Goal: Task Accomplishment & Management: Manage account settings

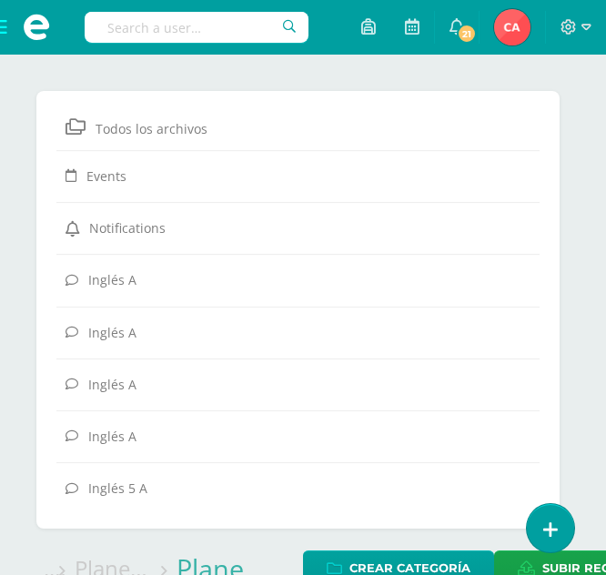
click at [5, 16] on span at bounding box center [36, 27] width 73 height 55
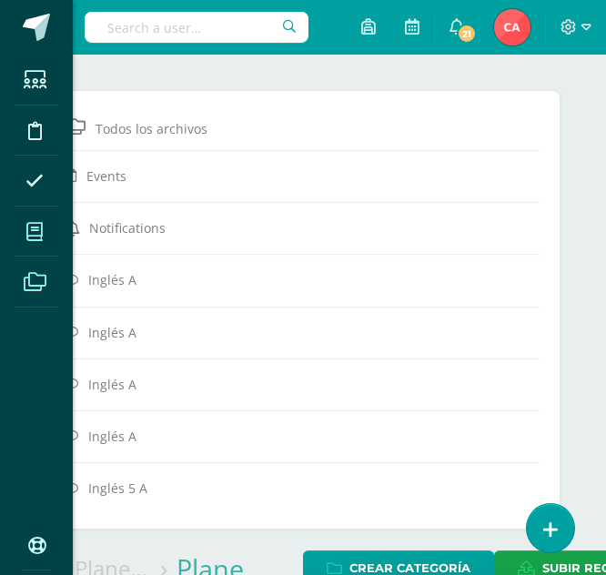
click at [40, 231] on icon at bounding box center [34, 232] width 16 height 18
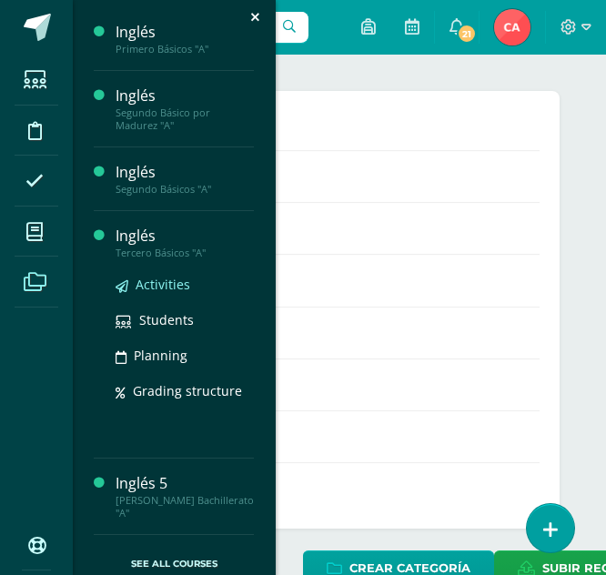
click at [166, 286] on span "Activities" at bounding box center [163, 284] width 55 height 17
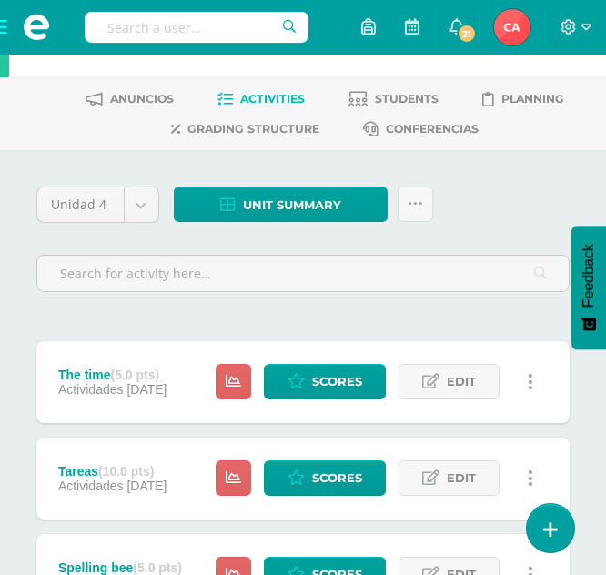
scroll to position [91, 0]
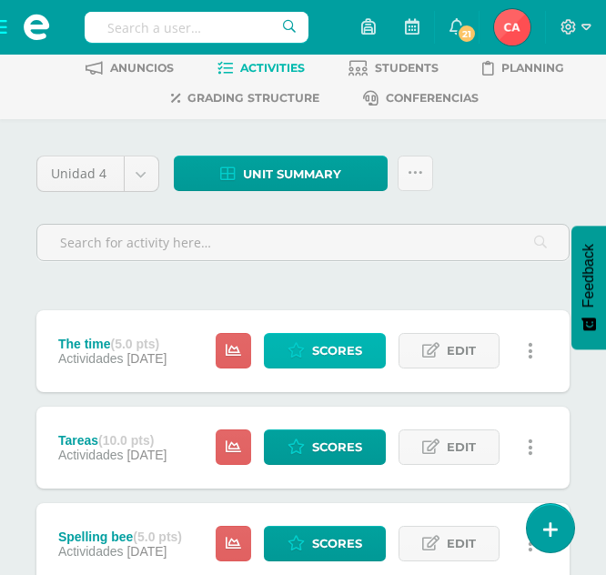
click at [341, 348] on span "Scores" at bounding box center [337, 351] width 50 height 34
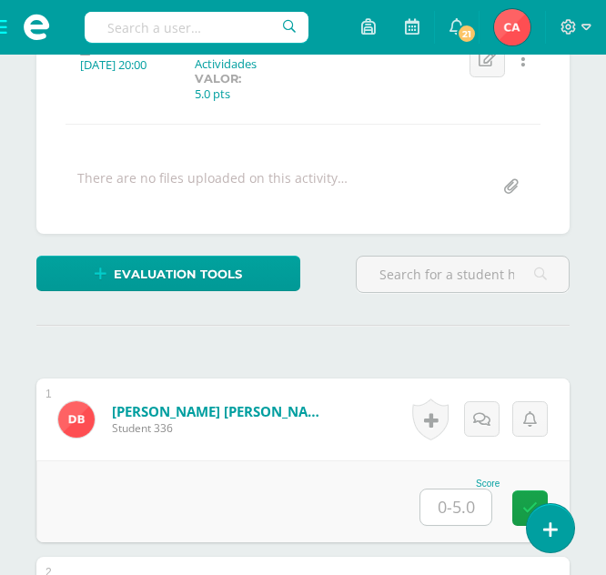
scroll to position [309, 0]
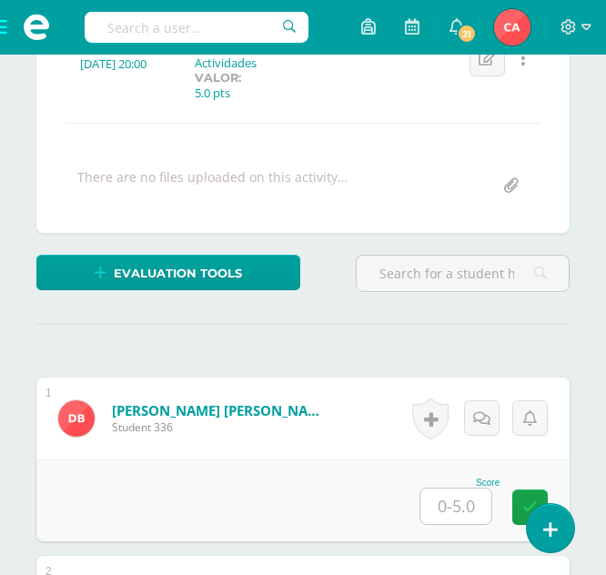
click at [459, 513] on input "text" at bounding box center [455, 506] width 71 height 35
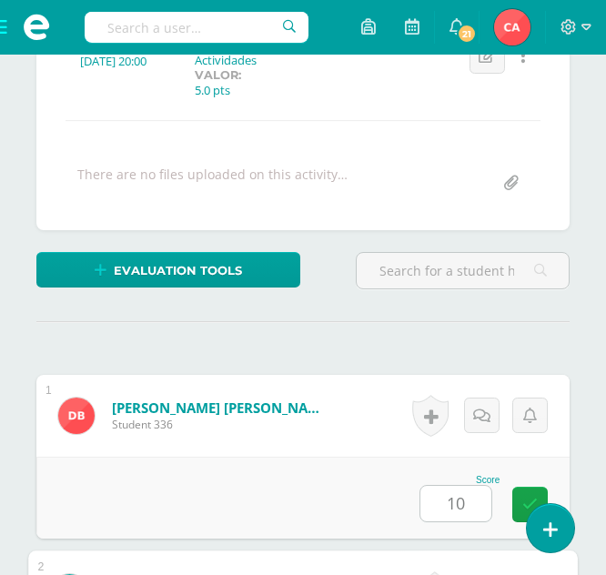
scroll to position [706, 0]
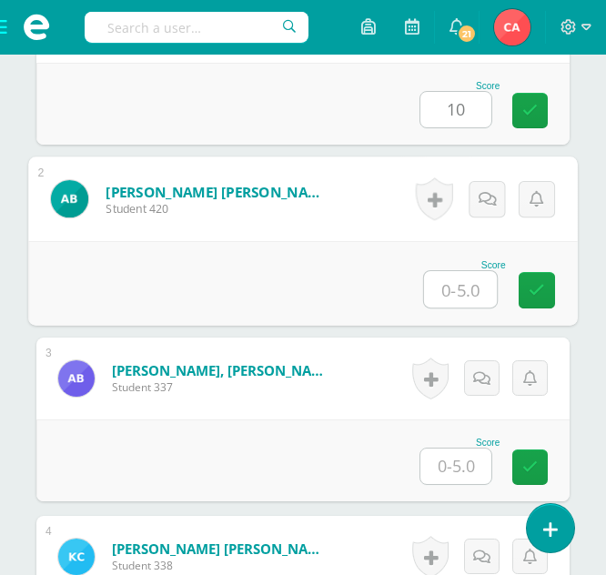
type input "0"
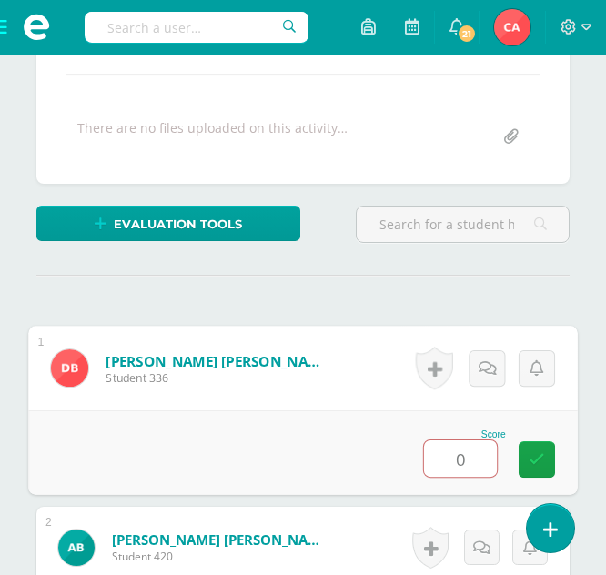
scroll to position [524, 0]
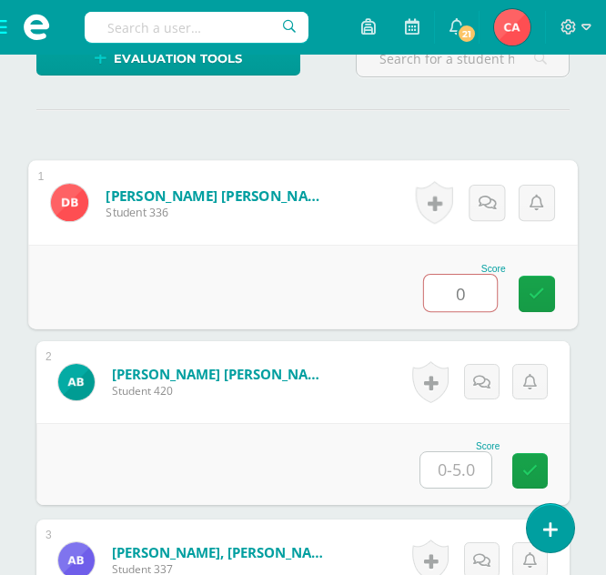
click at [479, 299] on input "0" at bounding box center [460, 293] width 73 height 36
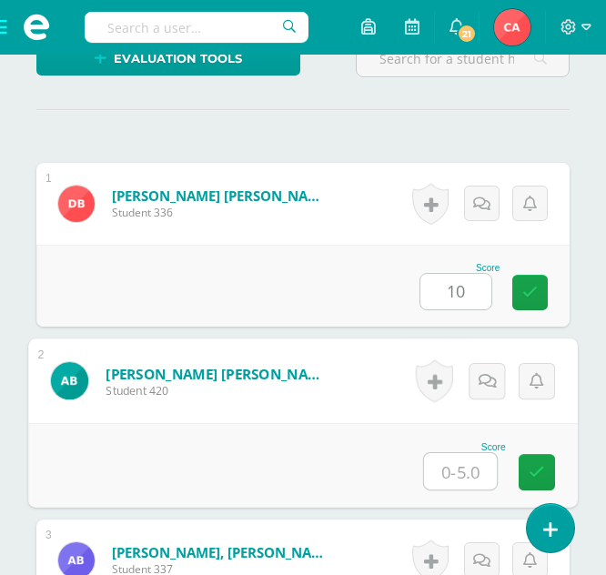
type input "0"
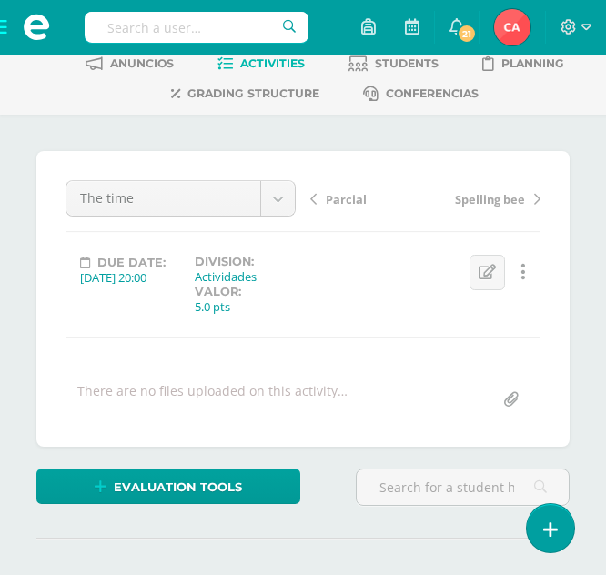
scroll to position [0, 0]
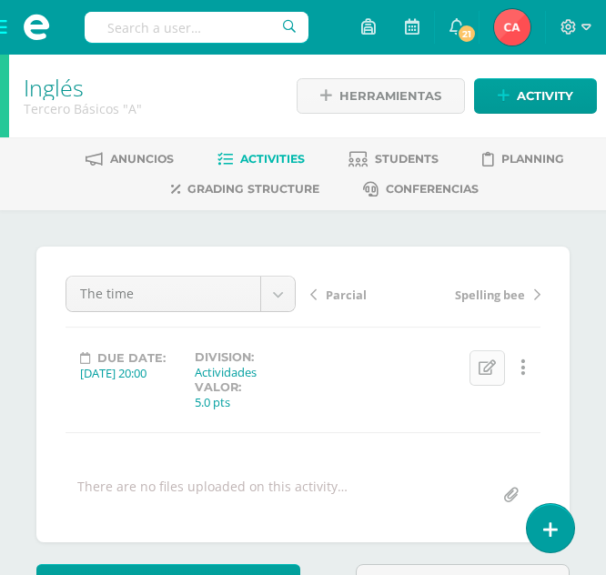
click at [488, 366] on icon at bounding box center [487, 367] width 17 height 15
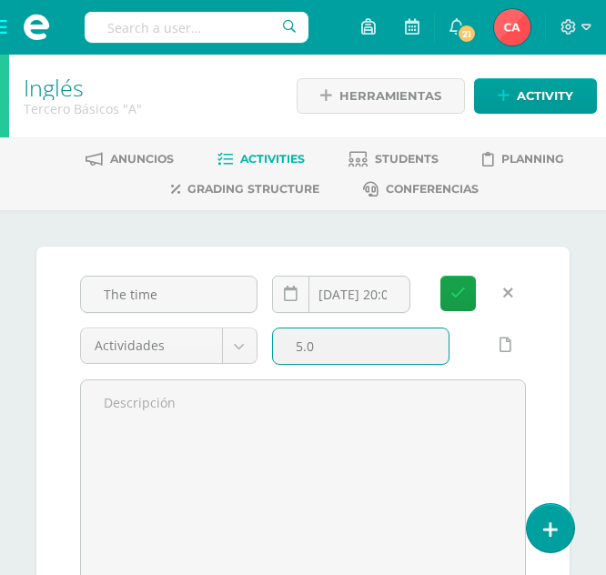
click at [379, 353] on input "5.0" at bounding box center [361, 345] width 176 height 35
type input "5"
type input "10"
click at [464, 293] on icon "submit" at bounding box center [457, 293] width 15 height 15
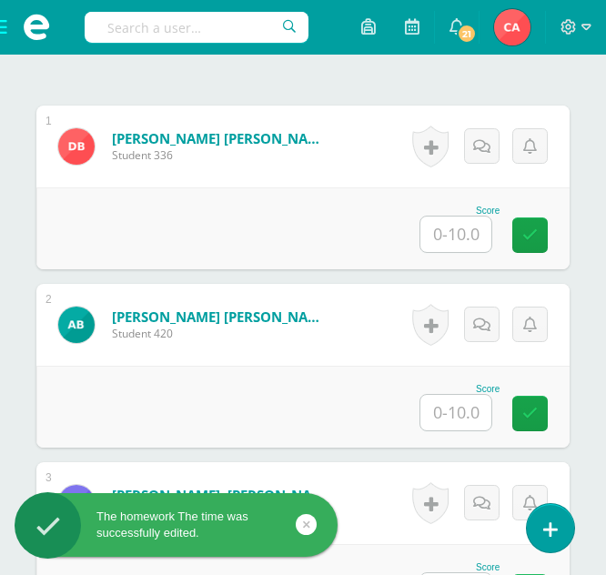
scroll to position [582, 0]
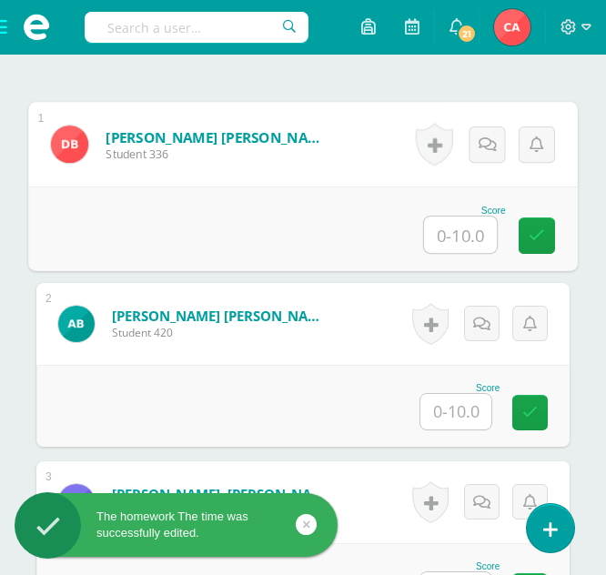
click at [458, 236] on input "text" at bounding box center [460, 235] width 73 height 36
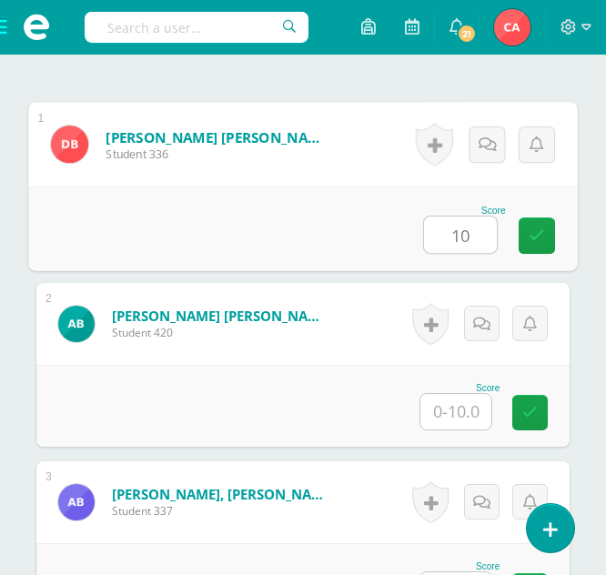
scroll to position [583, 0]
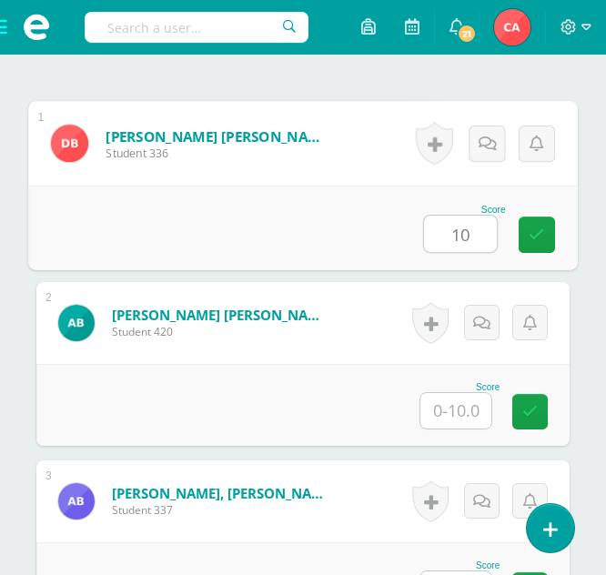
type input "10"
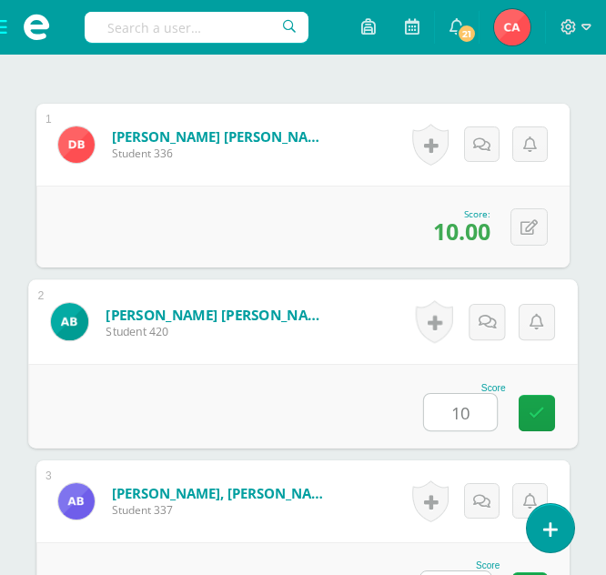
type input "10"
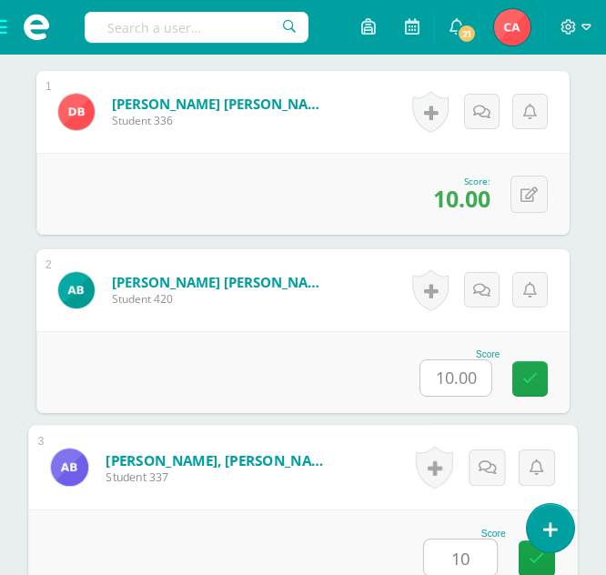
type input "10"
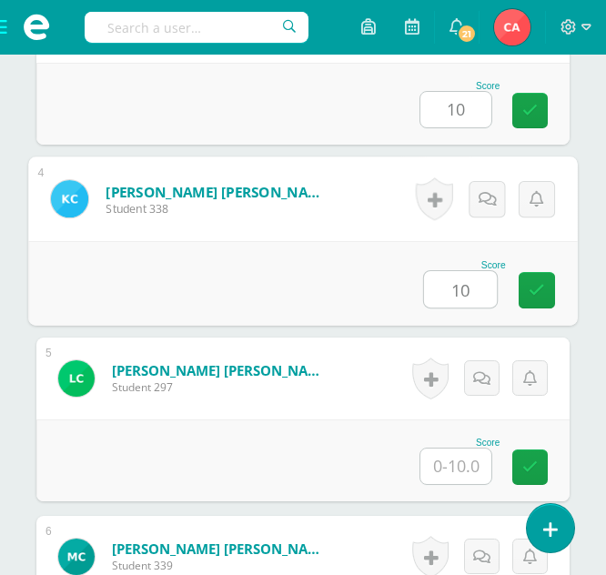
type input "10"
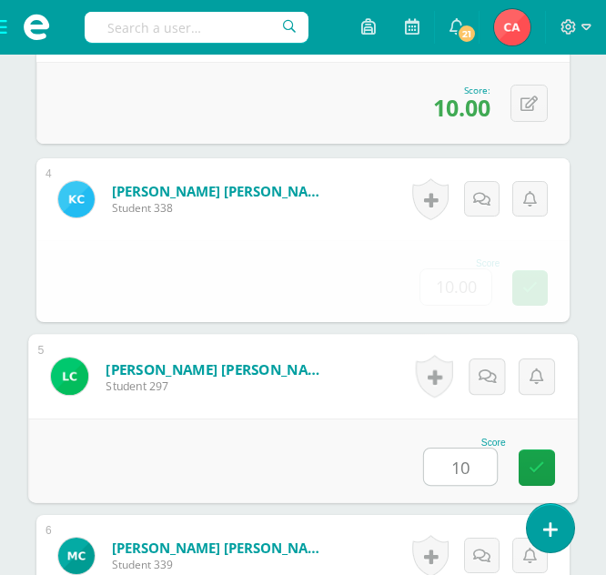
type input "10"
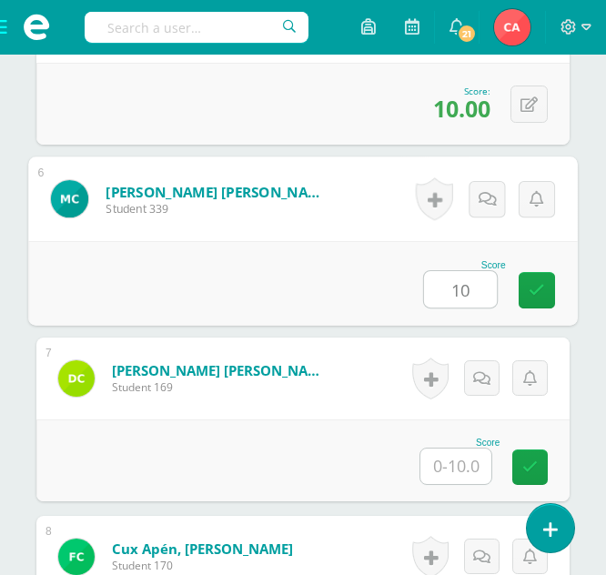
type input "10"
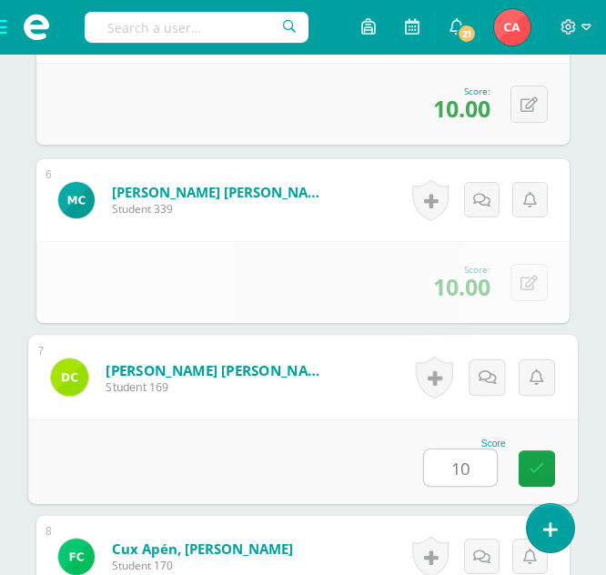
type input "10"
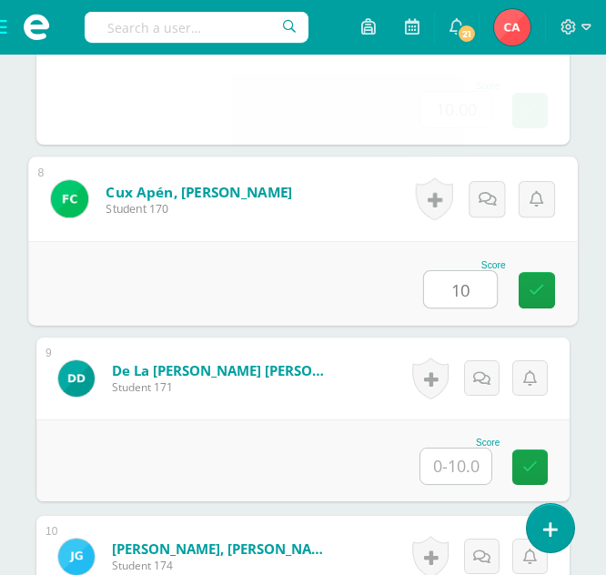
type input "10"
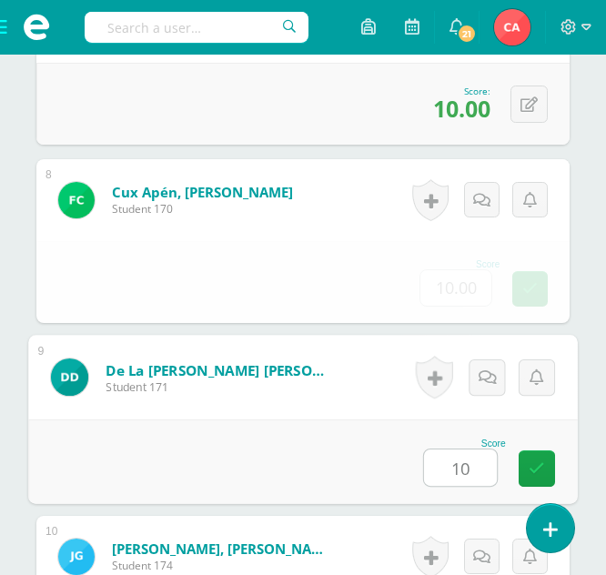
type input "10"
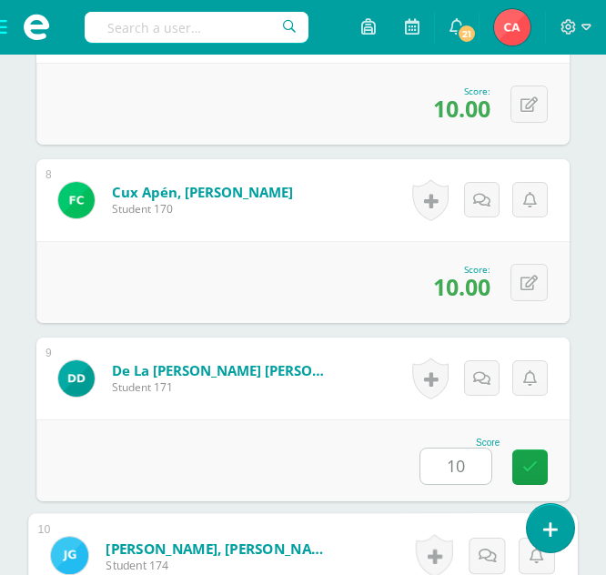
scroll to position [2133, 0]
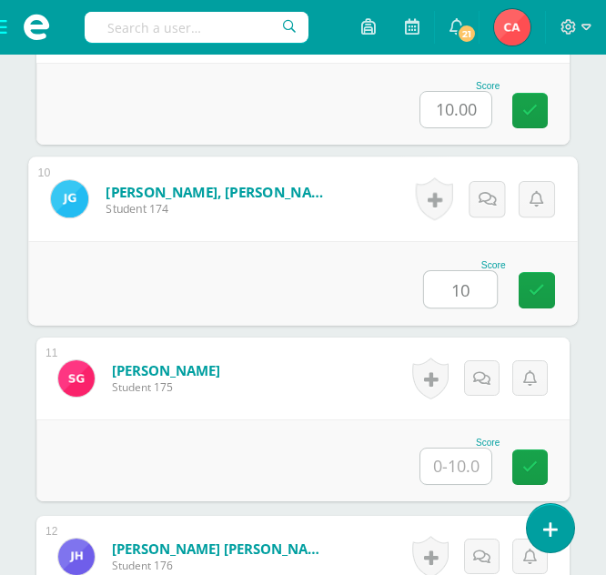
type input "10"
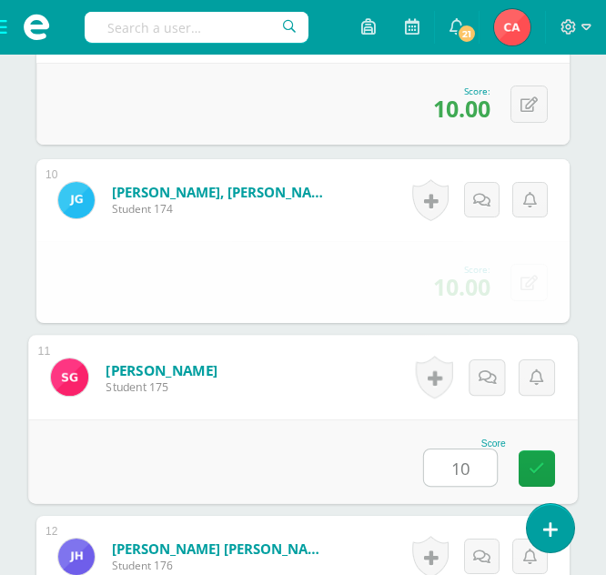
type input "10"
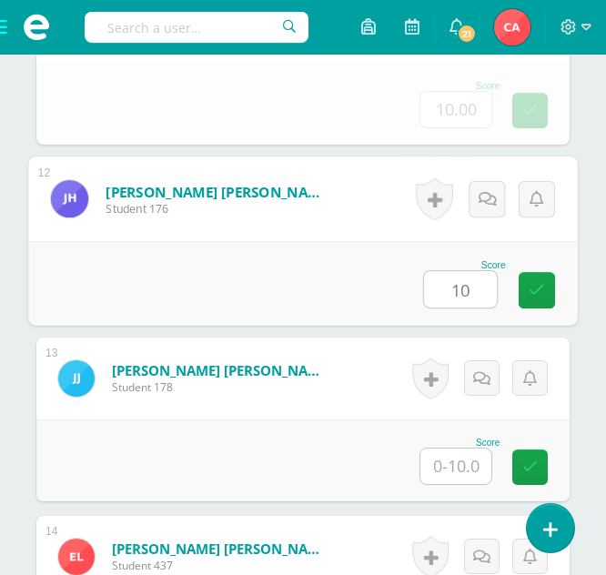
type input "10"
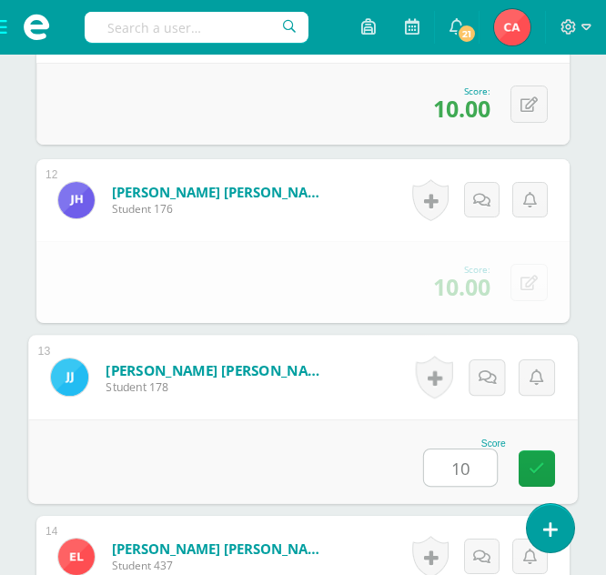
type input "10"
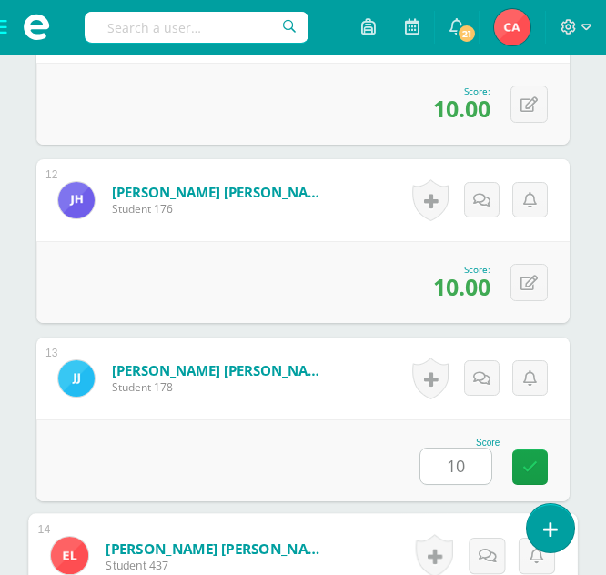
scroll to position [2846, 0]
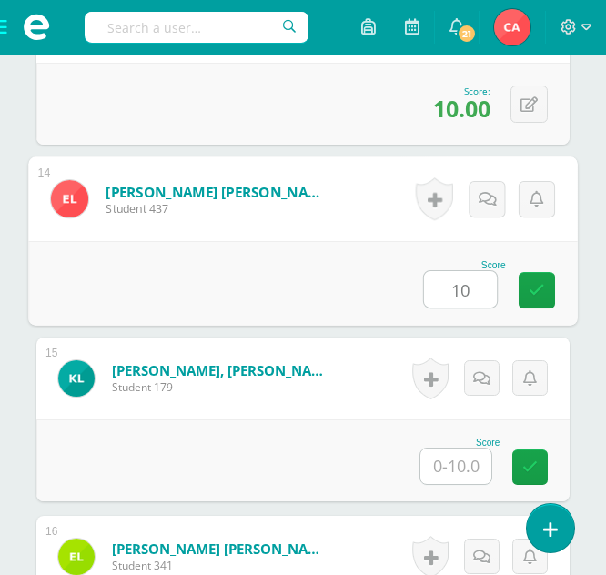
type input "10"
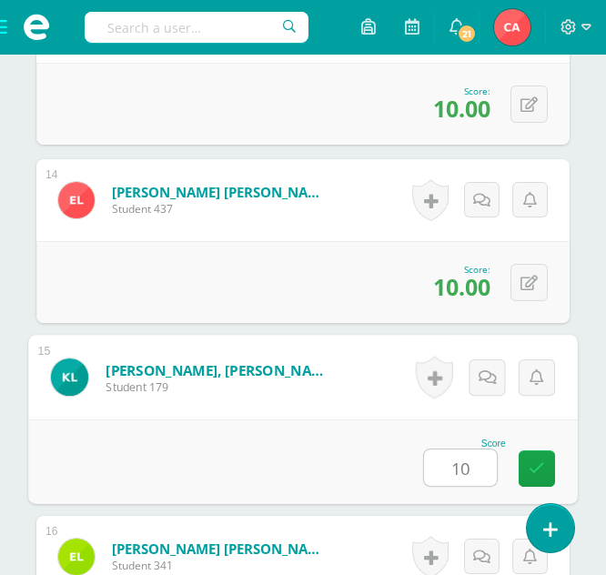
type input "10"
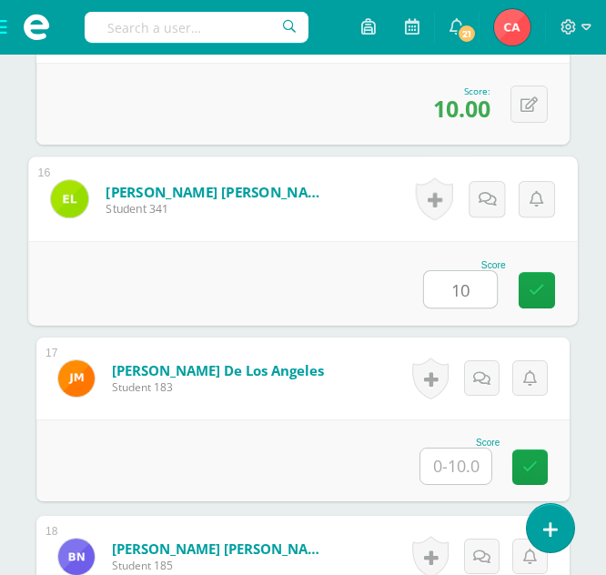
type input "10"
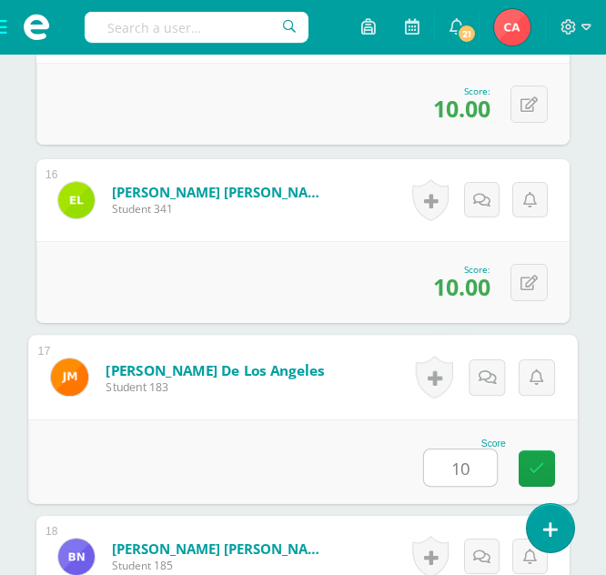
type input "10"
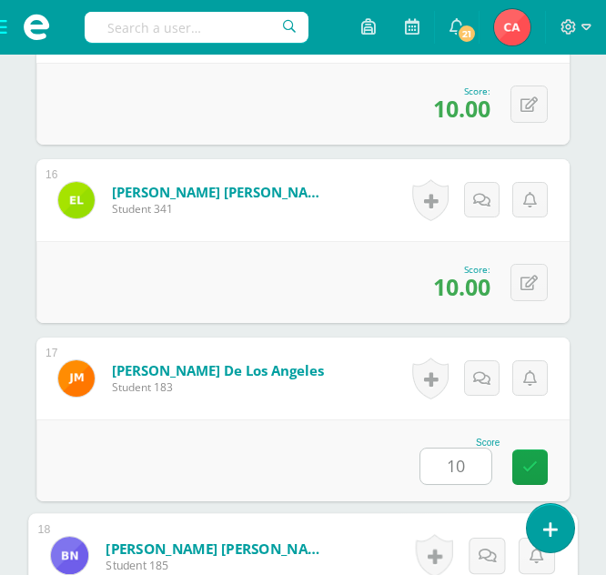
scroll to position [3559, 0]
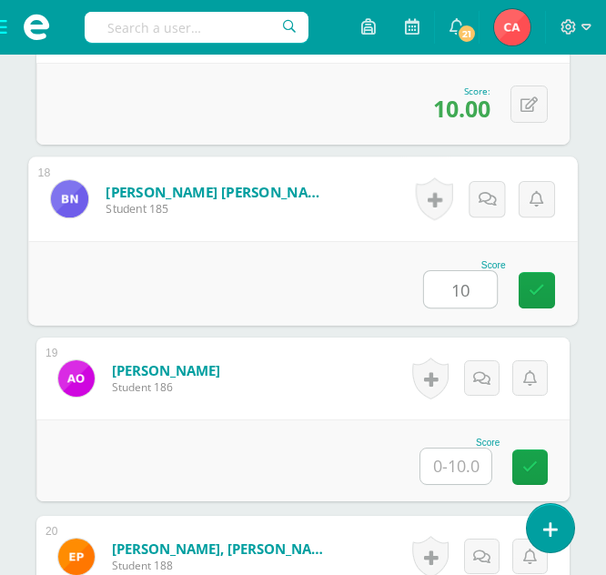
type input "10"
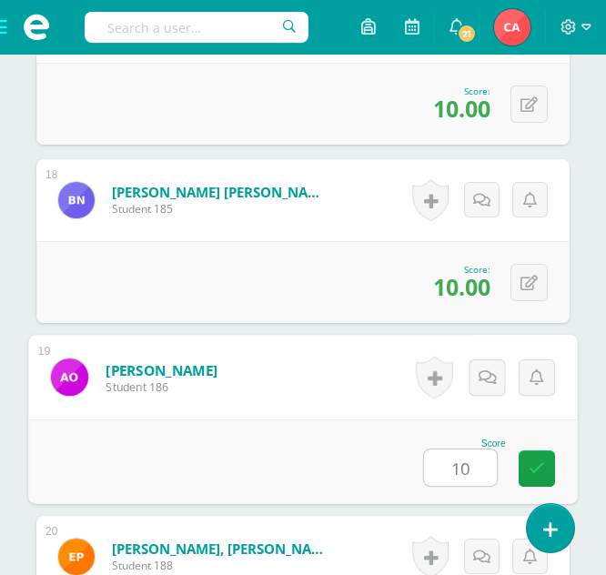
type input "10"
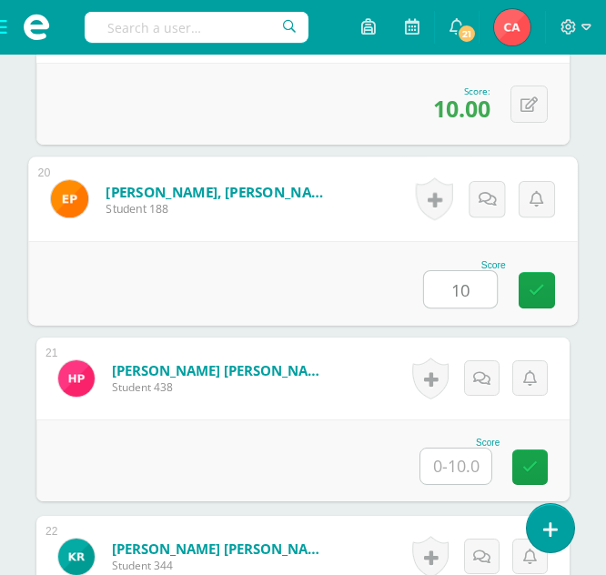
type input "10"
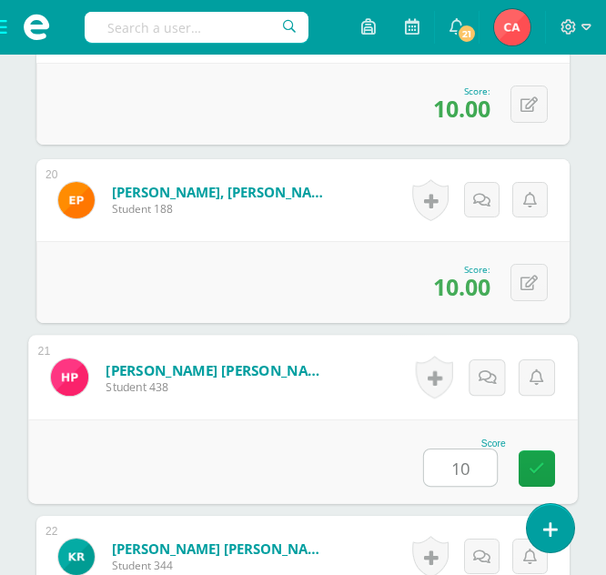
type input "10"
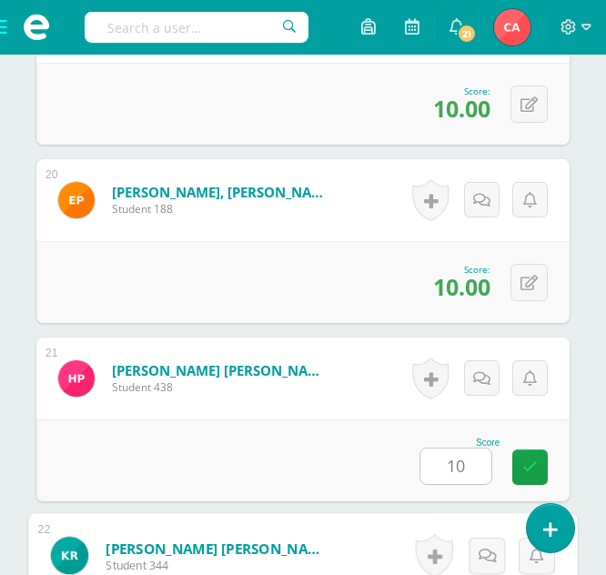
scroll to position [4272, 0]
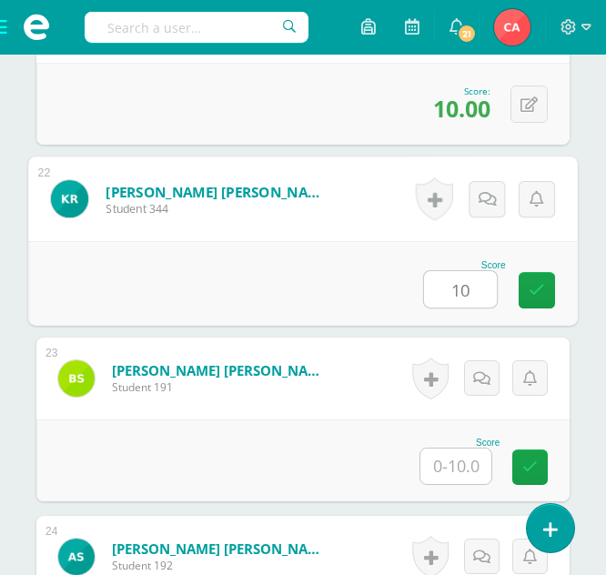
type input "10"
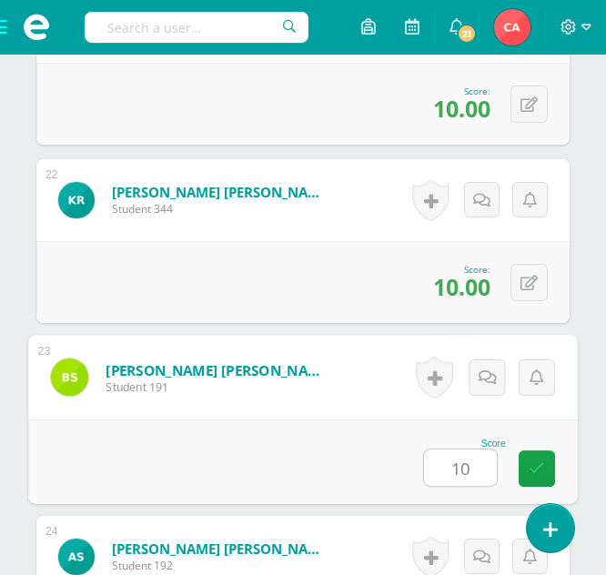
type input "10"
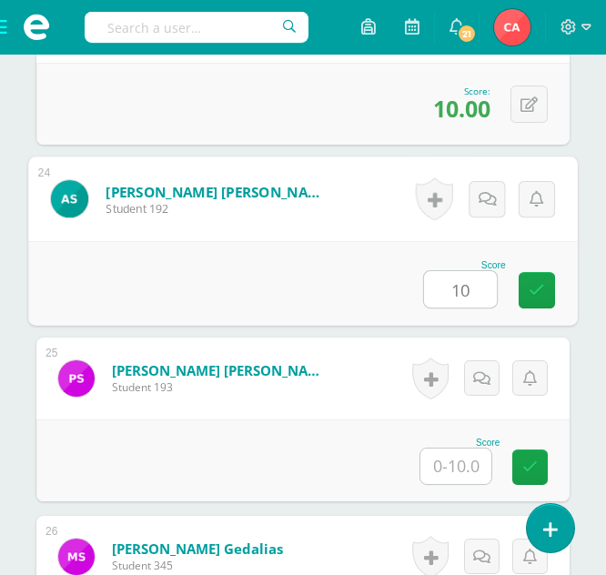
type input "10"
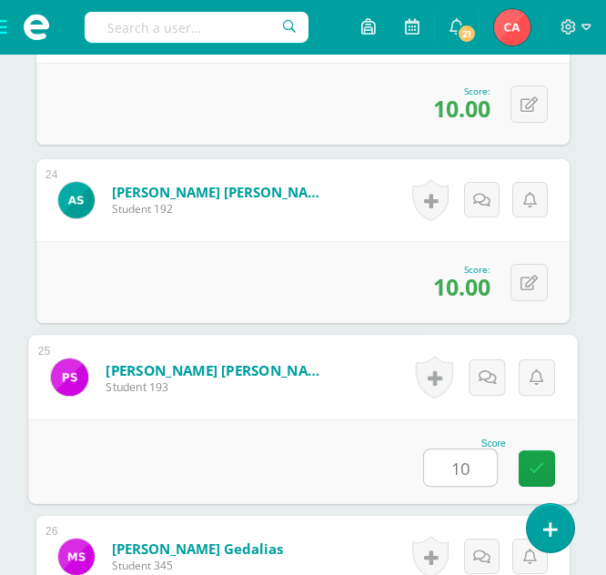
type input "10"
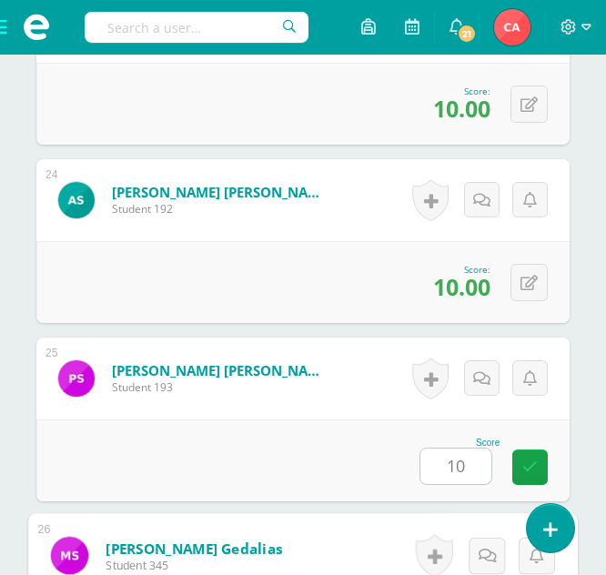
scroll to position [4986, 0]
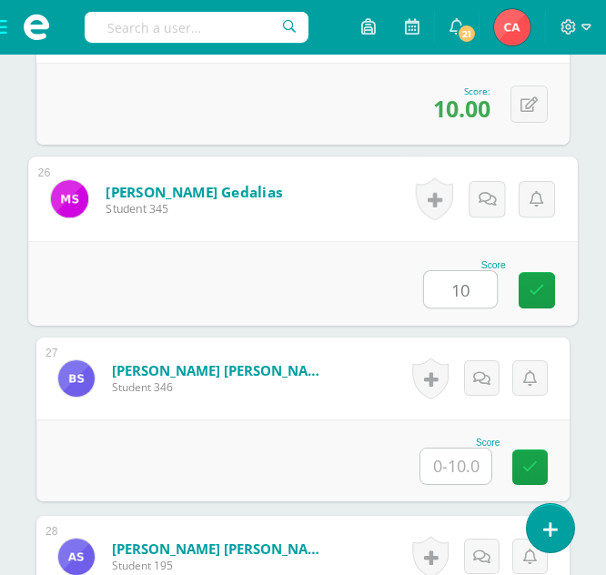
type input "10"
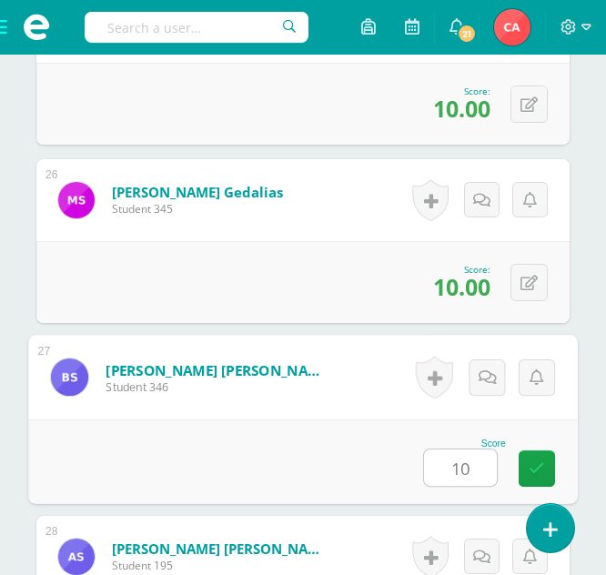
type input "10"
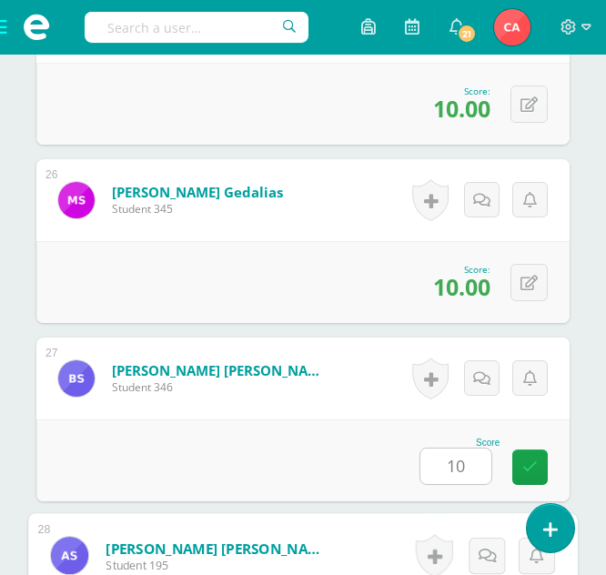
scroll to position [5342, 0]
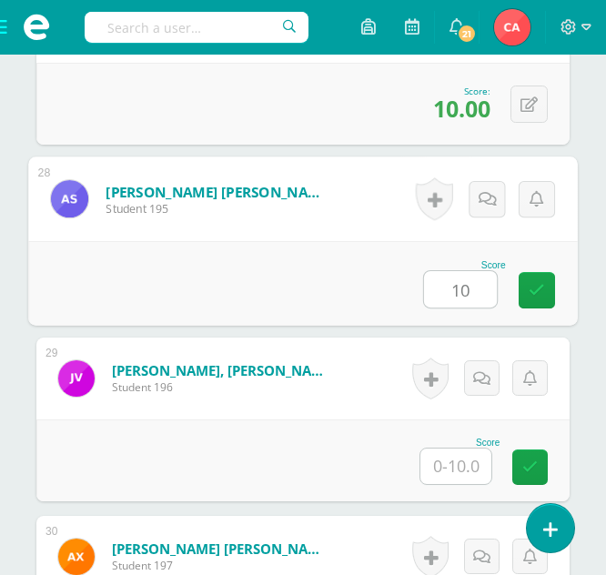
type input "10"
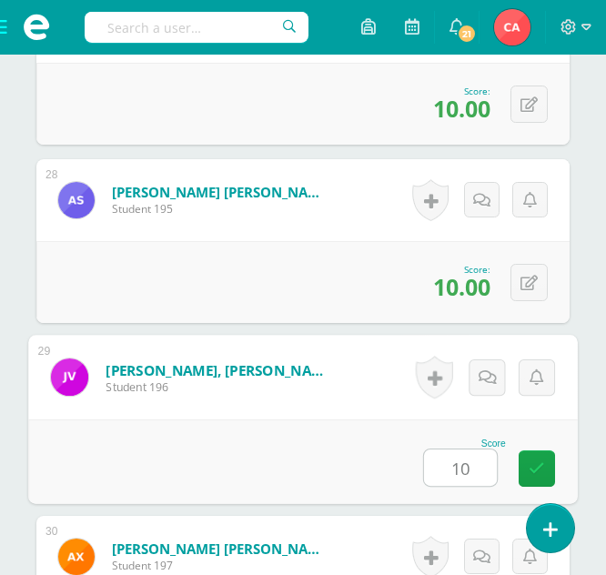
type input "10"
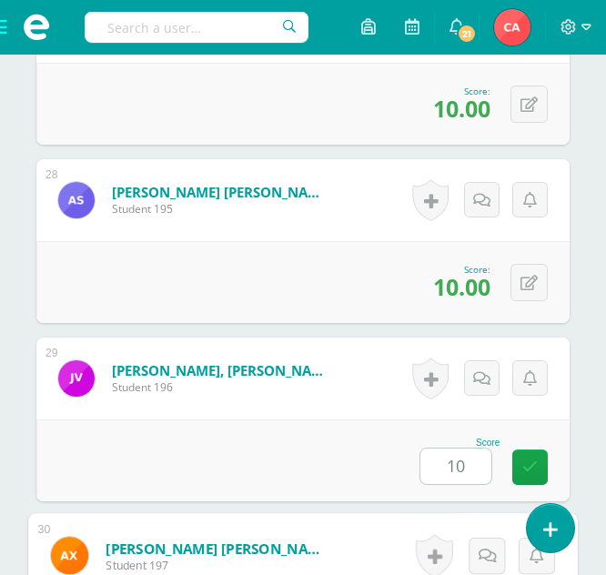
scroll to position [5655, 0]
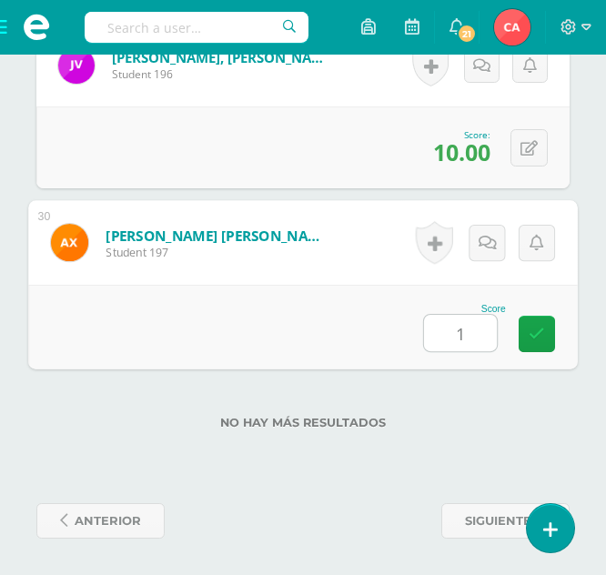
type input "10"
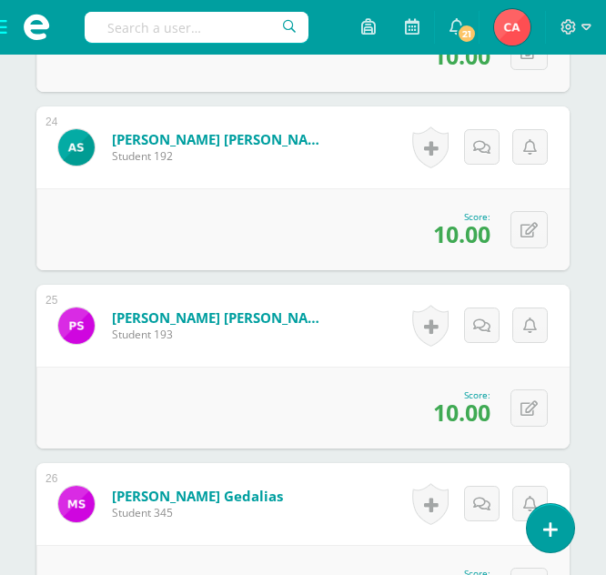
scroll to position [4655, 0]
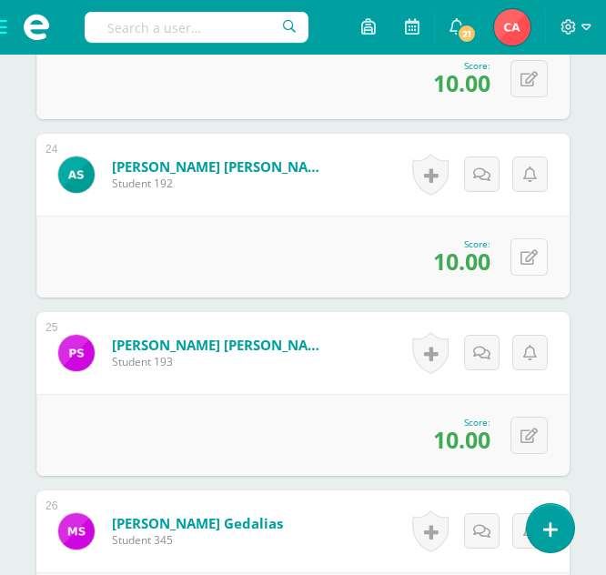
click at [524, 262] on button at bounding box center [528, 256] width 37 height 37
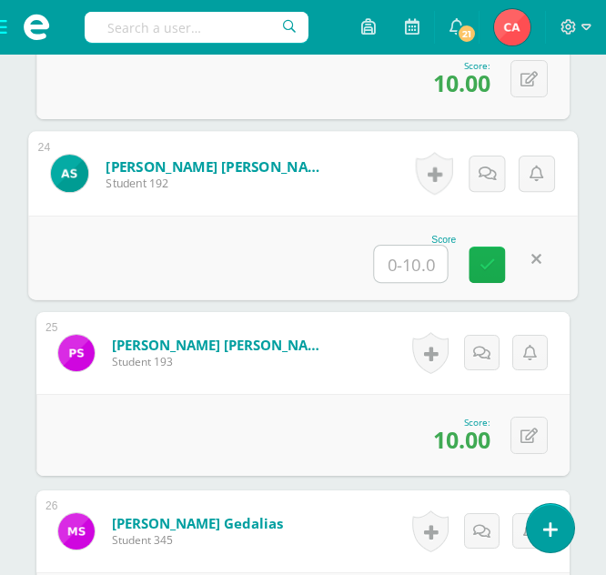
click at [491, 264] on icon at bounding box center [487, 264] width 16 height 15
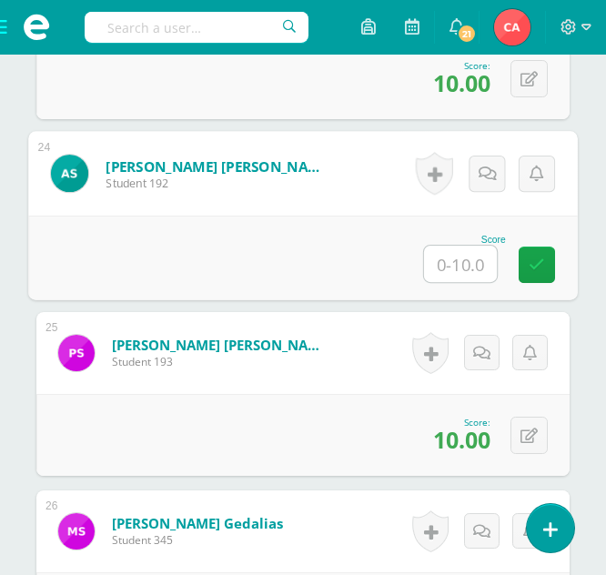
type input "0"
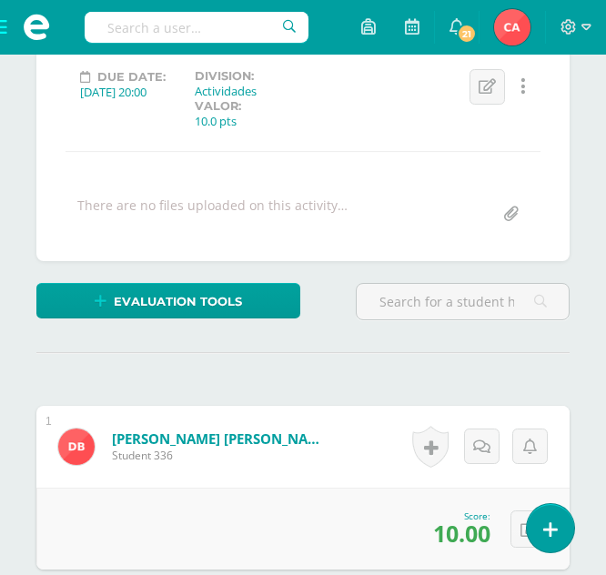
scroll to position [0, 0]
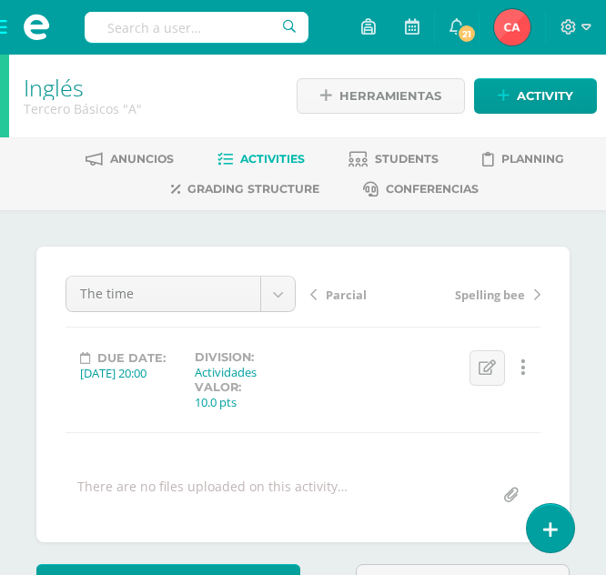
click at [1, 23] on span at bounding box center [36, 27] width 73 height 55
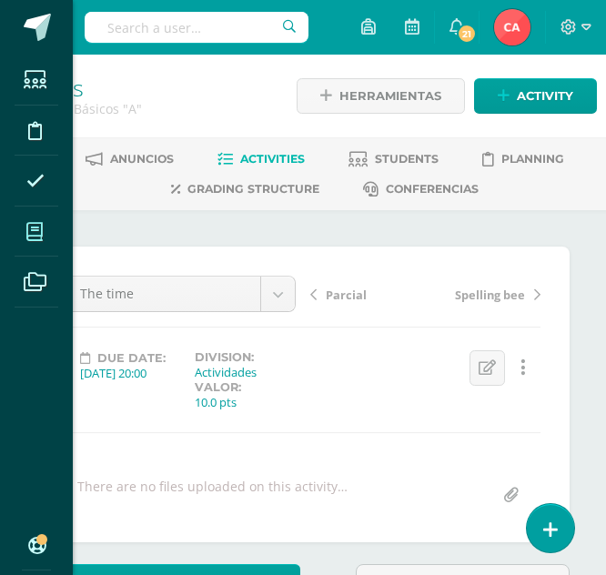
click at [38, 231] on icon at bounding box center [34, 232] width 16 height 18
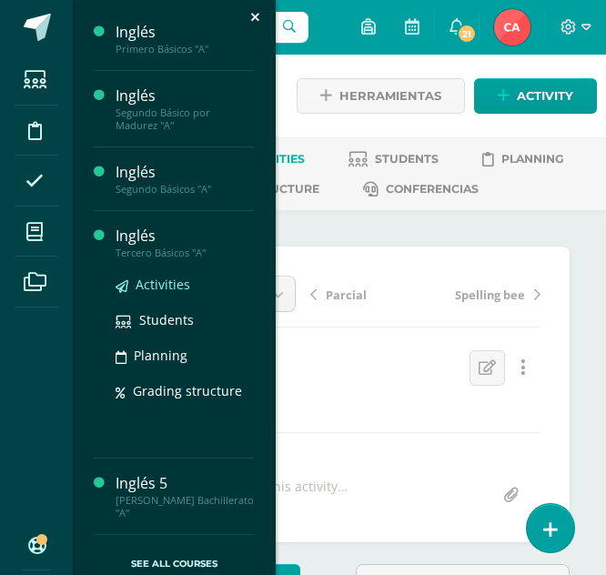
click at [151, 282] on span "Activities" at bounding box center [163, 284] width 55 height 17
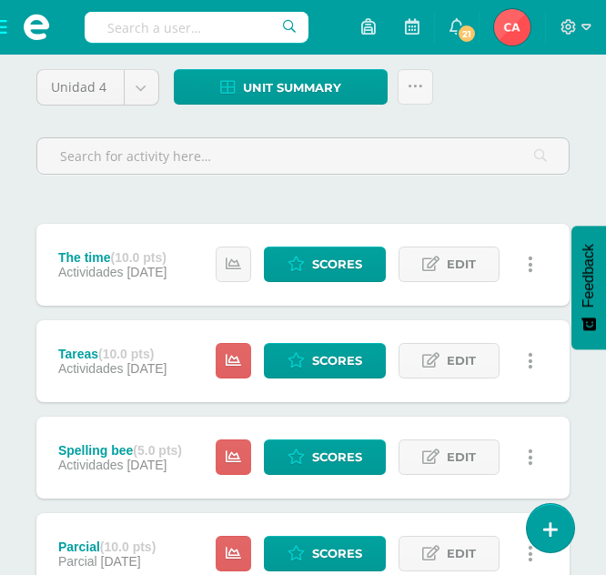
scroll to position [182, 0]
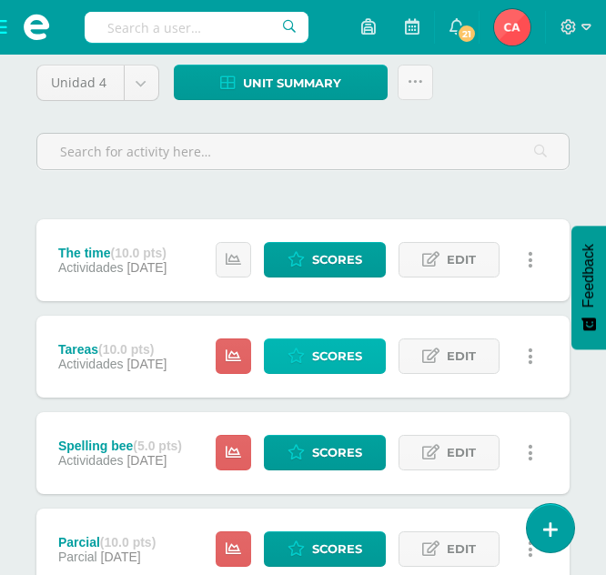
click at [312, 355] on span "Scores" at bounding box center [337, 356] width 50 height 34
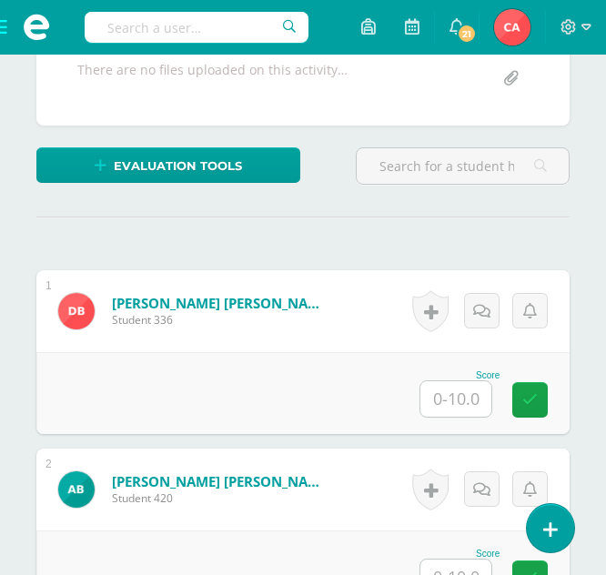
scroll to position [455, 0]
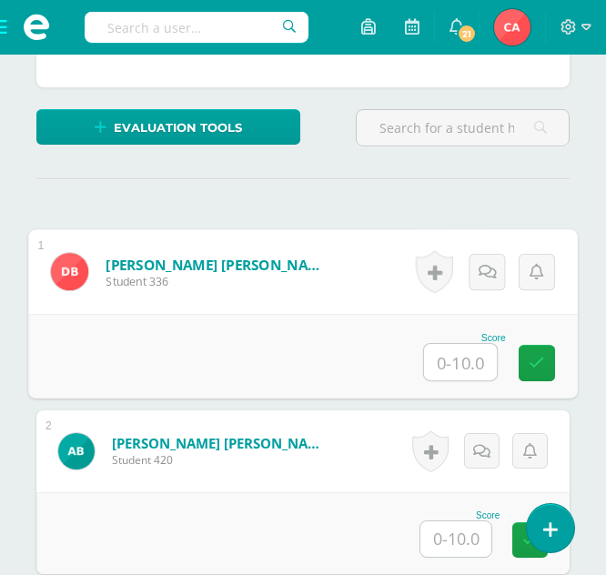
click at [467, 361] on input "text" at bounding box center [460, 362] width 73 height 36
type input "5"
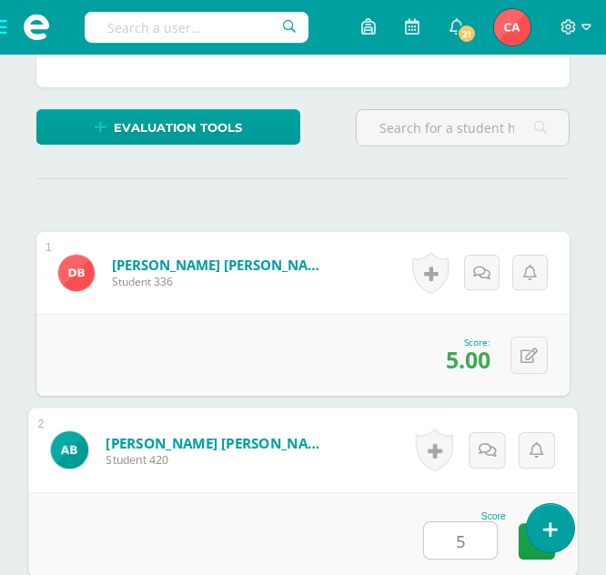
type input "5"
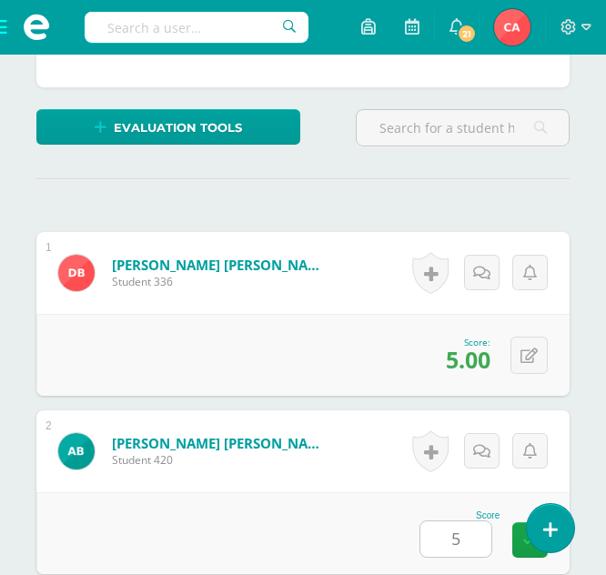
scroll to position [884, 0]
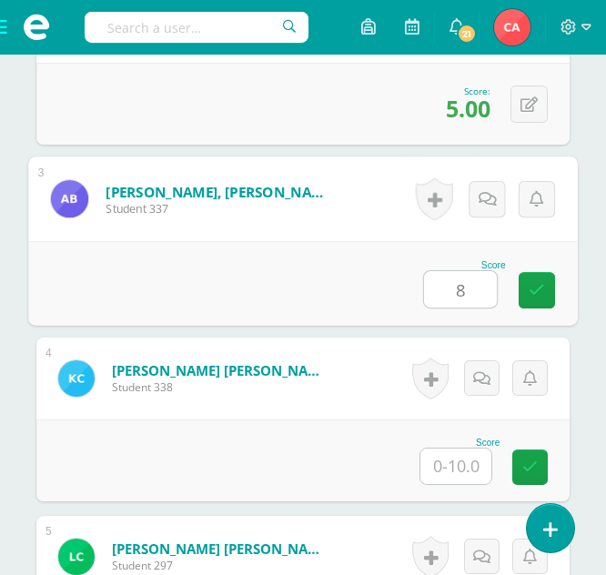
type input "8"
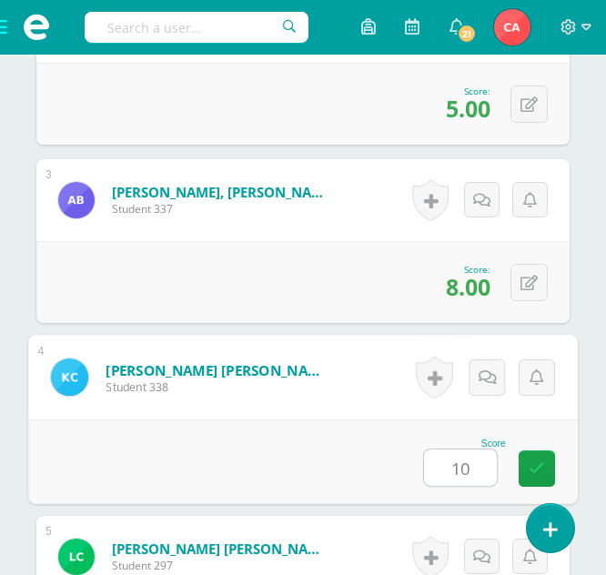
type input "10"
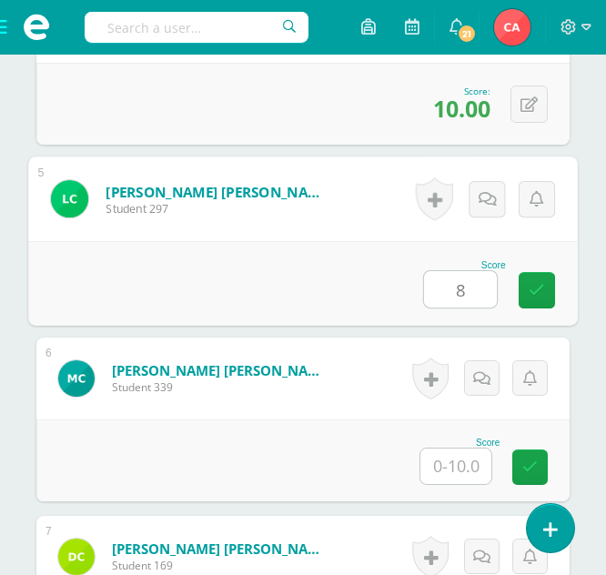
type input "8"
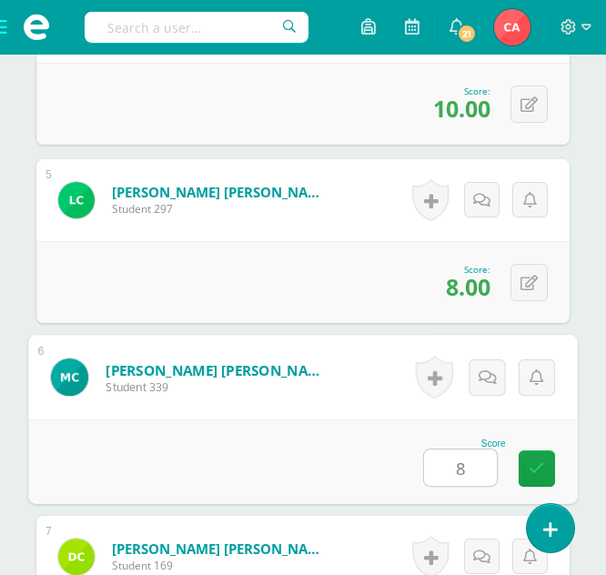
type input "8"
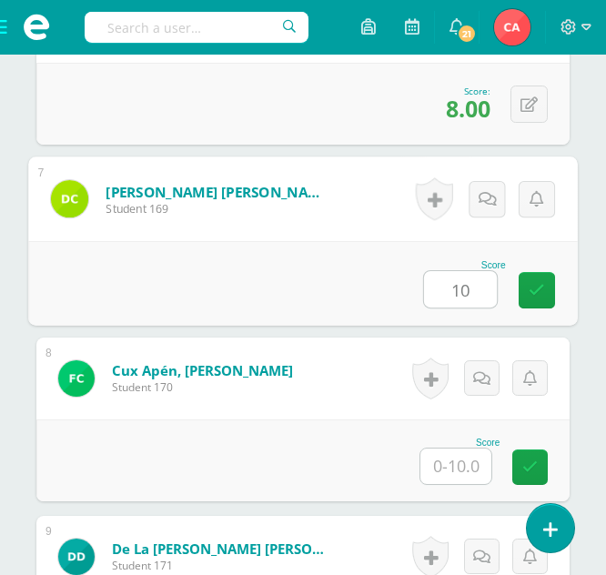
type input "10"
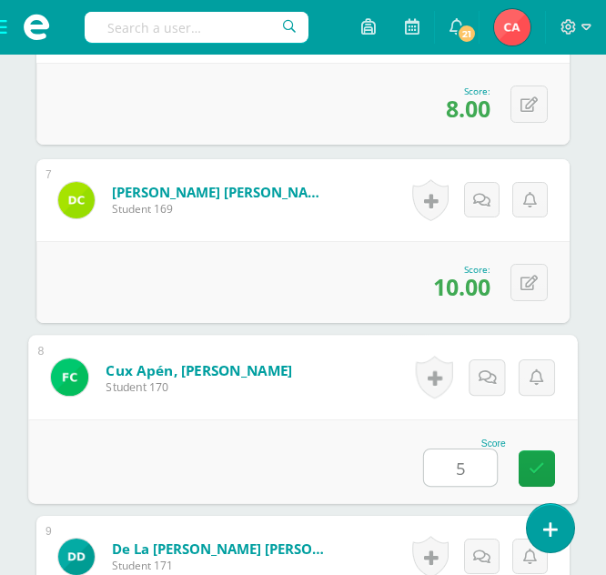
type input "5"
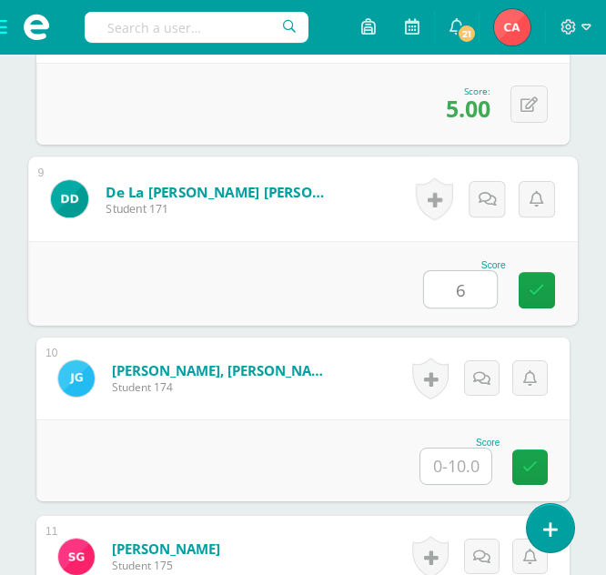
type input "6"
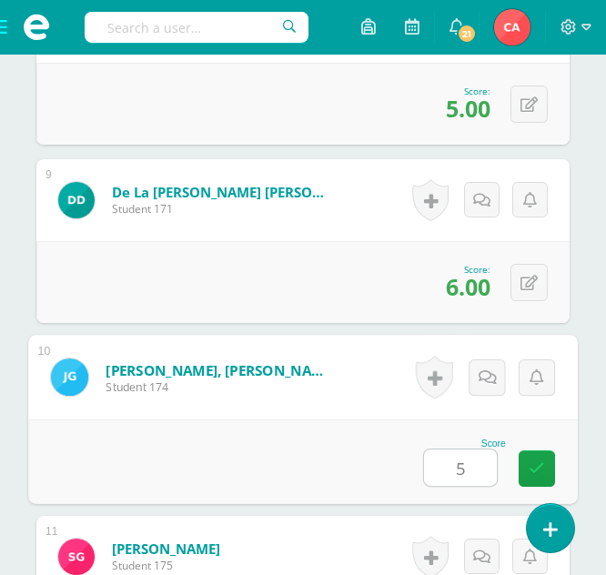
type input "5"
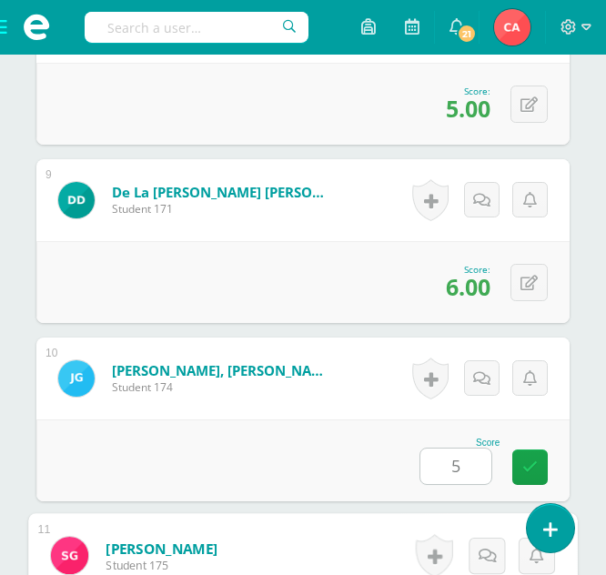
scroll to position [2311, 0]
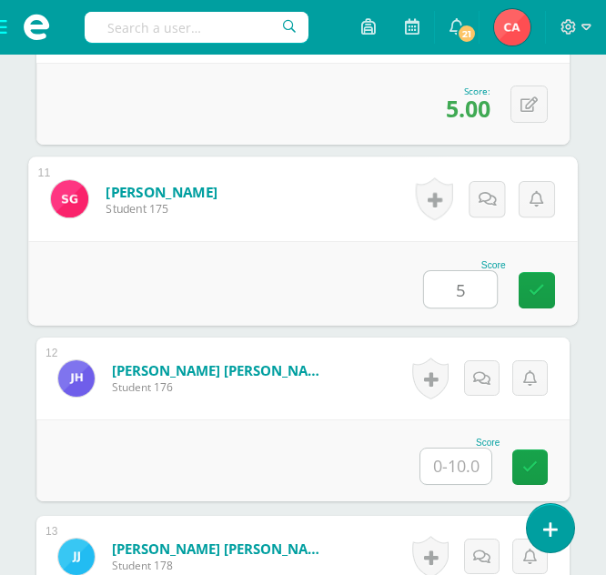
type input "5"
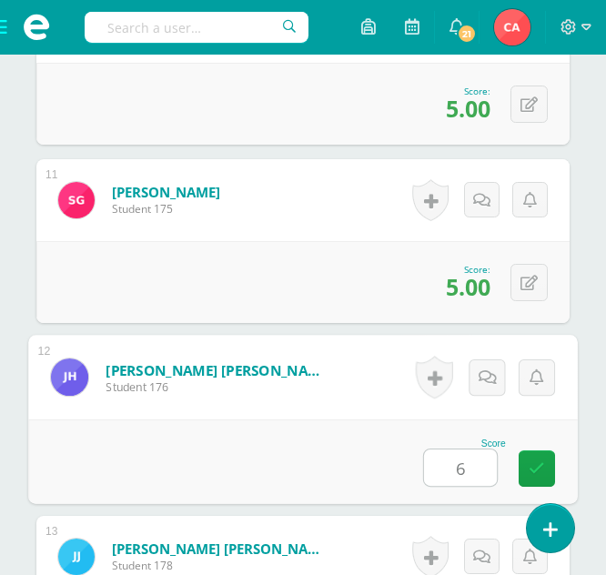
type input "6"
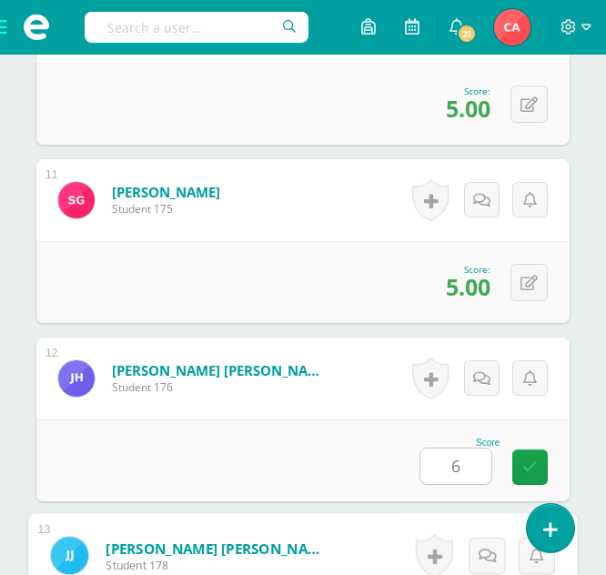
scroll to position [2668, 0]
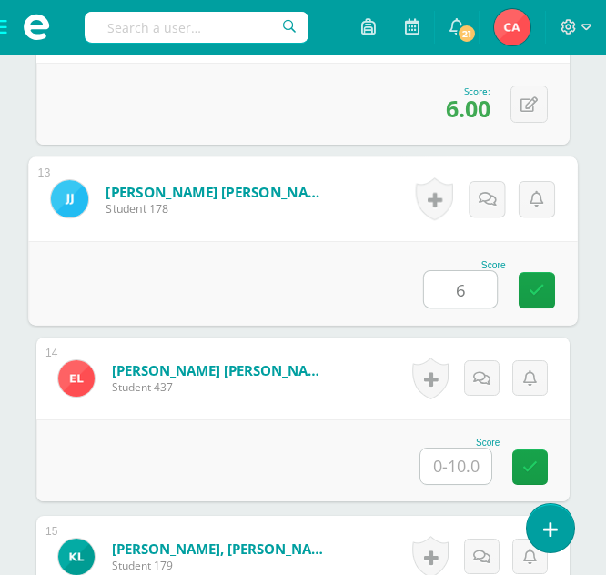
type input "6"
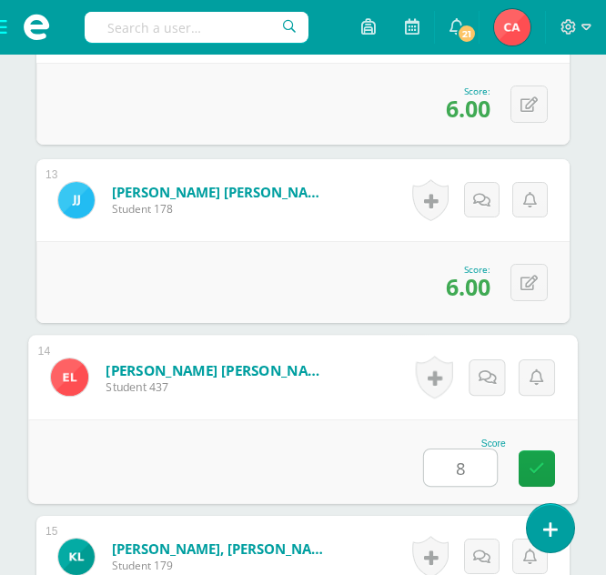
type input "8"
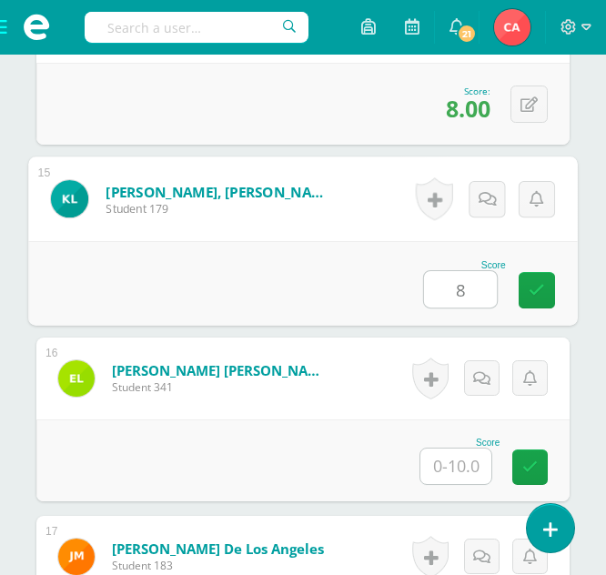
type input "8"
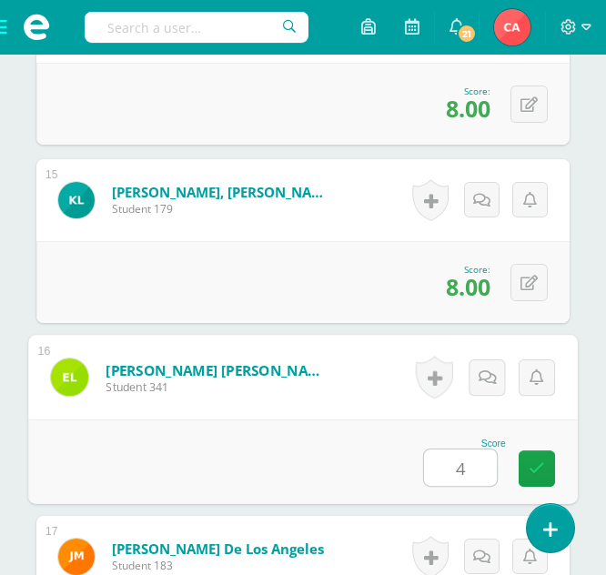
type input "4"
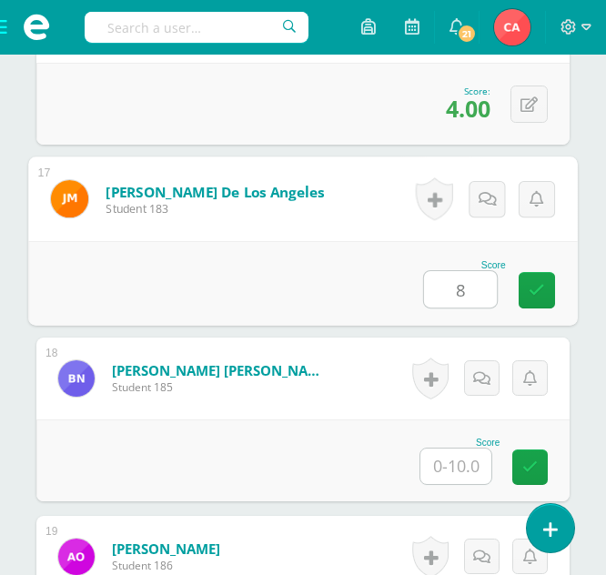
type input "8"
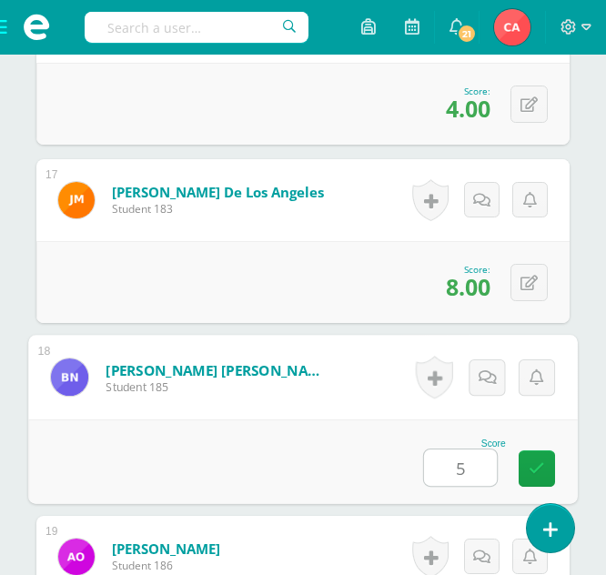
type input "5"
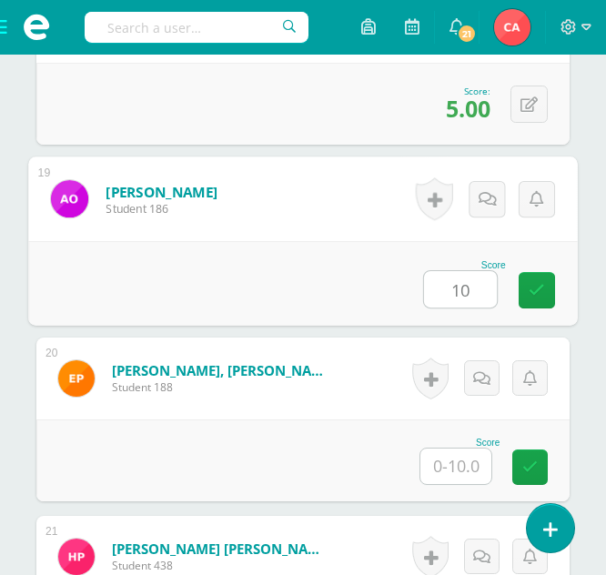
type input "10"
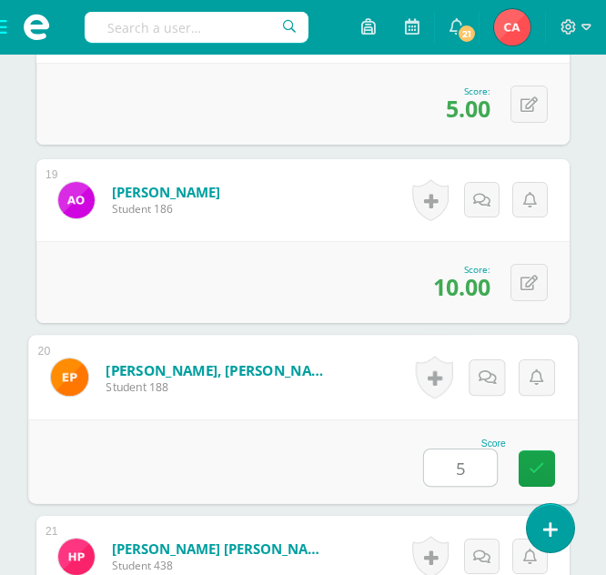
type input "5"
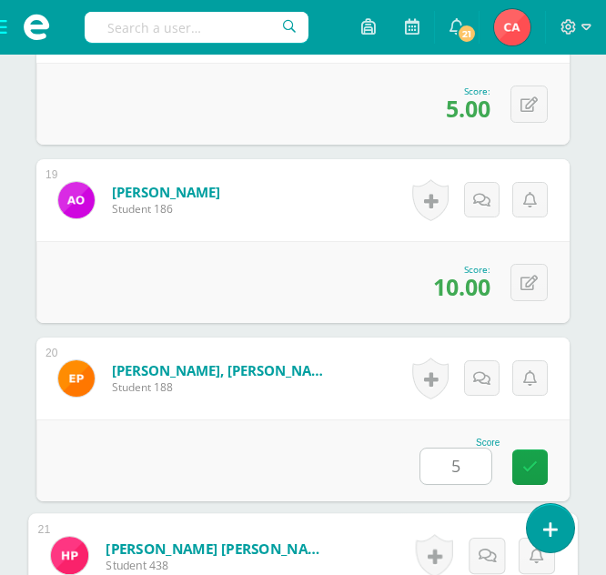
scroll to position [4094, 0]
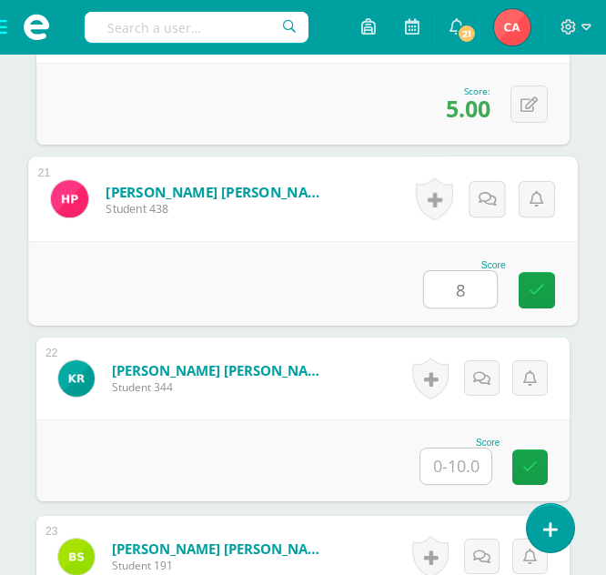
type input "8"
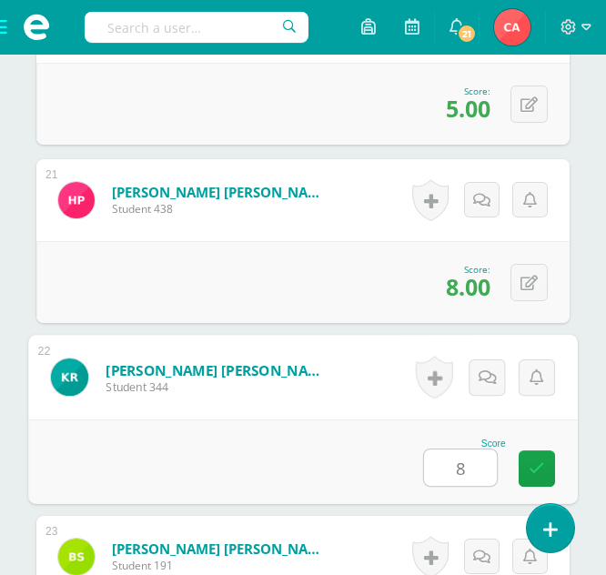
type input "8"
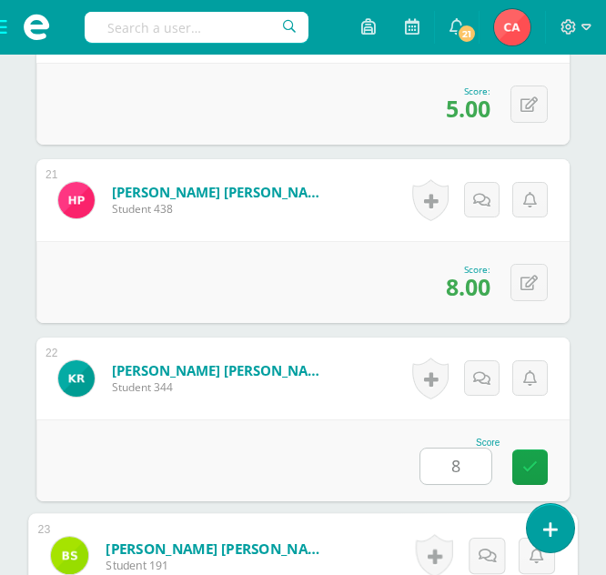
scroll to position [4451, 0]
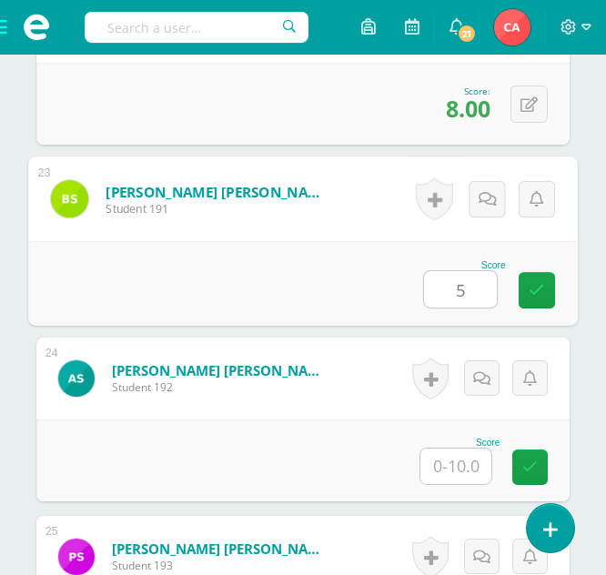
type input "5"
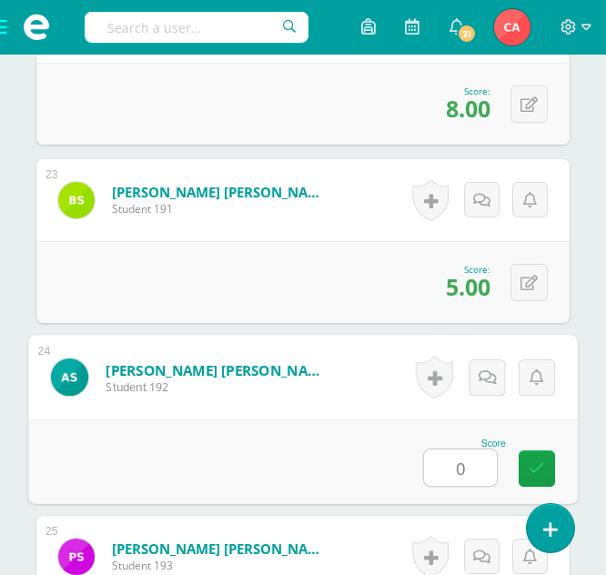
type input "0"
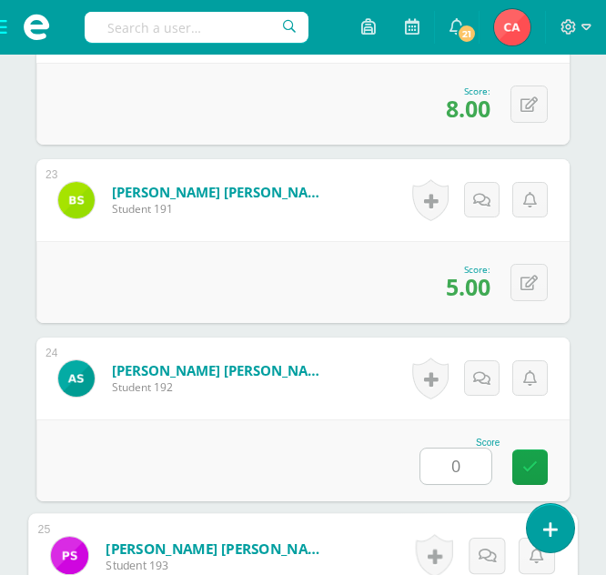
scroll to position [4807, 0]
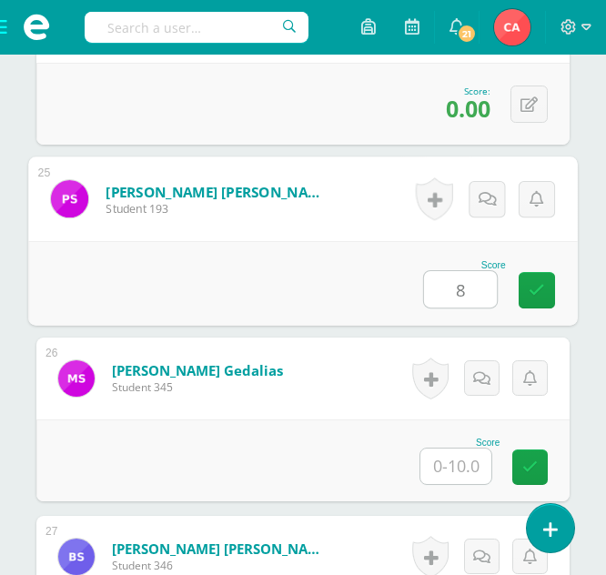
type input "8"
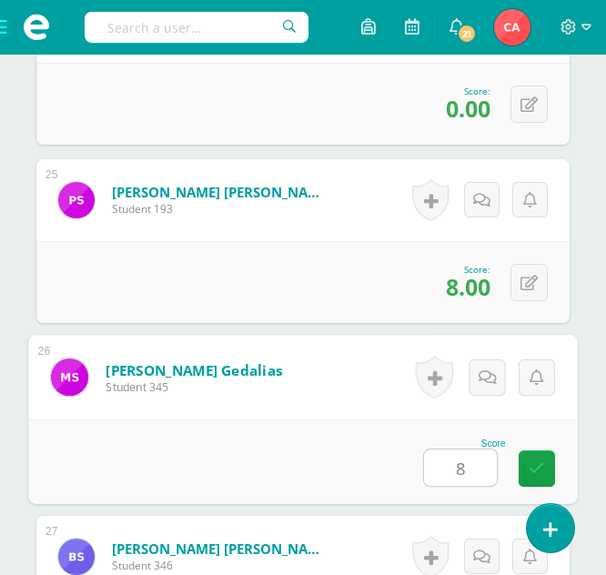
type input "8"
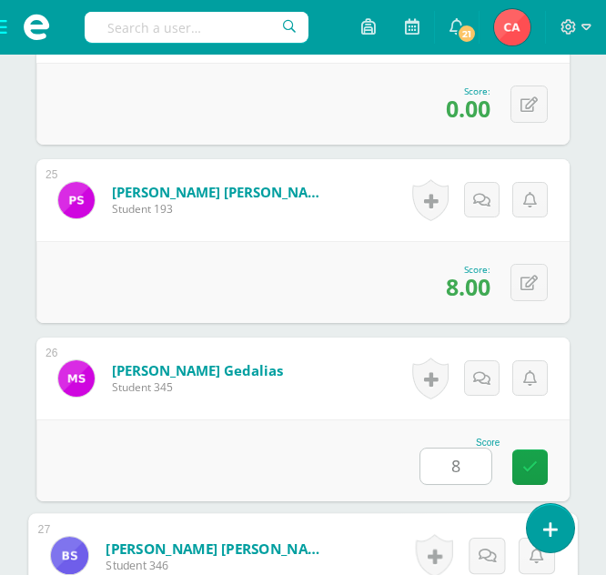
scroll to position [5164, 0]
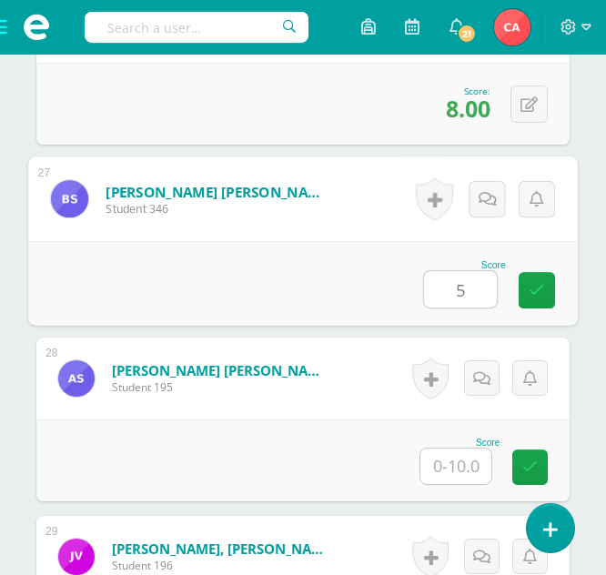
type input "5"
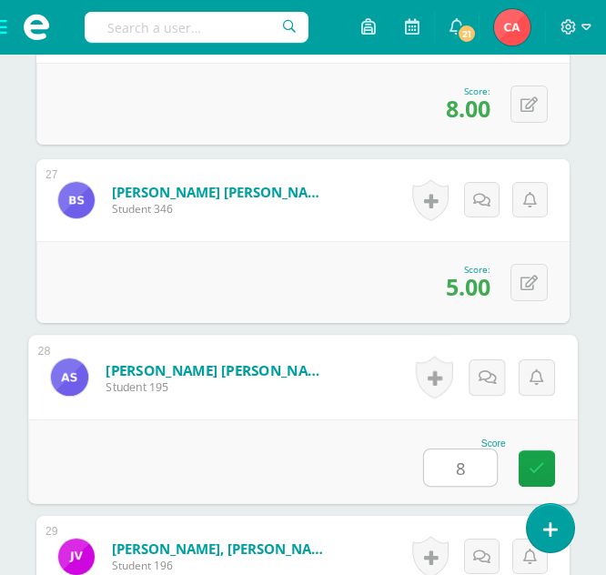
type input "8"
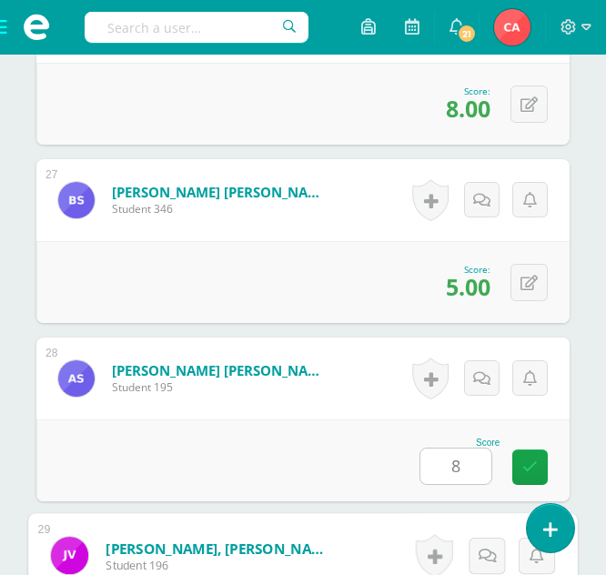
scroll to position [5521, 0]
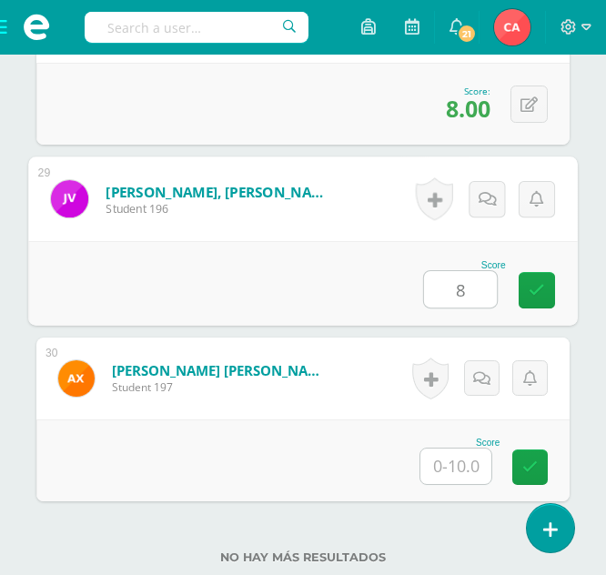
type input "8"
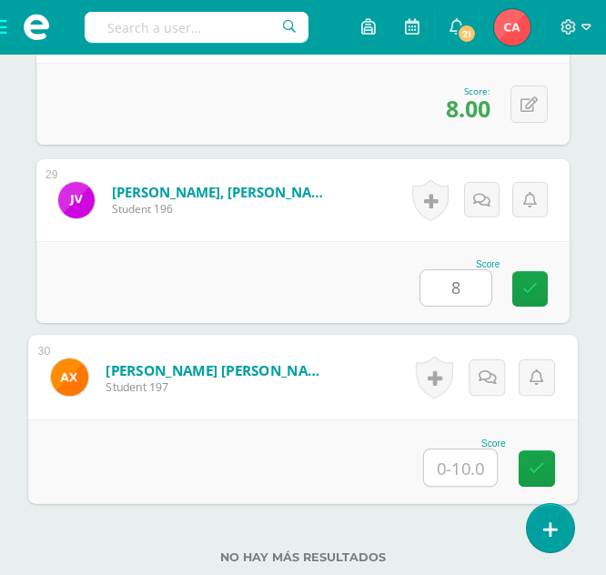
type input "5"
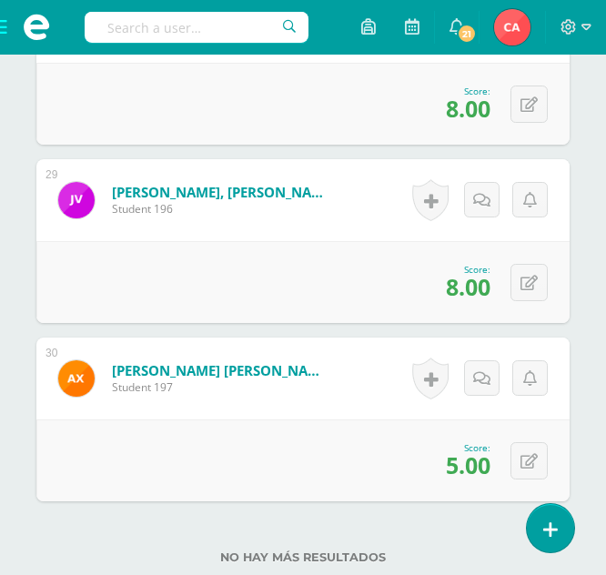
click at [5, 23] on span at bounding box center [36, 27] width 73 height 55
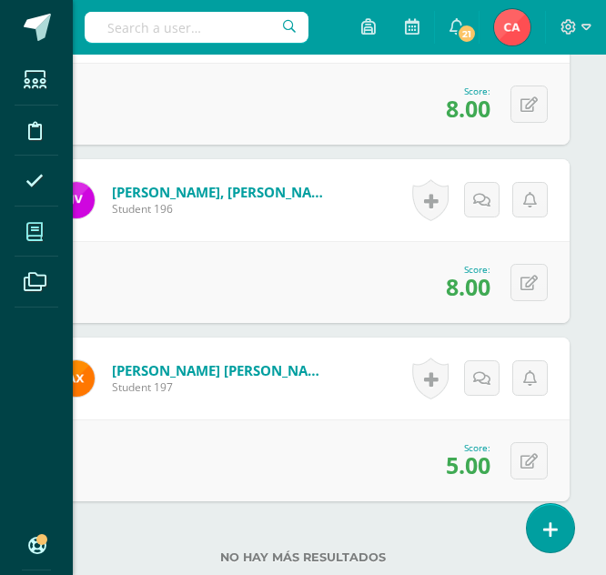
click at [38, 230] on icon at bounding box center [34, 232] width 16 height 18
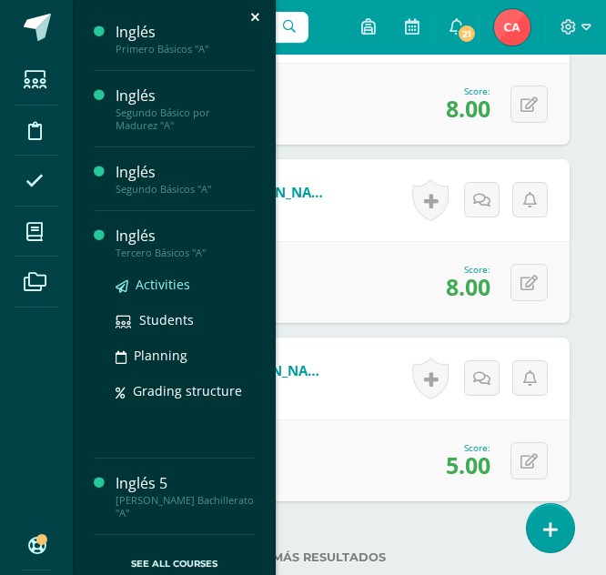
click at [164, 288] on span "Activities" at bounding box center [163, 284] width 55 height 17
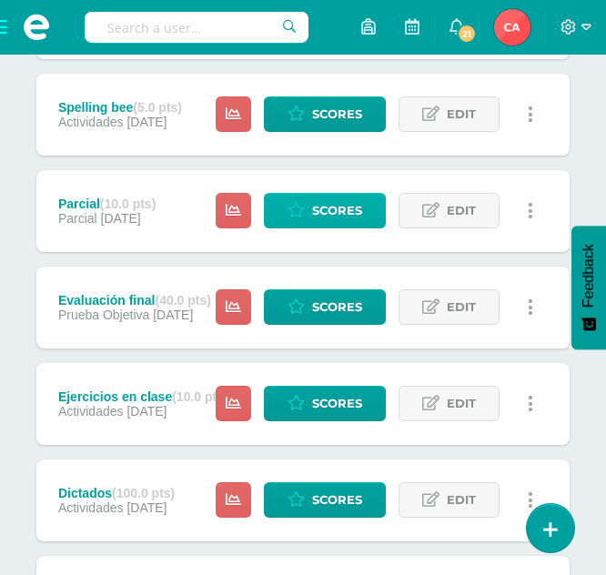
scroll to position [528, 0]
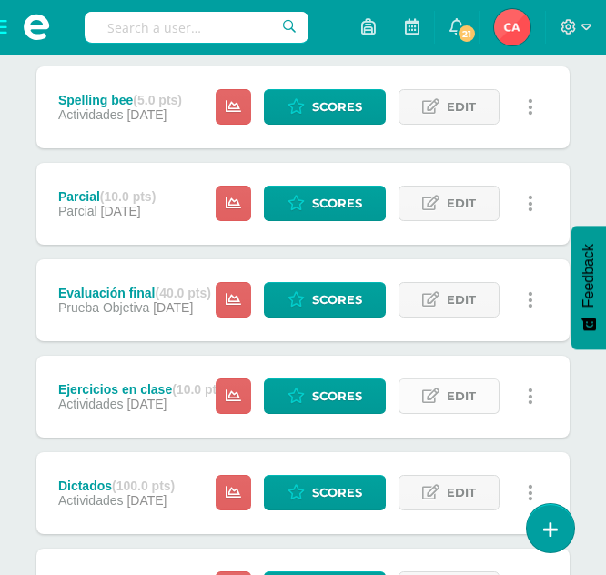
click at [458, 400] on span "Edit" at bounding box center [461, 396] width 29 height 34
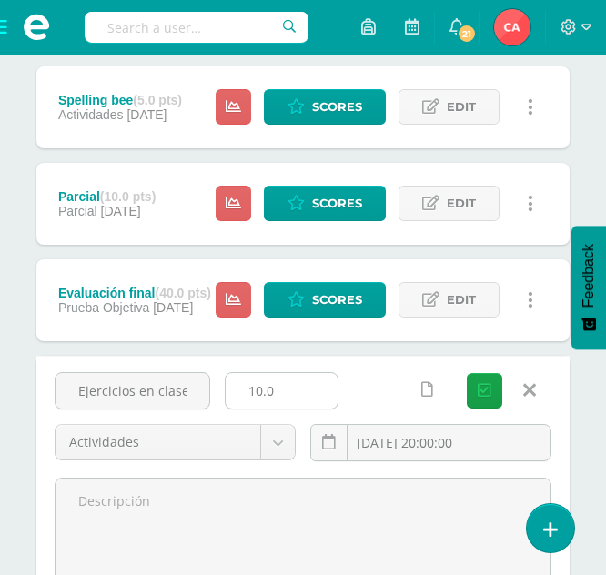
click at [288, 389] on input "10.0" at bounding box center [282, 390] width 112 height 35
type input "1"
type input "5"
click at [467, 373] on button "Save" at bounding box center [484, 390] width 35 height 35
click at [487, 384] on icon "submit" at bounding box center [485, 390] width 14 height 15
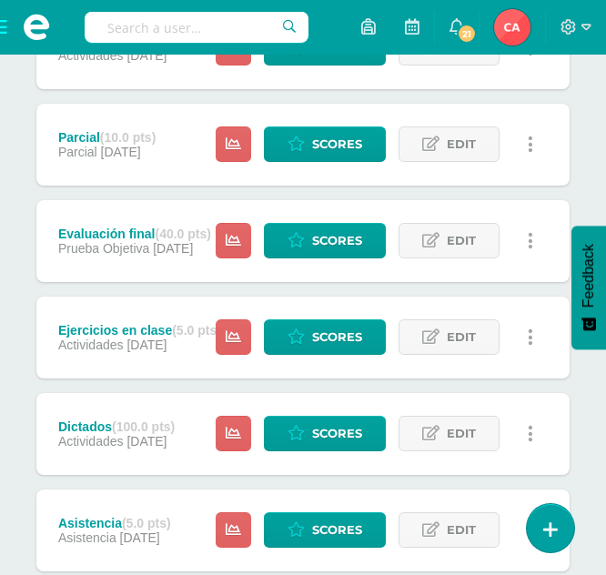
scroll to position [619, 0]
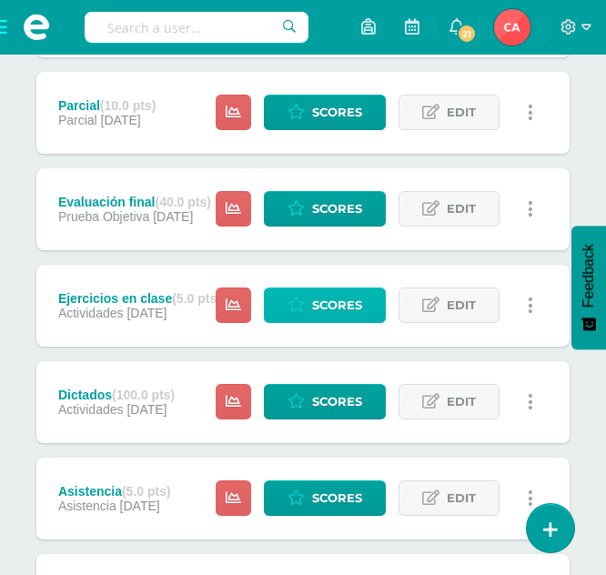
click at [315, 306] on span "Scores" at bounding box center [337, 305] width 50 height 34
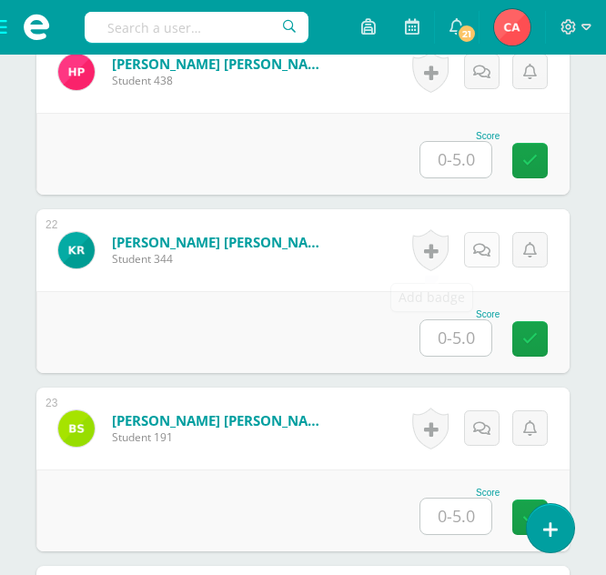
scroll to position [4223, 0]
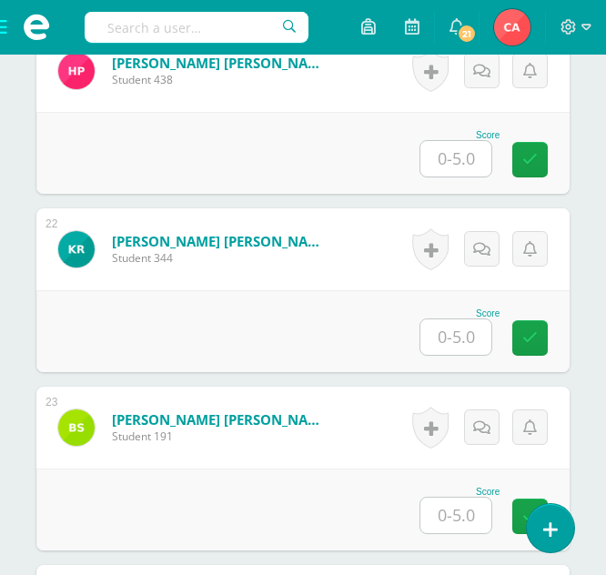
click at [456, 338] on input "text" at bounding box center [455, 336] width 71 height 35
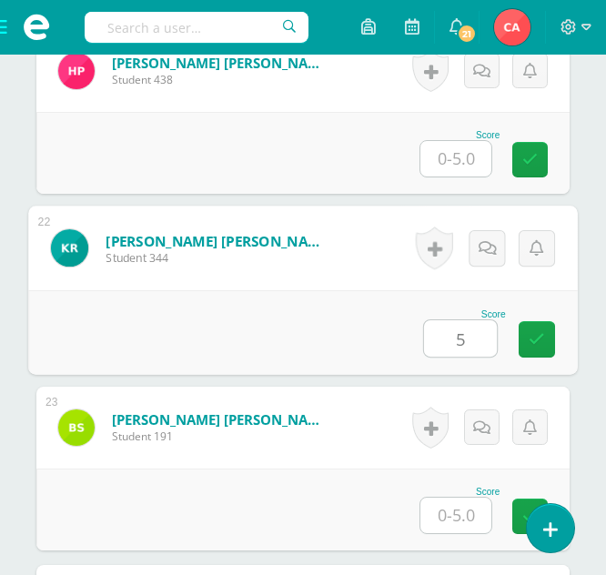
type input "5"
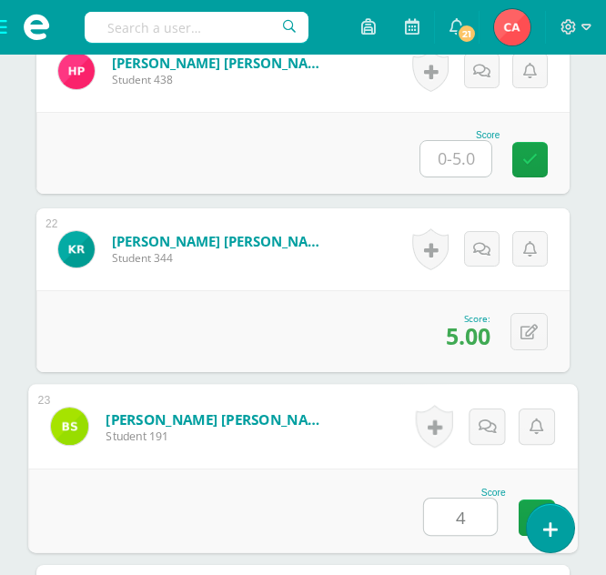
type input "4"
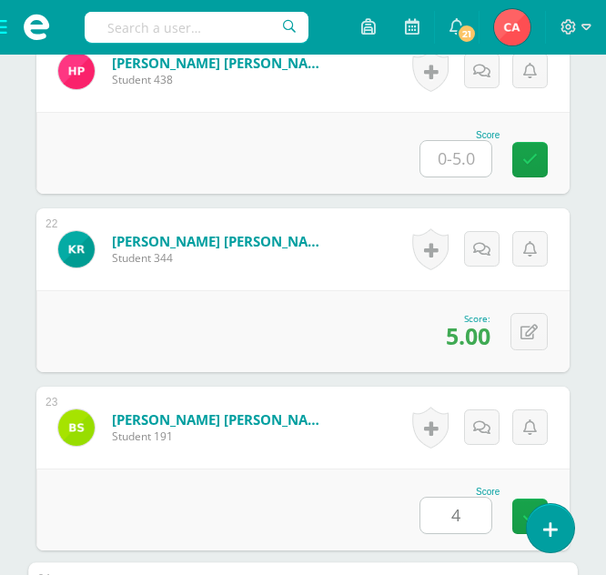
scroll to position [4629, 0]
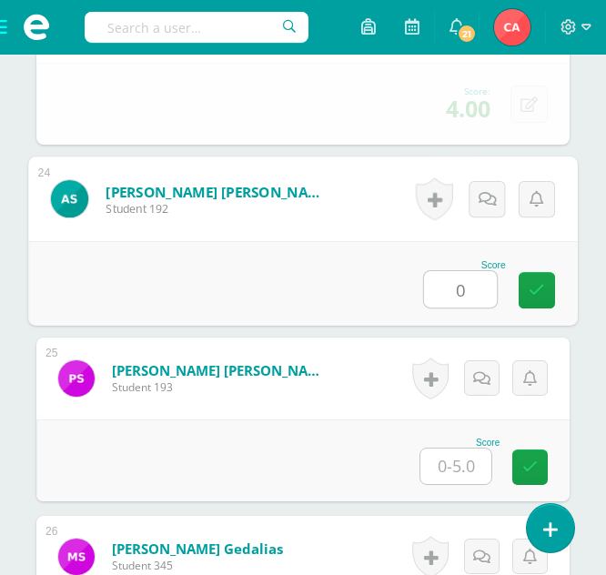
type input "0"
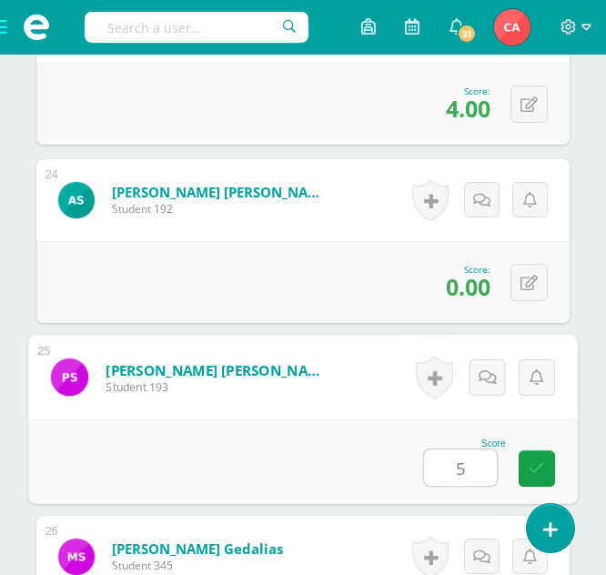
type input "5"
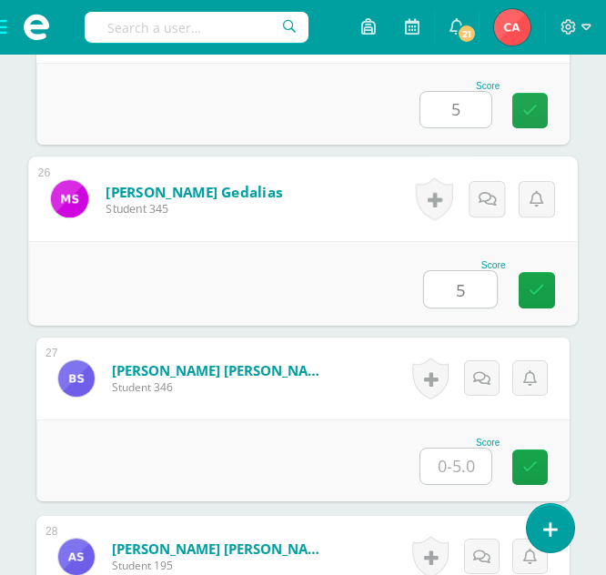
type input "5"
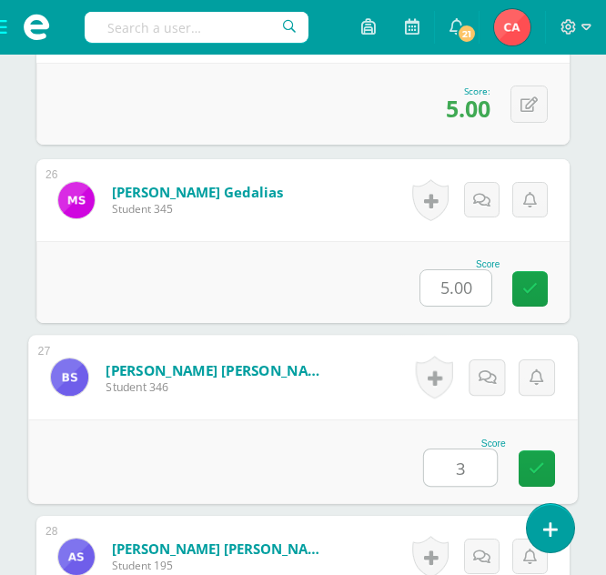
type input "3"
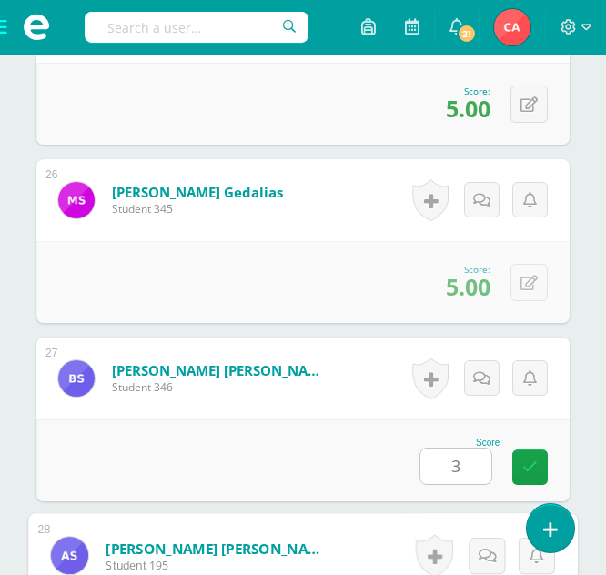
scroll to position [5342, 0]
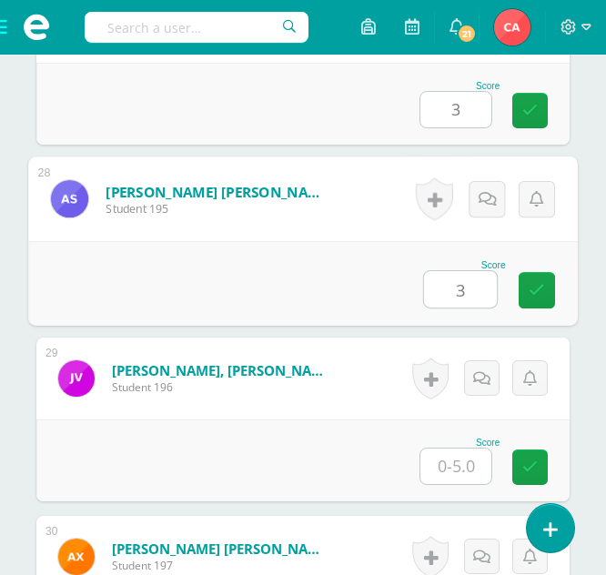
type input "3"
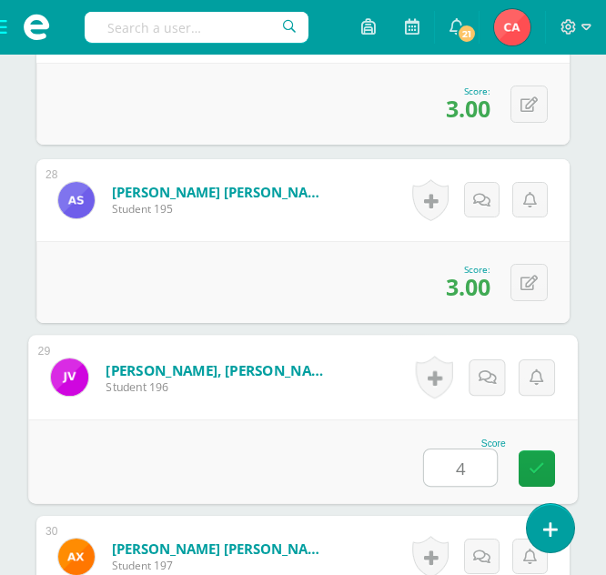
type input "4"
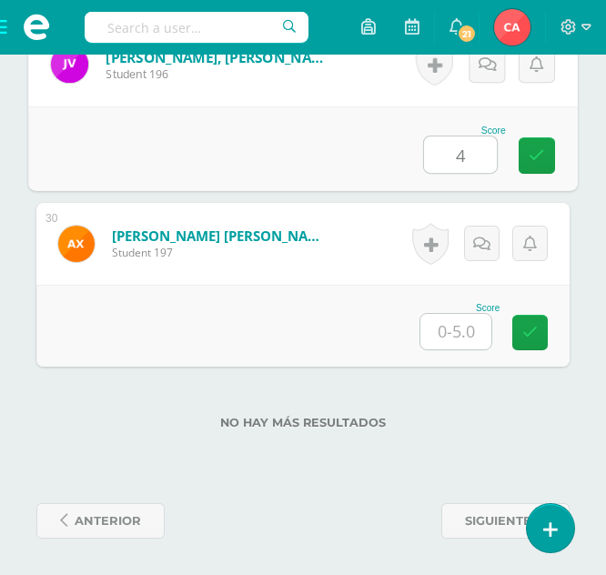
type input "4"
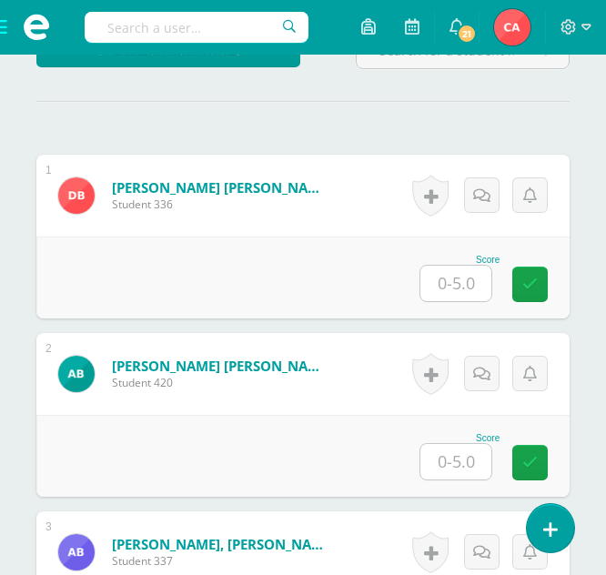
scroll to position [546, 0]
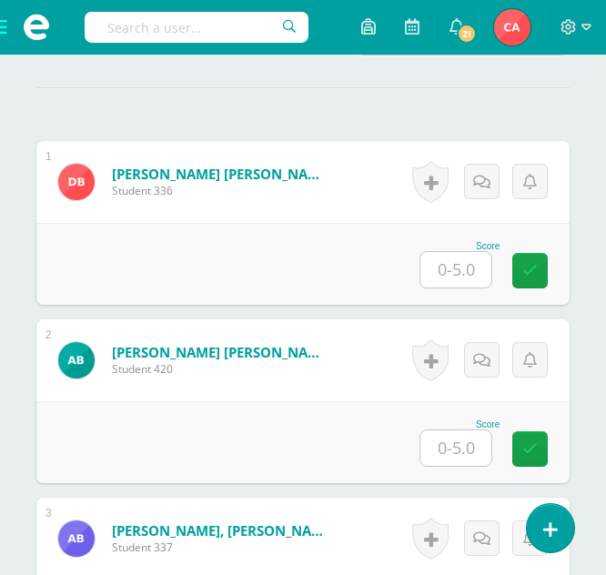
click at [469, 267] on input "text" at bounding box center [455, 269] width 71 height 35
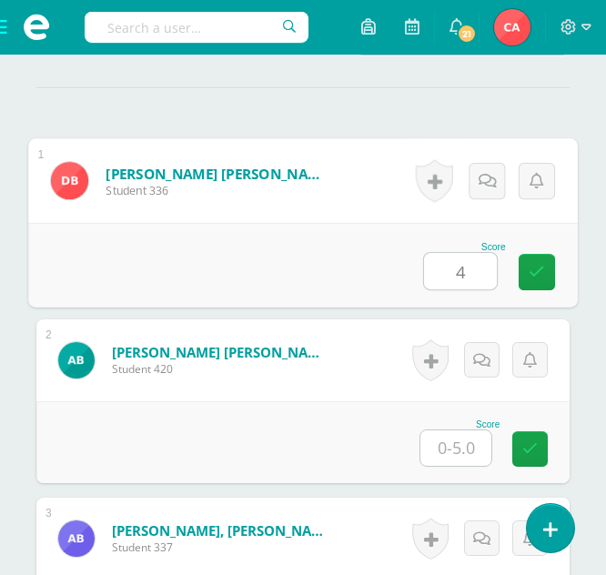
type input "4"
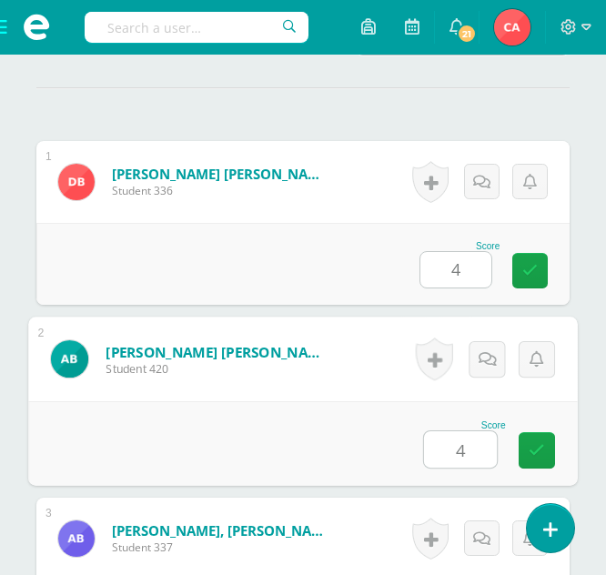
type input "4"
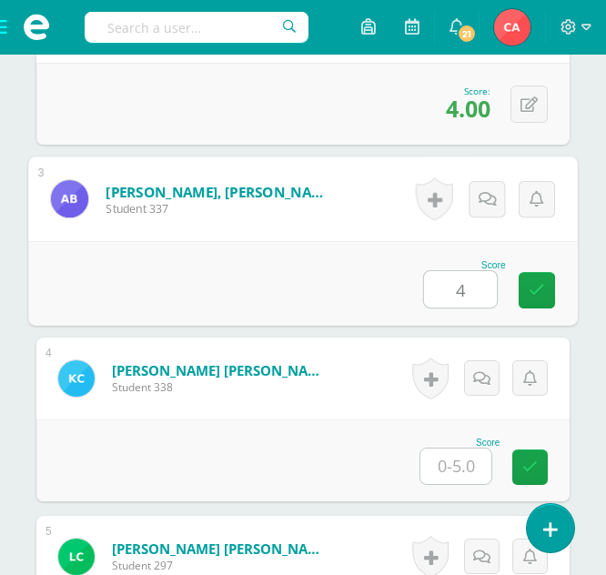
type input "4"
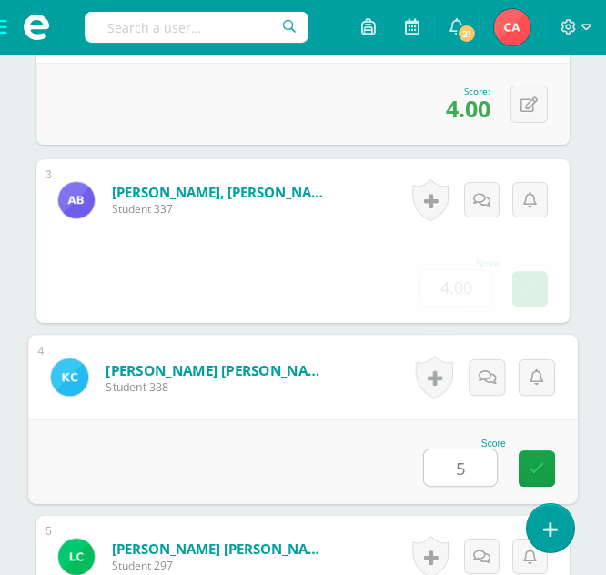
type input "5"
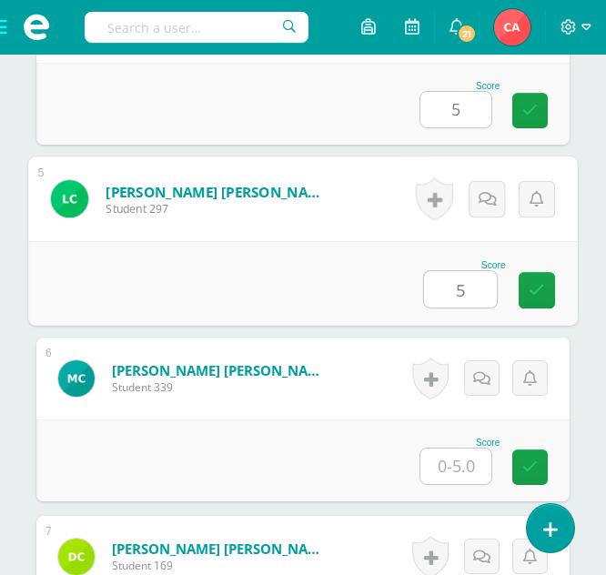
type input "5"
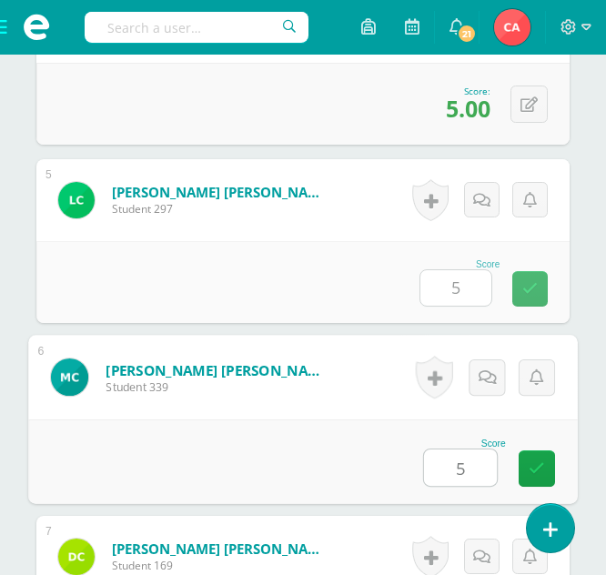
type input "5"
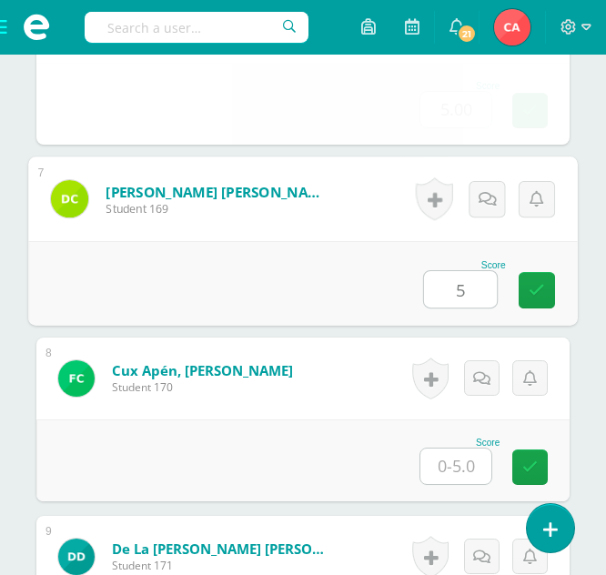
type input "5"
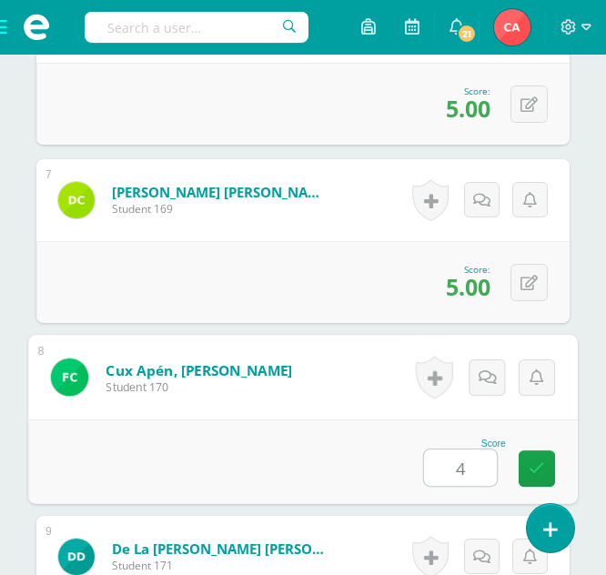
type input "4"
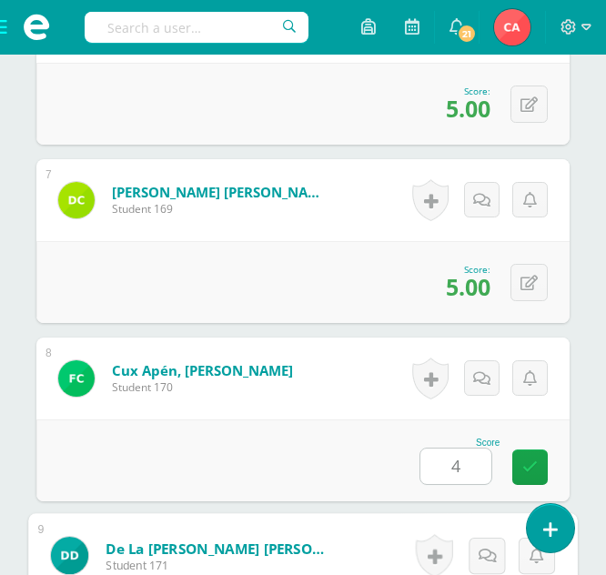
scroll to position [1954, 0]
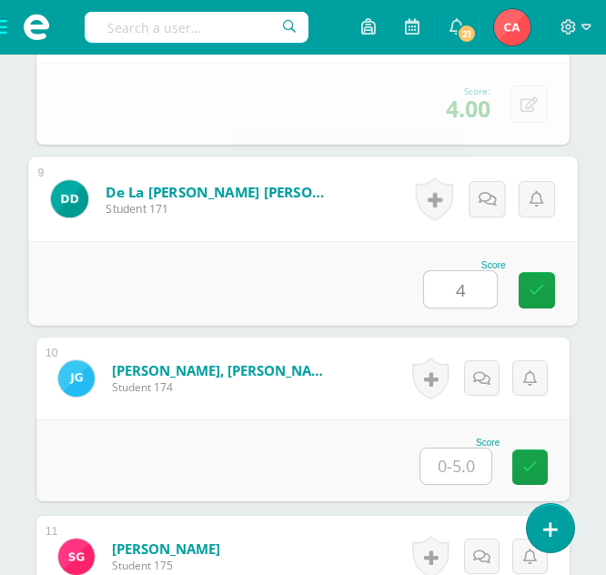
type input "4"
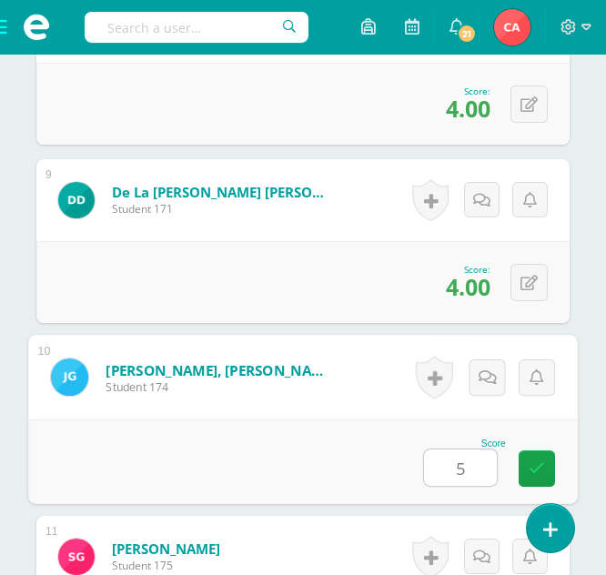
type input "5"
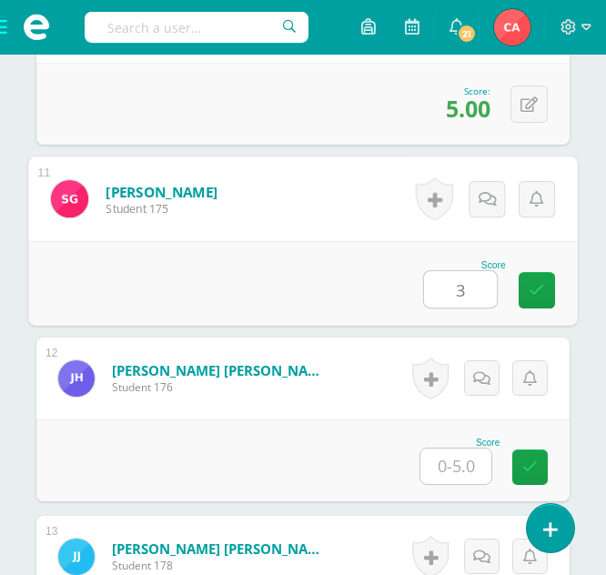
type input "3"
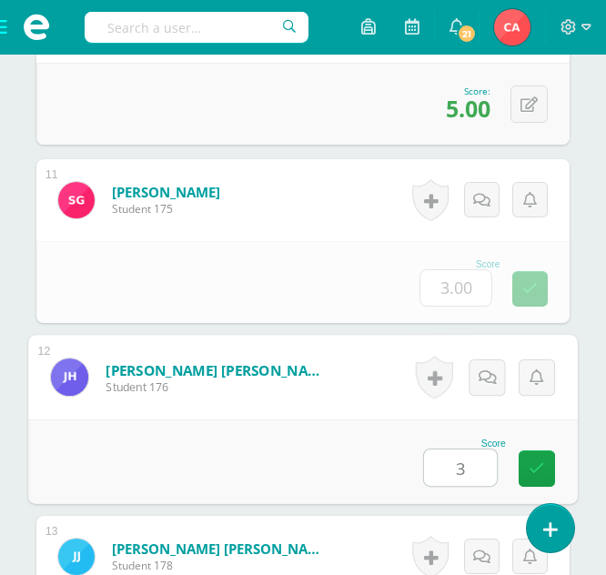
type input "3"
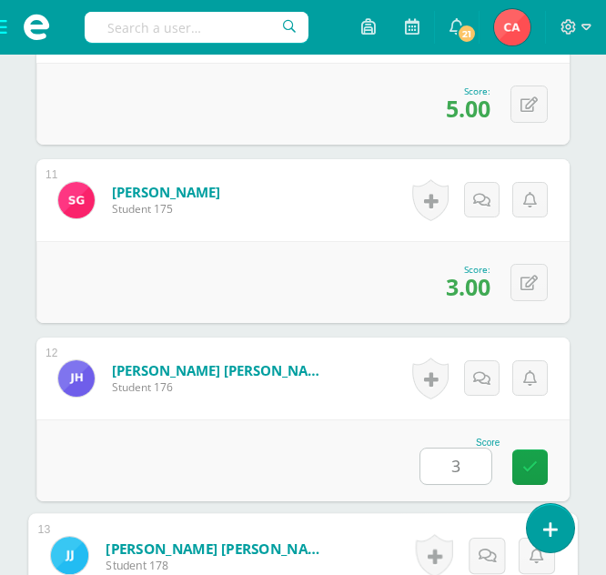
scroll to position [2668, 0]
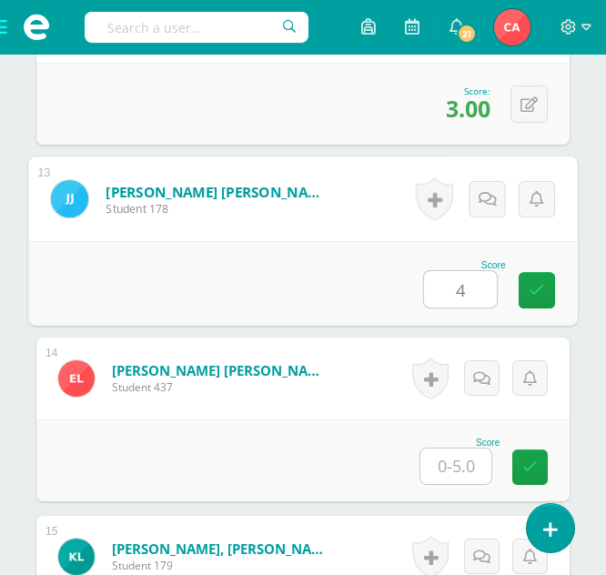
type input "4"
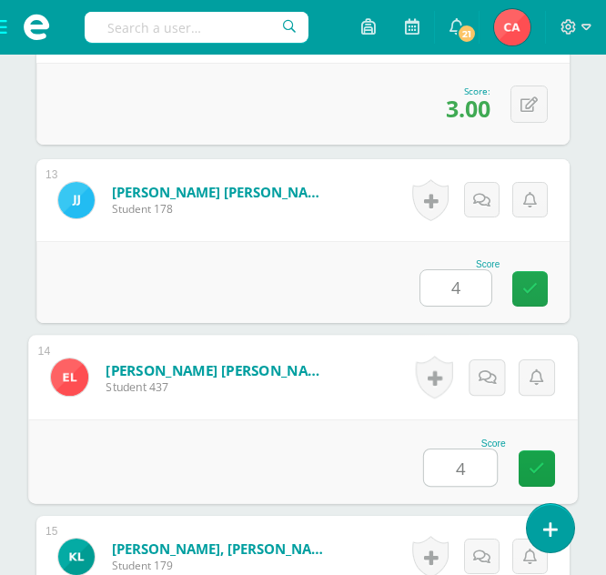
type input "4"
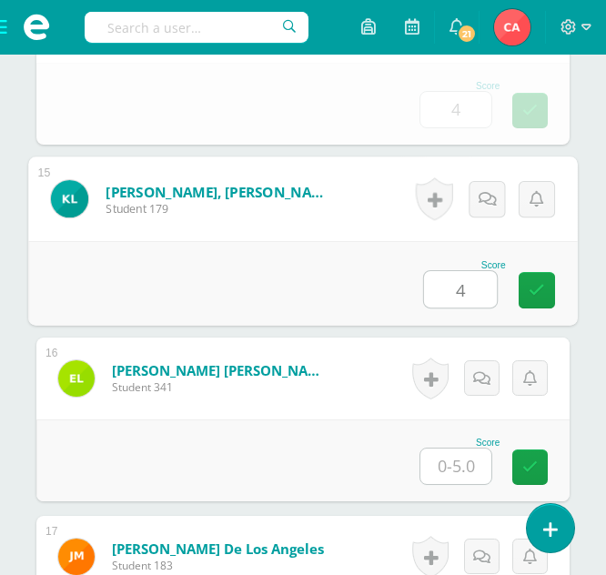
type input "4"
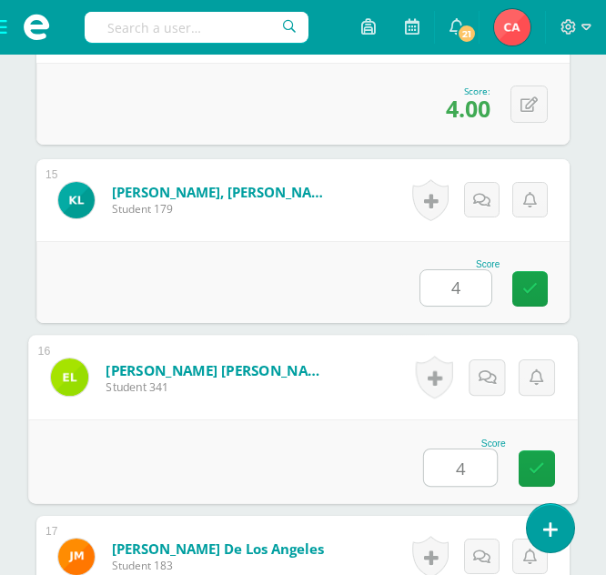
type input "4"
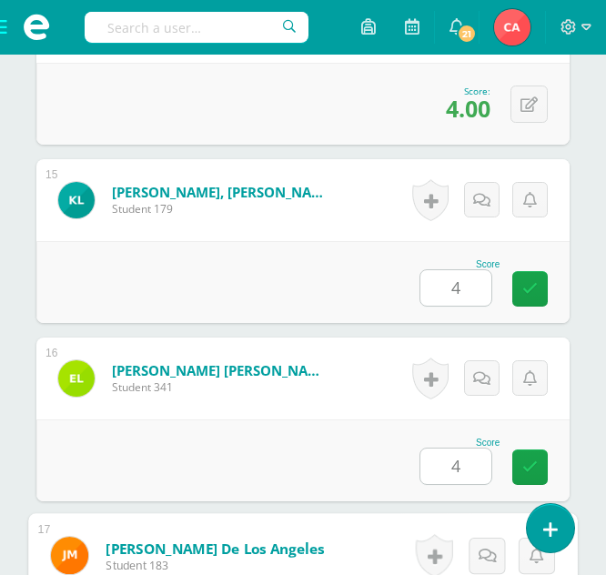
scroll to position [3381, 0]
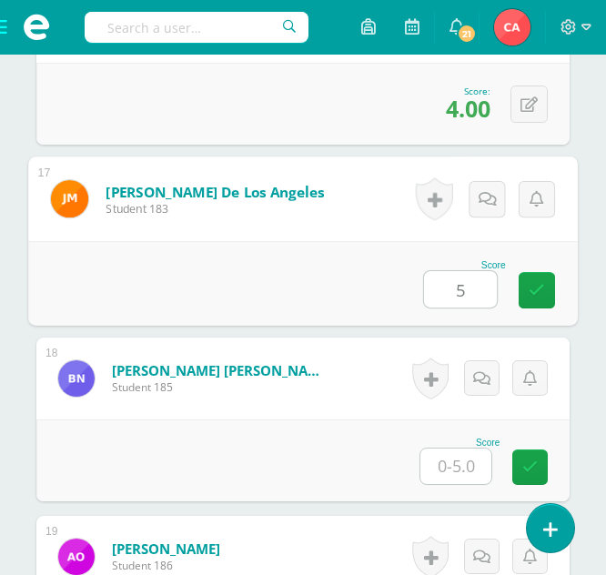
type input "5"
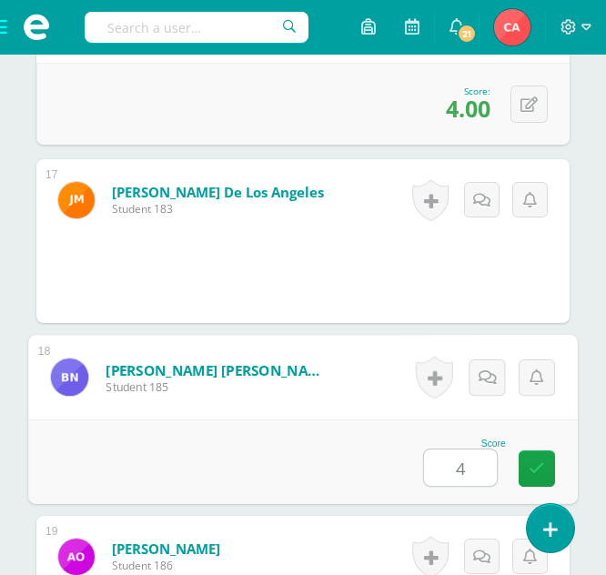
type input "4"
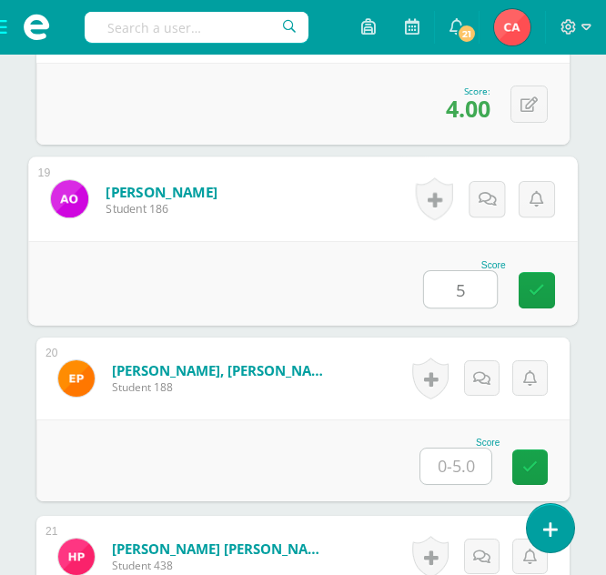
type input "5"
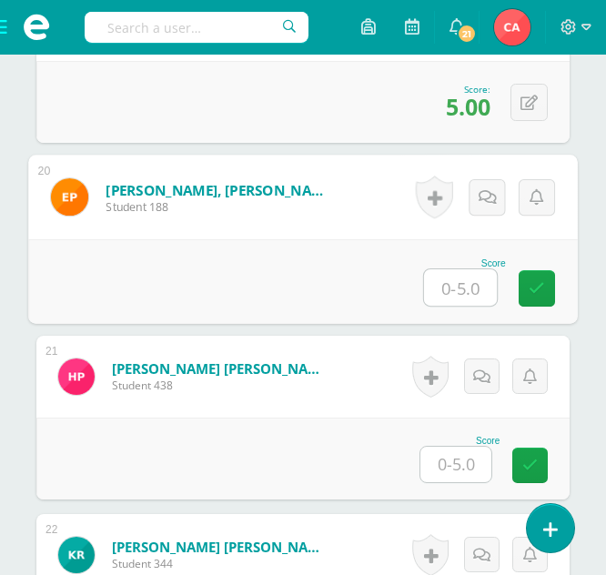
scroll to position [3919, 0]
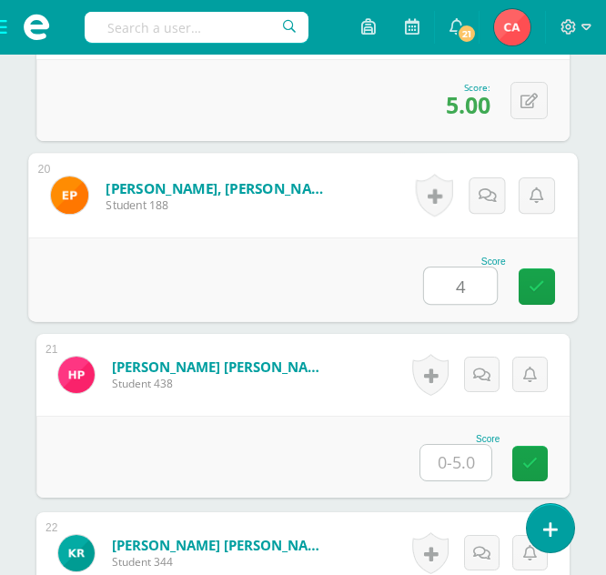
type input "4"
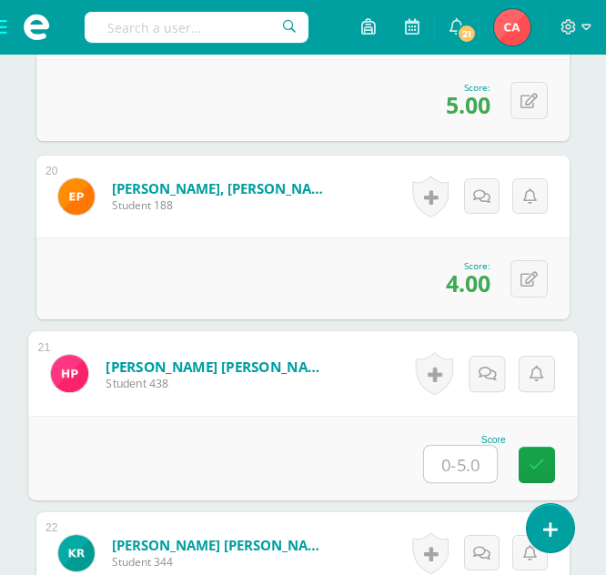
type input "5"
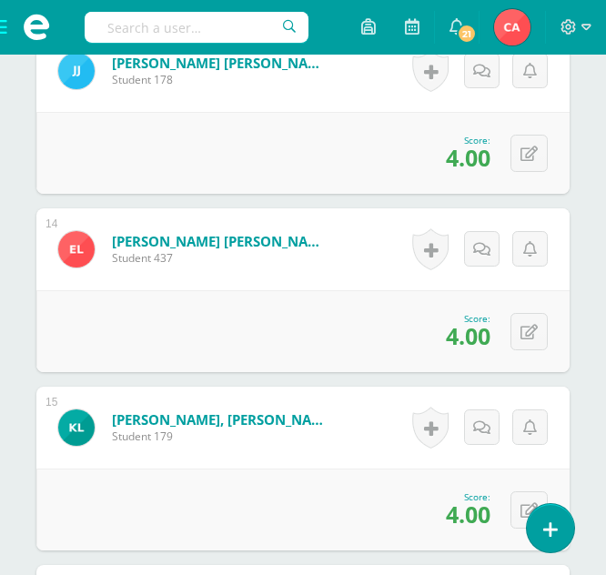
scroll to position [2737, 0]
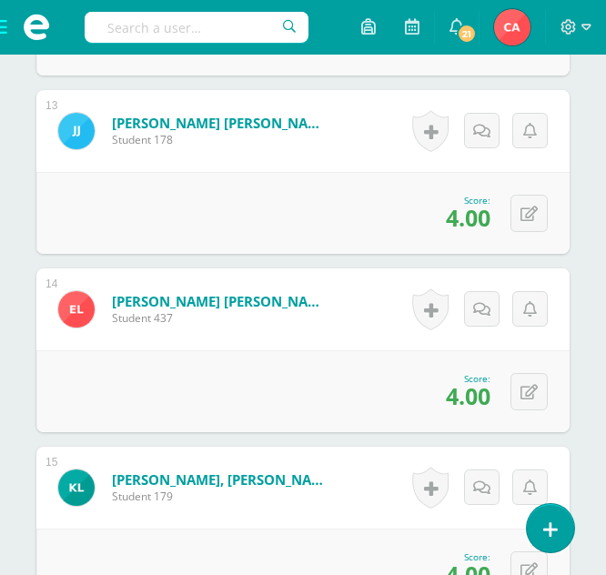
click at [4, 27] on span at bounding box center [36, 27] width 73 height 55
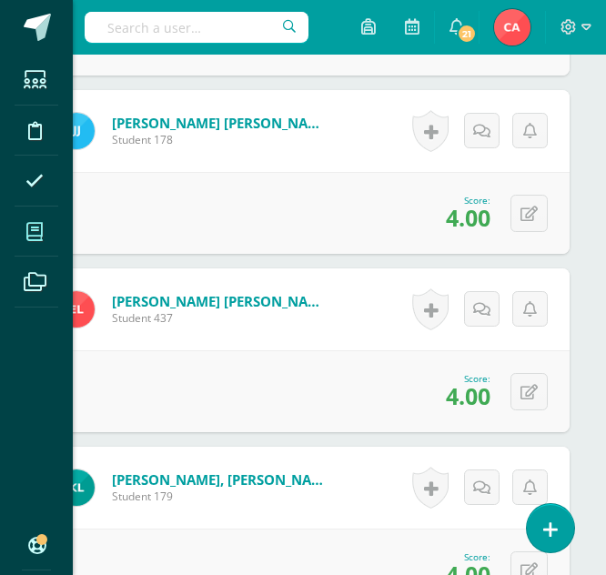
click at [35, 228] on icon at bounding box center [34, 232] width 16 height 18
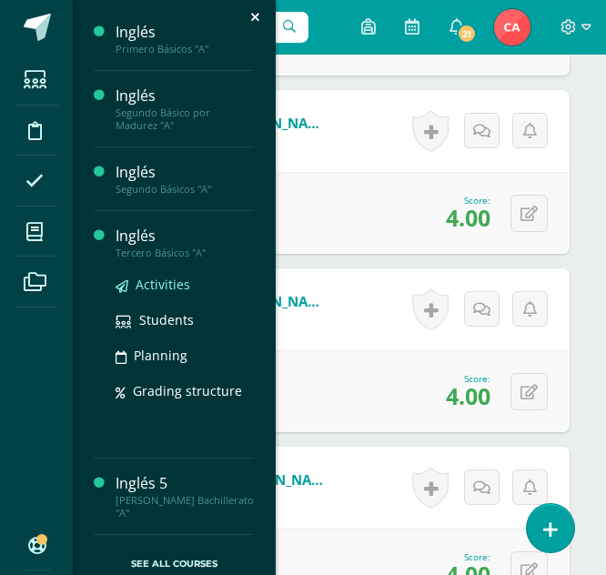
click at [168, 280] on span "Activities" at bounding box center [163, 284] width 55 height 17
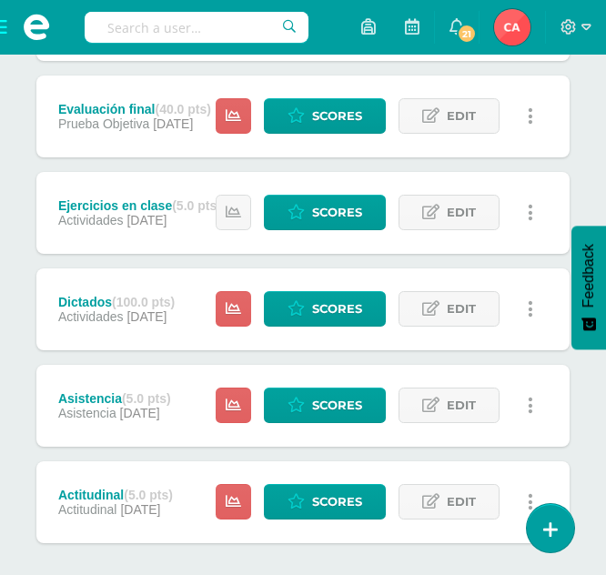
scroll to position [728, 0]
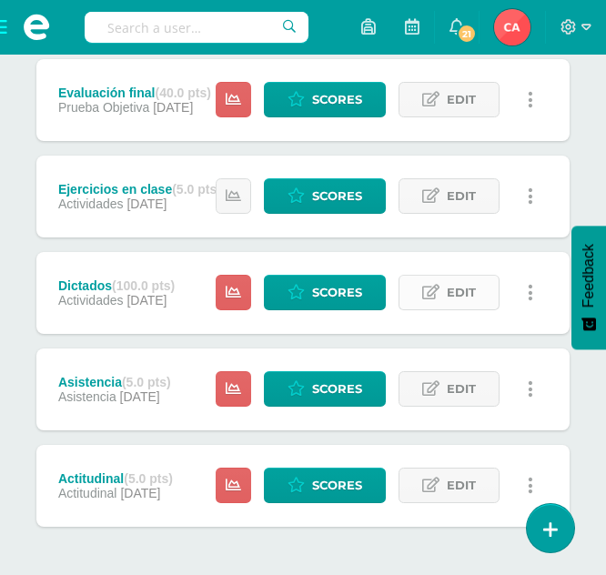
click at [453, 294] on span "Edit" at bounding box center [461, 293] width 29 height 34
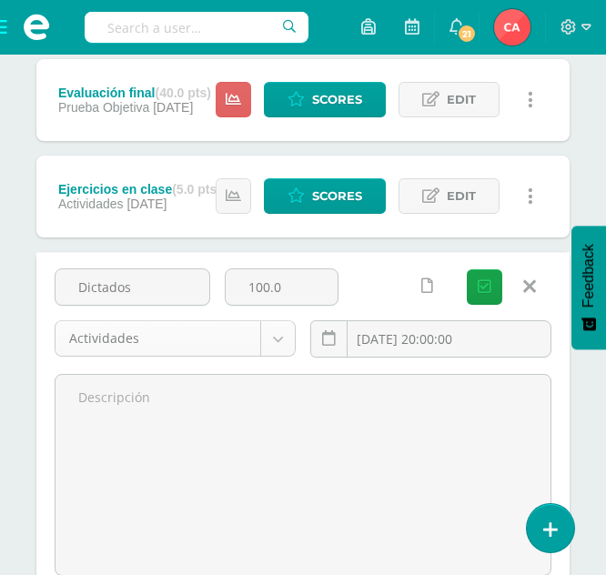
click at [154, 336] on body "Students Discipline Attendance My courses Archivos Soporte Help Reportar un pro…" at bounding box center [303, 90] width 606 height 1636
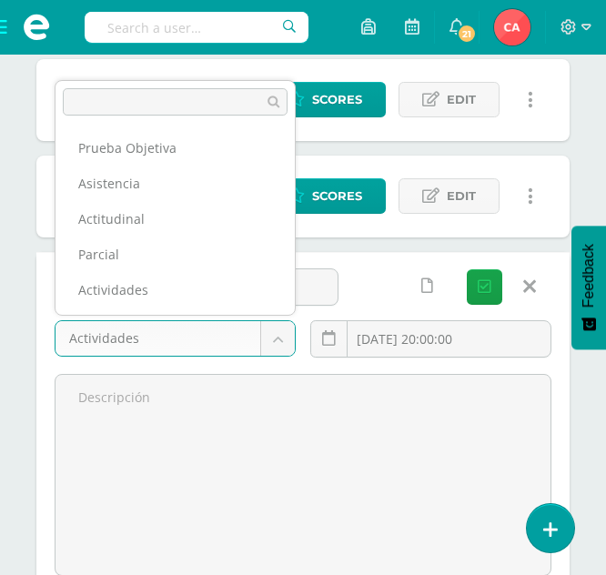
click at [220, 392] on body "Students Discipline Attendance My courses Archivos Soporte Help Reportar un pro…" at bounding box center [303, 90] width 606 height 1636
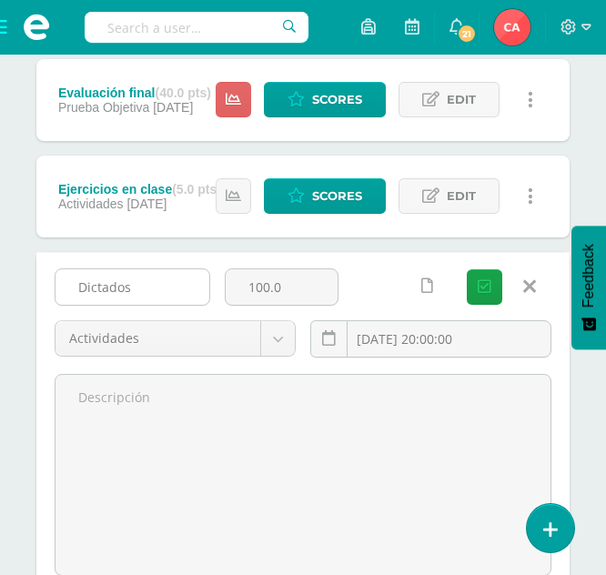
click at [160, 289] on input "Dictados" at bounding box center [132, 286] width 154 height 35
type input "D"
type input "H9oja de trabajo"
type input "10"
click at [467, 269] on button "Save" at bounding box center [484, 286] width 35 height 35
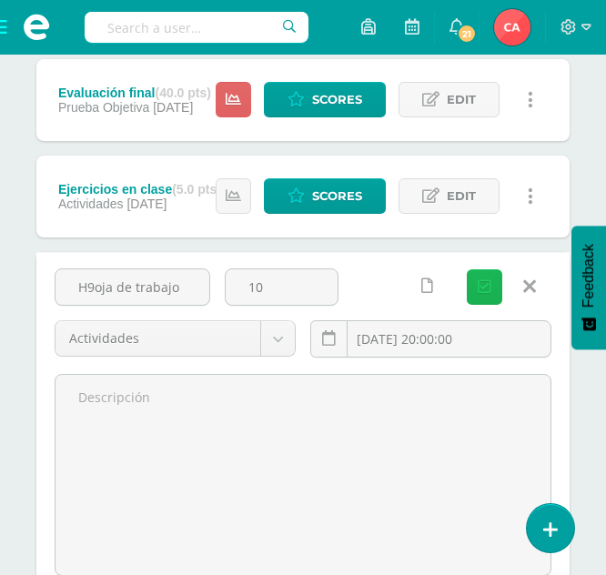
click at [482, 282] on icon "submit" at bounding box center [485, 286] width 14 height 15
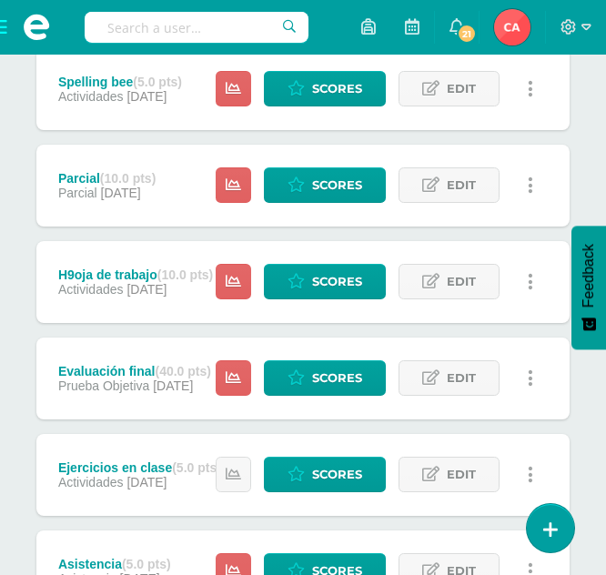
scroll to position [528, 0]
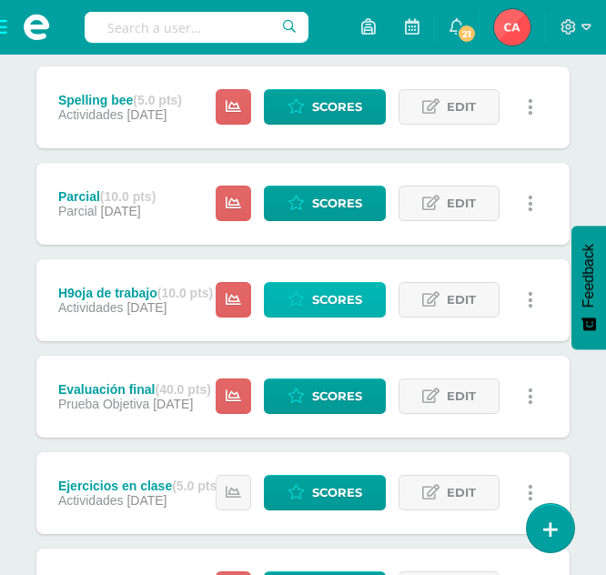
click at [338, 300] on span "Scores" at bounding box center [337, 300] width 50 height 34
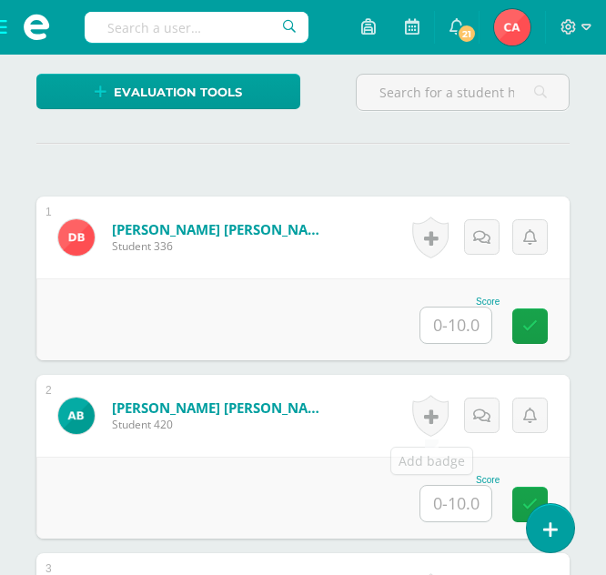
scroll to position [491, 0]
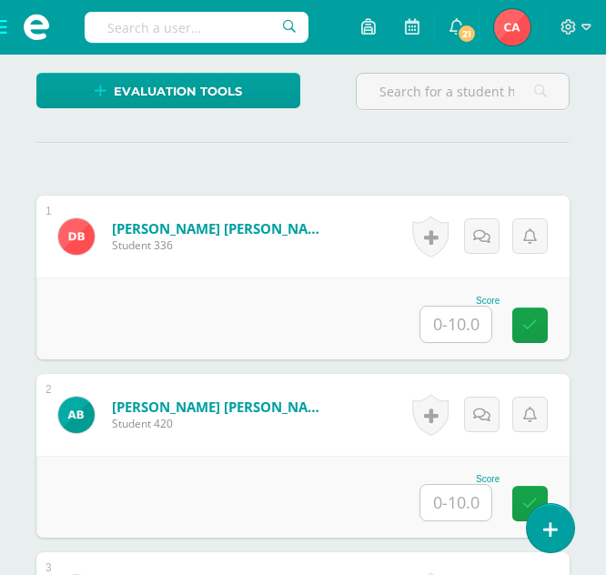
click at [452, 326] on input "text" at bounding box center [455, 324] width 71 height 35
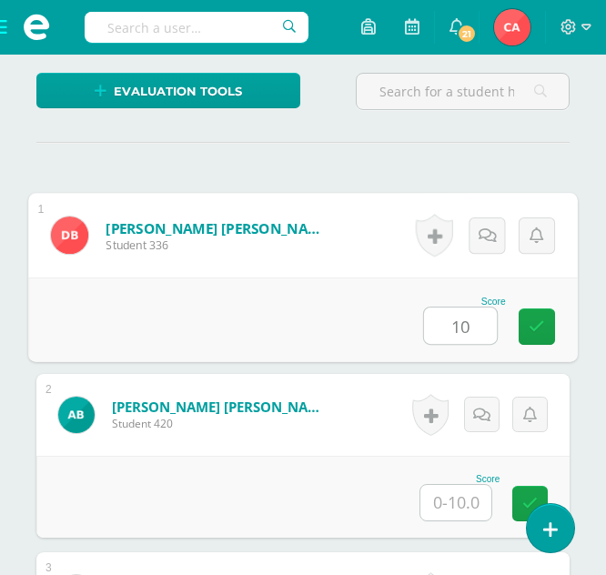
type input "10"
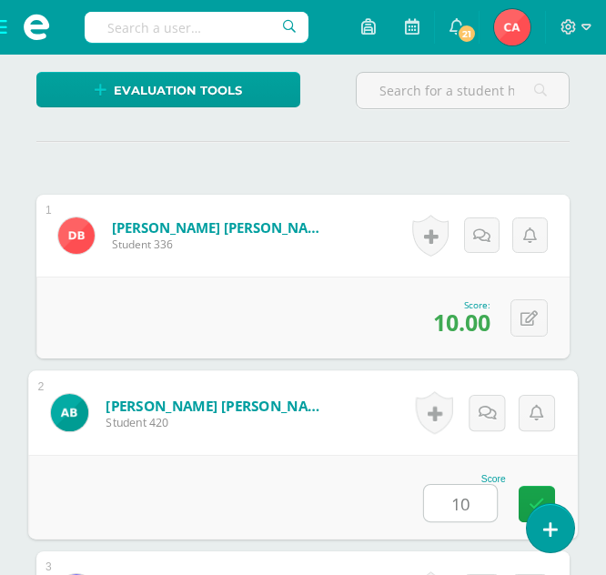
type input "10"
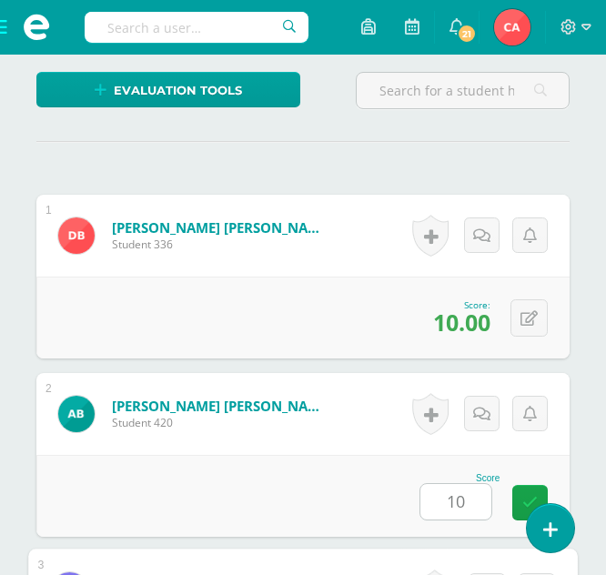
scroll to position [884, 0]
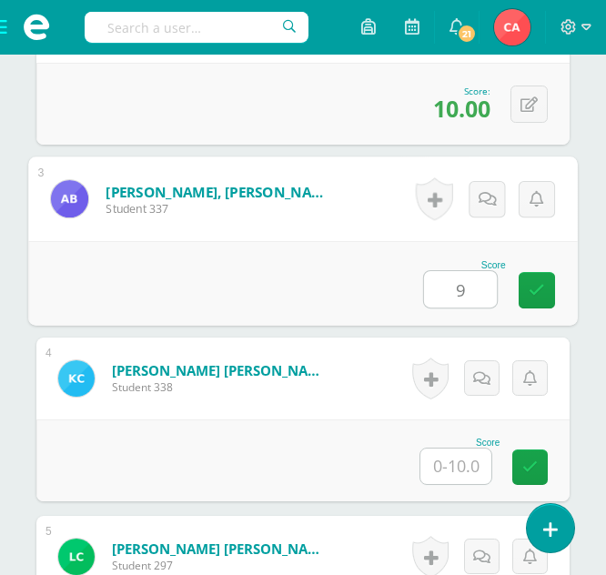
type input "9"
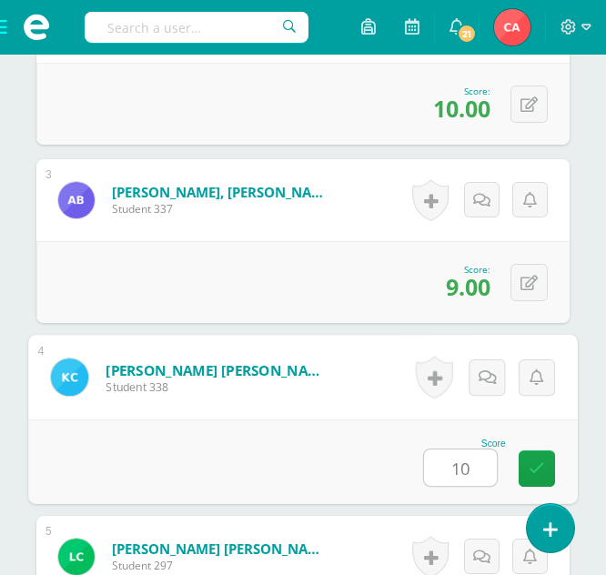
type input "10"
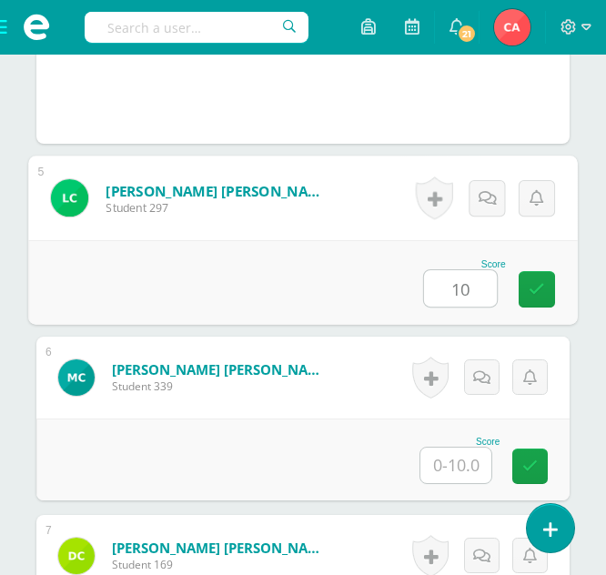
type input "10"
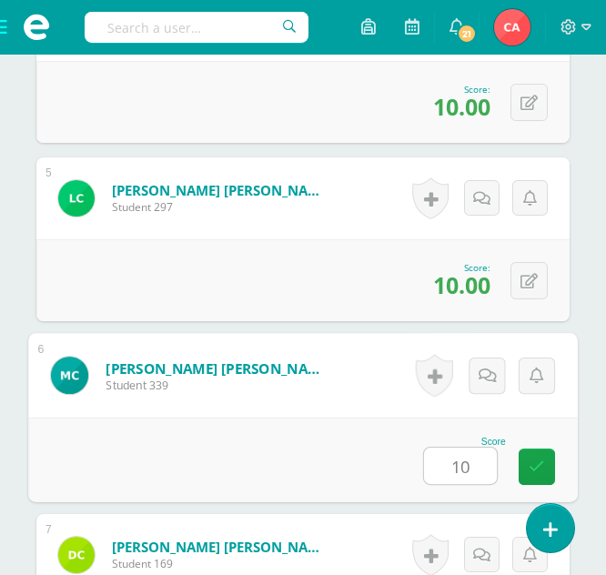
type input "10"
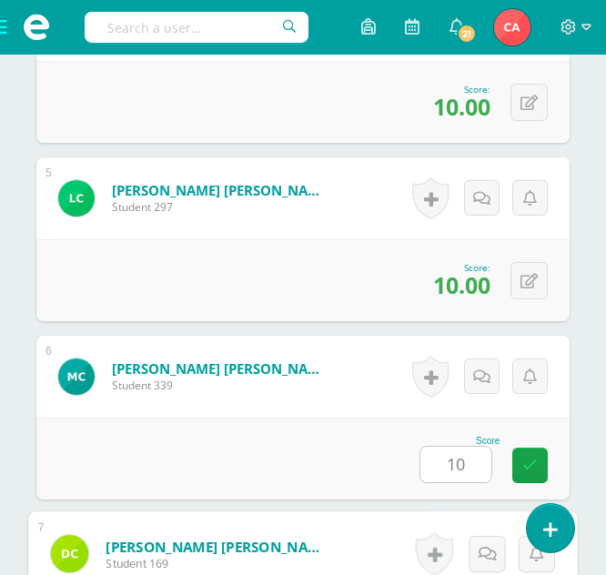
scroll to position [1598, 0]
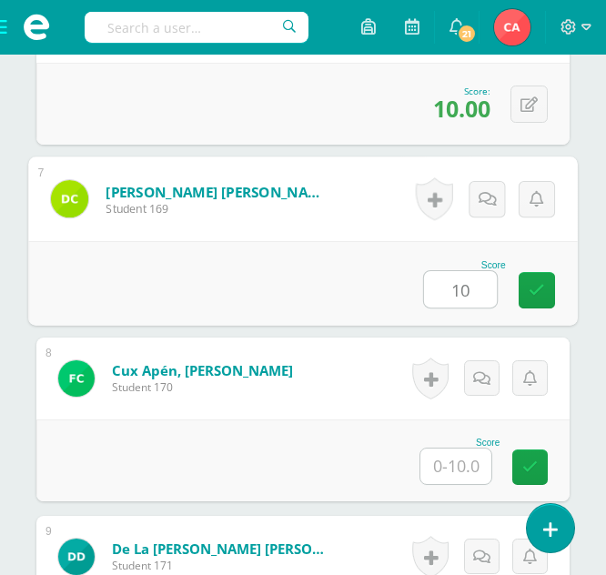
type input "10"
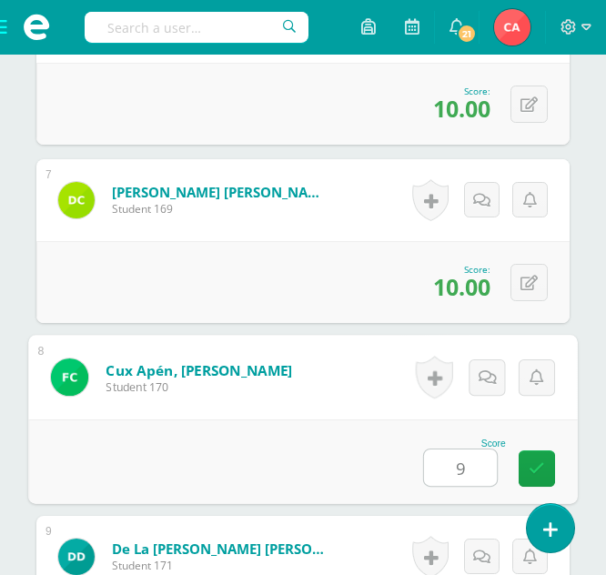
type input "9"
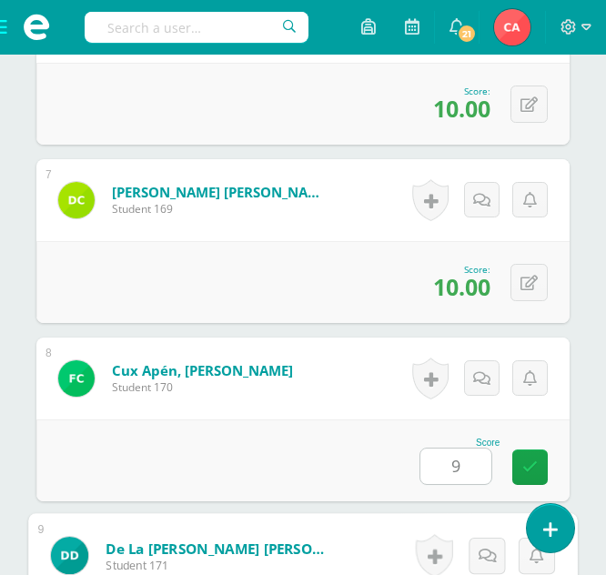
scroll to position [1954, 0]
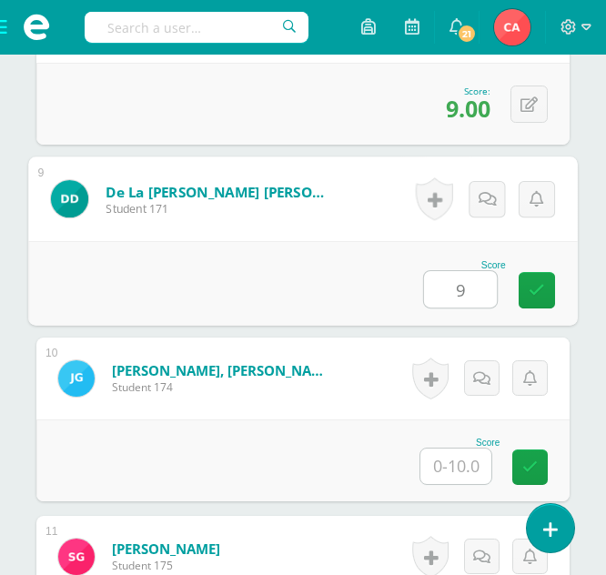
type input "9"
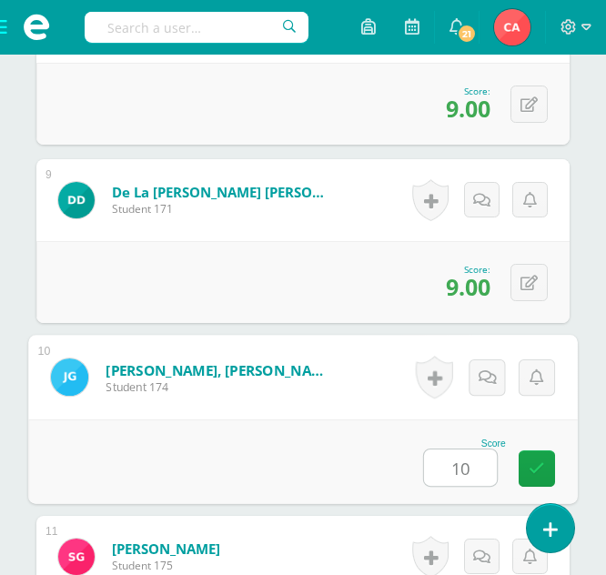
type input "10"
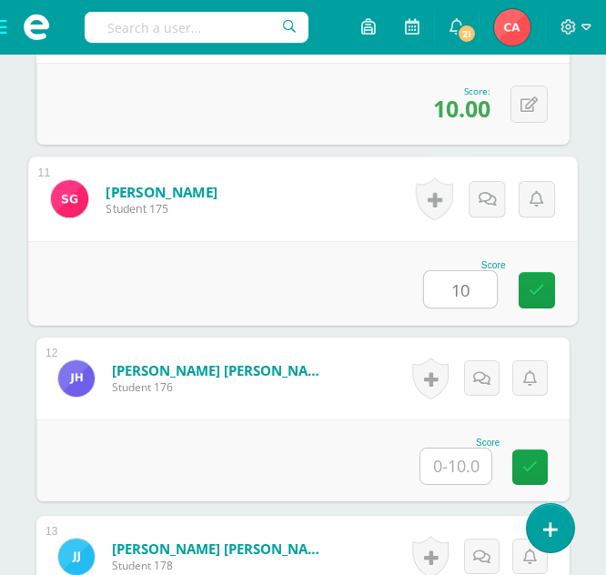
type input "10"
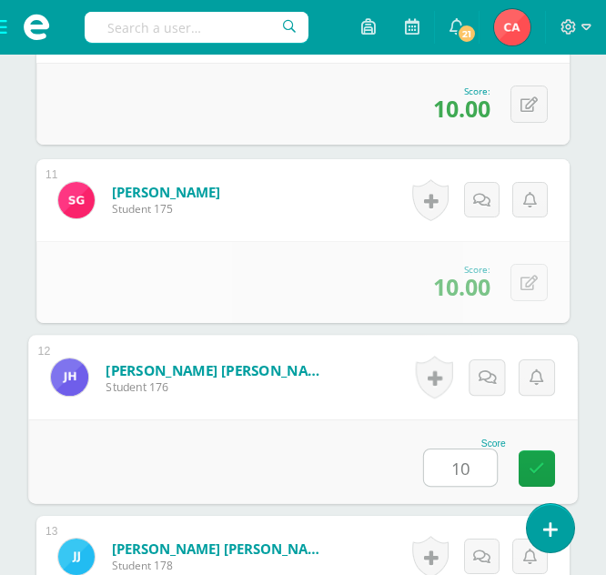
type input "10"
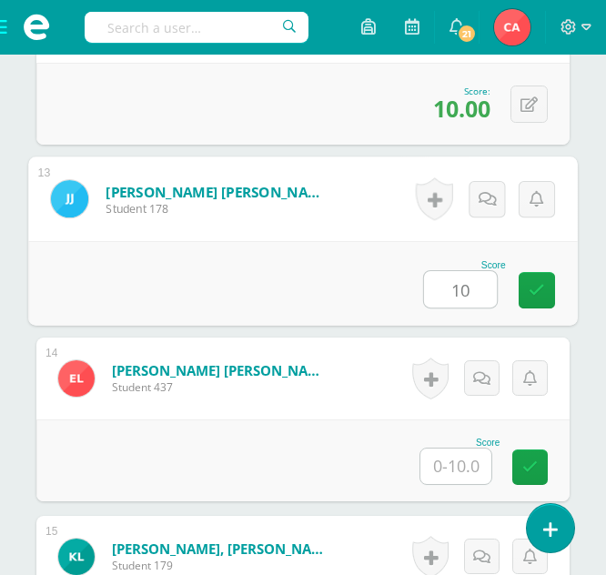
type input "10"
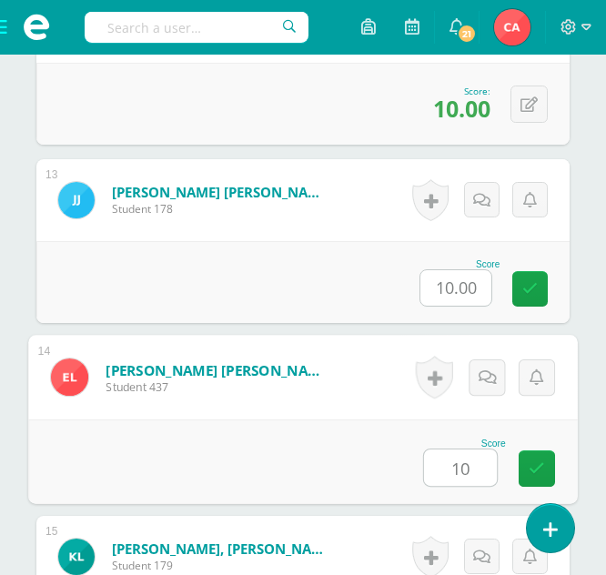
type input "10"
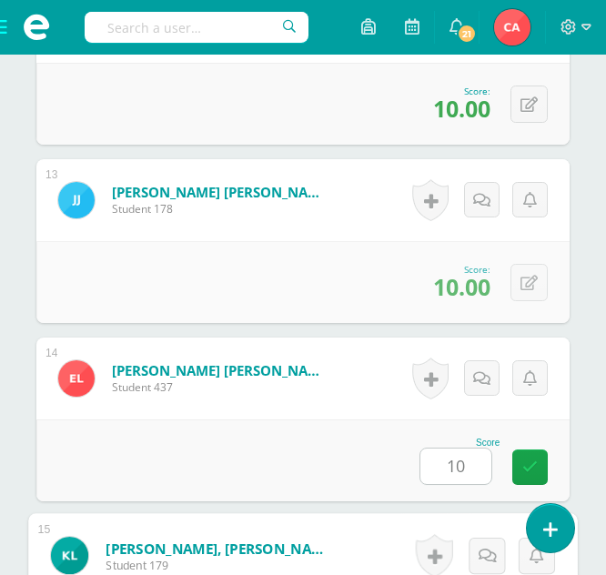
scroll to position [3024, 0]
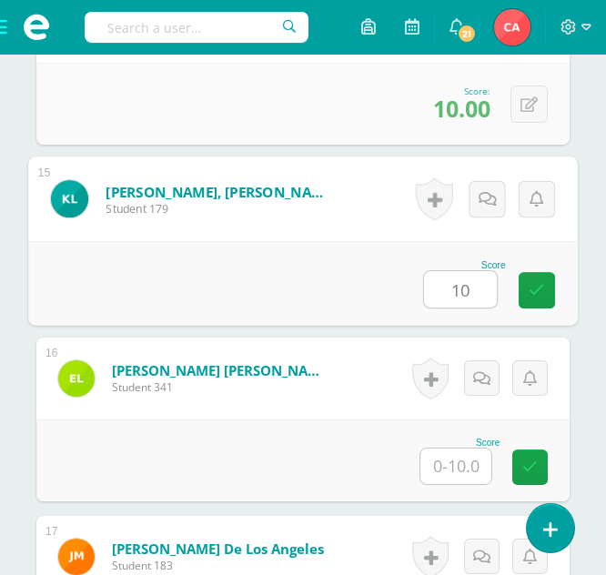
type input "10"
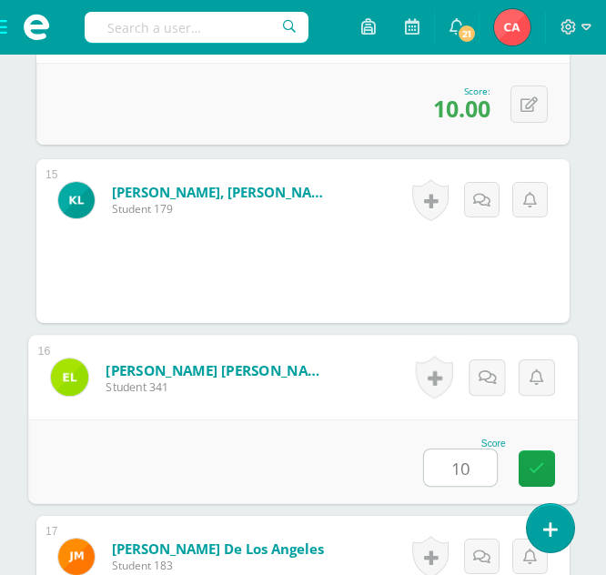
type input "10"
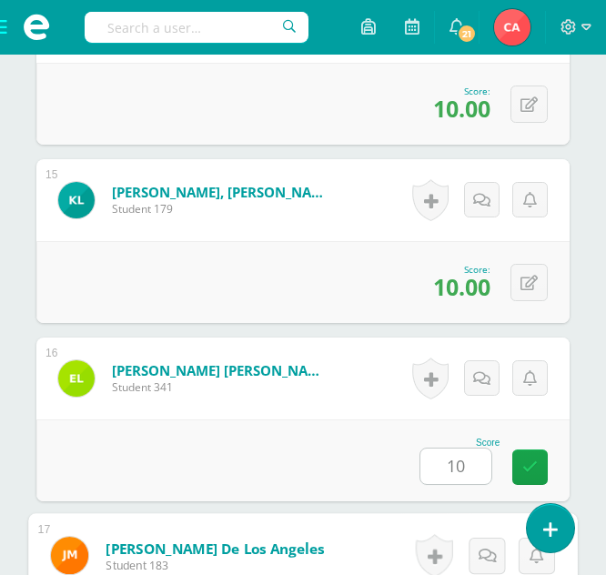
scroll to position [3381, 0]
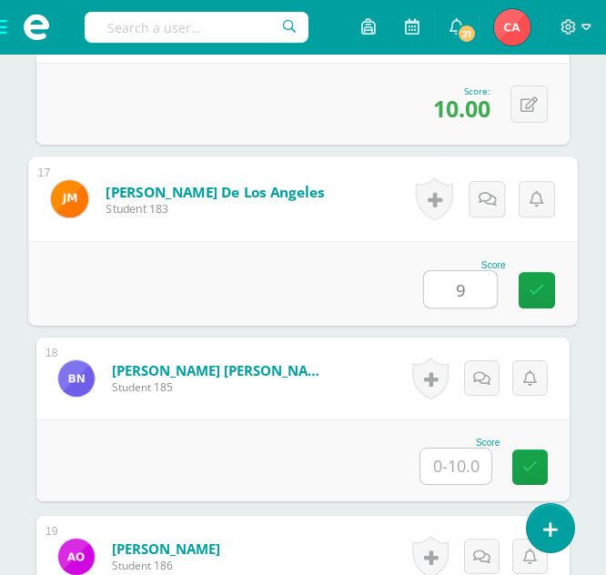
type input "9"
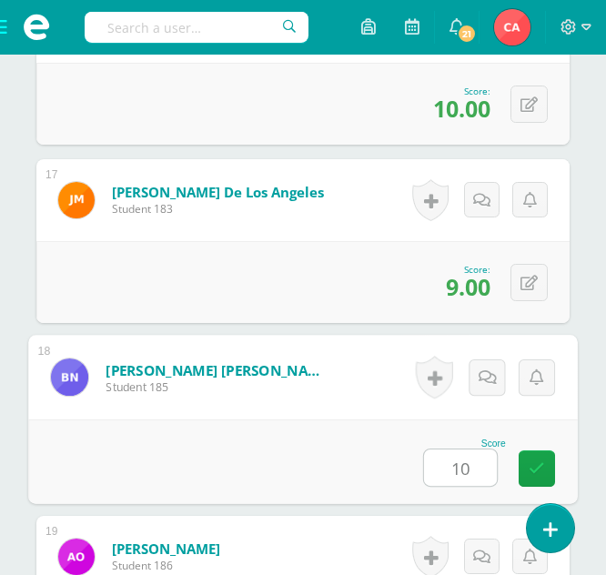
type input "10"
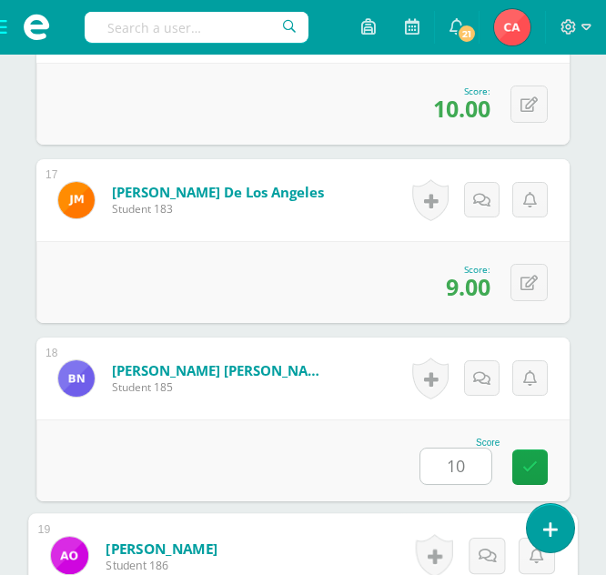
scroll to position [3738, 0]
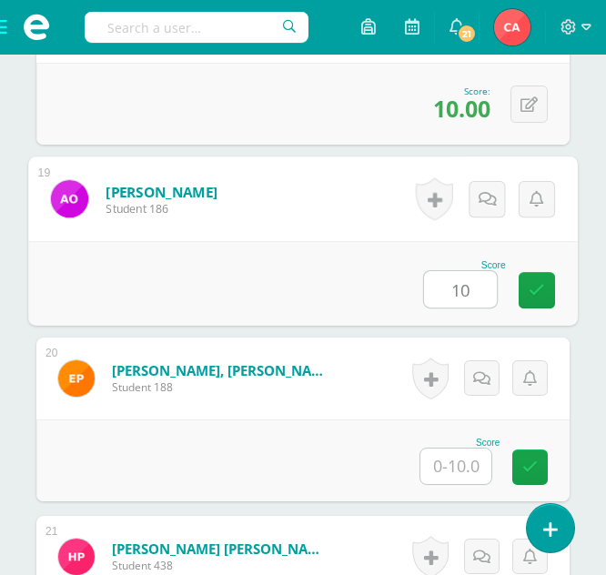
type input "10"
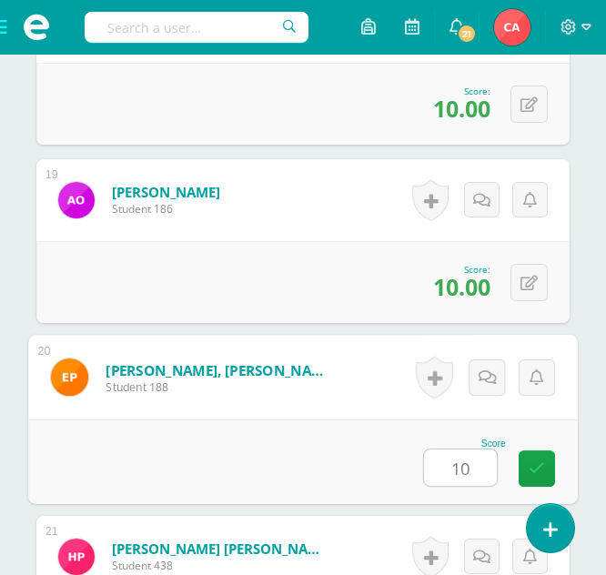
type input "10"
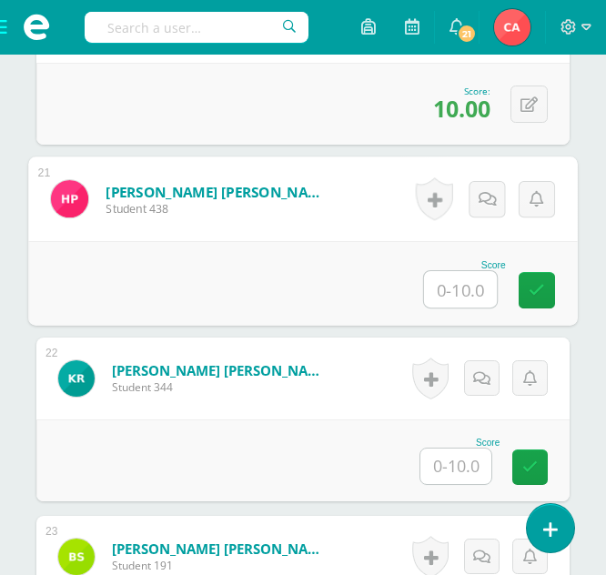
scroll to position [4003, 0]
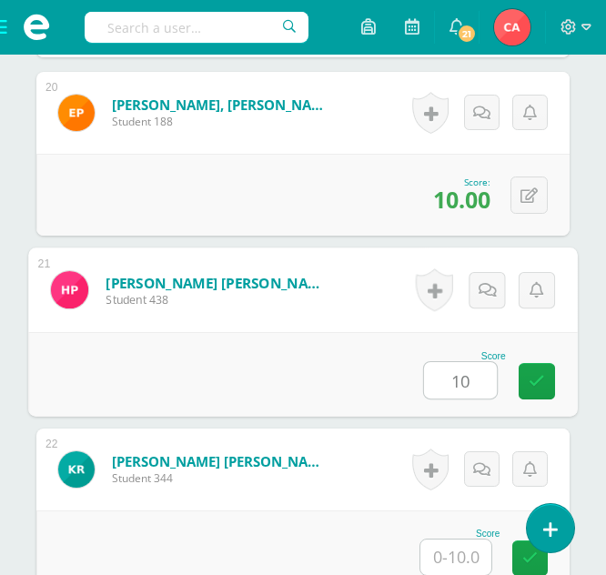
type input "10"
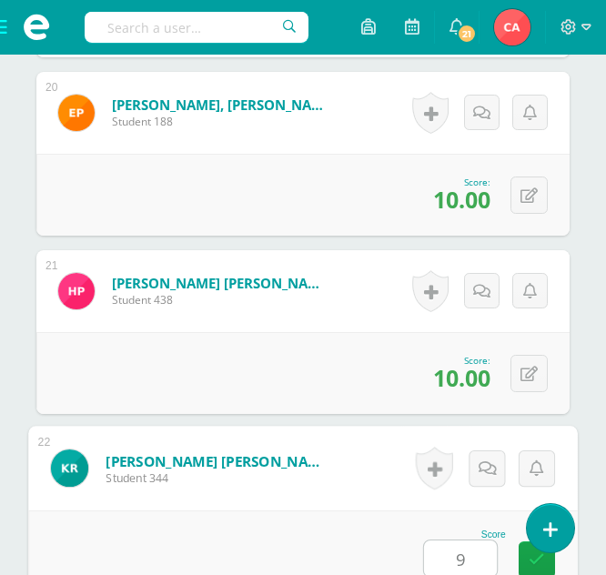
type input "9"
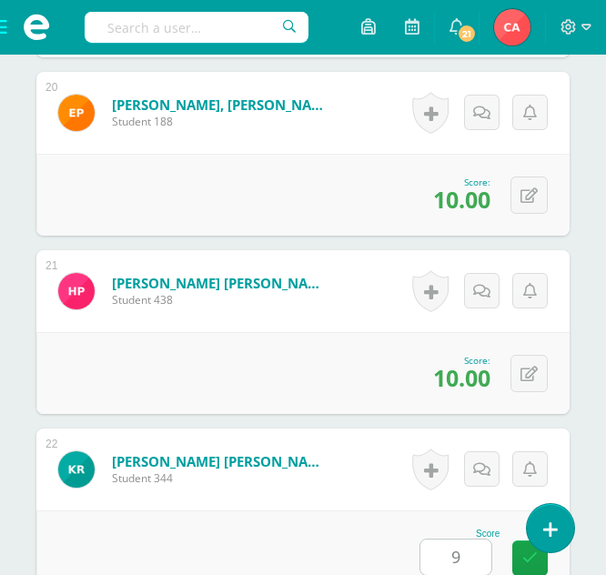
scroll to position [4451, 0]
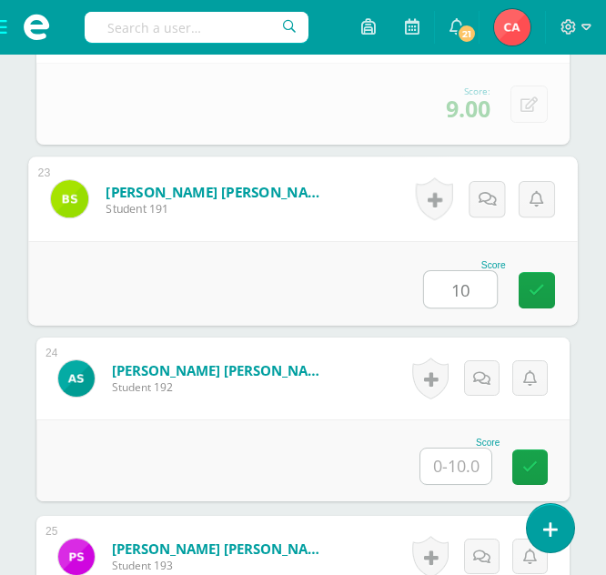
type input "10"
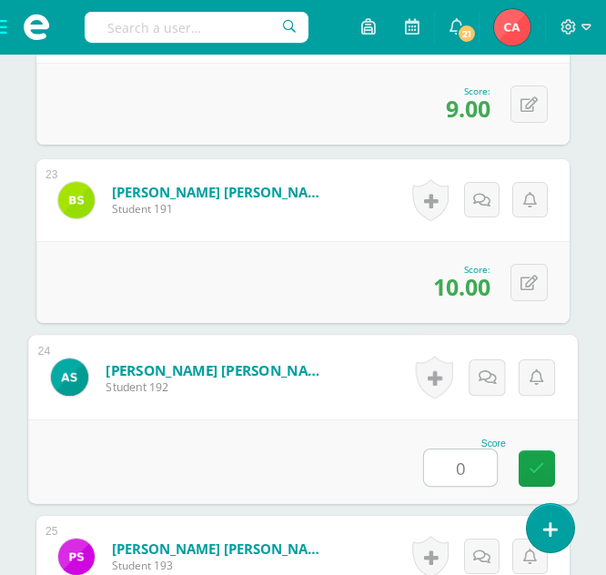
type input "0"
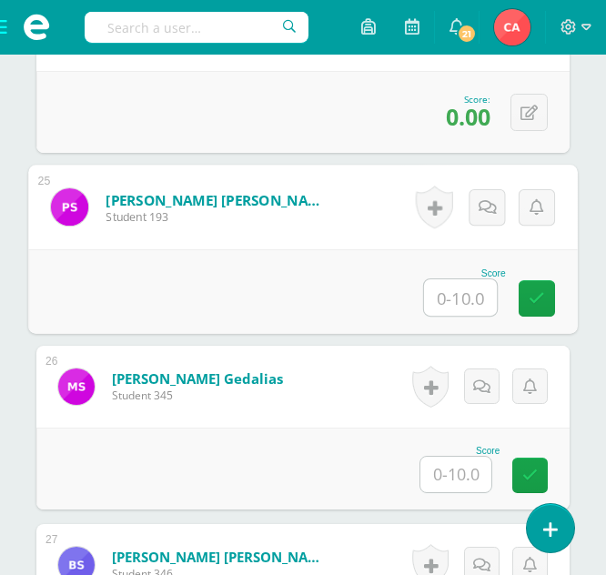
scroll to position [4807, 0]
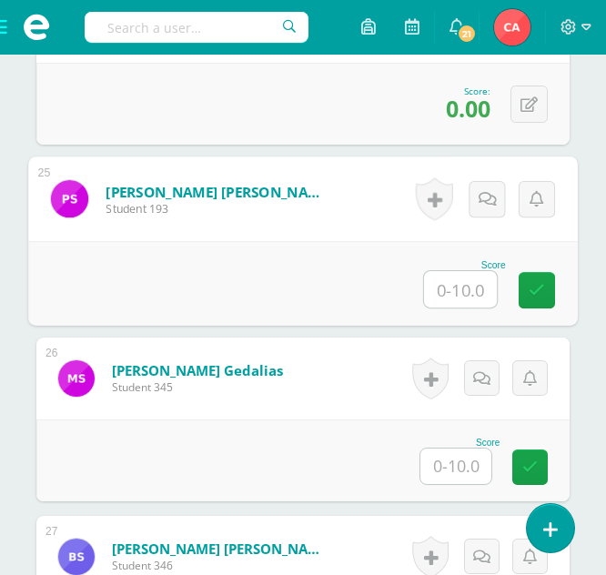
drag, startPoint x: 469, startPoint y: 296, endPoint x: 479, endPoint y: 295, distance: 11.0
click at [470, 296] on input "text" at bounding box center [460, 289] width 73 height 36
type input "10"
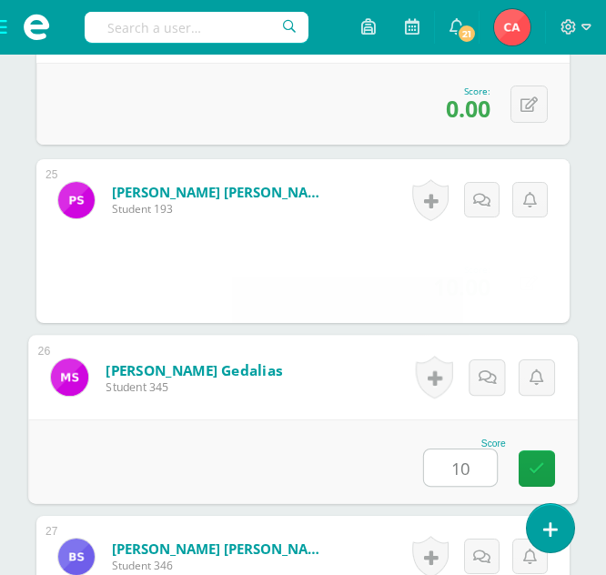
type input "10"
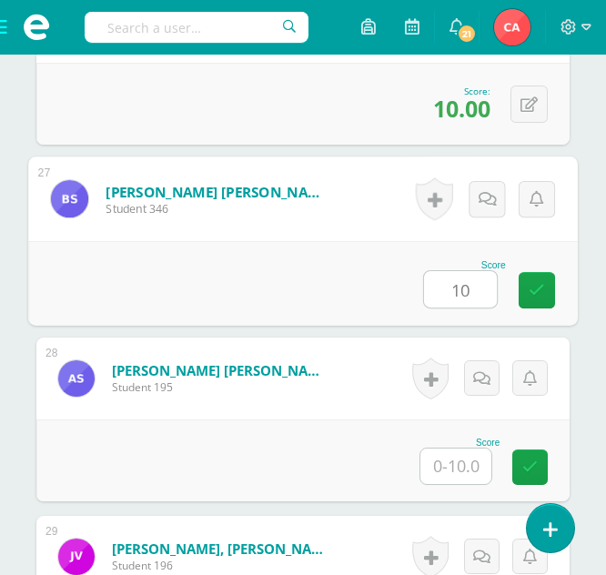
type input "10"
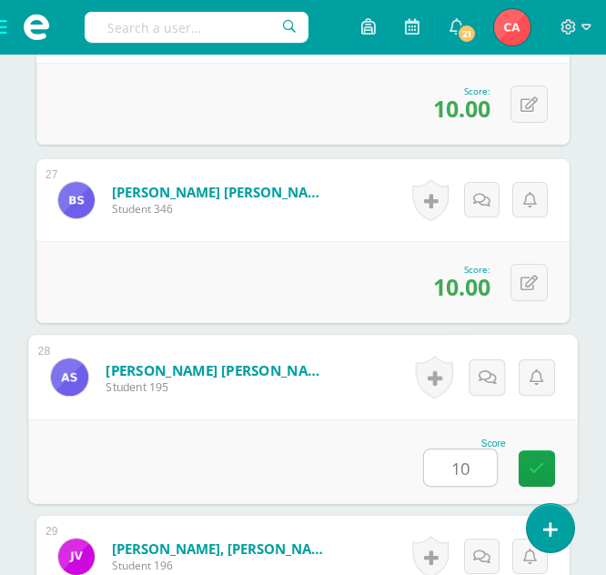
type input "10"
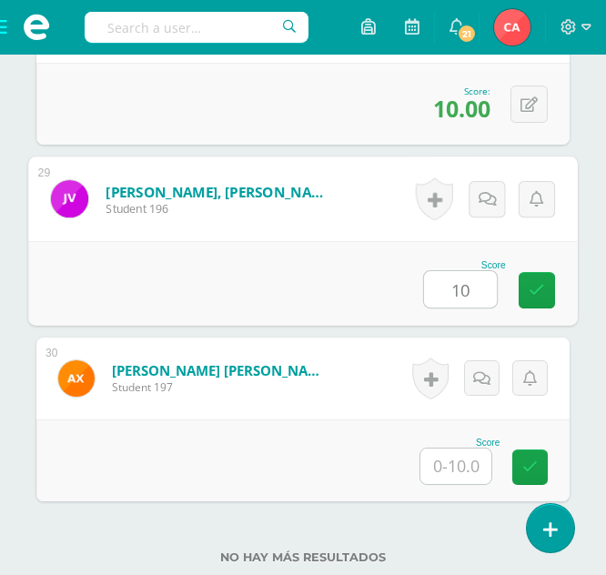
type input "10"
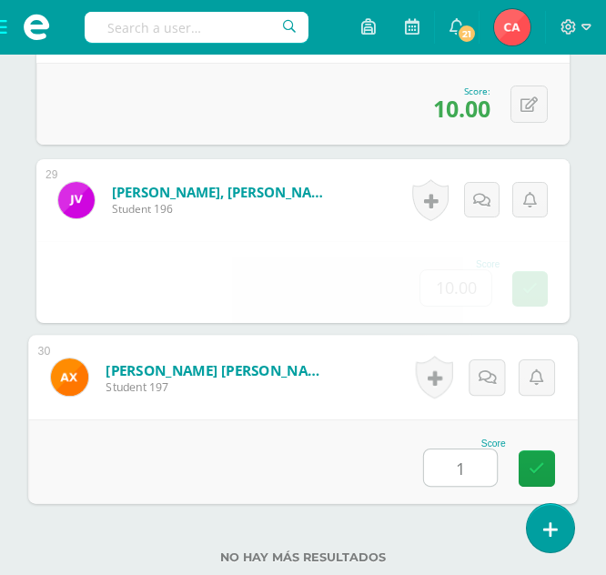
type input "10"
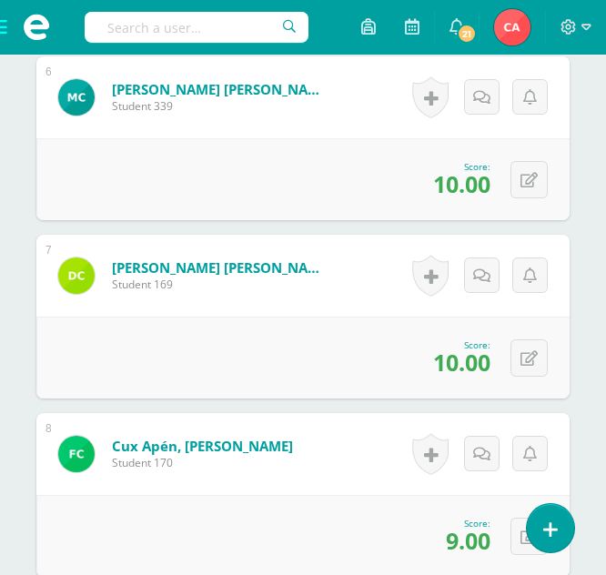
scroll to position [1518, 0]
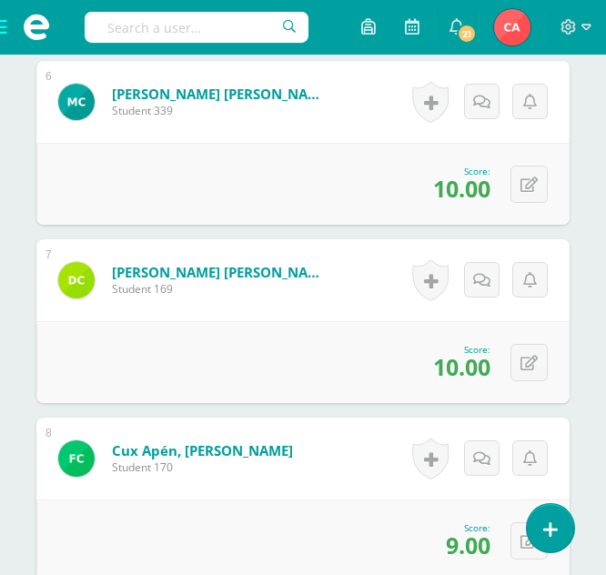
click at [6, 51] on span at bounding box center [36, 27] width 73 height 55
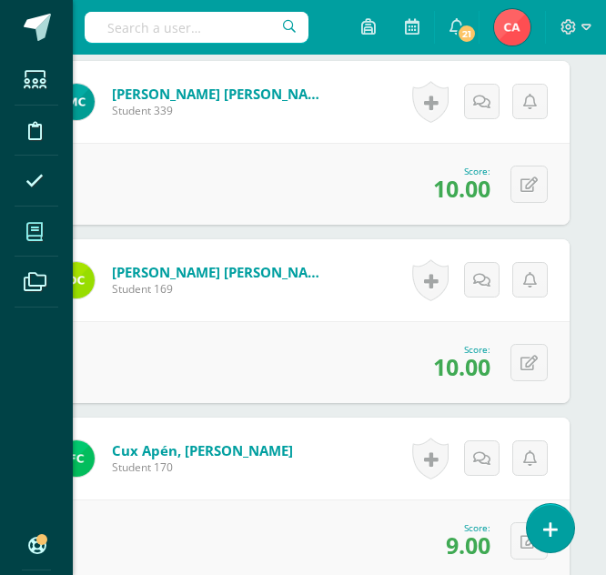
click at [36, 228] on icon at bounding box center [34, 232] width 16 height 18
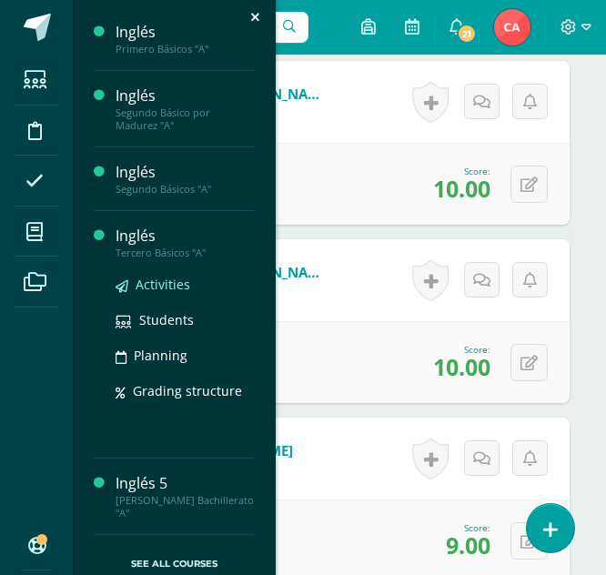
click at [162, 287] on span "Activities" at bounding box center [163, 284] width 55 height 17
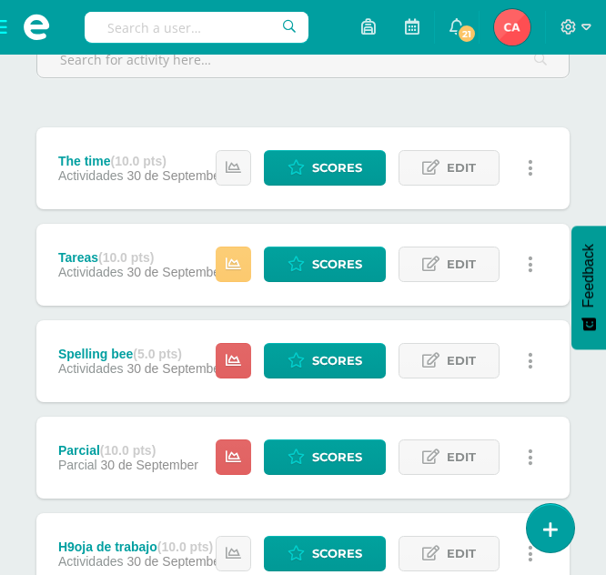
scroll to position [364, 0]
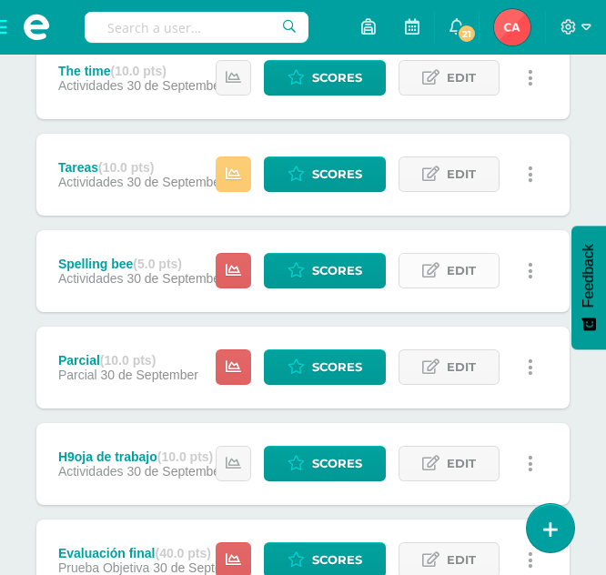
click at [459, 276] on span "Edit" at bounding box center [461, 271] width 29 height 34
click at [460, 275] on span "Edit" at bounding box center [461, 271] width 29 height 34
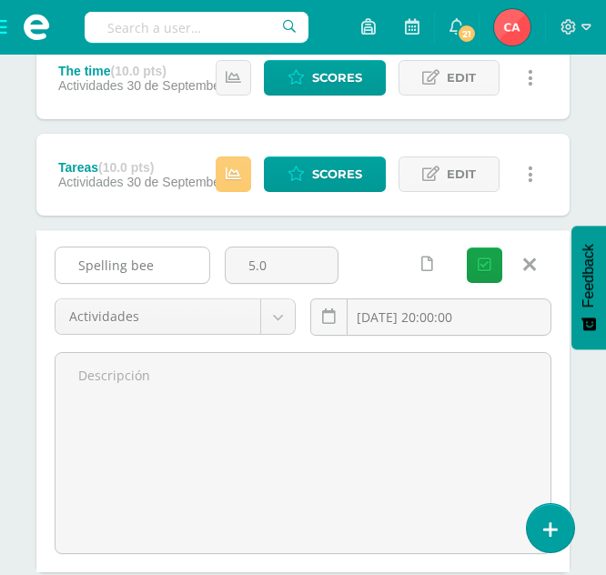
click at [170, 262] on input "Spelling bee" at bounding box center [132, 264] width 154 height 35
type input "S"
type input "Firmas por ejercicios"
click at [482, 266] on icon "submit" at bounding box center [485, 264] width 14 height 15
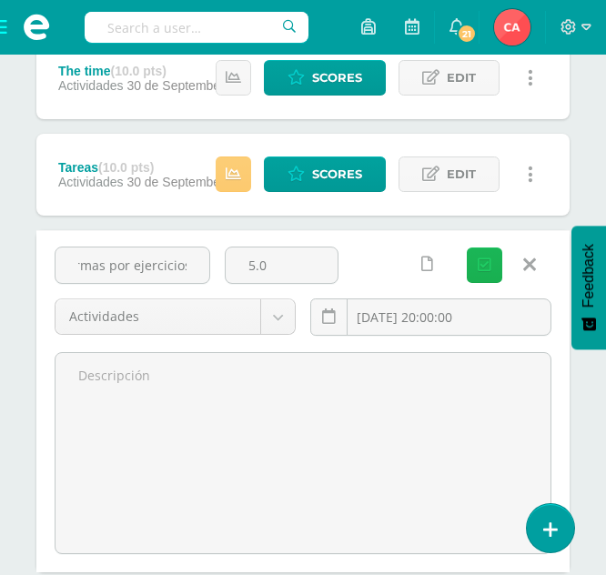
scroll to position [0, 0]
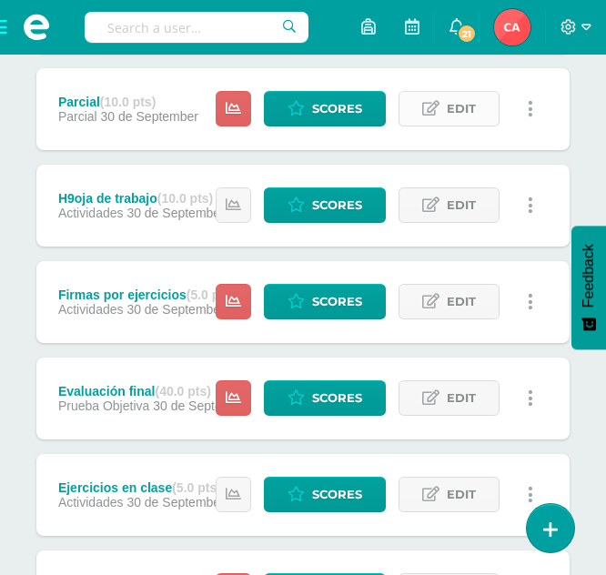
scroll to position [546, 0]
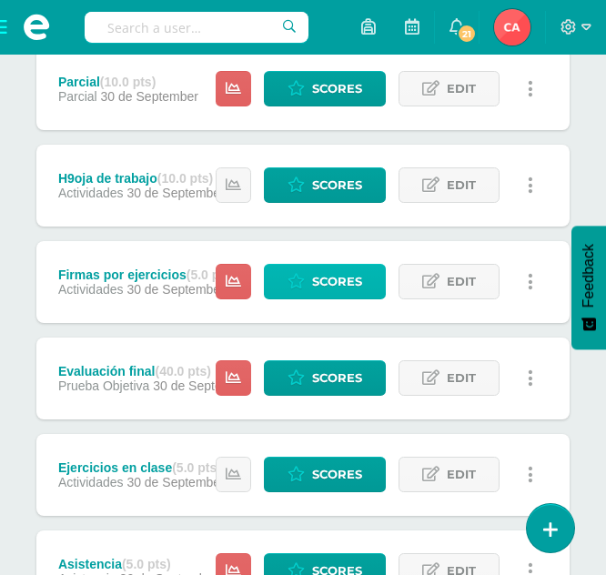
click at [345, 279] on span "Scores" at bounding box center [337, 282] width 50 height 34
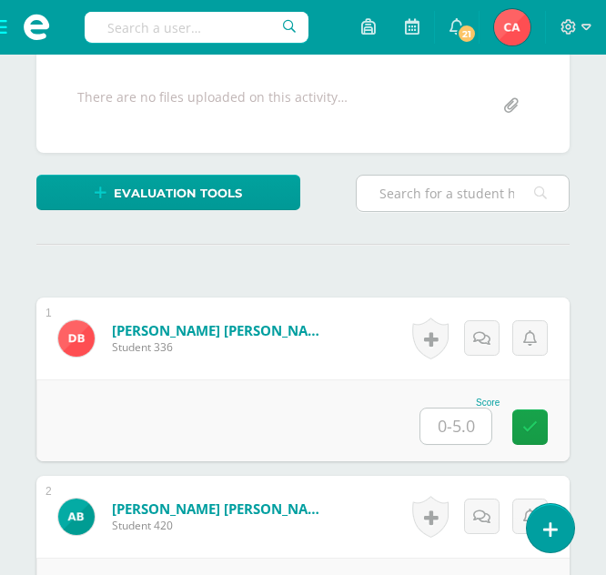
scroll to position [494, 0]
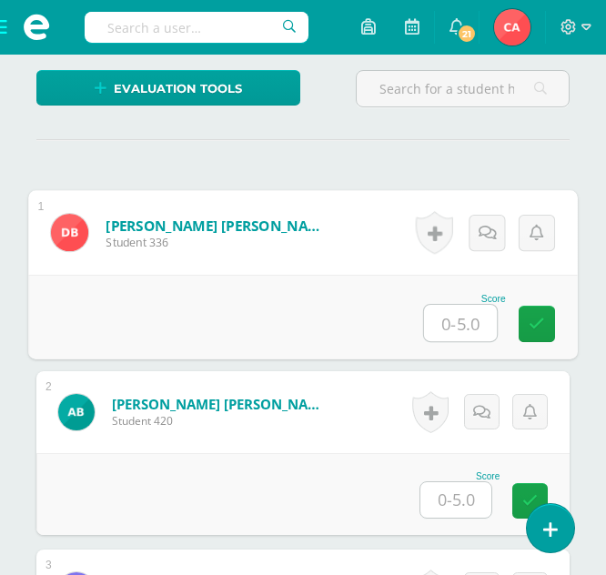
click at [458, 327] on input "text" at bounding box center [460, 323] width 73 height 36
type input "4"
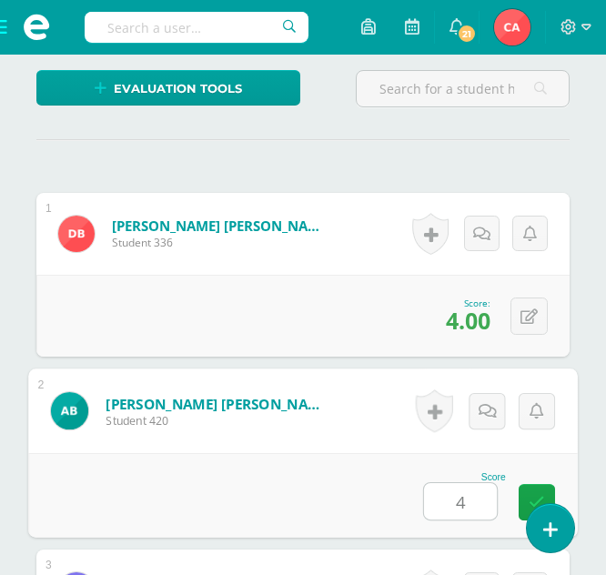
type input "4"
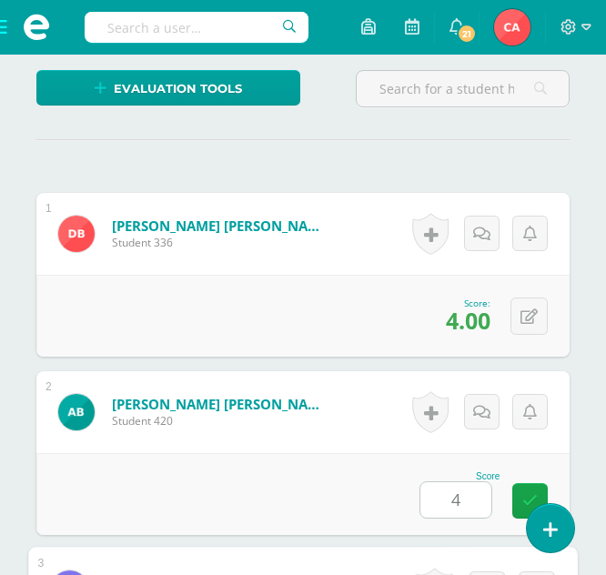
scroll to position [884, 0]
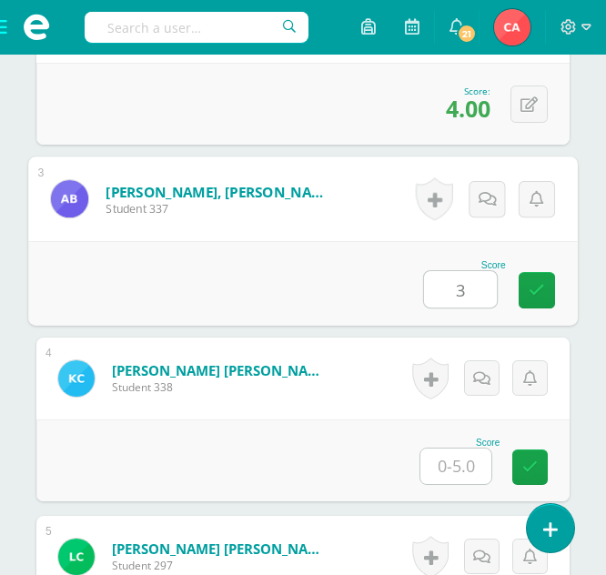
type input "3"
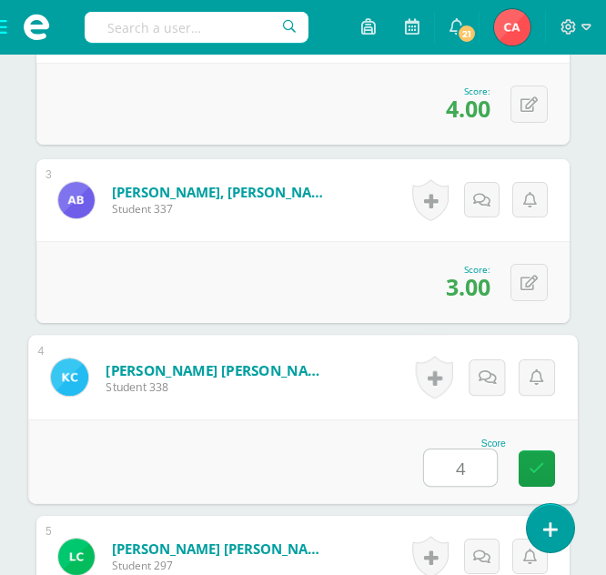
type input "4"
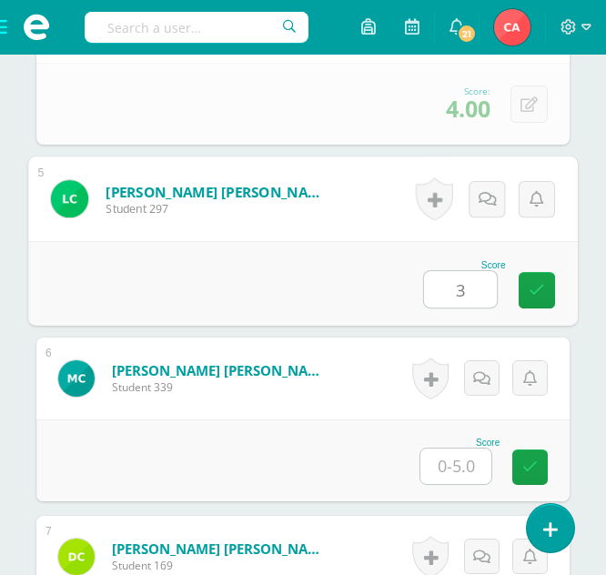
type input "3"
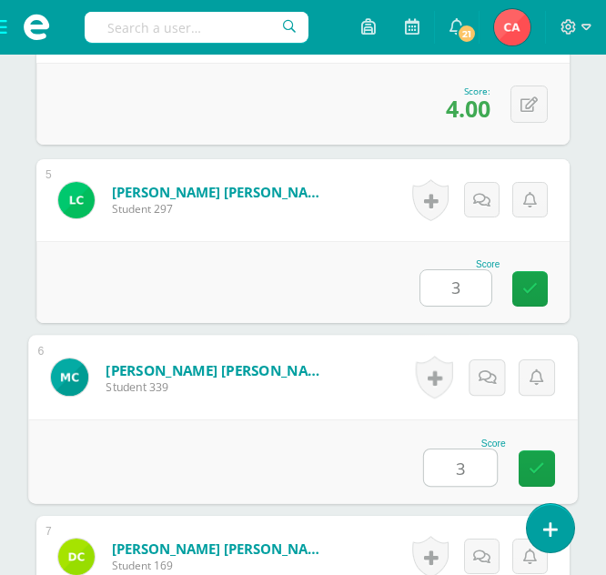
type input "3"
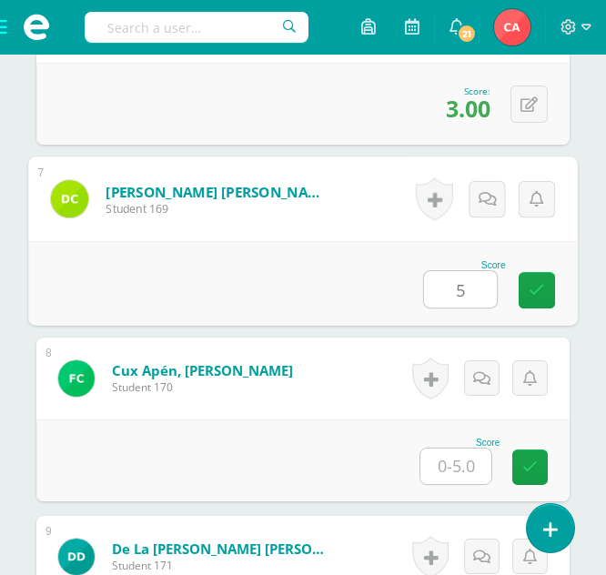
type input "5"
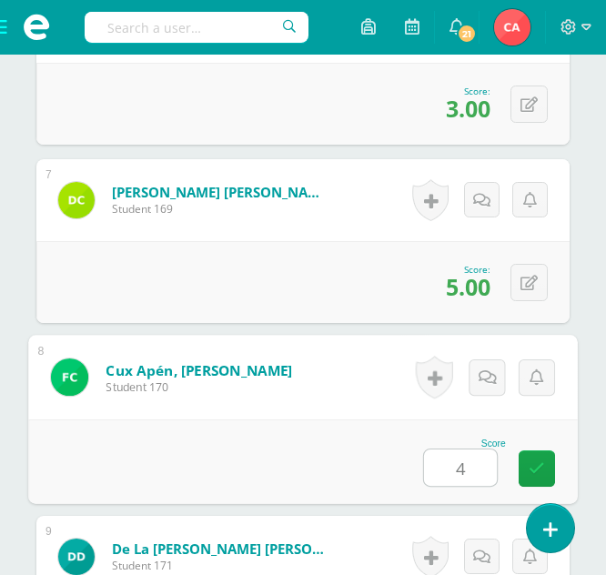
type input "4"
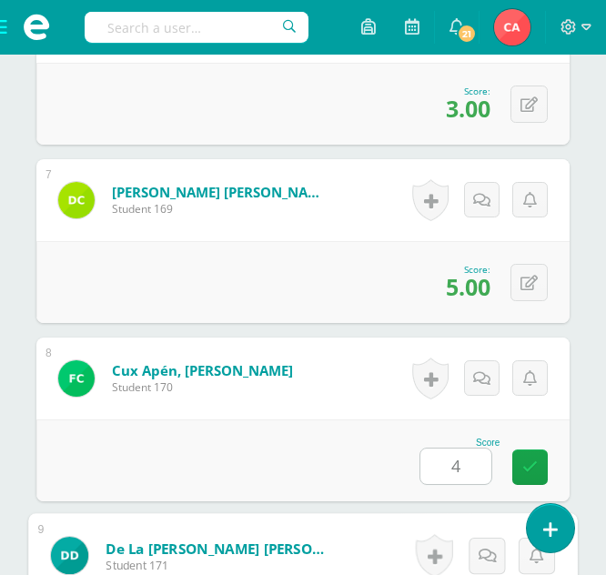
scroll to position [1954, 0]
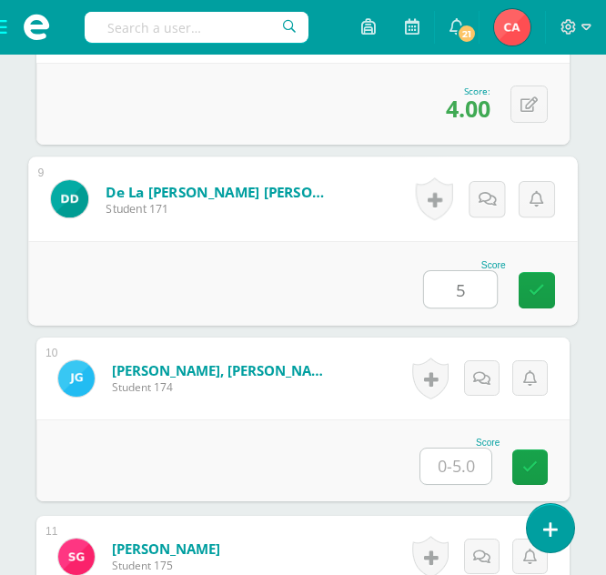
type input "5"
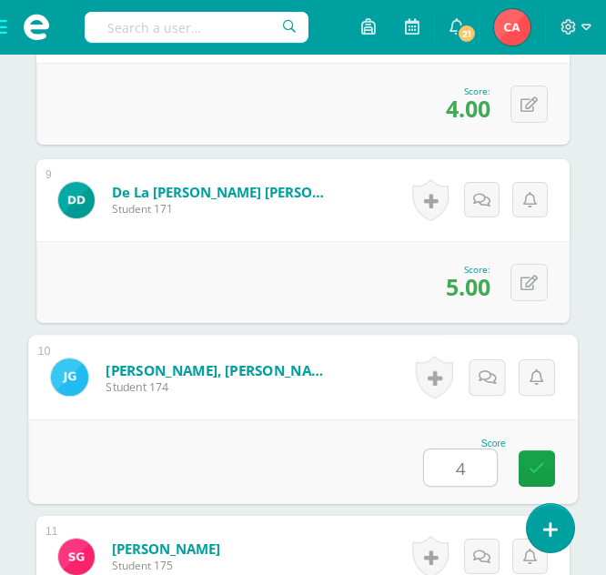
type input "4"
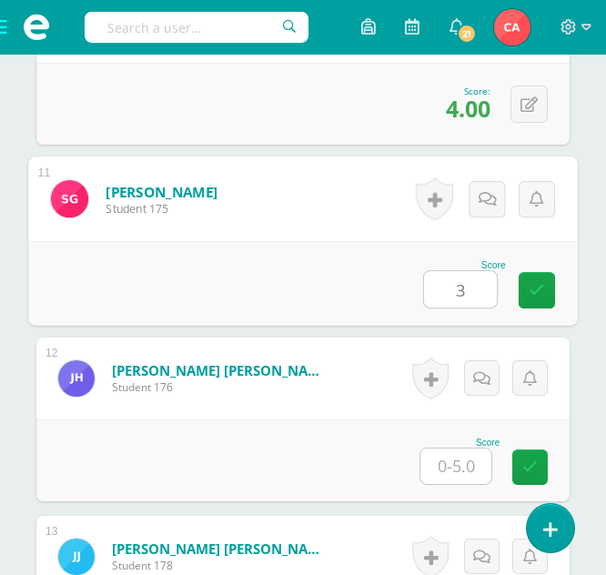
type input "3"
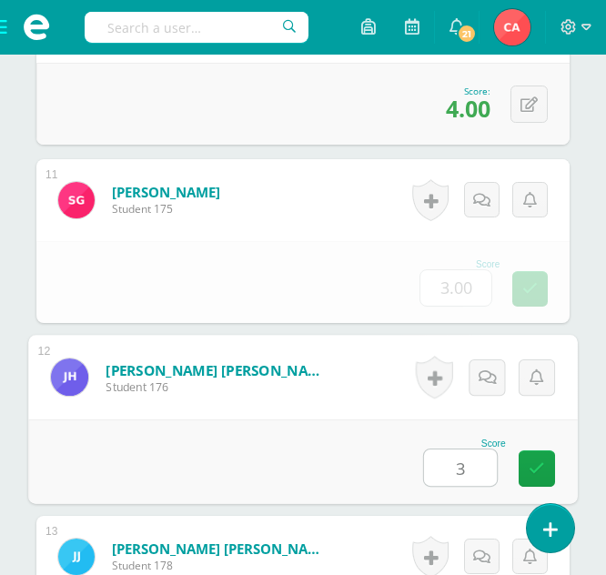
type input "3"
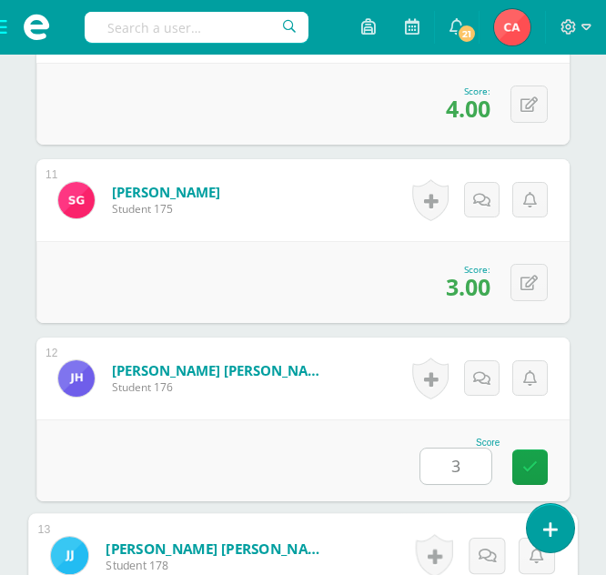
scroll to position [2668, 0]
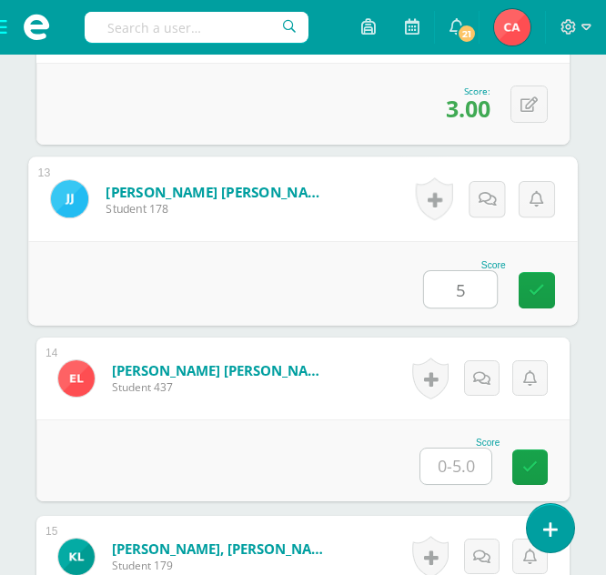
type input "5"
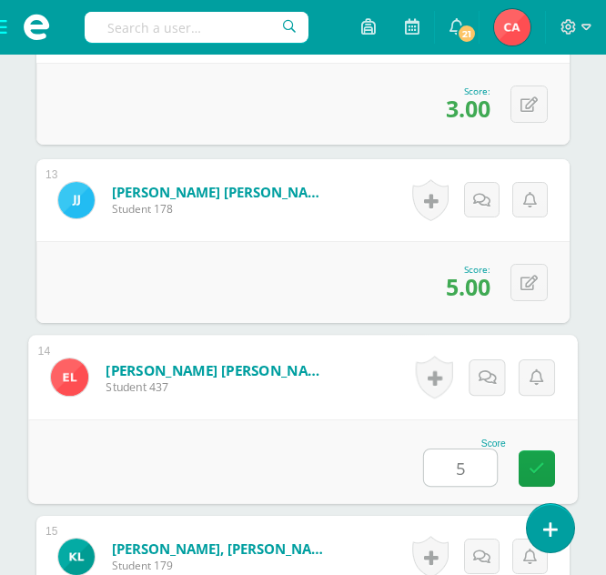
type input "5"
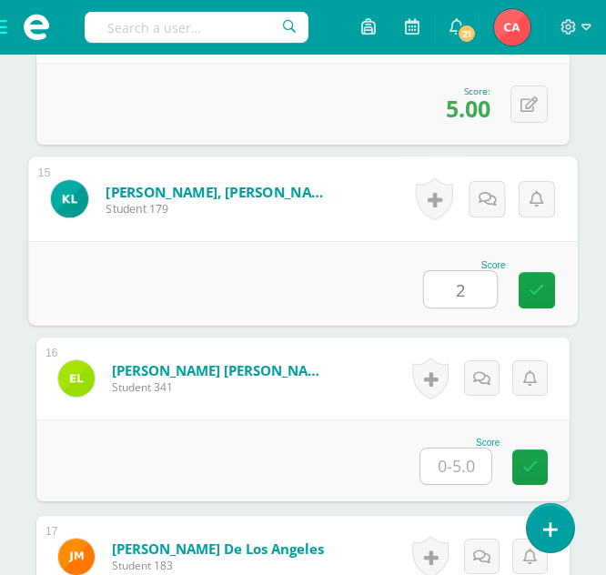
type input "2"
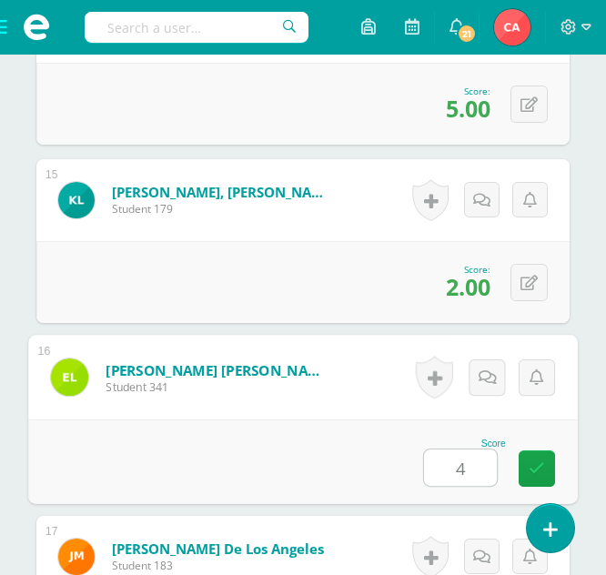
type input "4"
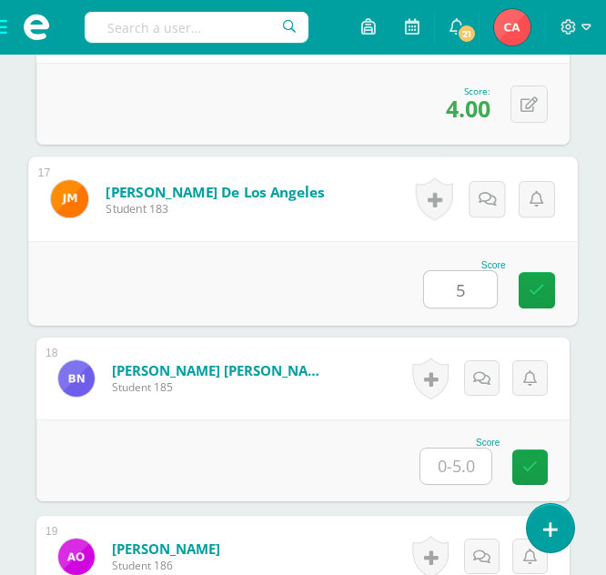
type input "5"
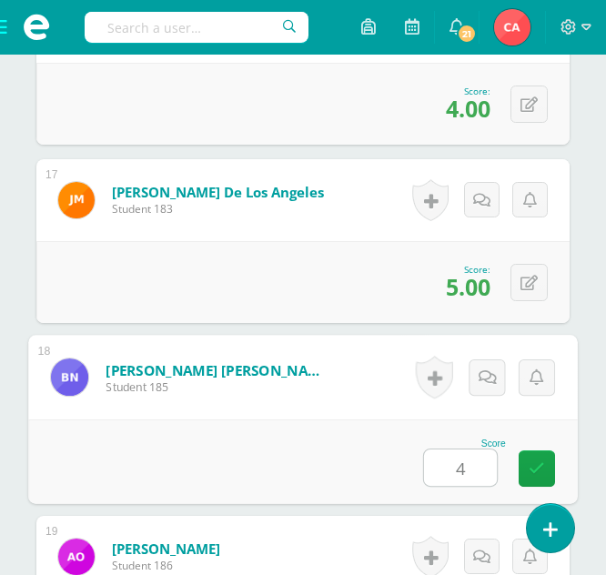
type input "4"
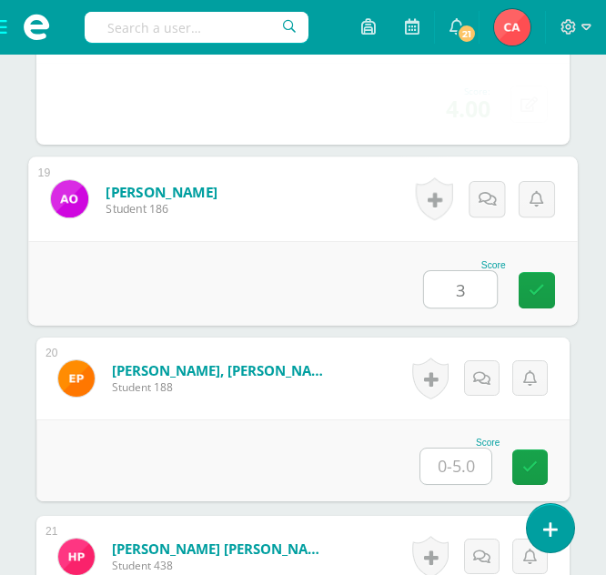
type input "3"
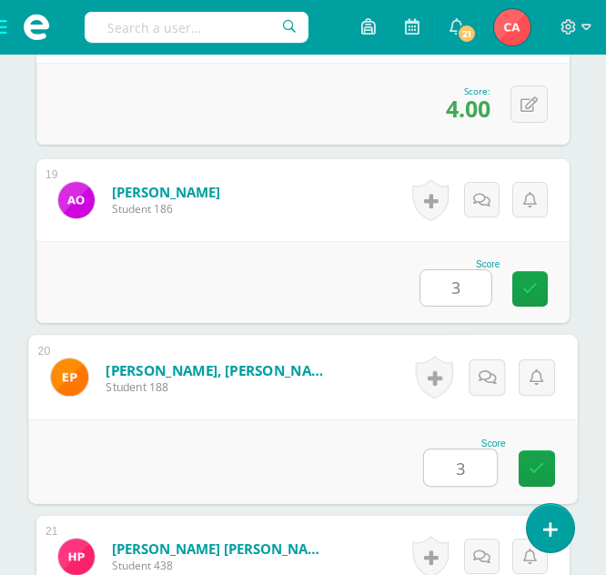
type input "3"
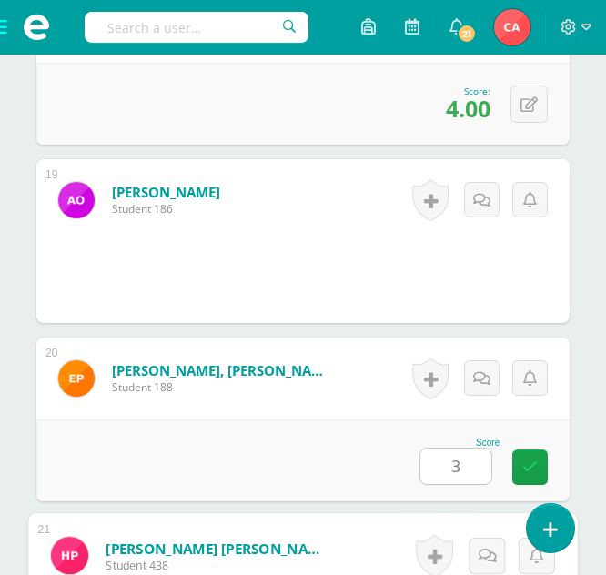
scroll to position [4094, 0]
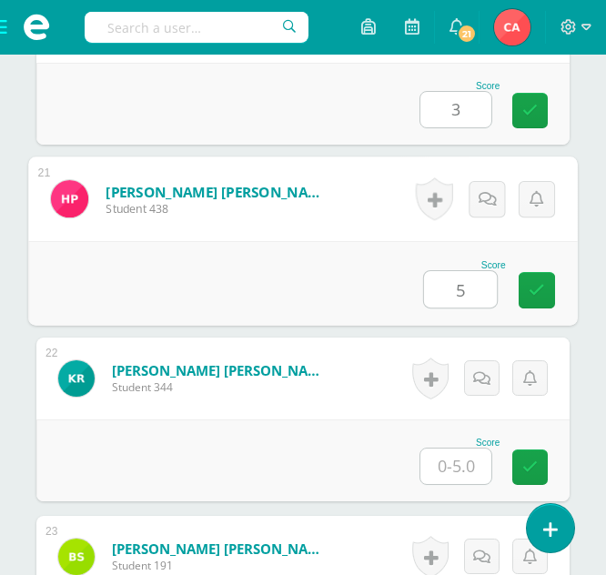
type input "5"
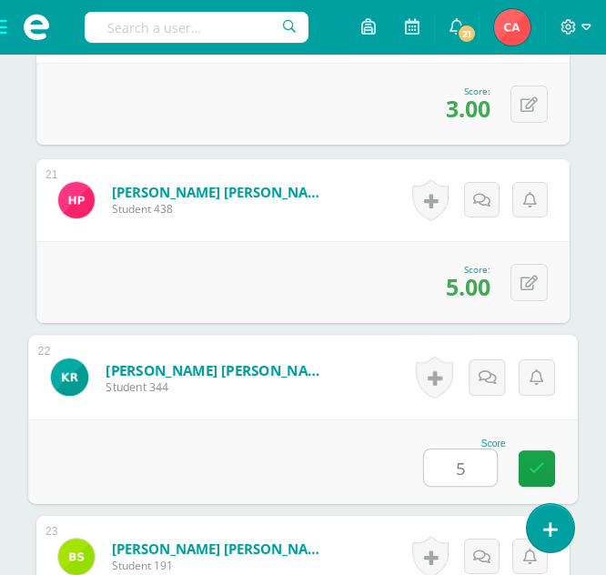
type input "5"
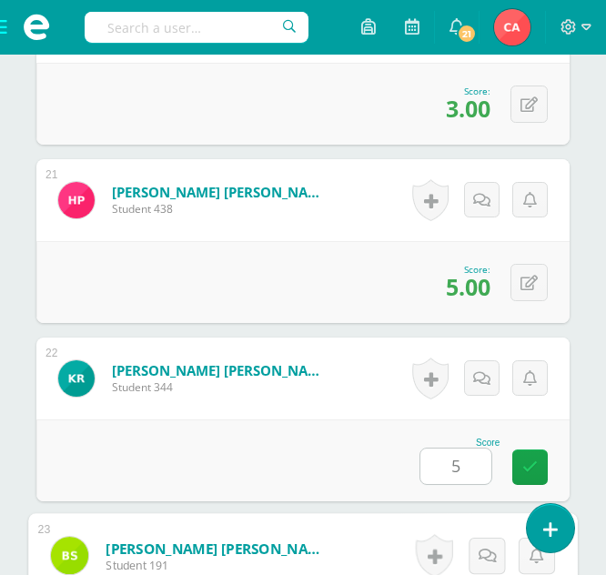
scroll to position [4451, 0]
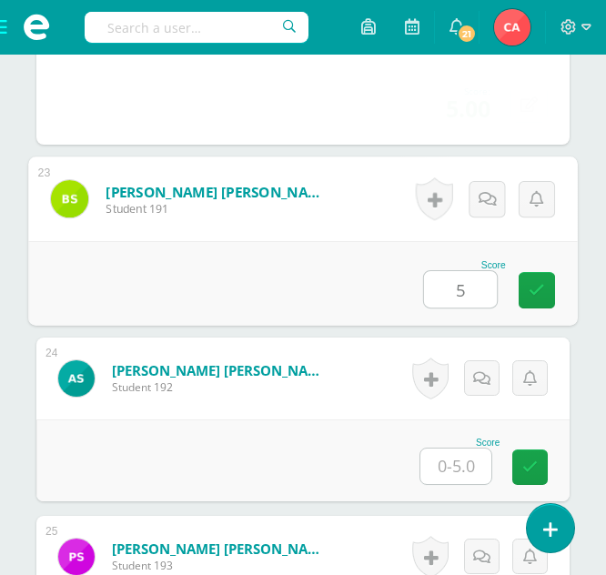
type input "5"
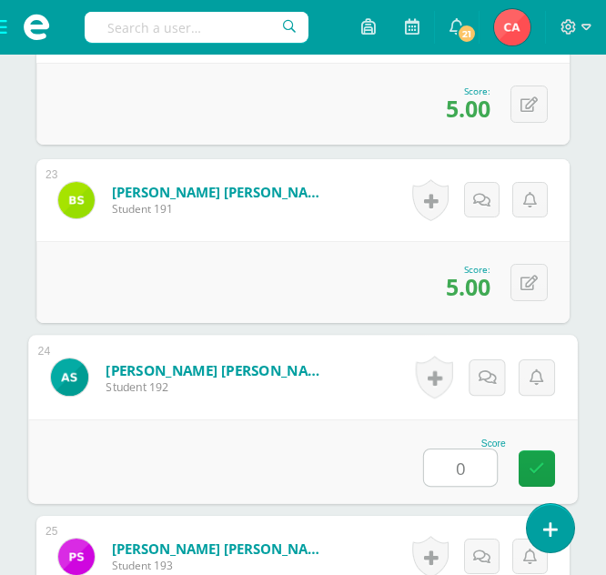
type input "0"
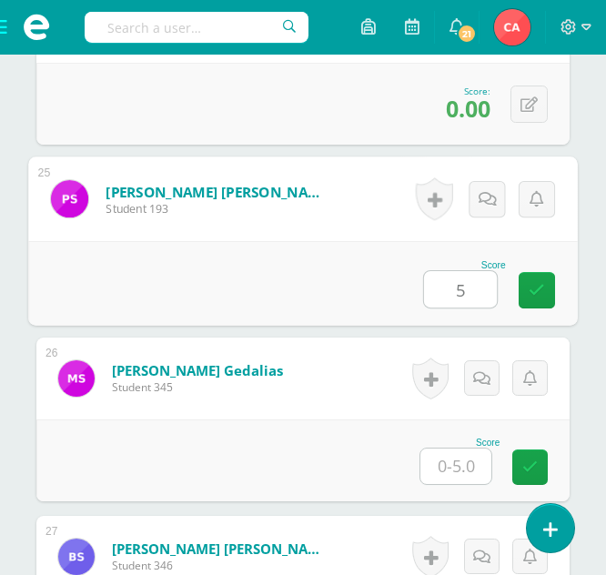
type input "5"
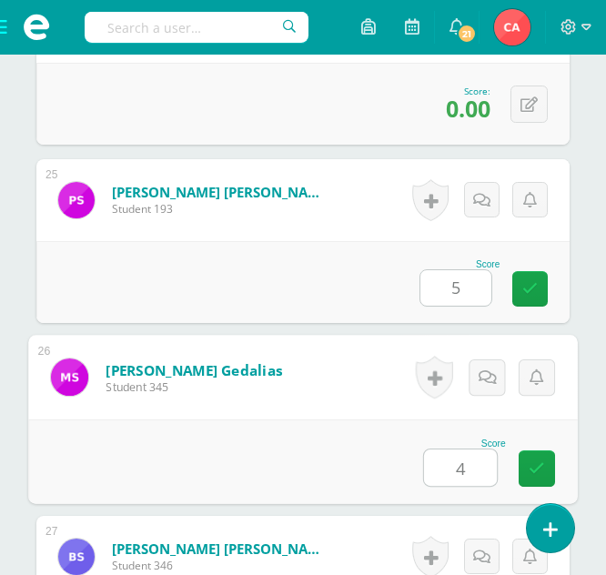
type input "4"
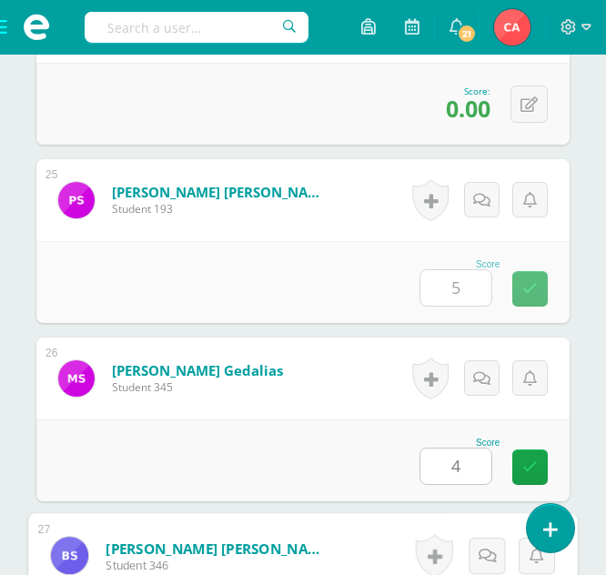
scroll to position [5164, 0]
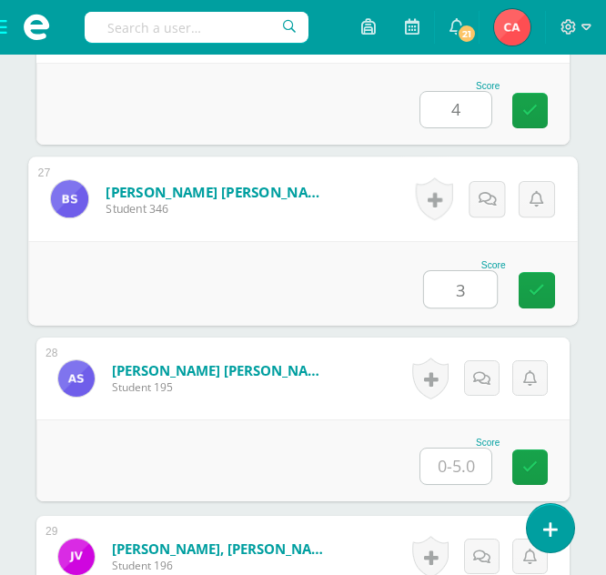
type input "3"
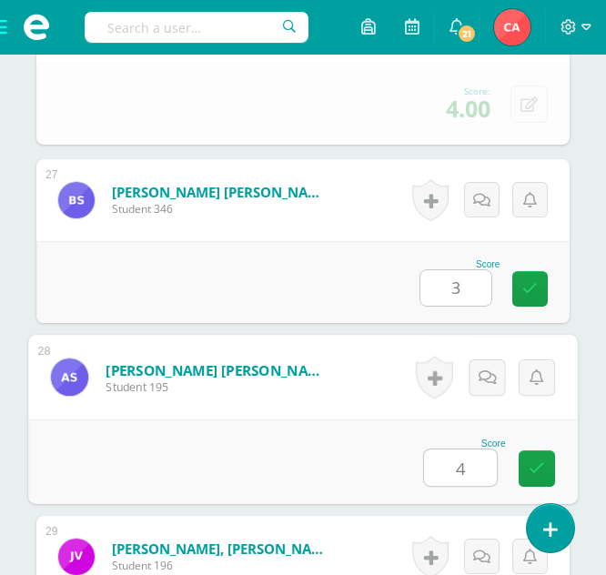
type input "4"
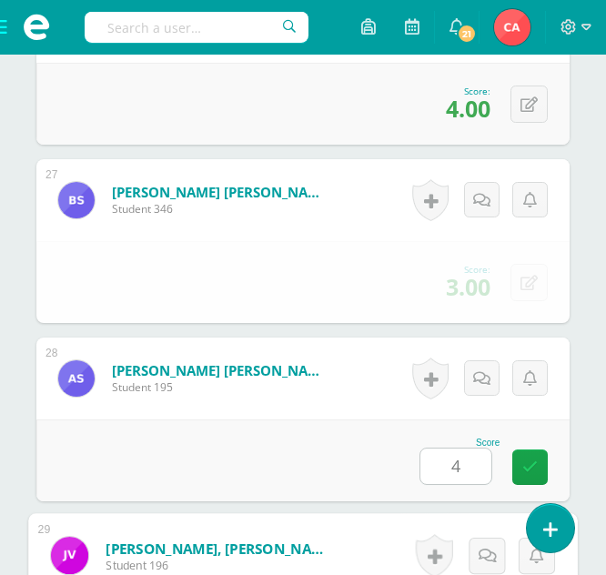
scroll to position [5521, 0]
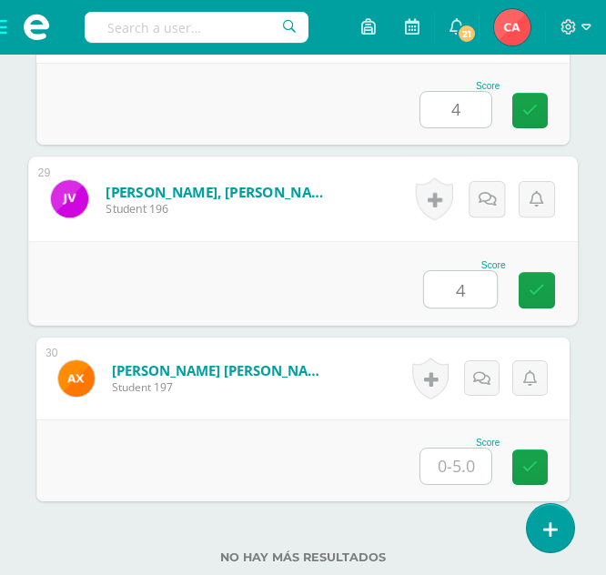
type input "4"
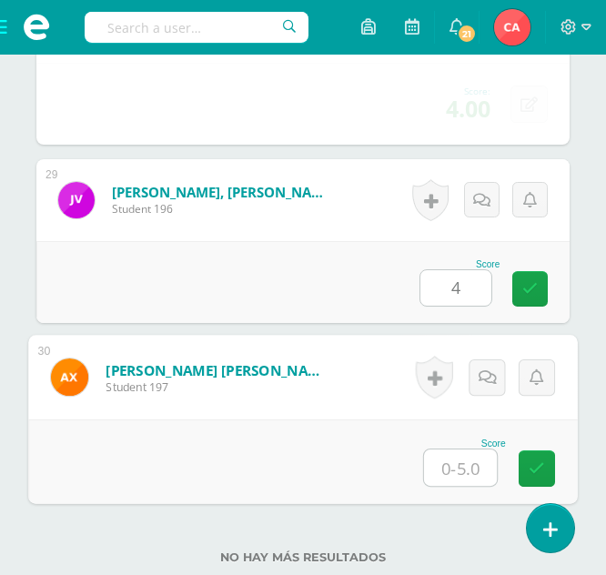
type input "3"
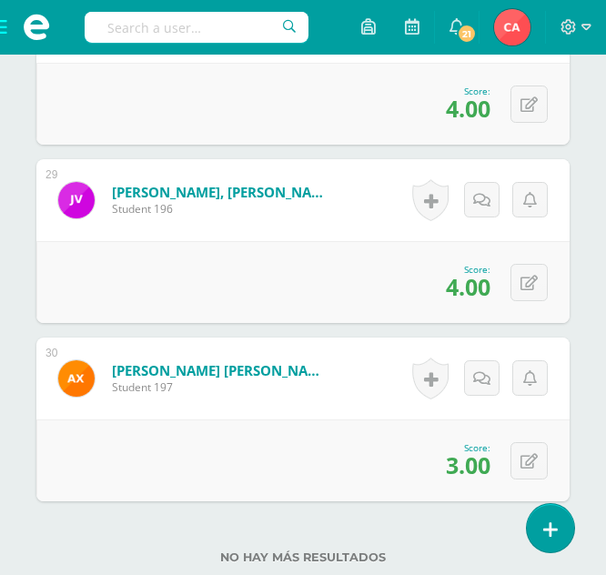
click at [0, 22] on span at bounding box center [36, 27] width 73 height 55
click at [14, 37] on span at bounding box center [36, 27] width 73 height 55
click at [10, 27] on span at bounding box center [36, 27] width 73 height 55
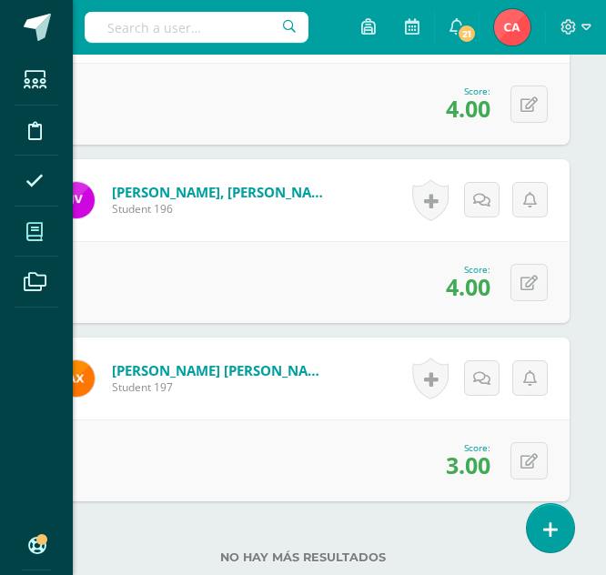
click at [43, 228] on icon at bounding box center [34, 232] width 16 height 18
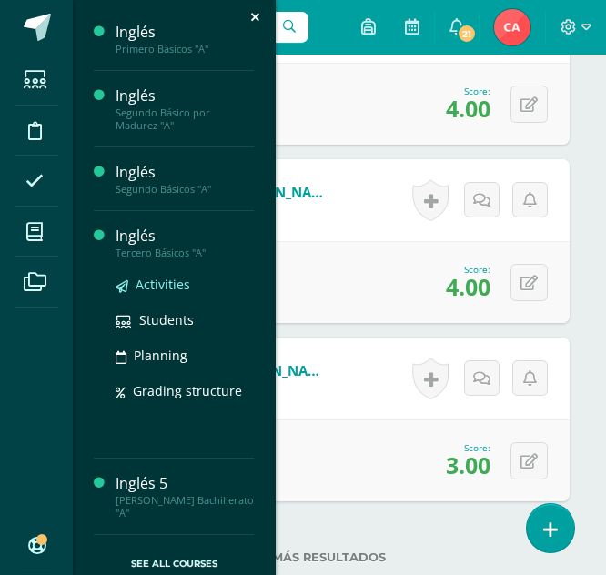
click at [156, 285] on span "Activities" at bounding box center [163, 284] width 55 height 17
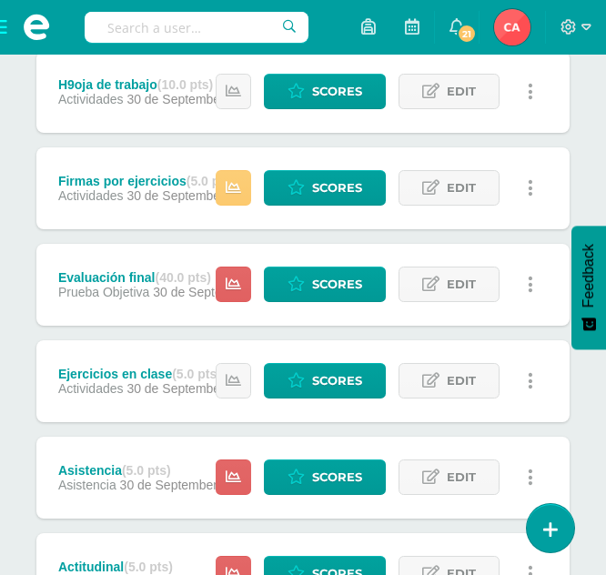
scroll to position [801, 0]
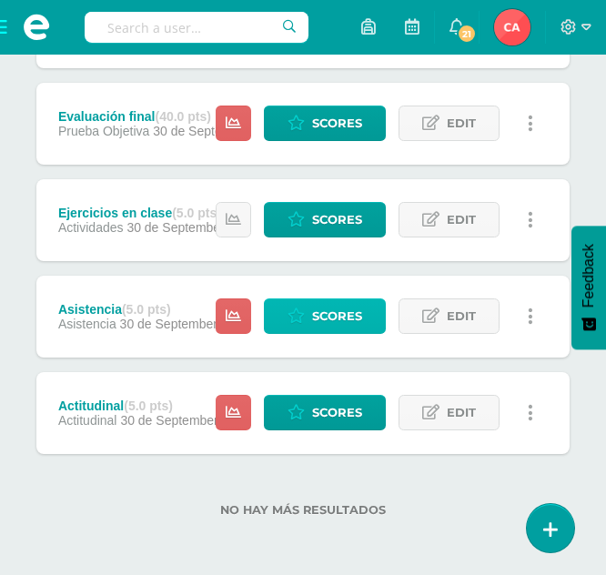
click at [323, 315] on span "Scores" at bounding box center [337, 316] width 50 height 34
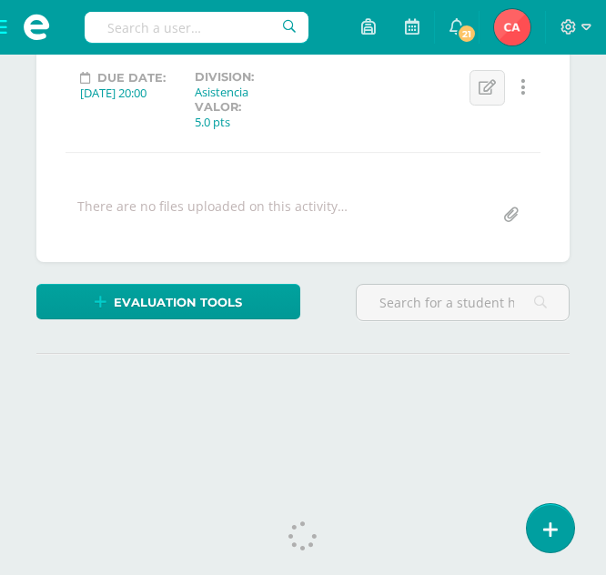
scroll to position [308, 0]
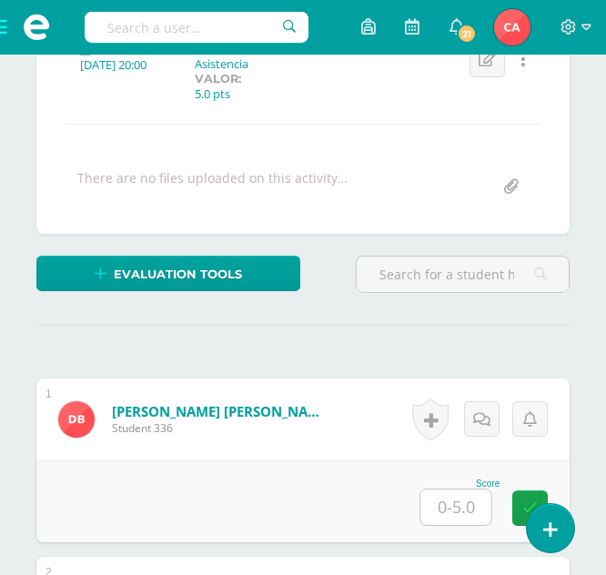
click at [459, 506] on input "text" at bounding box center [455, 506] width 71 height 35
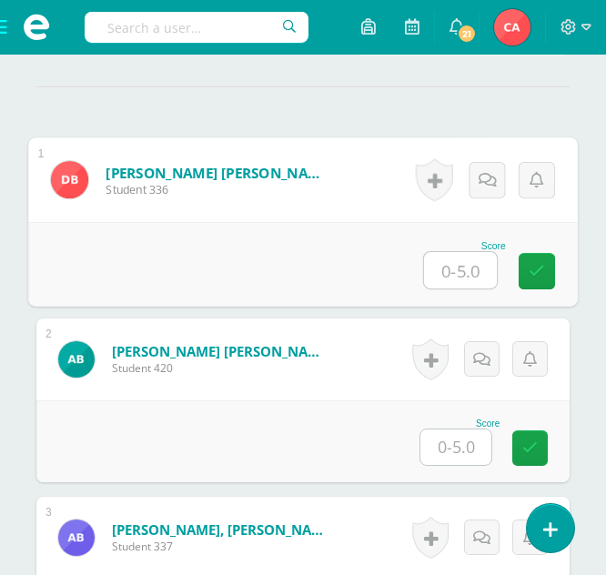
scroll to position [548, 0]
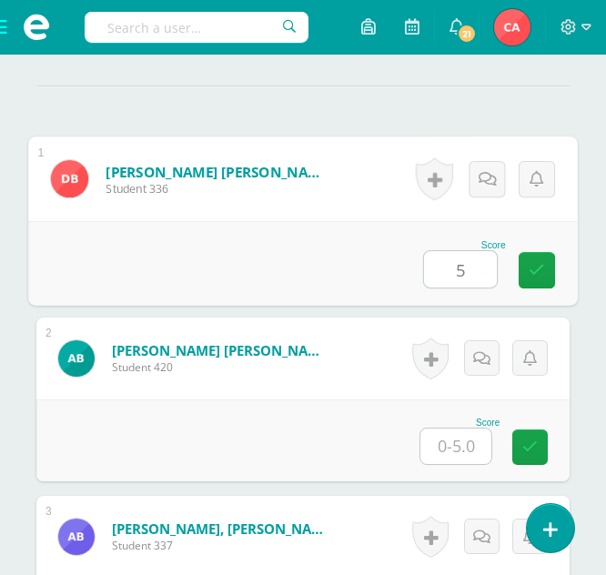
type input "5"
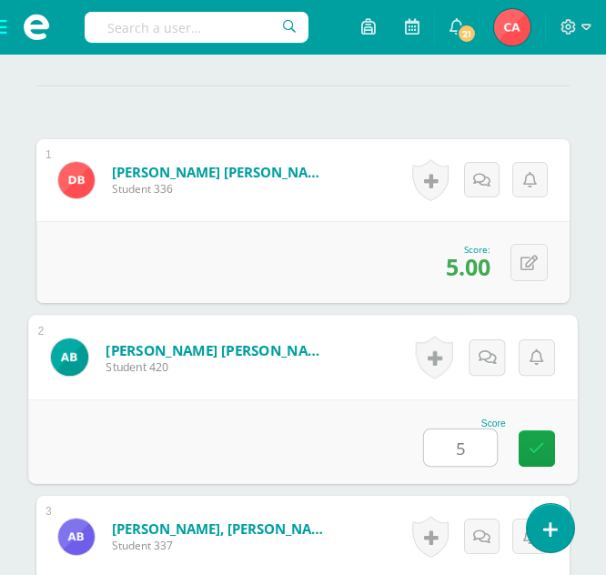
type input "5"
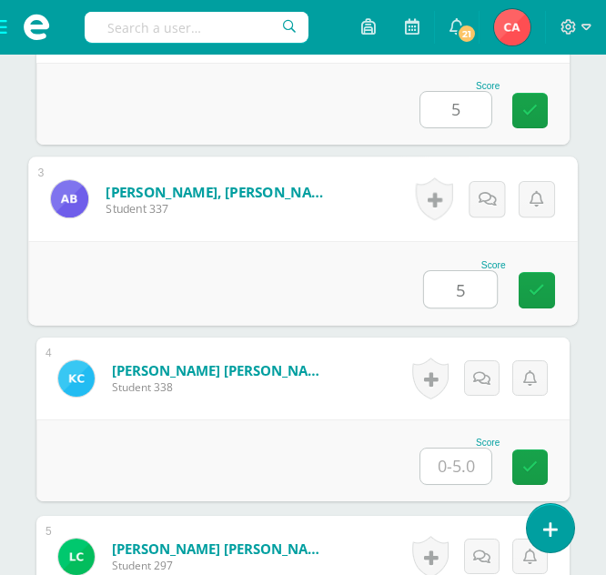
type input "5"
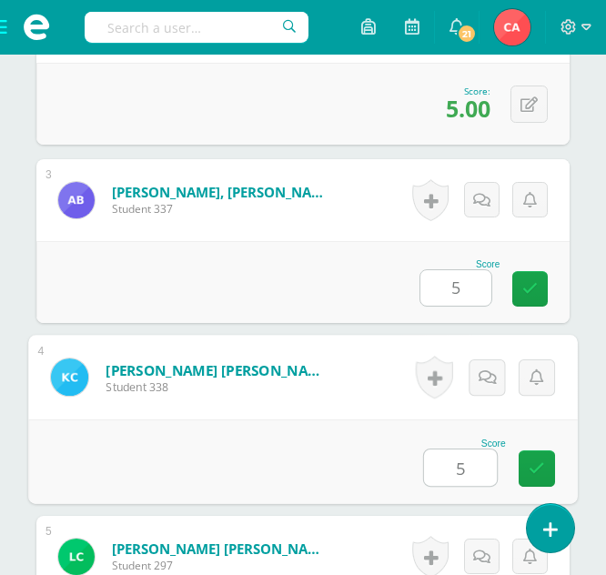
type input "5"
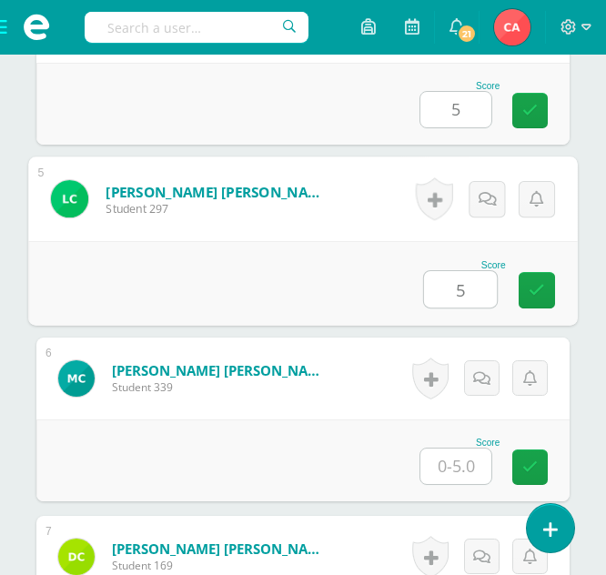
type input "5"
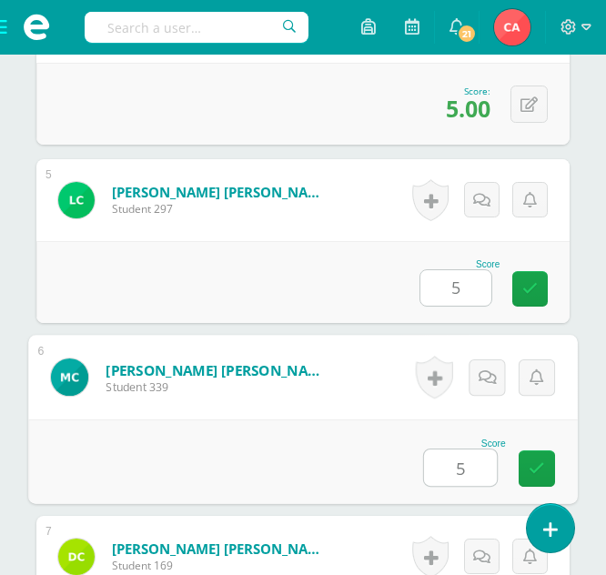
type input "5"
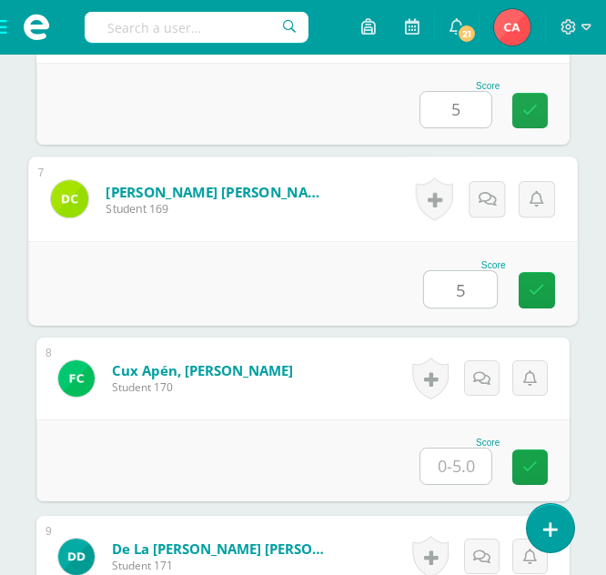
type input "5"
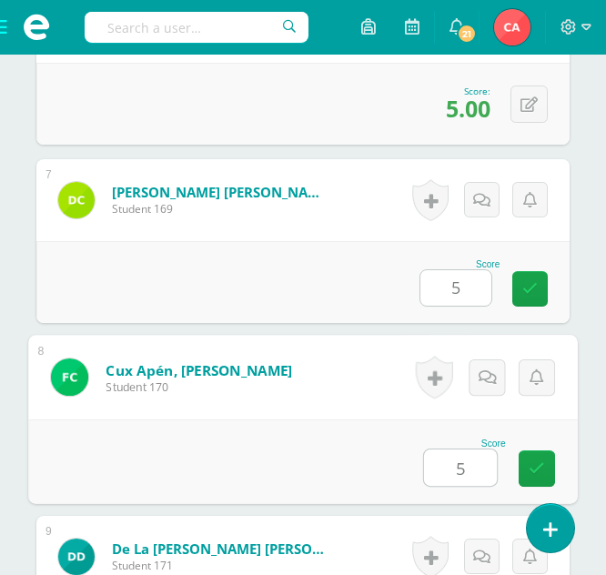
type input "5"
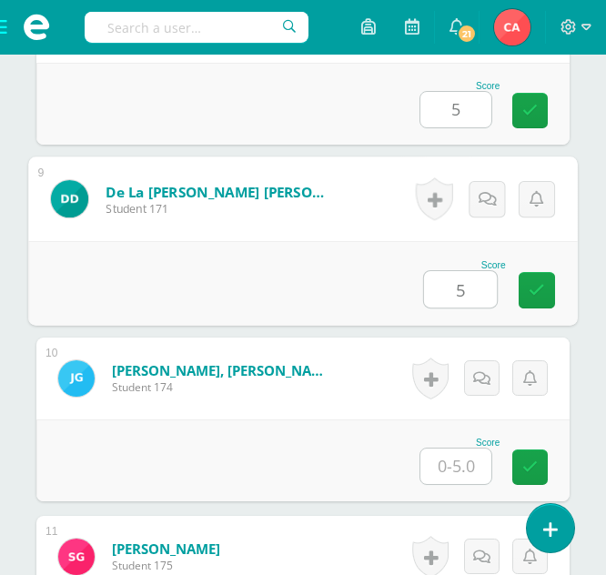
type input "5"
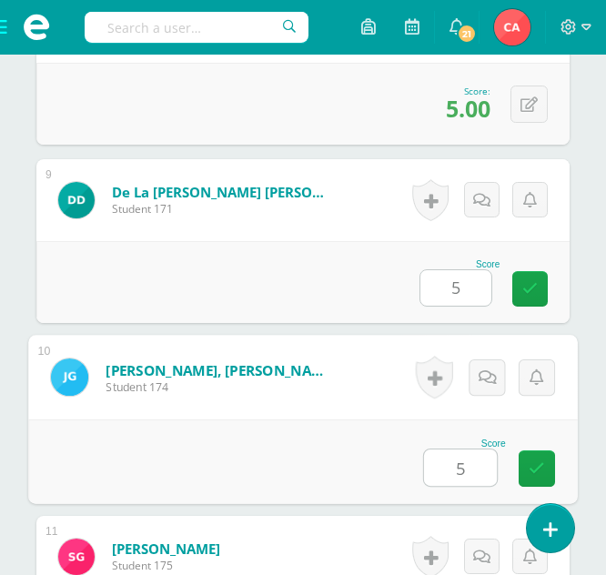
type input "5"
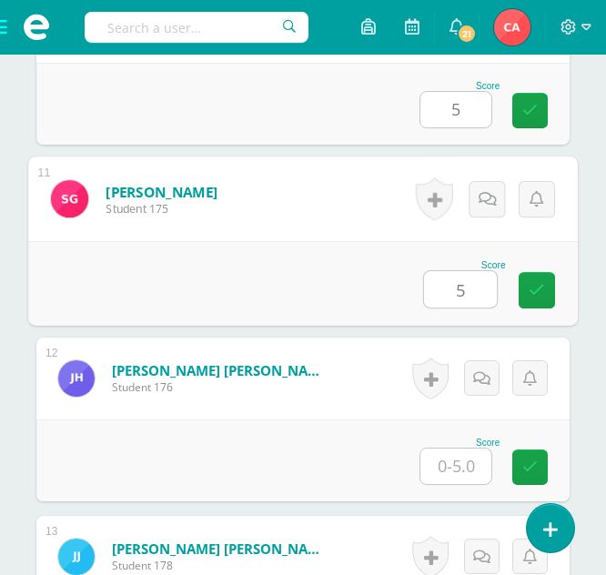
type input "5"
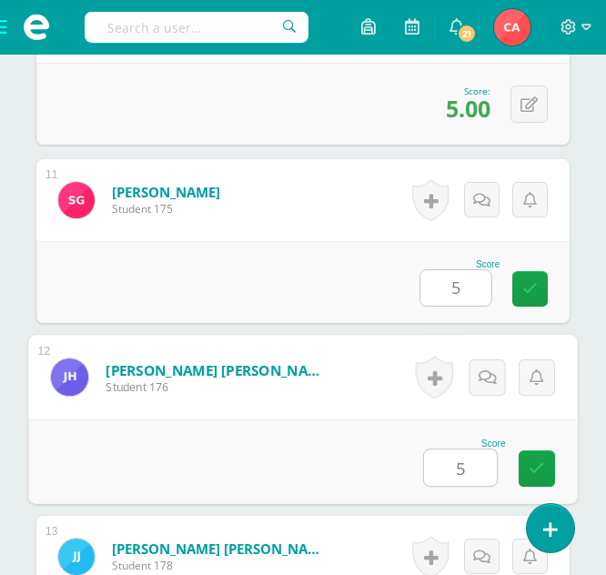
type input "5"
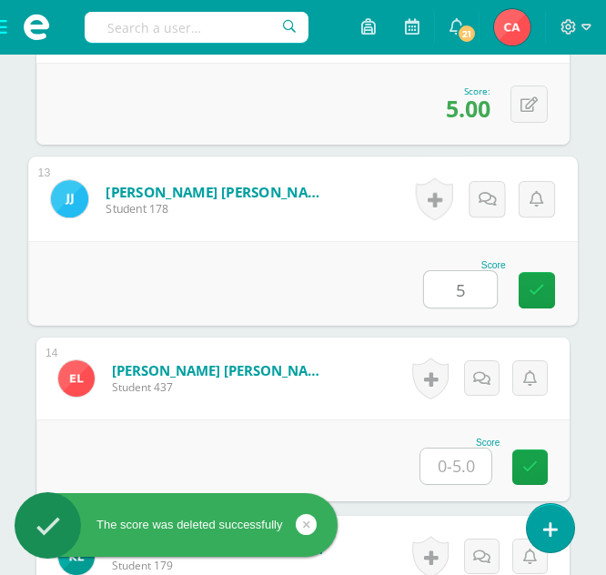
type input "5"
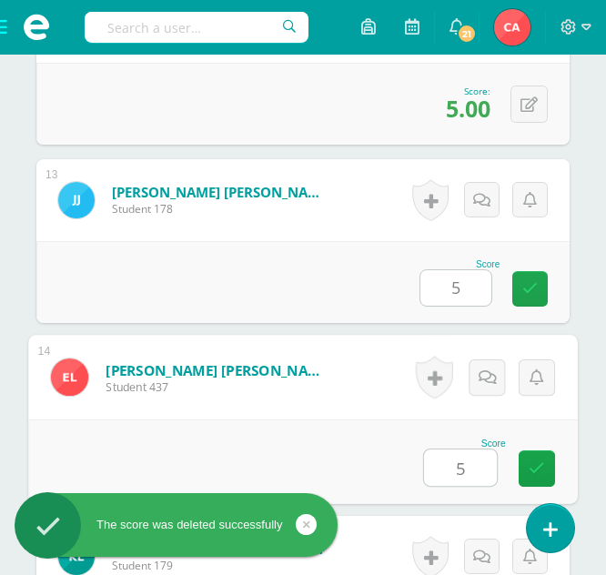
type input "5"
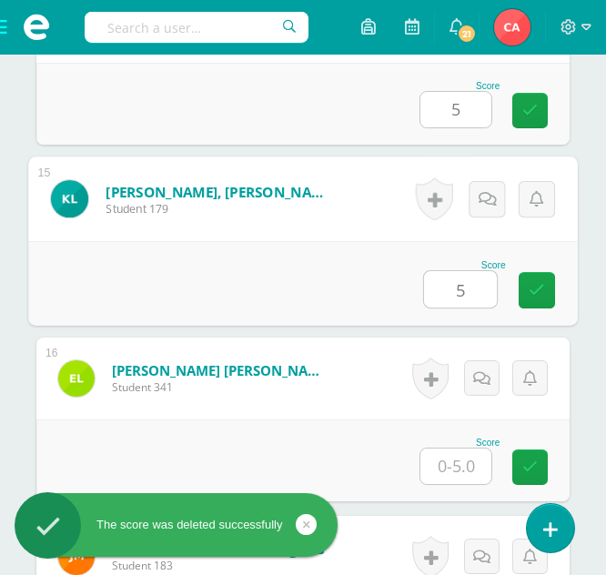
type input "5"
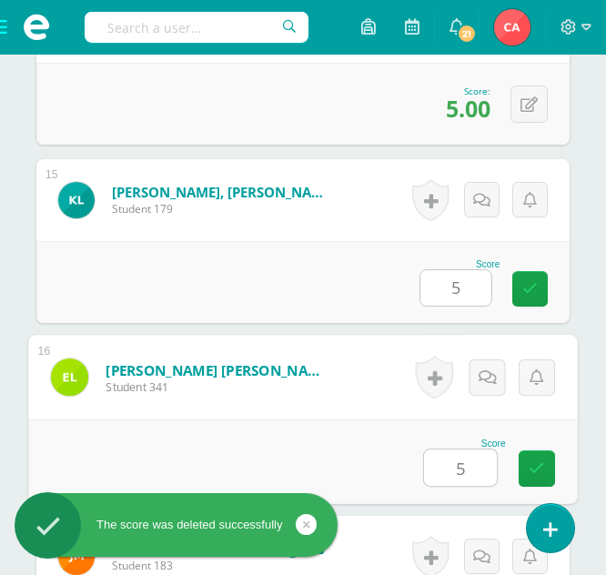
type input "5"
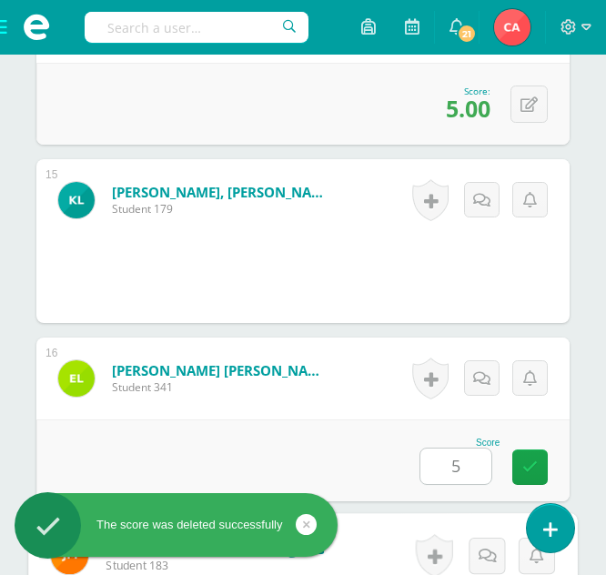
scroll to position [3381, 0]
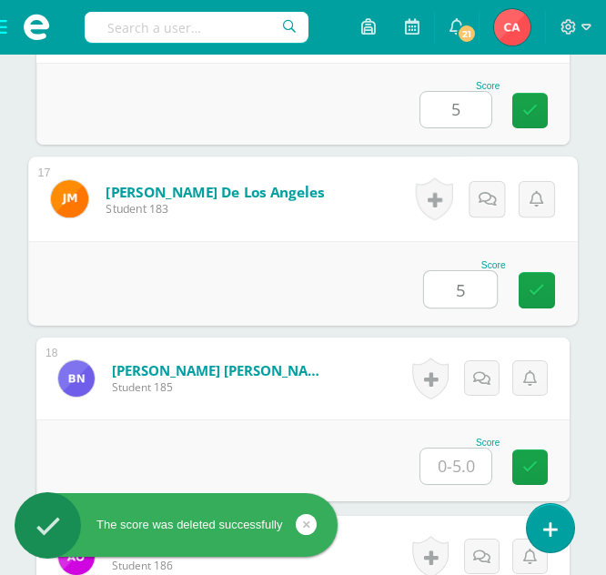
type input "5"
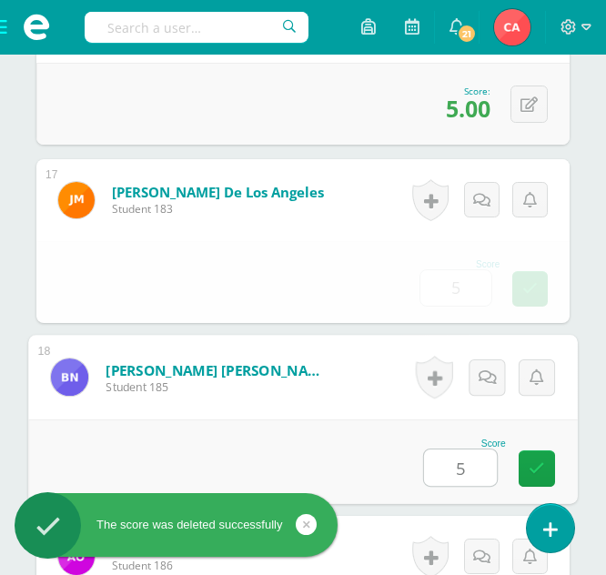
type input "5"
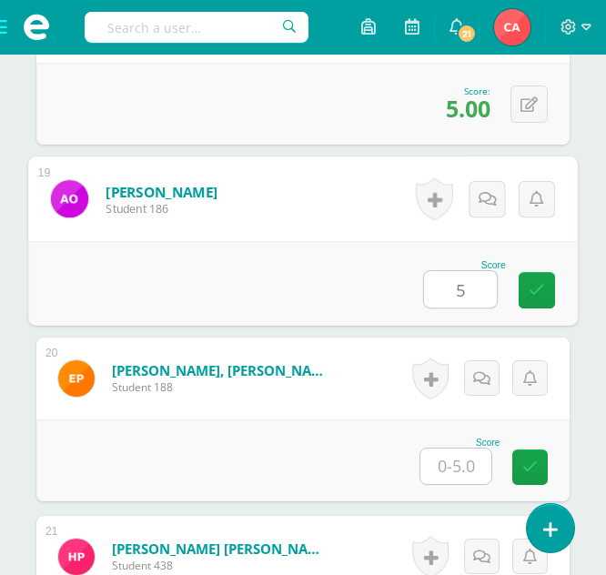
type input "5"
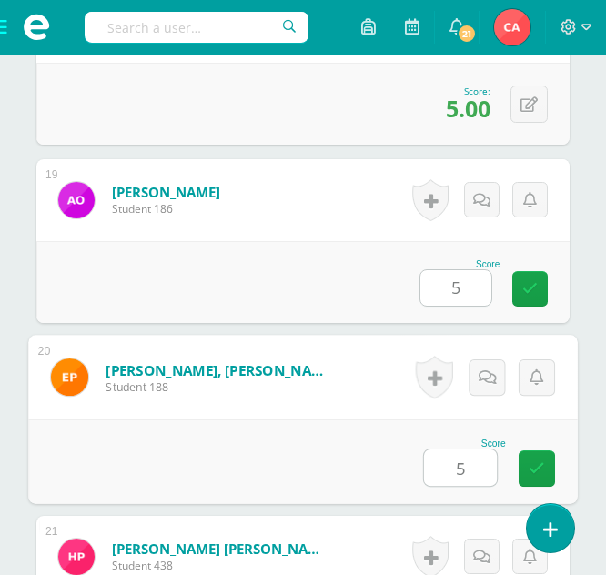
type input "5"
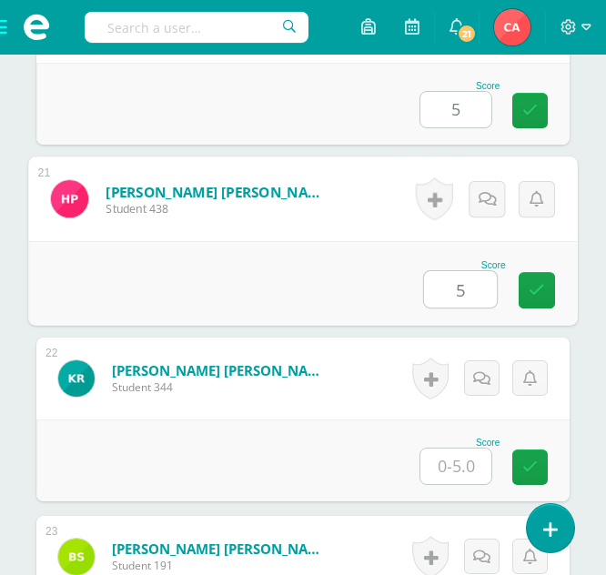
type input "5"
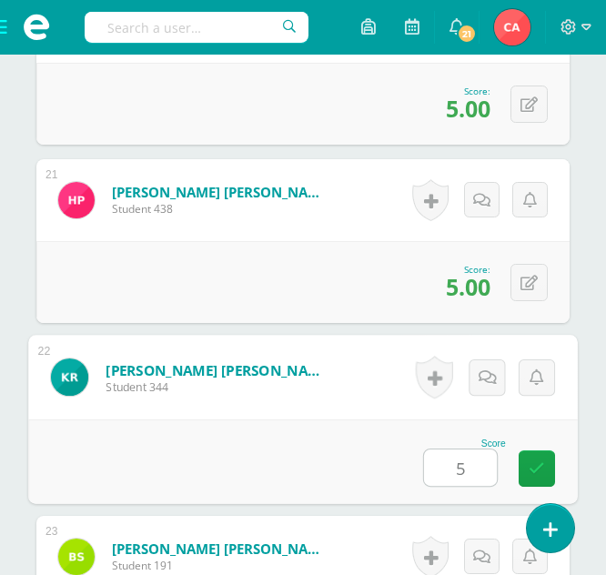
type input "5"
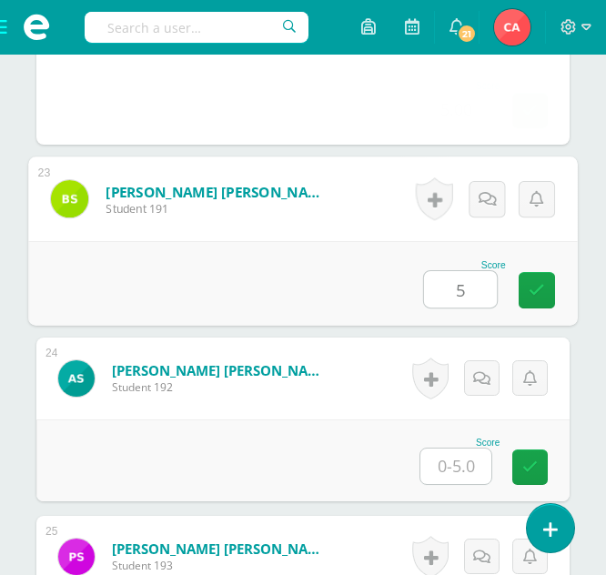
type input "5"
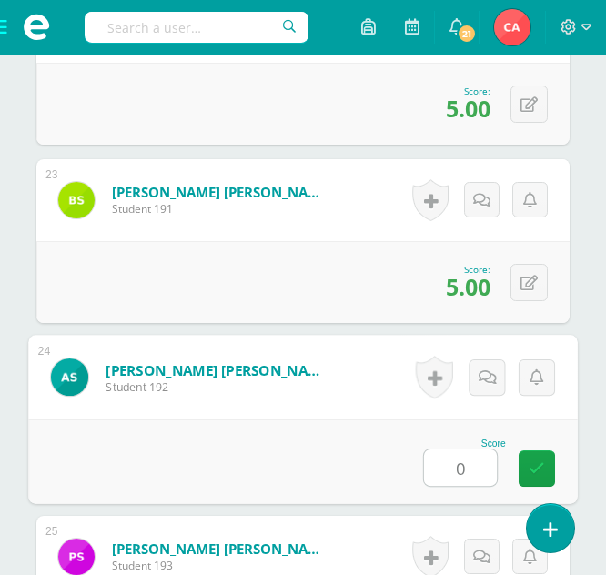
type input "0"
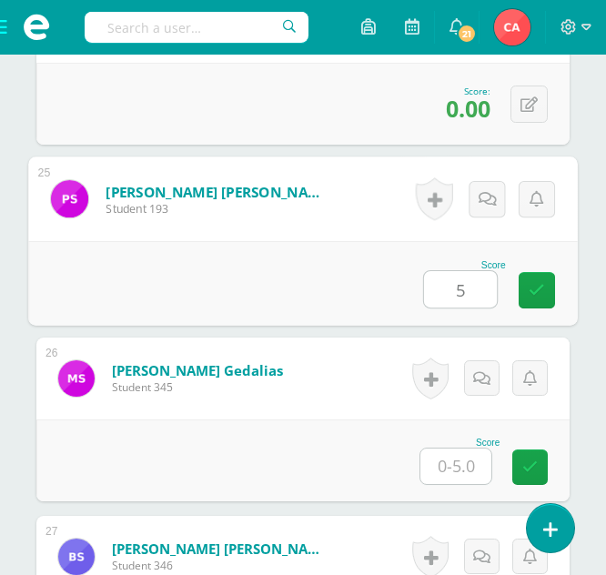
type input "5"
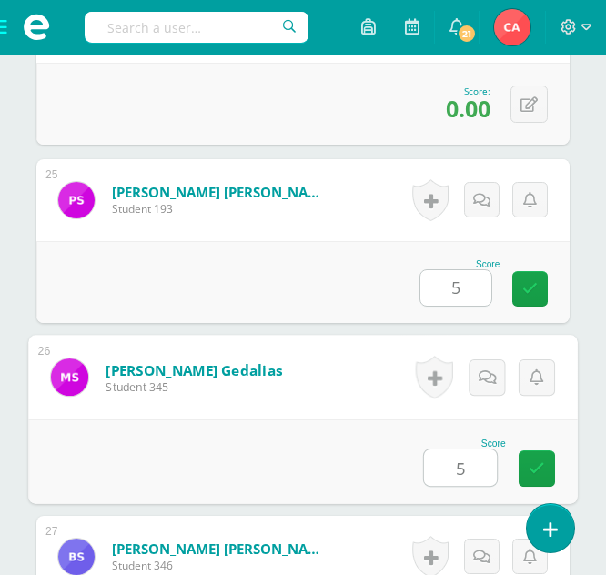
type input "5"
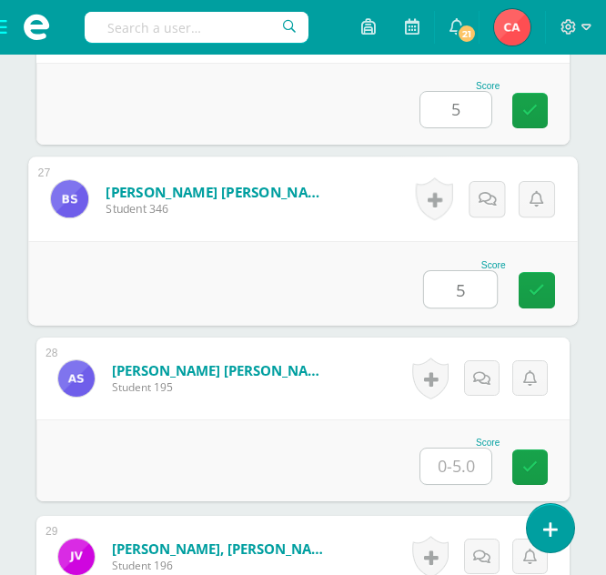
type input "5"
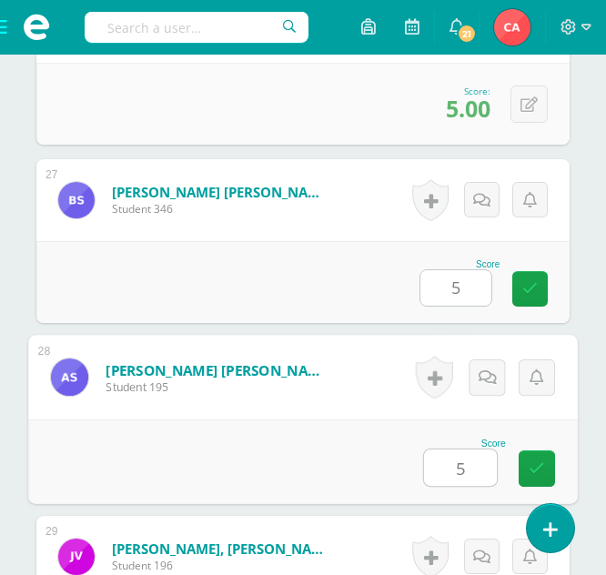
type input "5"
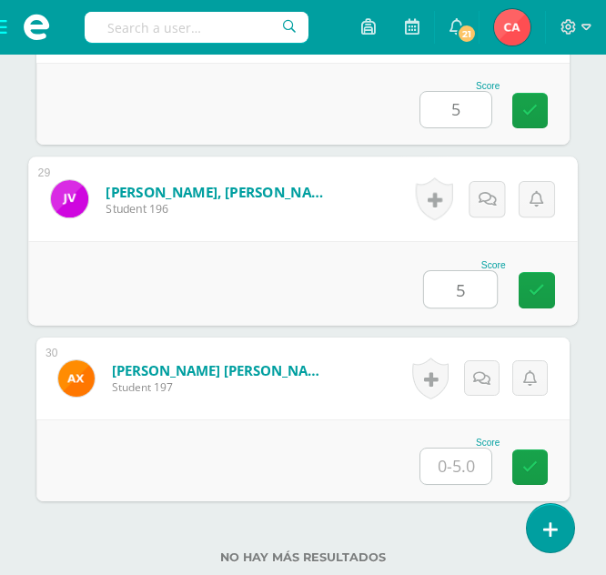
type input "5"
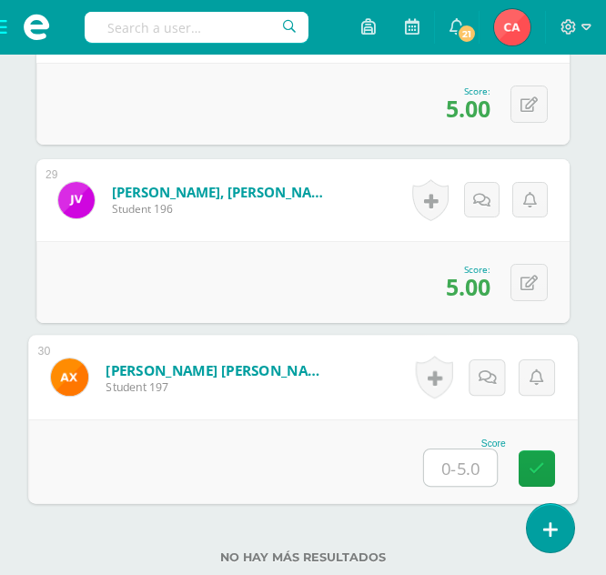
type input "5"
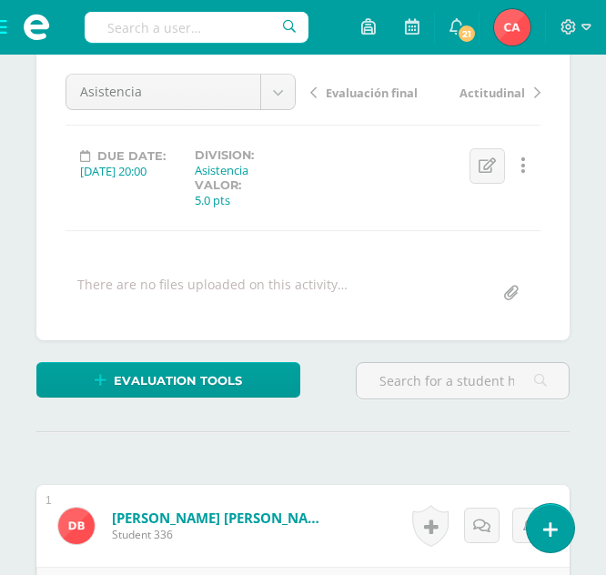
scroll to position [0, 0]
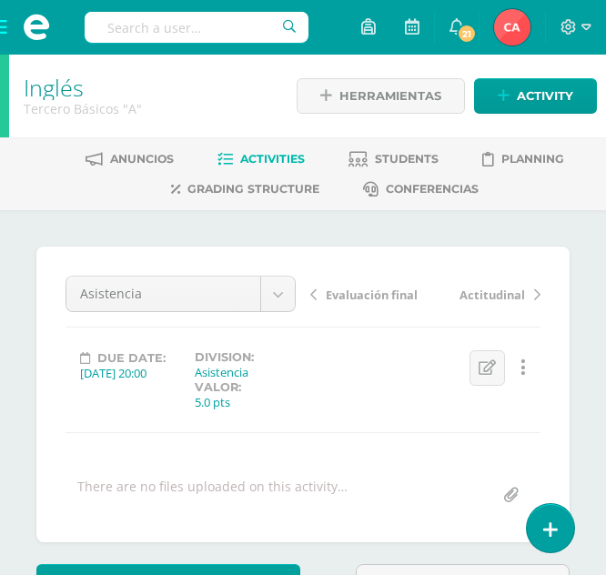
click at [2, 29] on span at bounding box center [36, 27] width 73 height 55
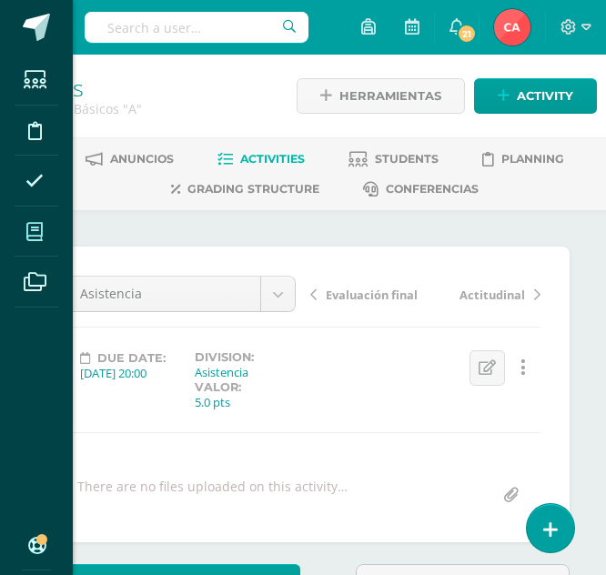
click at [39, 232] on icon at bounding box center [34, 232] width 16 height 18
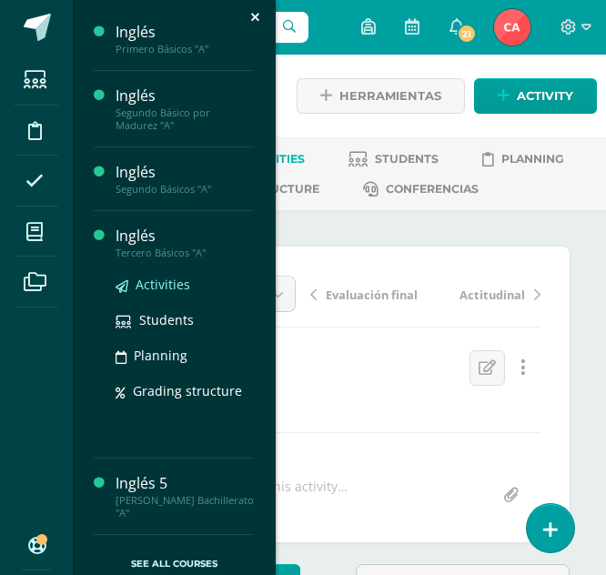
click at [158, 286] on span "Activities" at bounding box center [163, 284] width 55 height 17
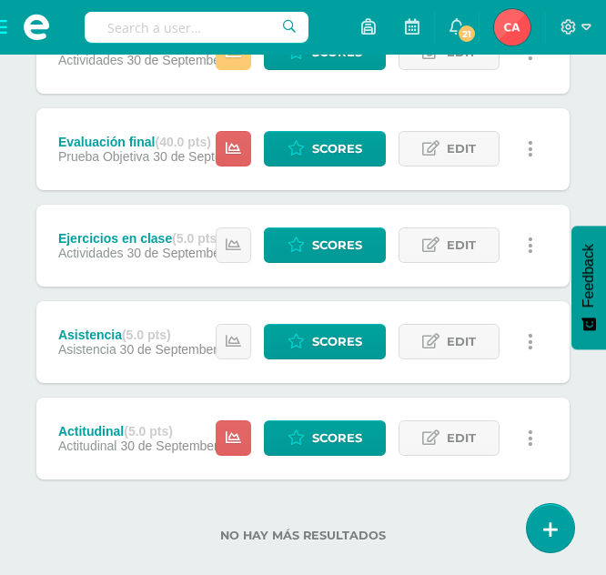
scroll to position [801, 0]
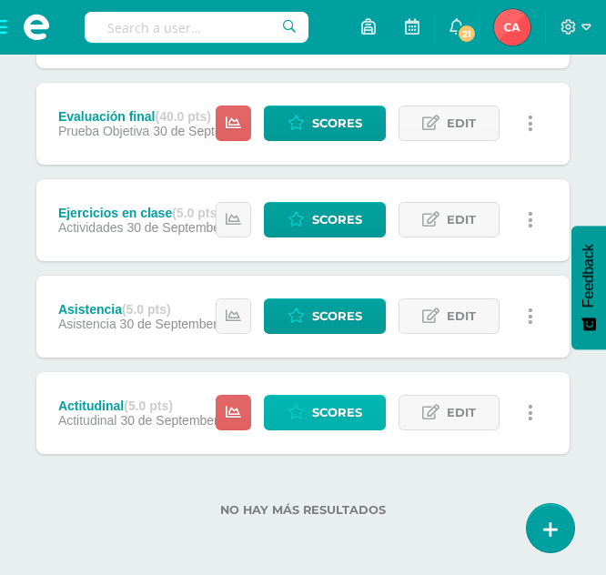
click at [322, 410] on span "Scores" at bounding box center [337, 413] width 50 height 34
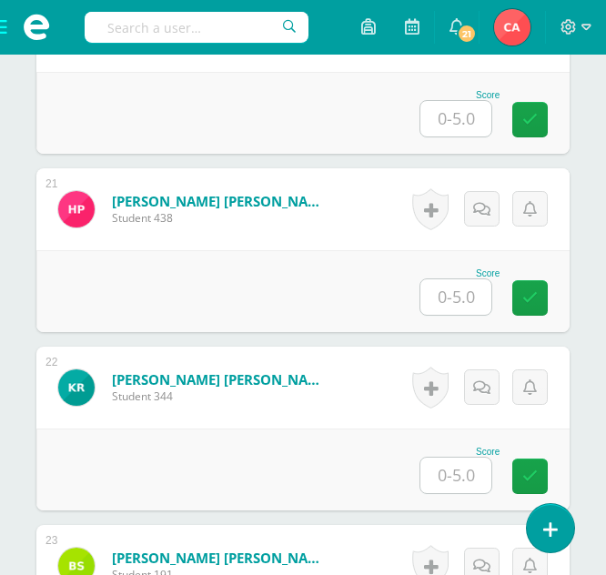
scroll to position [4176, 0]
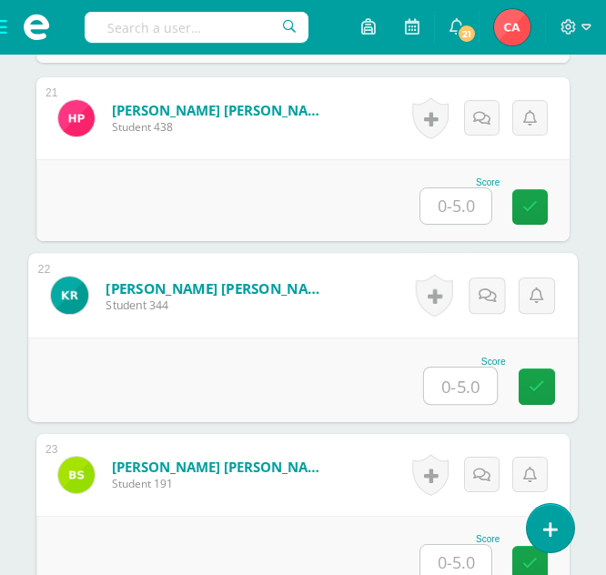
click at [459, 388] on input "text" at bounding box center [460, 386] width 73 height 36
type input "5"
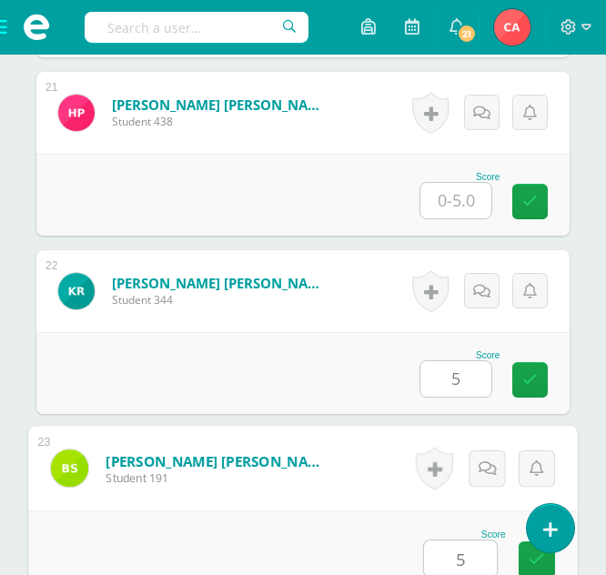
type input "5"
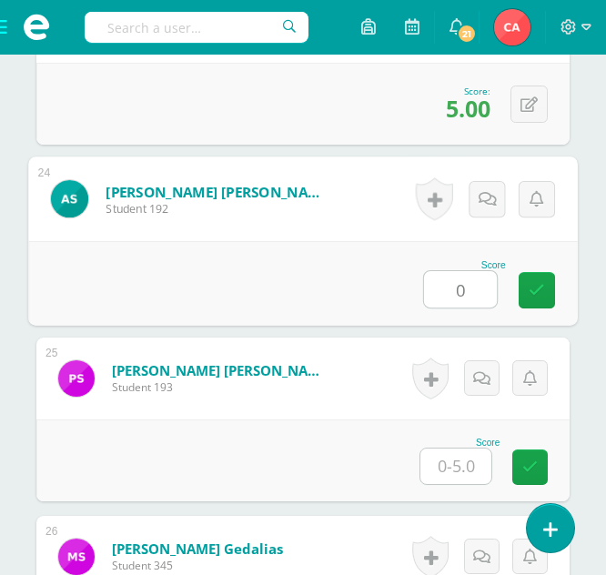
type input "0"
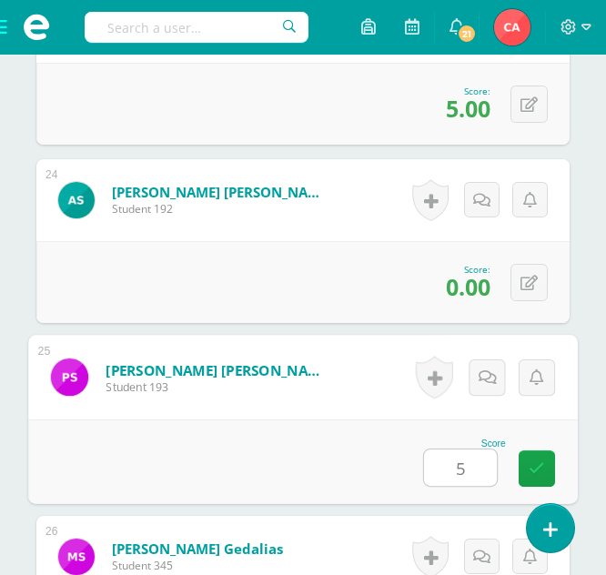
type input "5"
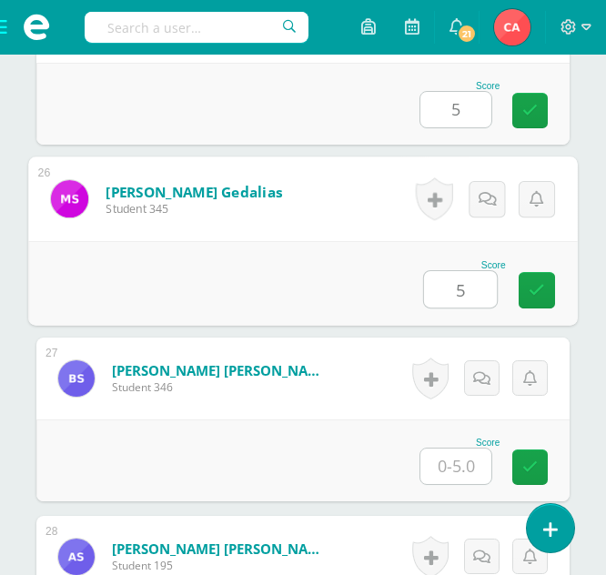
type input "5"
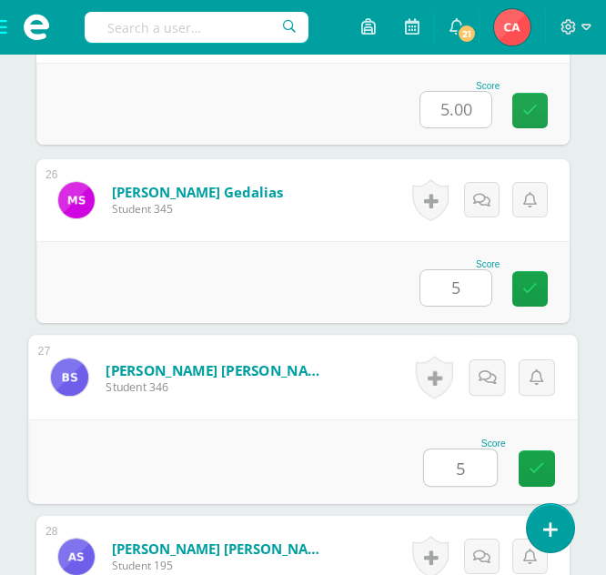
type input "5"
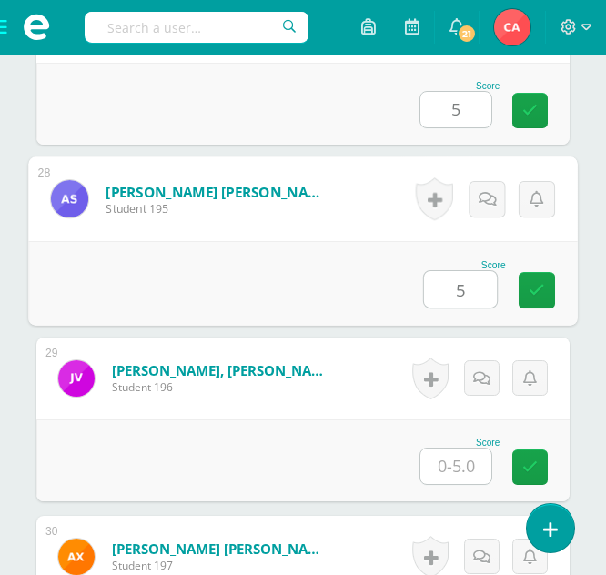
type input "5"
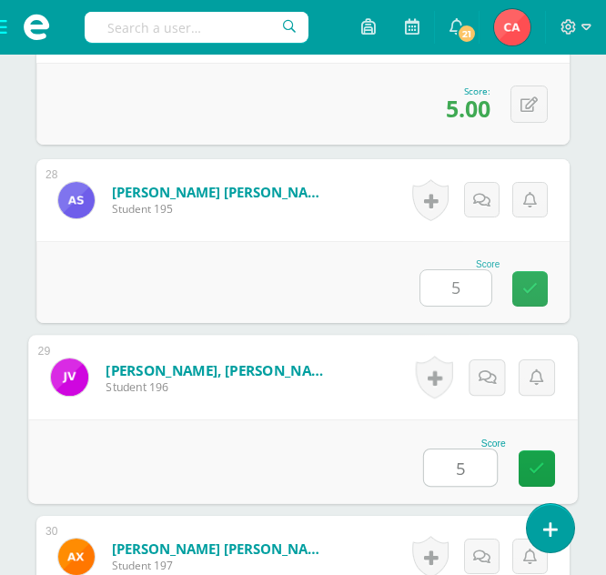
type input "5"
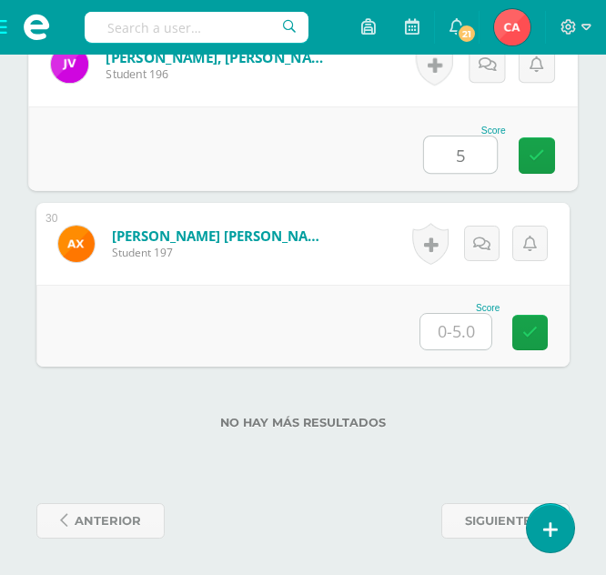
type input "5"
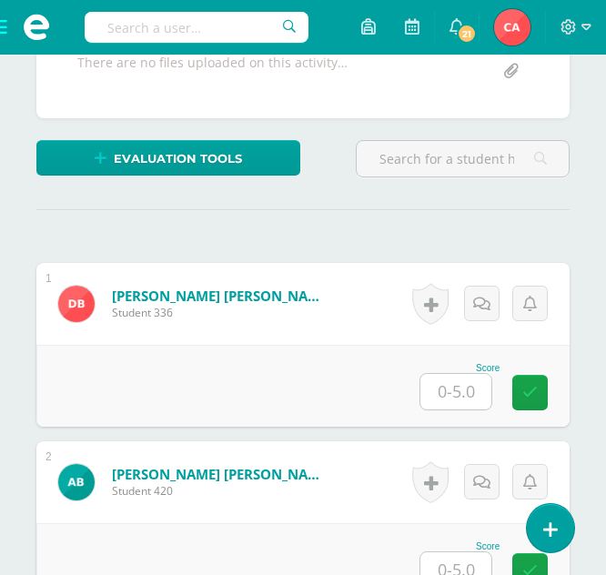
scroll to position [455, 0]
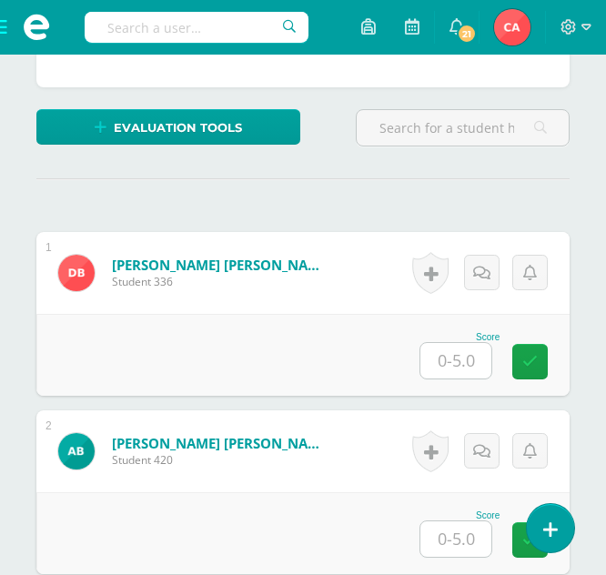
click at [459, 360] on input "text" at bounding box center [455, 360] width 71 height 35
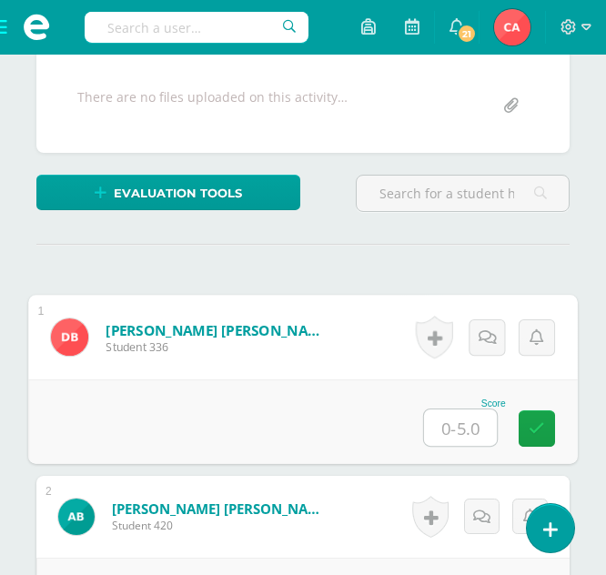
scroll to position [546, 0]
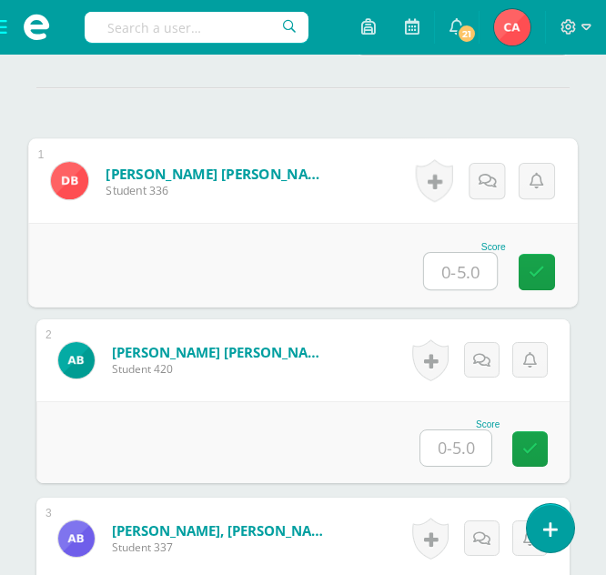
click at [461, 276] on input "text" at bounding box center [460, 271] width 73 height 36
type input "5"
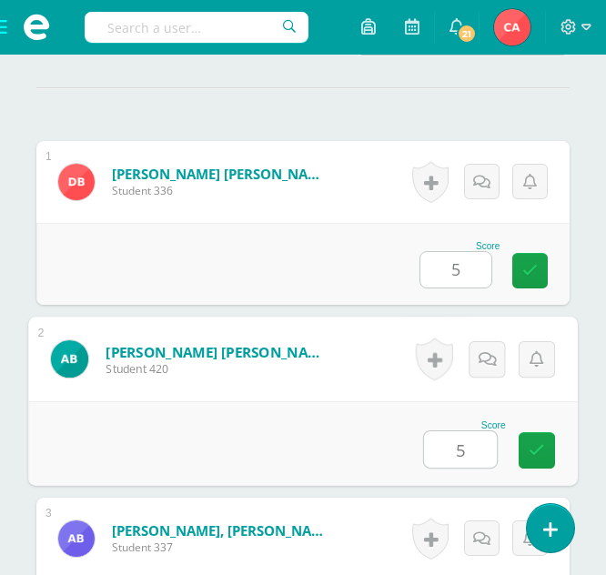
type input "5"
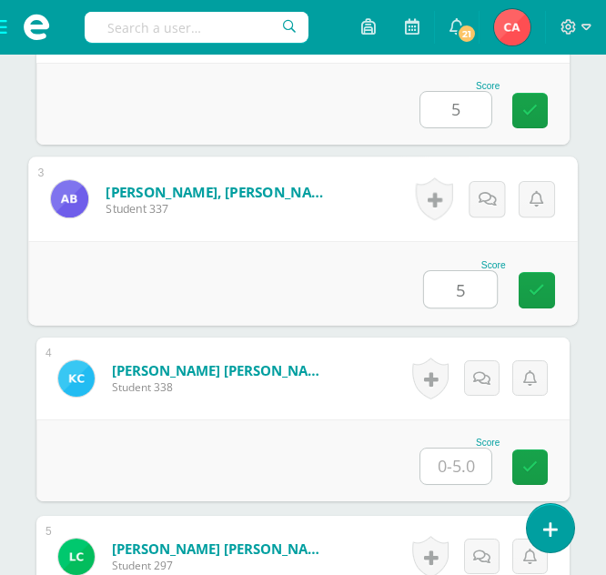
type input "5"
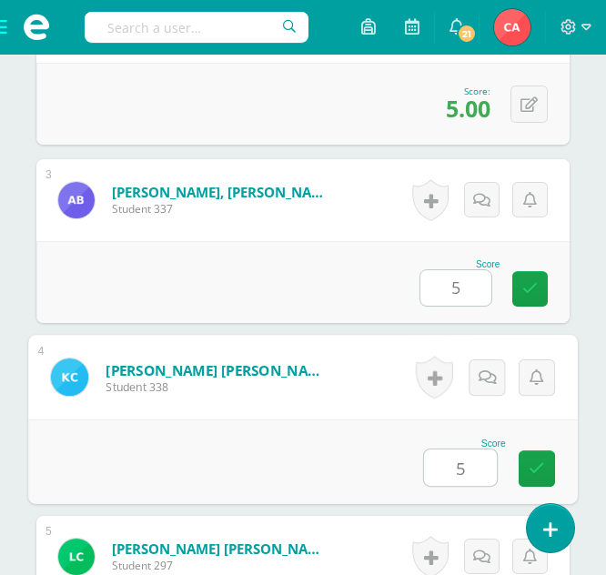
type input "5"
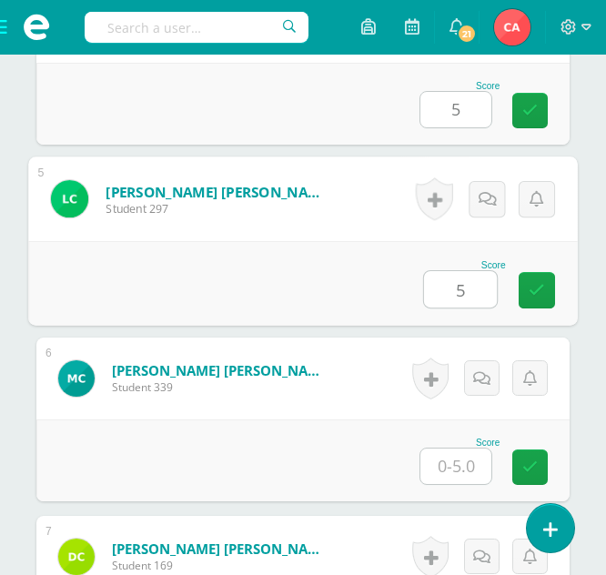
type input "5"
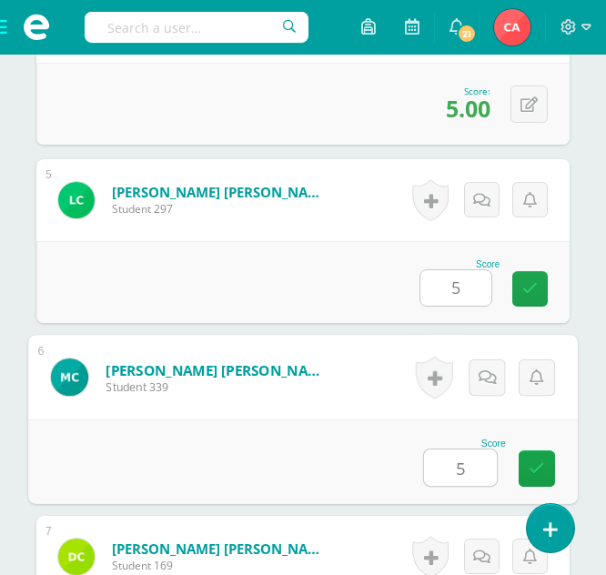
type input "5"
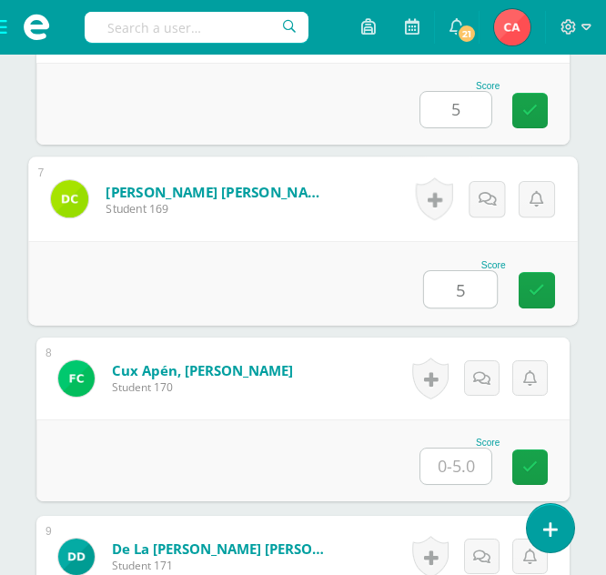
type input "5"
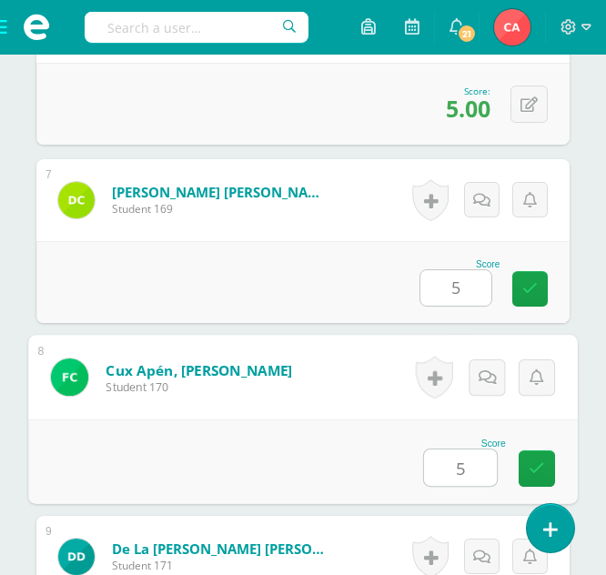
type input "5"
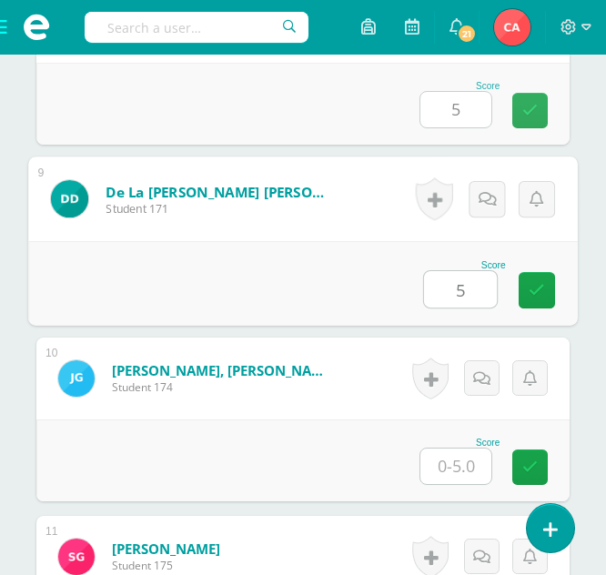
type input "5"
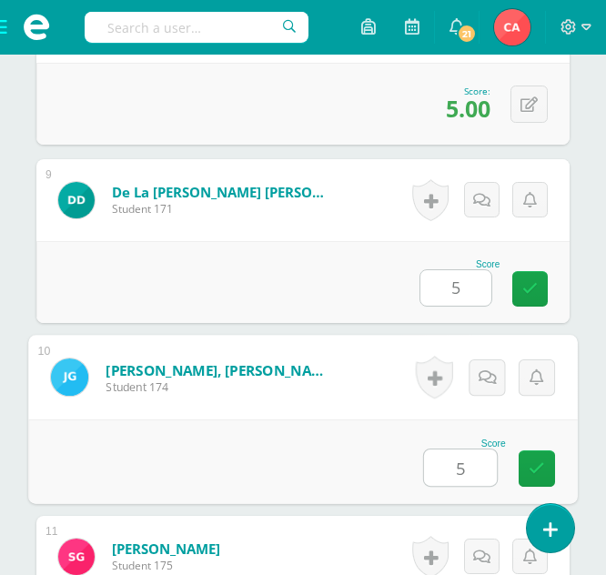
type input "5"
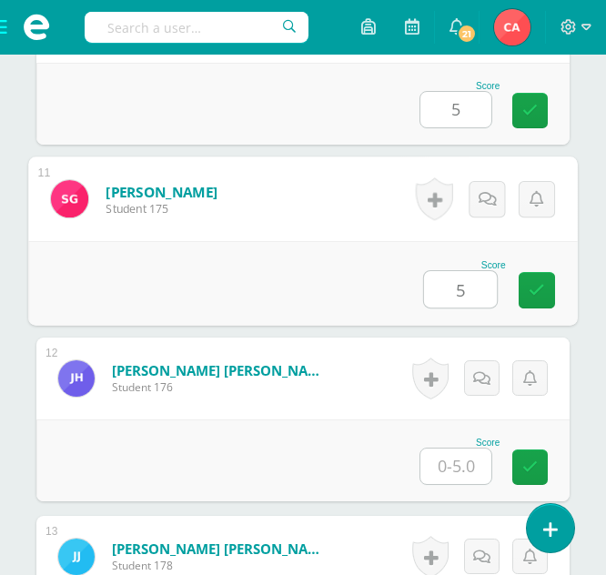
type input "5"
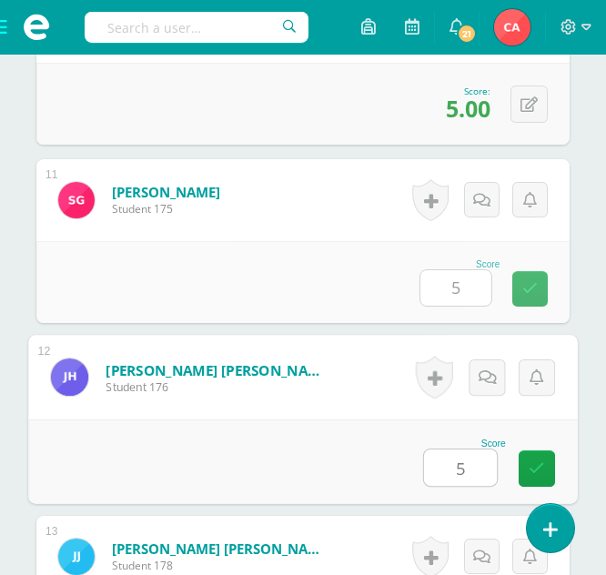
type input "5"
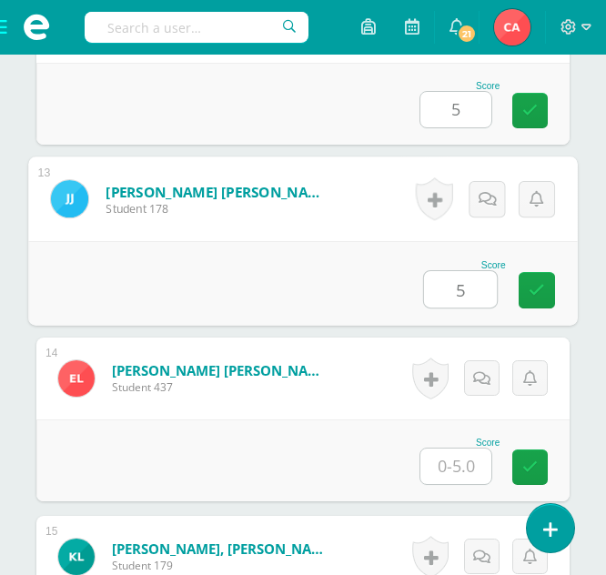
type input "5"
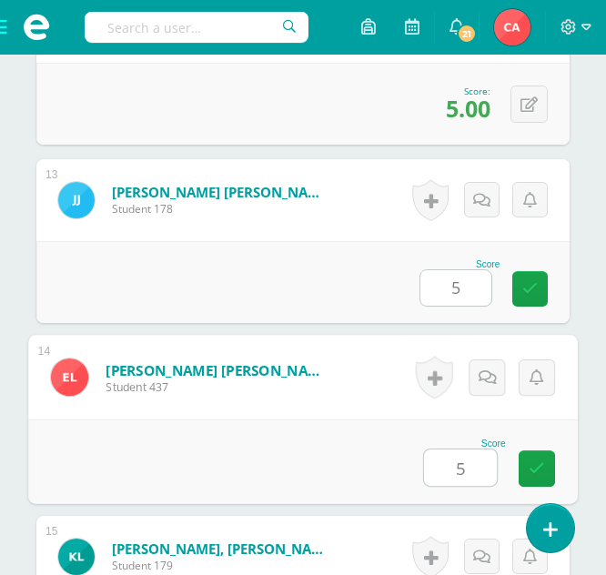
type input "5"
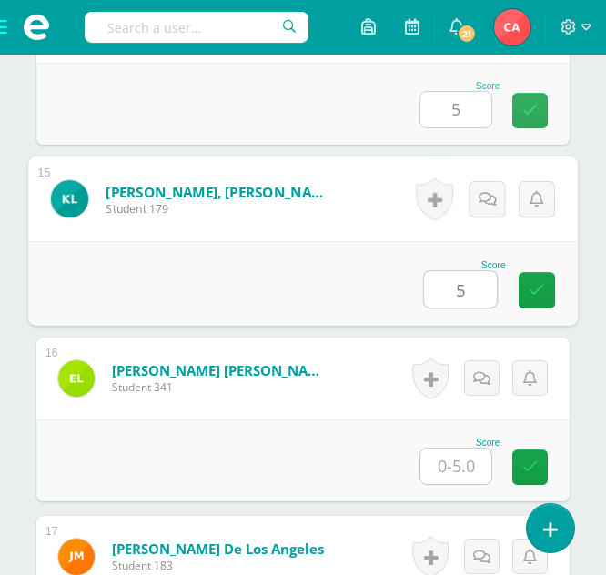
type input "5"
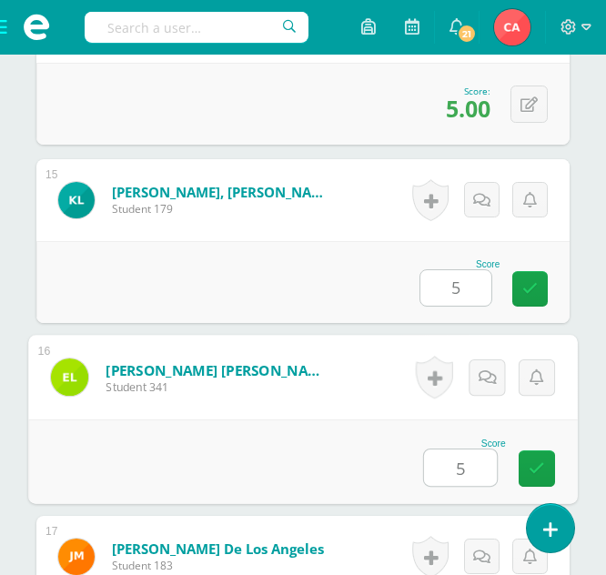
type input "5"
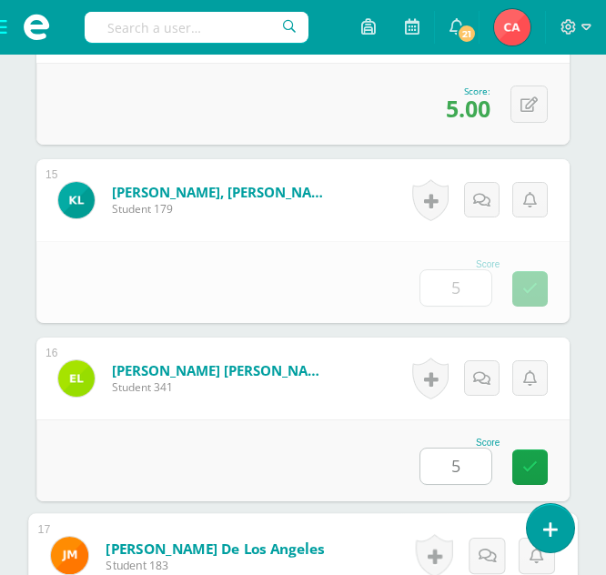
scroll to position [3381, 0]
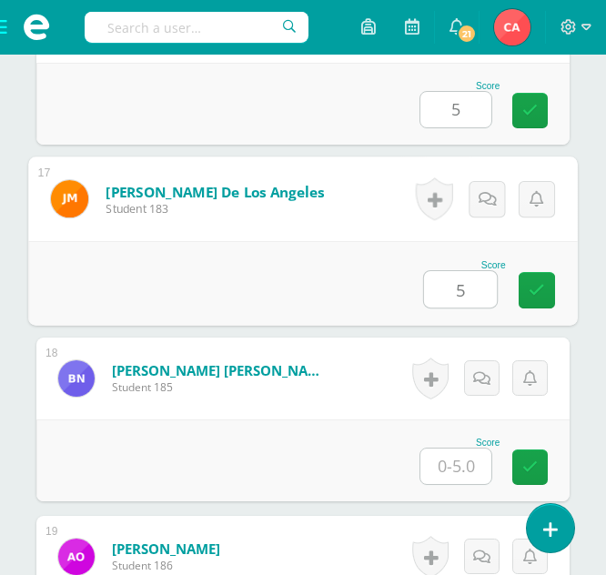
type input "5"
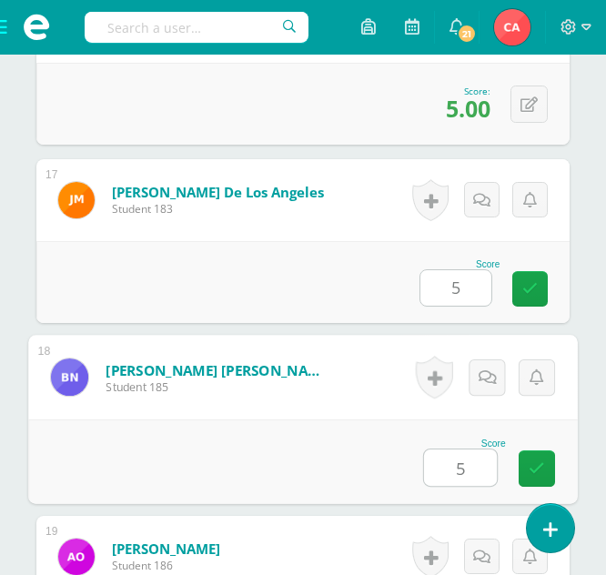
type input "5"
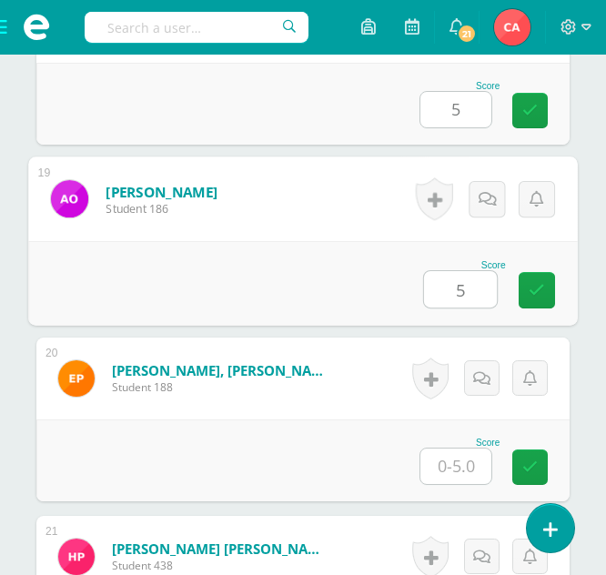
type input "5"
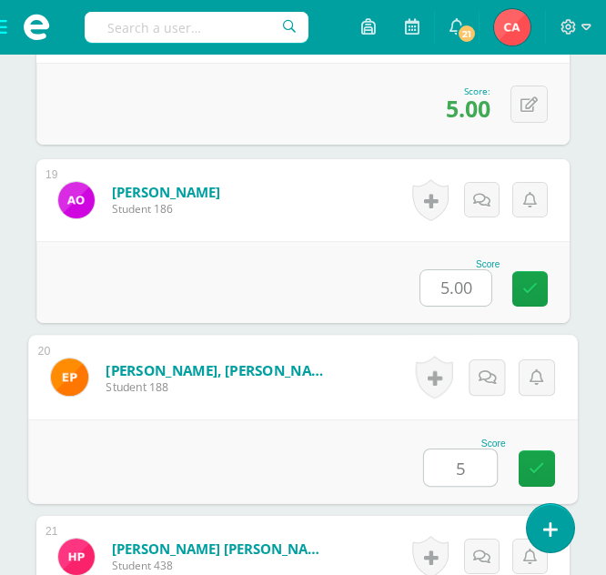
type input "5"
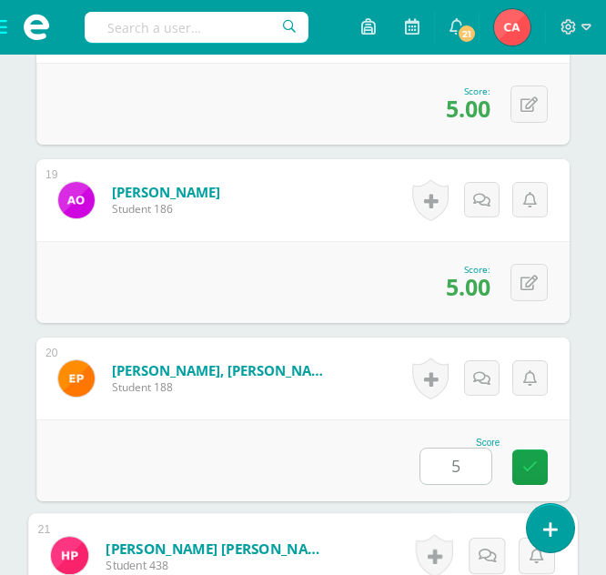
scroll to position [4094, 0]
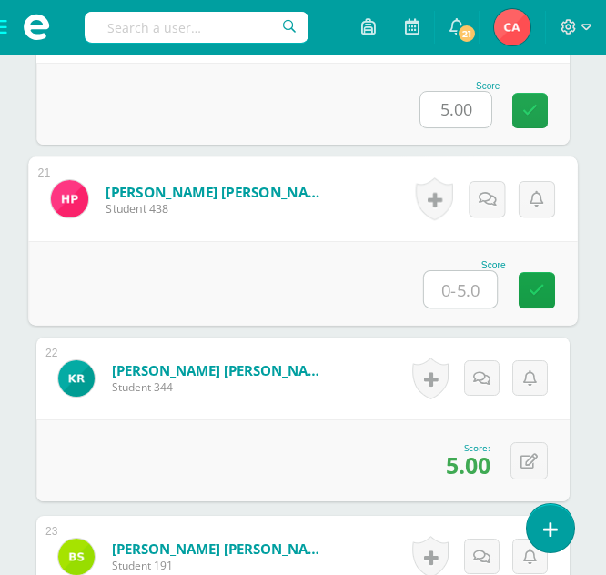
type input "5"
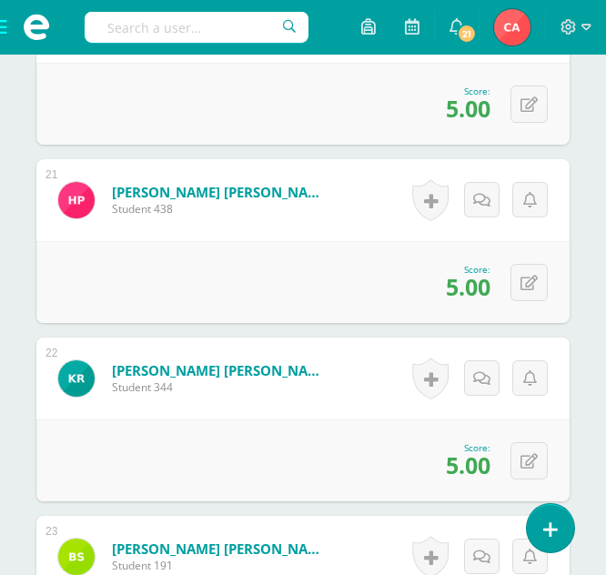
click at [2, 25] on span at bounding box center [36, 27] width 73 height 55
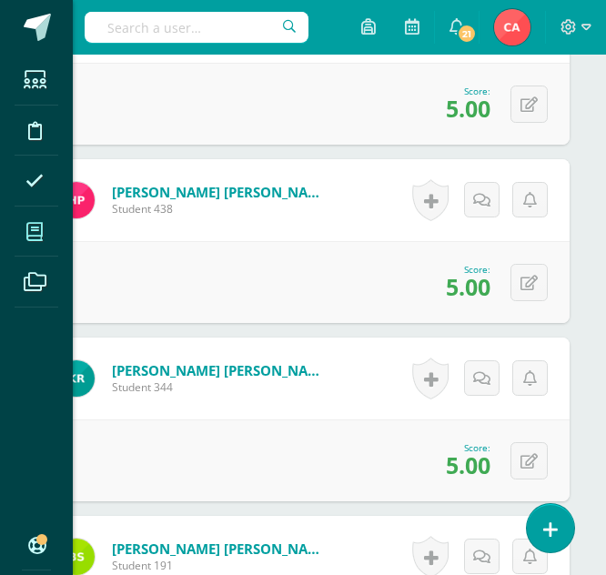
click at [34, 230] on icon at bounding box center [34, 232] width 16 height 18
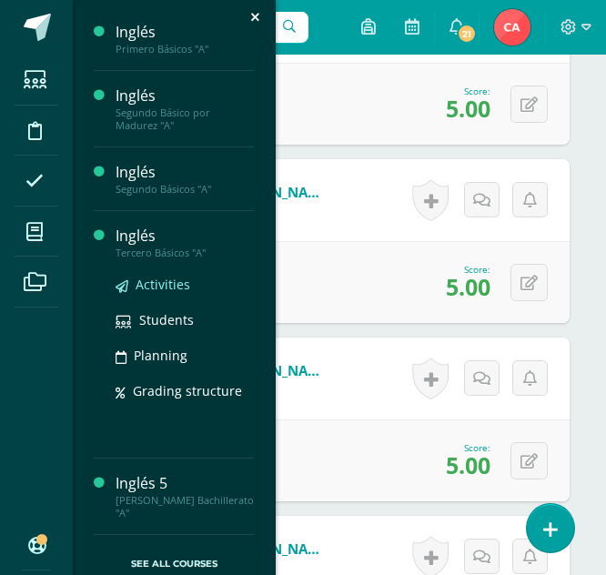
click at [163, 288] on span "Activities" at bounding box center [163, 284] width 55 height 17
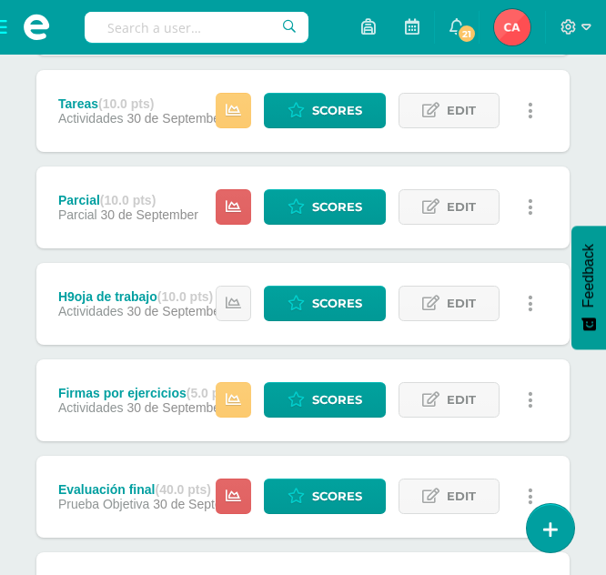
scroll to position [455, 0]
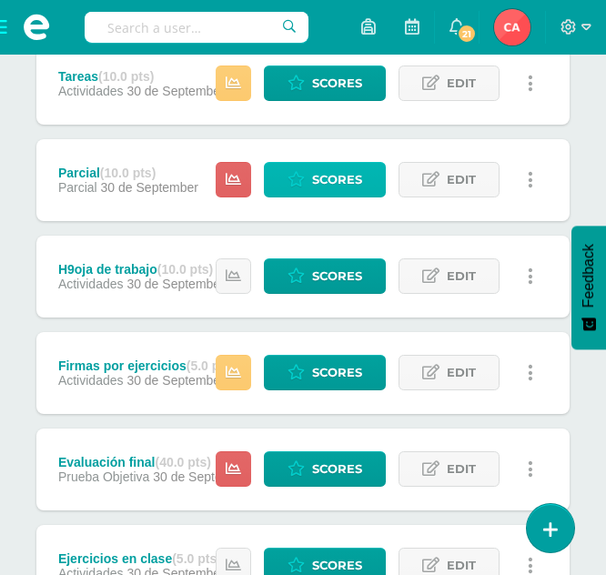
click at [338, 184] on span "Scores" at bounding box center [337, 180] width 50 height 34
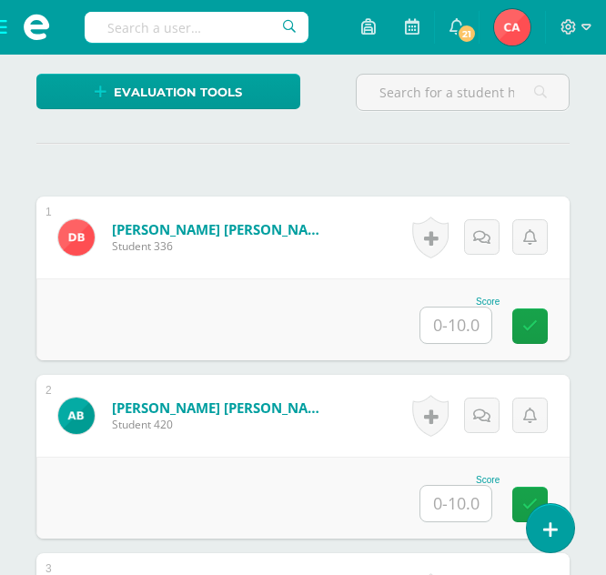
scroll to position [491, 0]
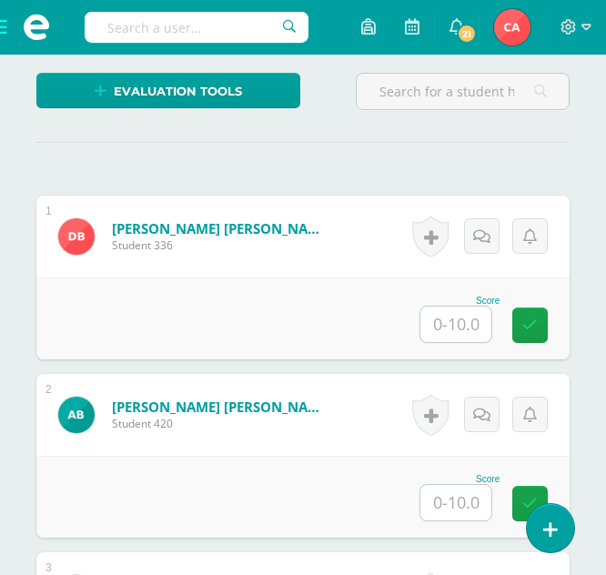
click at [458, 330] on input "text" at bounding box center [455, 324] width 71 height 35
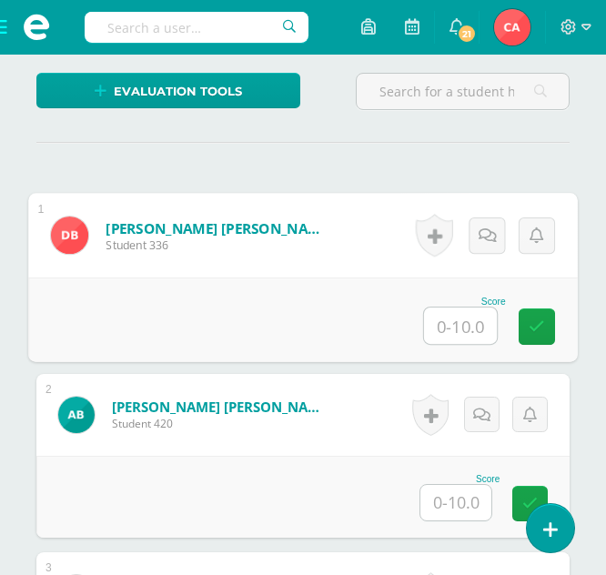
scroll to position [492, 0]
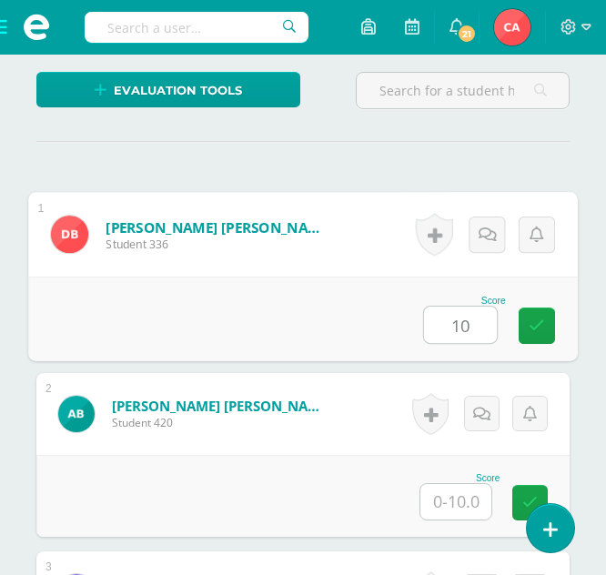
type input "10"
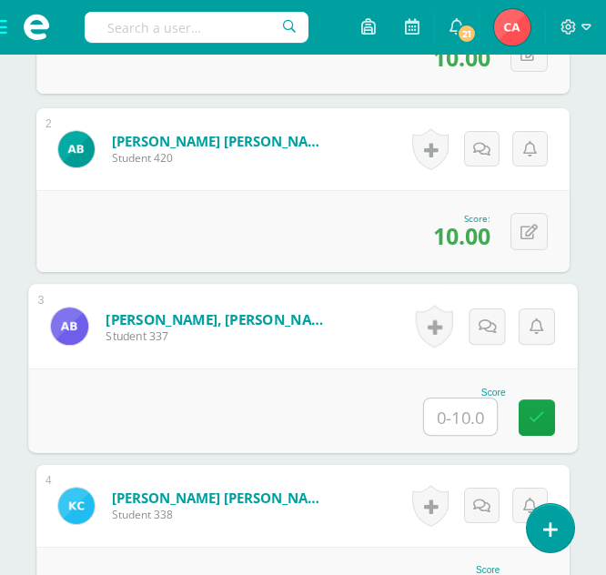
scroll to position [795, 0]
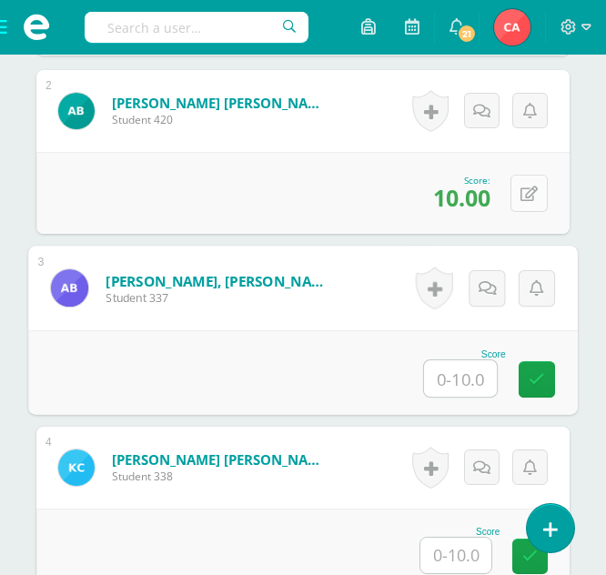
click at [530, 196] on icon at bounding box center [528, 194] width 17 height 15
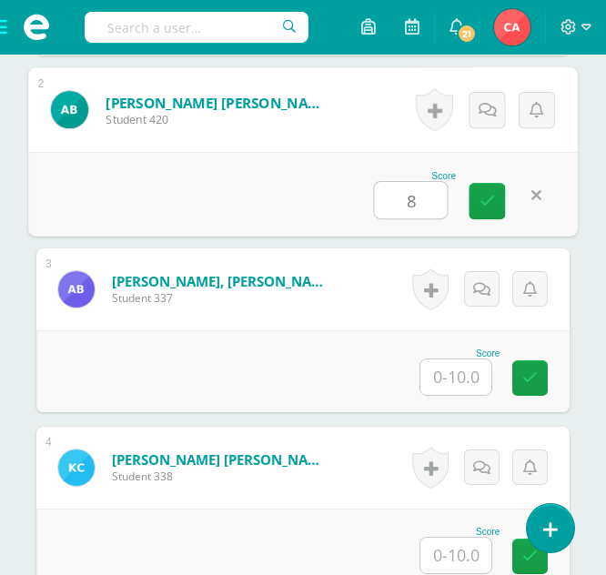
type input "8"
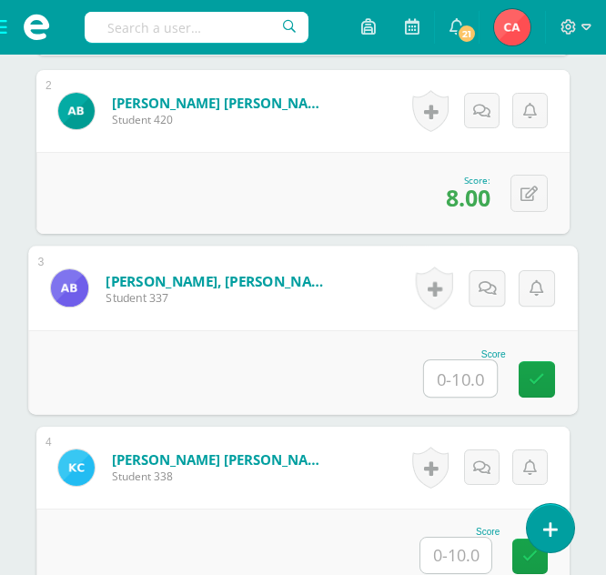
type input "0"
type input "10"
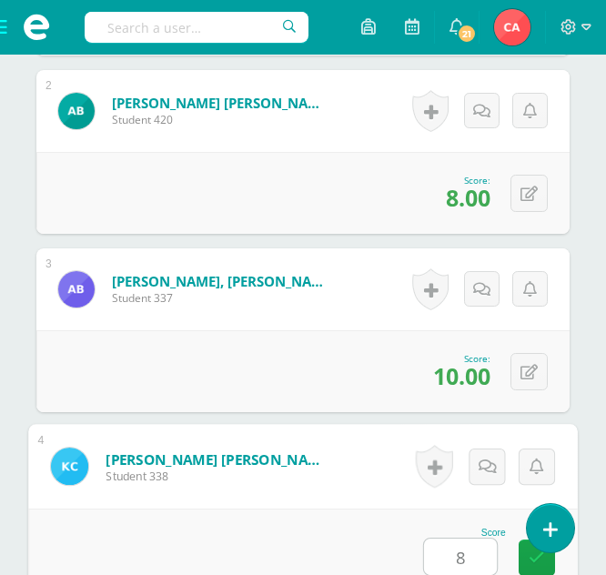
type input "8"
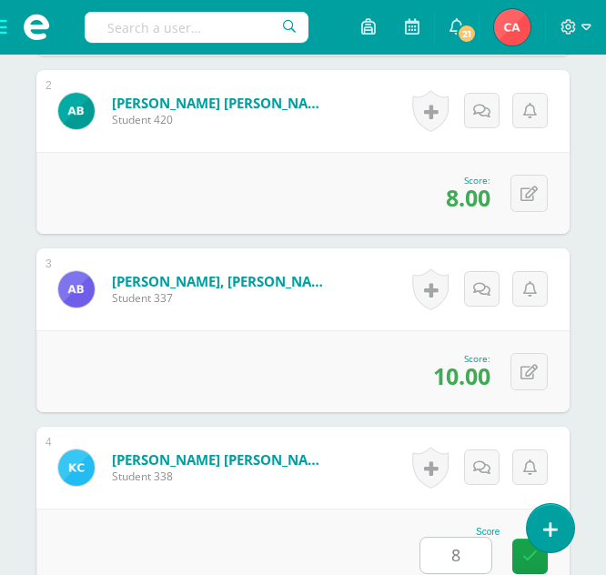
scroll to position [1241, 0]
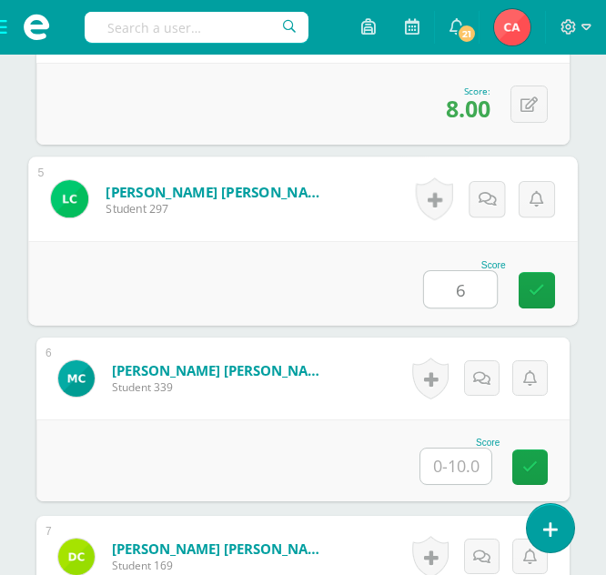
type input "6"
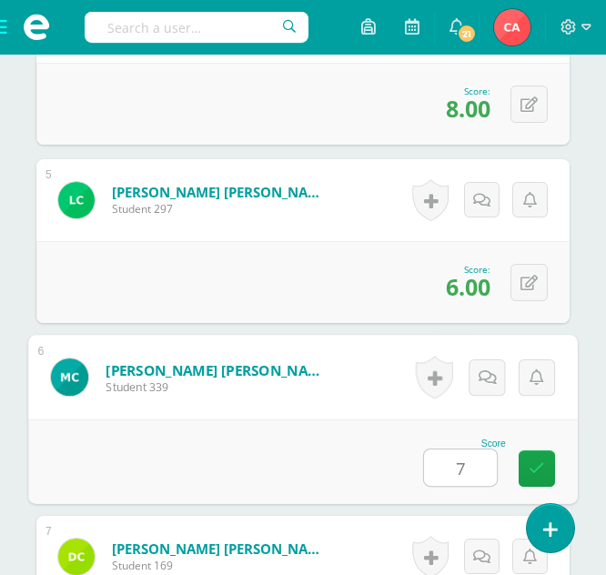
type input "7"
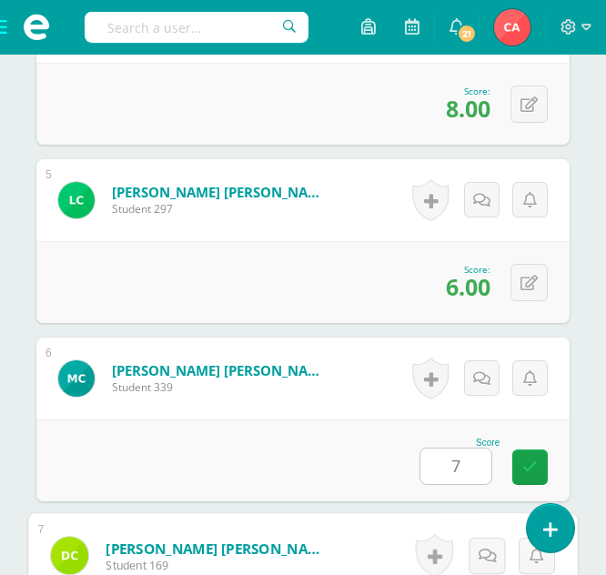
scroll to position [1598, 0]
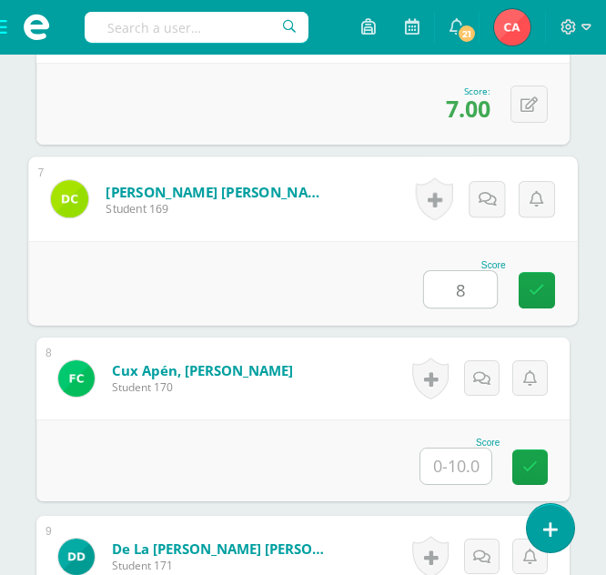
type input "8"
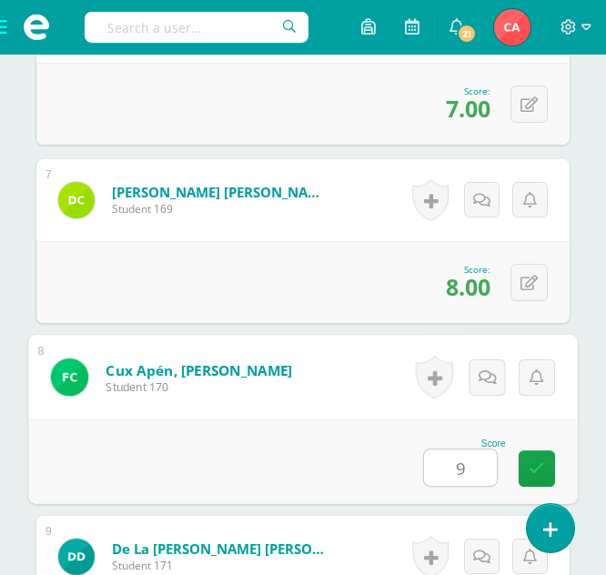
type input "9"
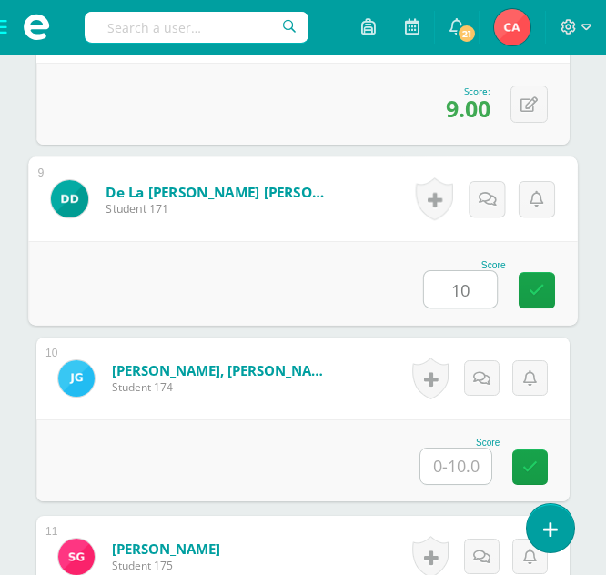
type input "10"
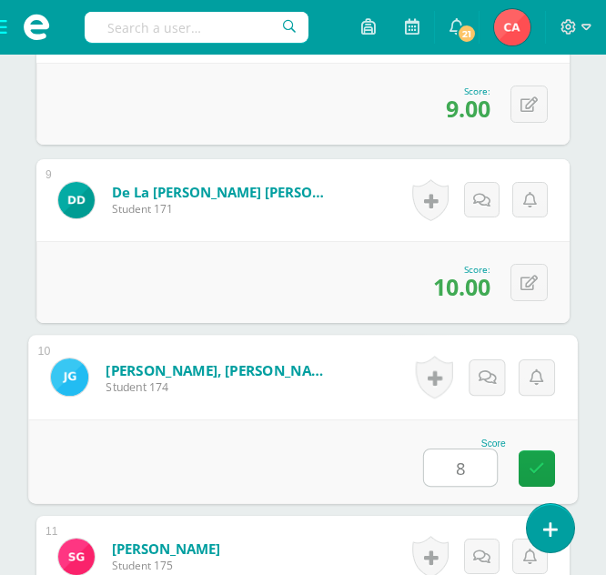
type input "8"
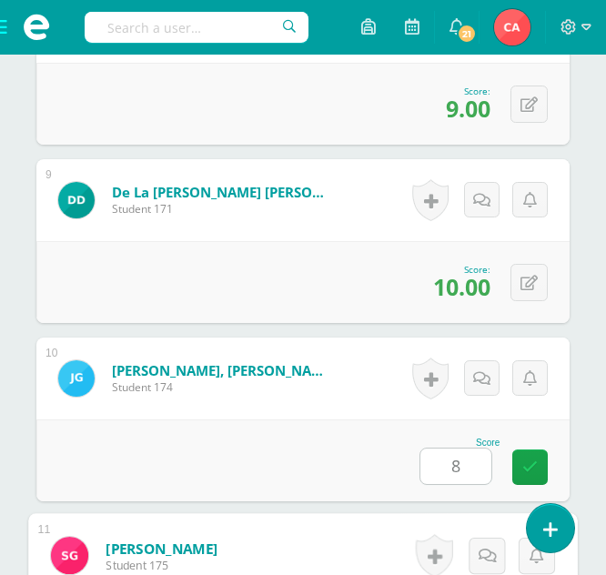
scroll to position [2311, 0]
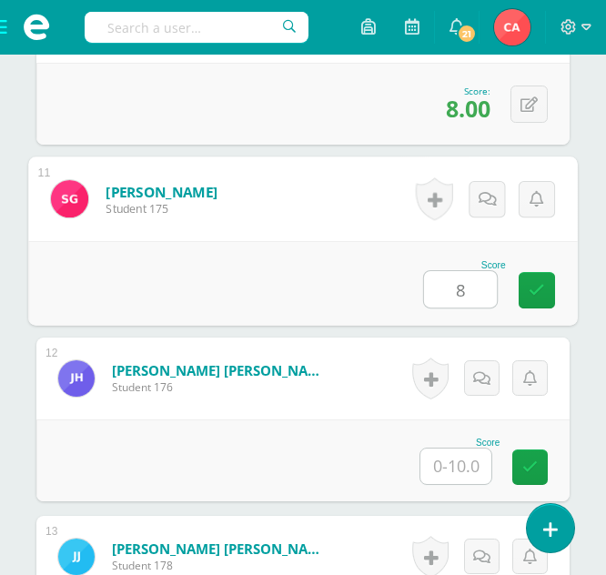
type input "8"
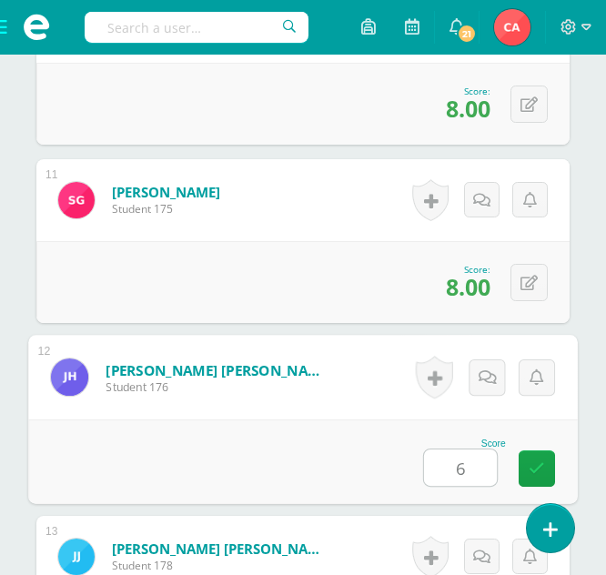
type input "6"
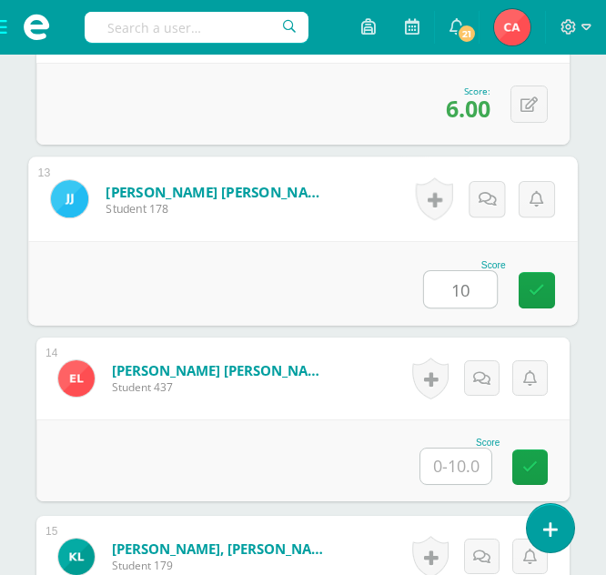
type input "10"
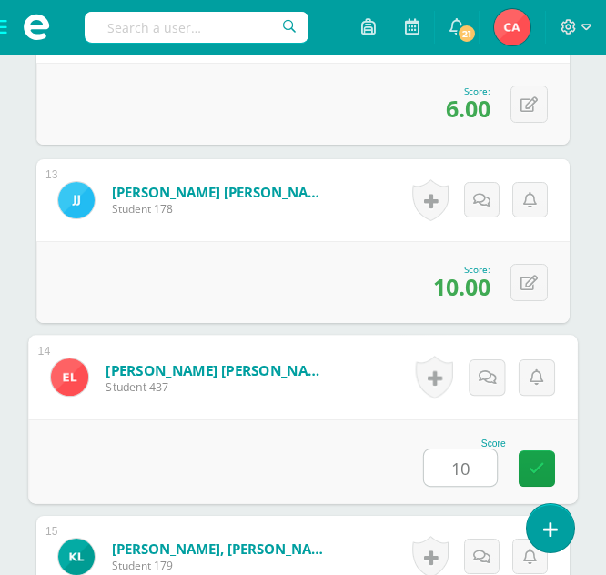
type input "10"
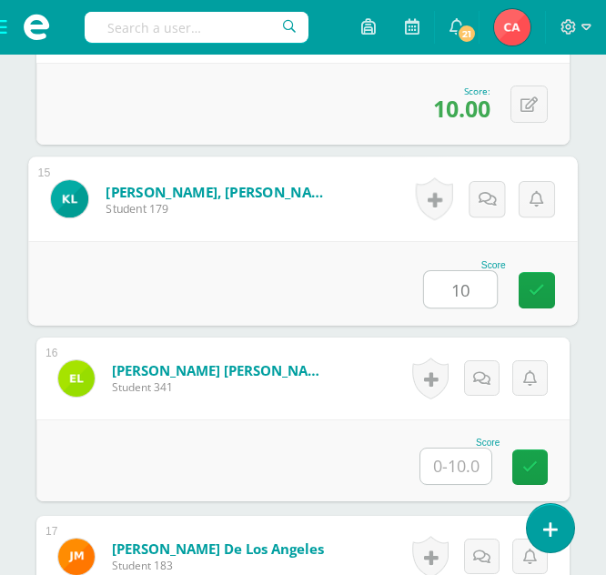
type input "10"
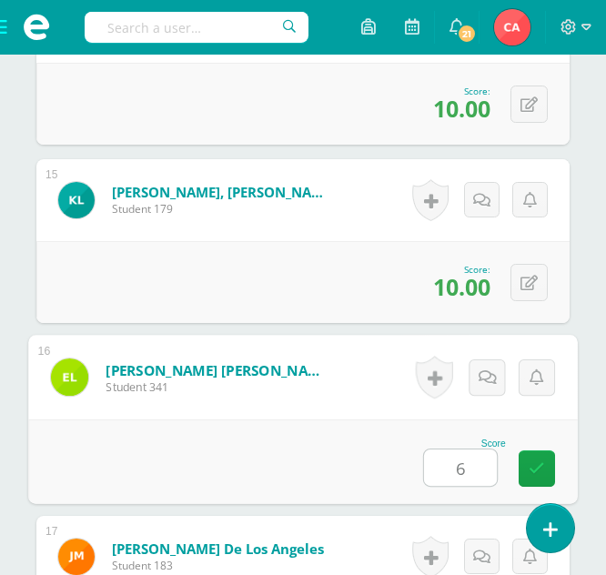
type input "6"
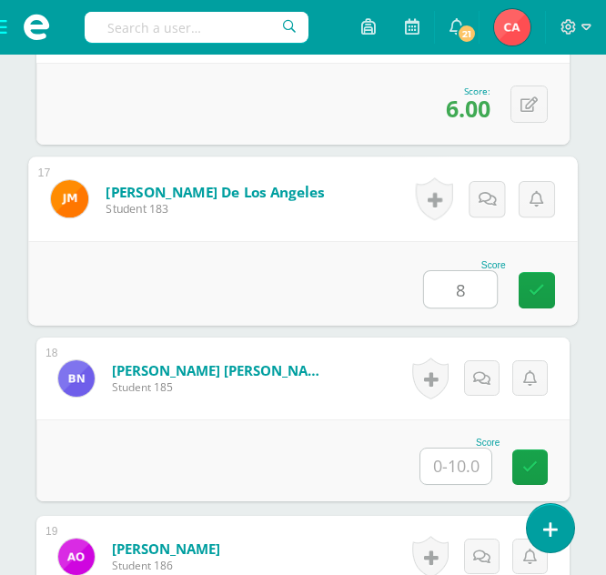
type input "8"
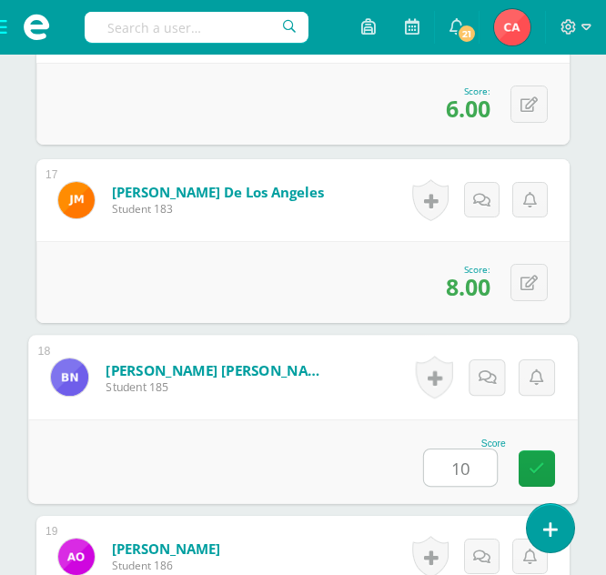
type input "10"
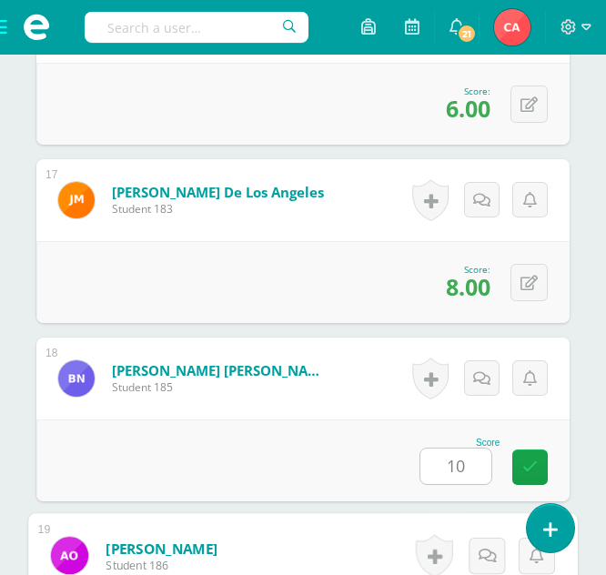
scroll to position [3738, 0]
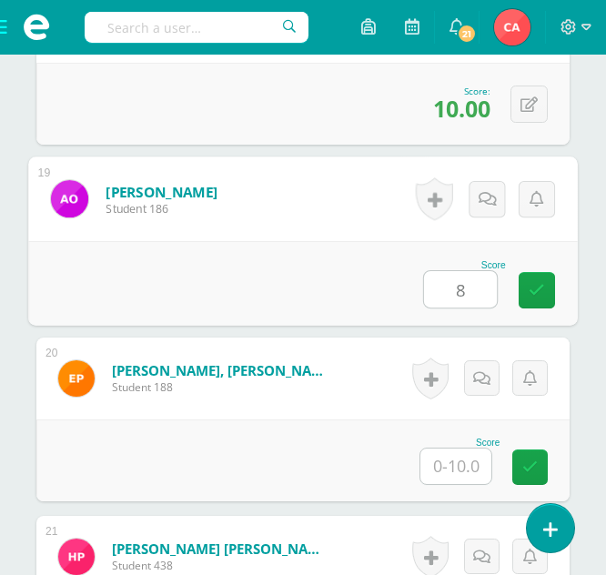
type input "8"
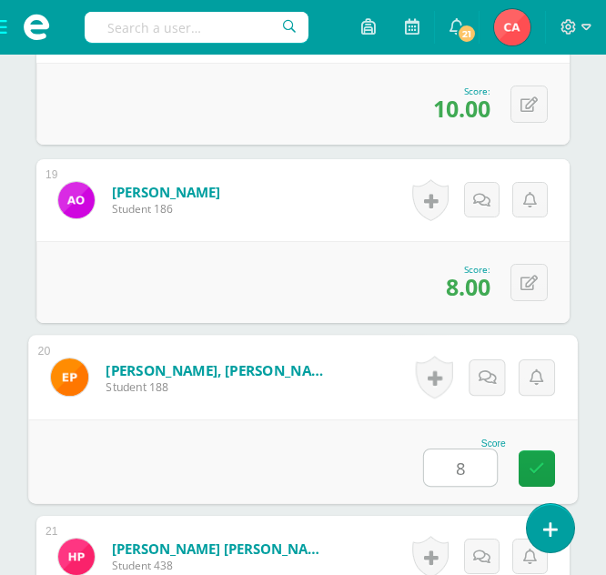
type input "8"
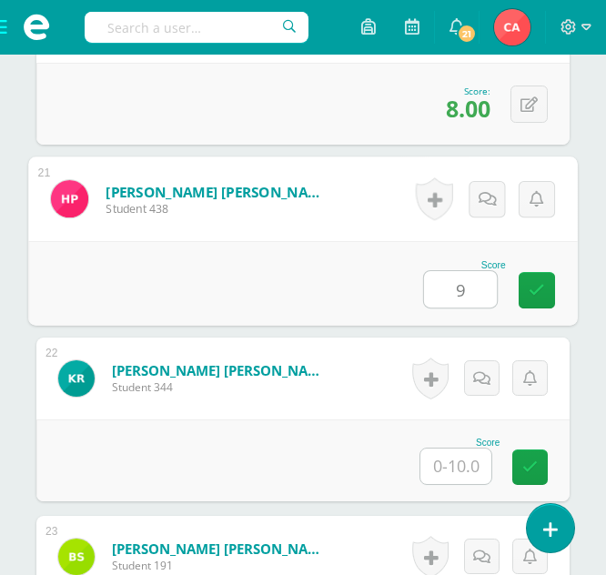
type input "9"
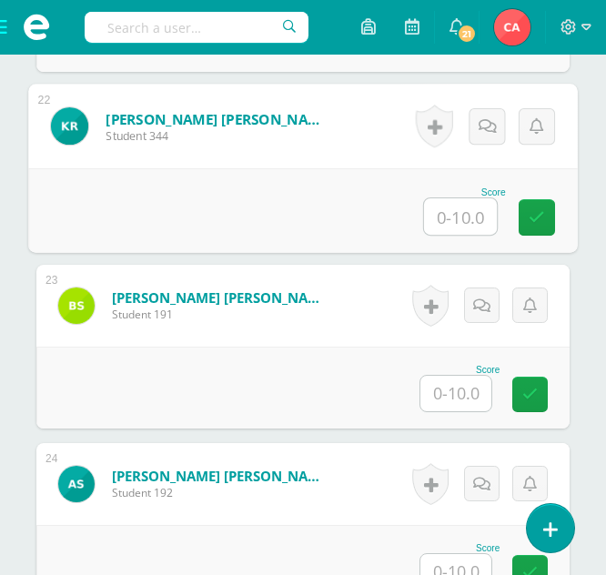
scroll to position [4367, 0]
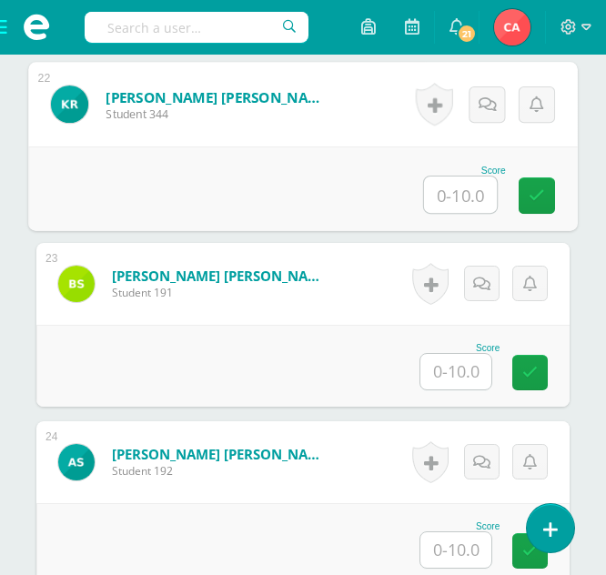
click at [464, 198] on input "text" at bounding box center [460, 195] width 73 height 36
type input "10"
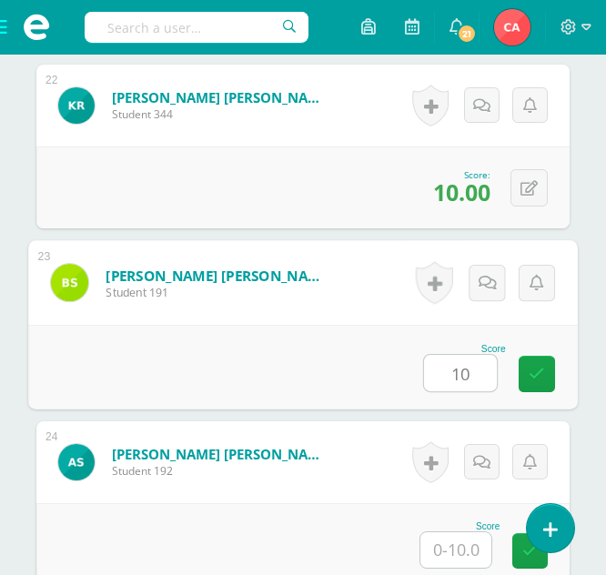
type input "10"
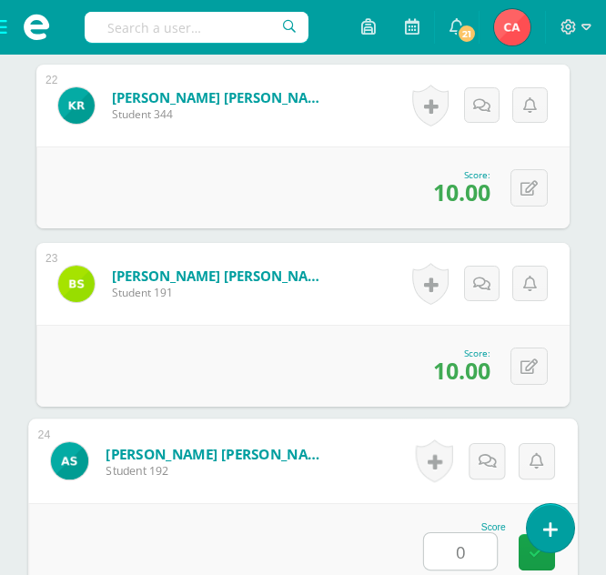
type input "0"
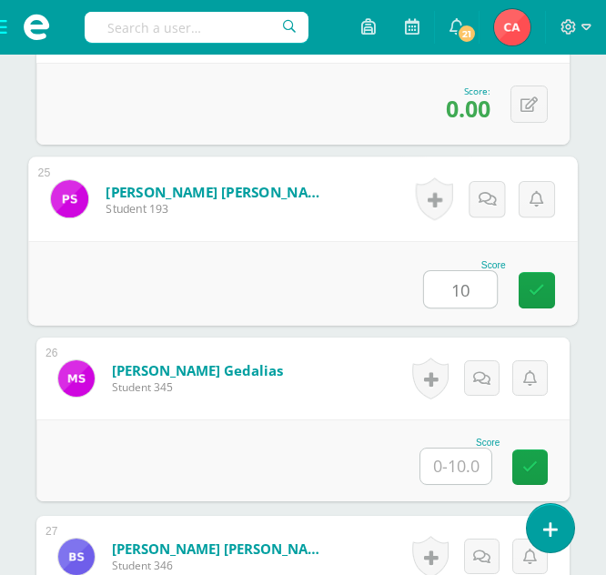
type input "10"
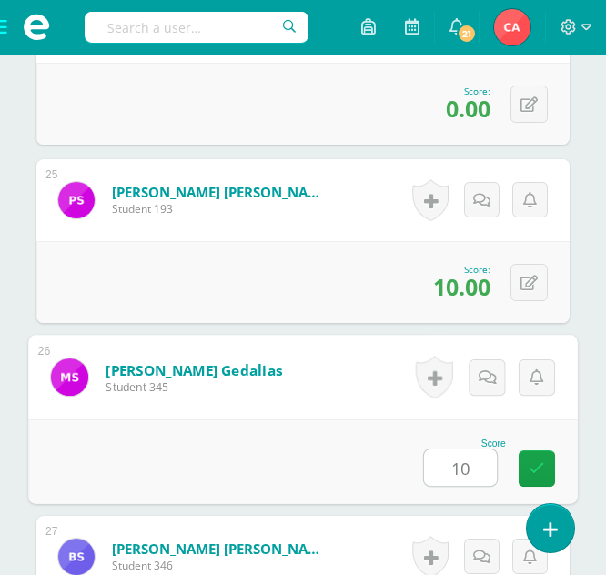
type input "10"
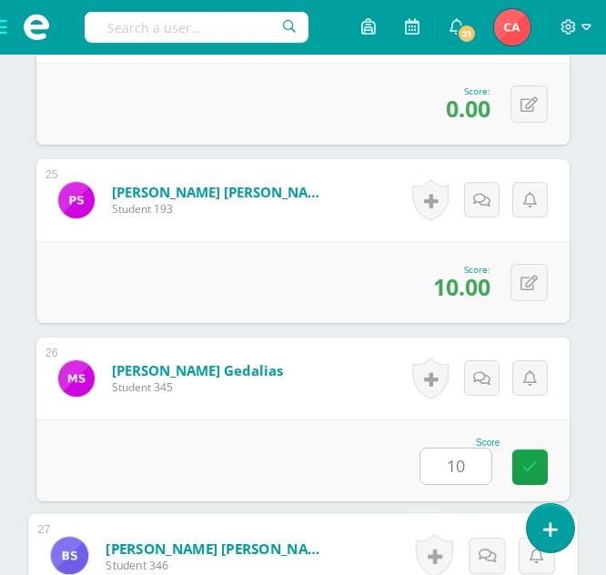
scroll to position [5164, 0]
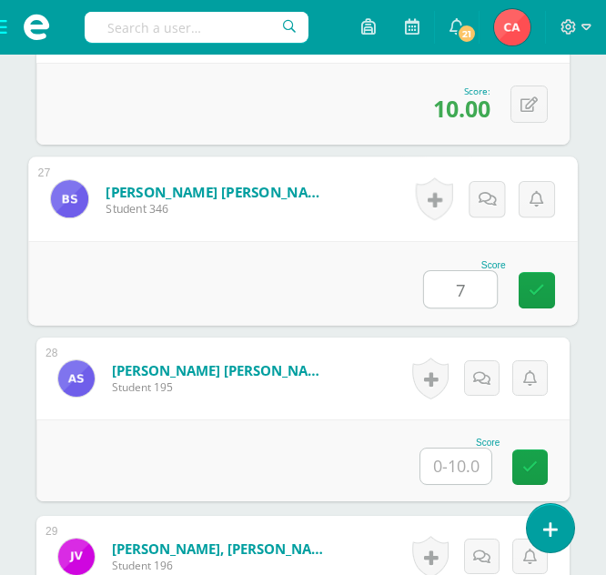
type input "7"
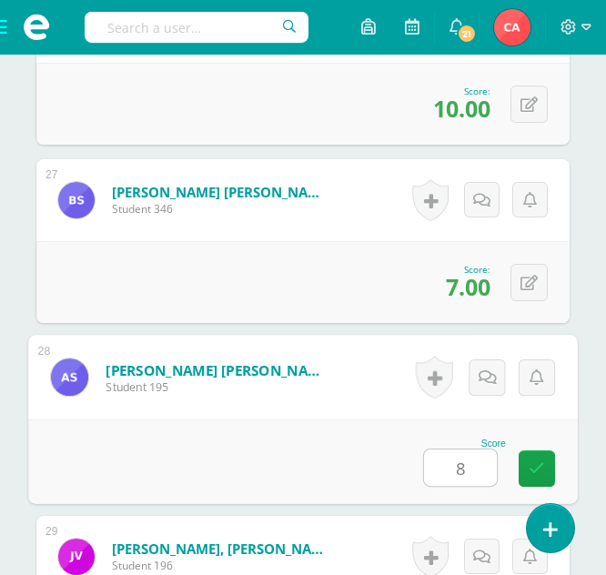
type input "8"
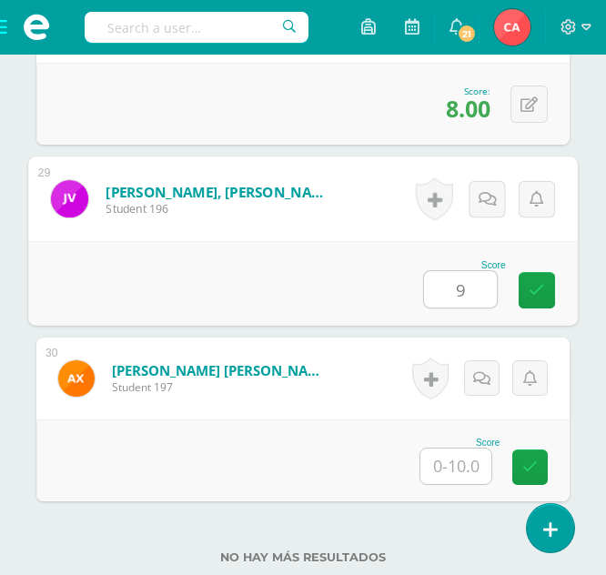
type input "9"
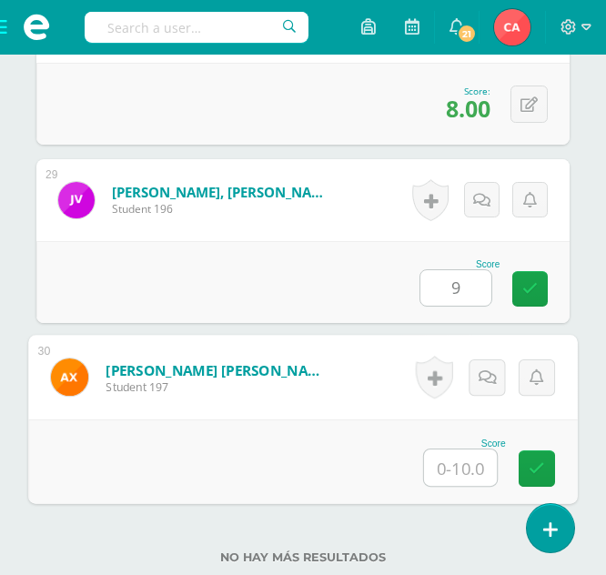
type input "6"
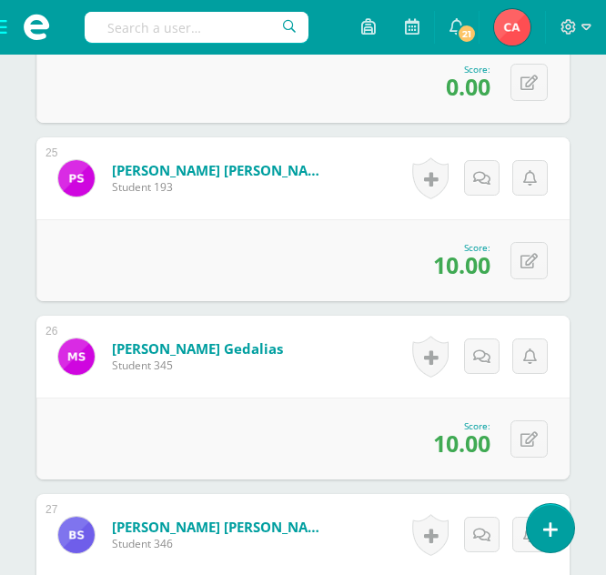
scroll to position [4473, 0]
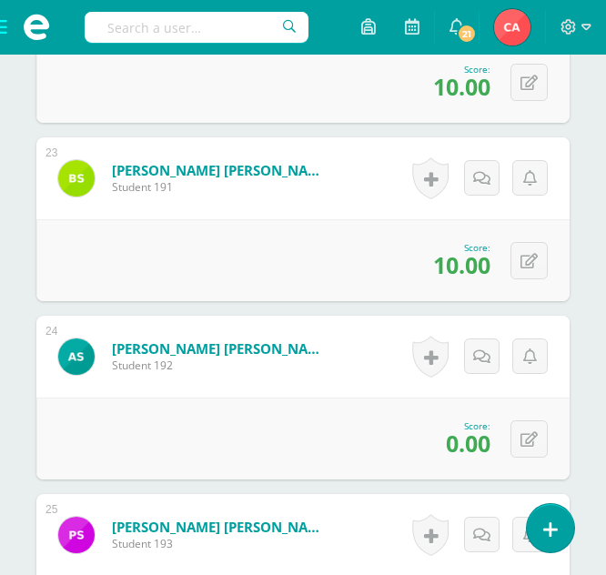
click at [3, 22] on span at bounding box center [36, 27] width 73 height 55
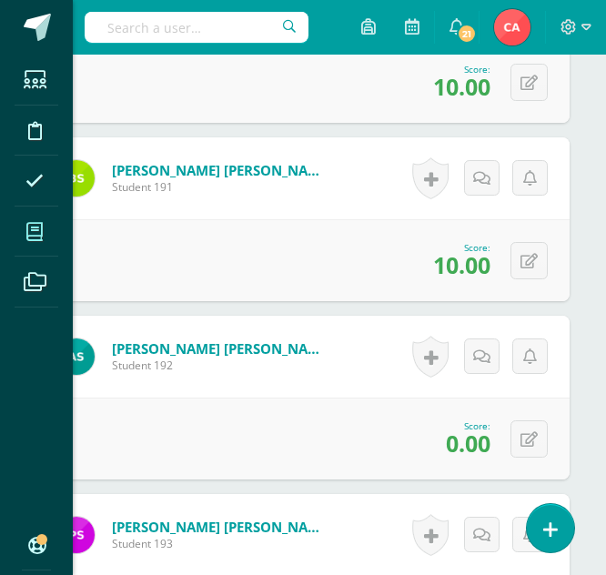
click at [35, 231] on icon at bounding box center [34, 232] width 16 height 18
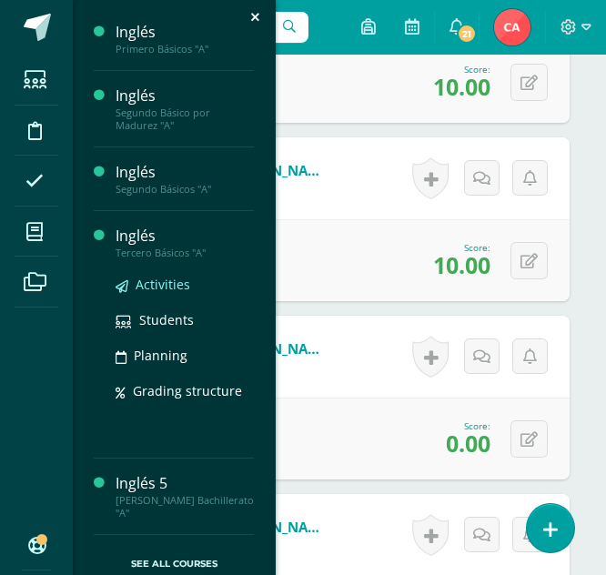
click at [159, 283] on span "Activities" at bounding box center [163, 284] width 55 height 17
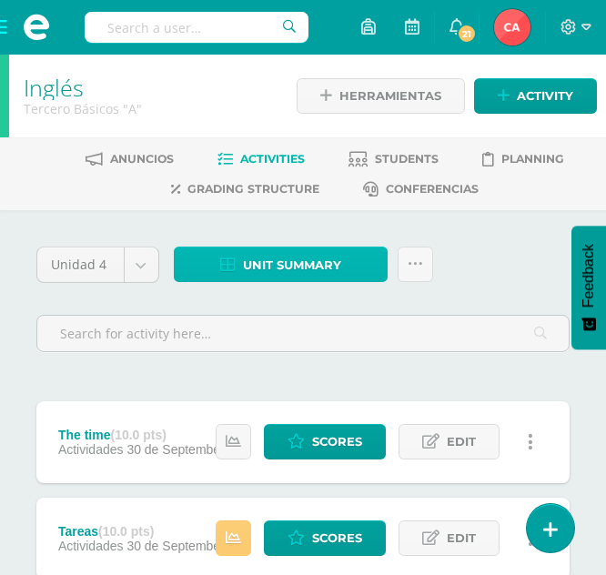
click at [272, 263] on span "Unit summary" at bounding box center [292, 265] width 98 height 34
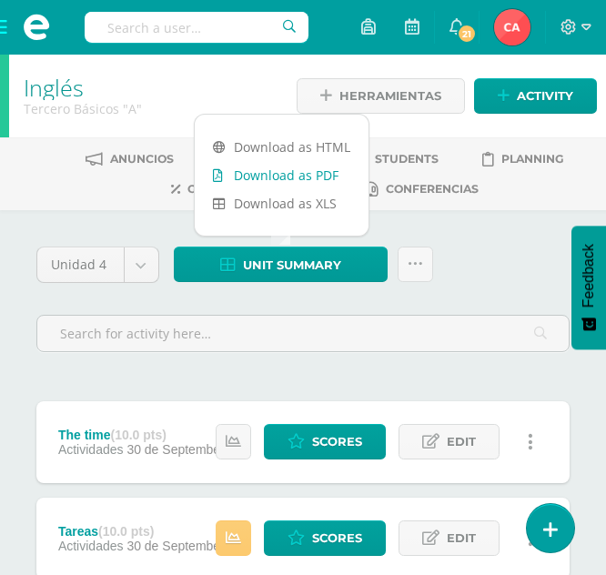
click at [279, 177] on link "Download as PDF" at bounding box center [282, 175] width 174 height 28
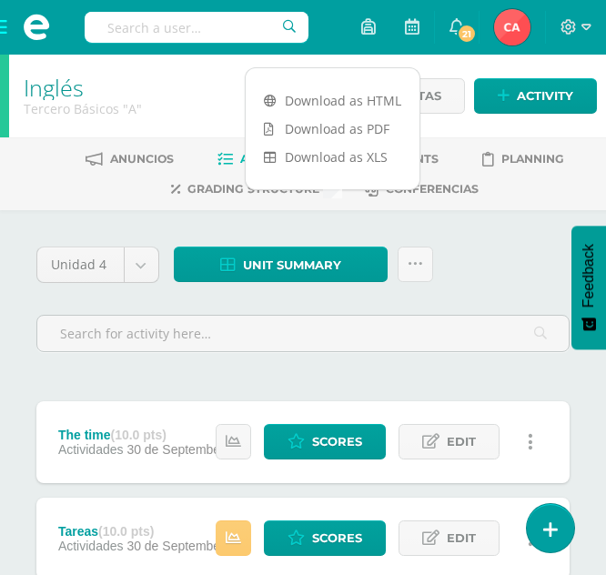
click at [461, 247] on div "Unidad 4 Unidad 1 Unidad 2 Unidad 3 Unidad 4 Unit summary Subir actividades en …" at bounding box center [303, 307] width 548 height 120
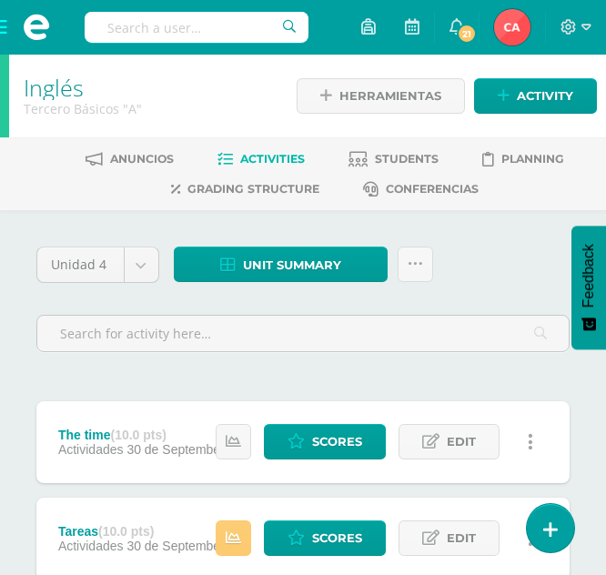
click at [10, 27] on span at bounding box center [36, 27] width 73 height 55
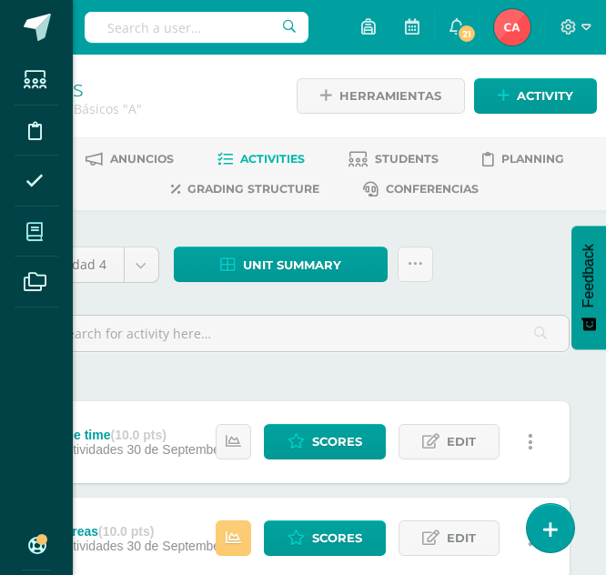
click at [32, 227] on icon at bounding box center [34, 232] width 16 height 18
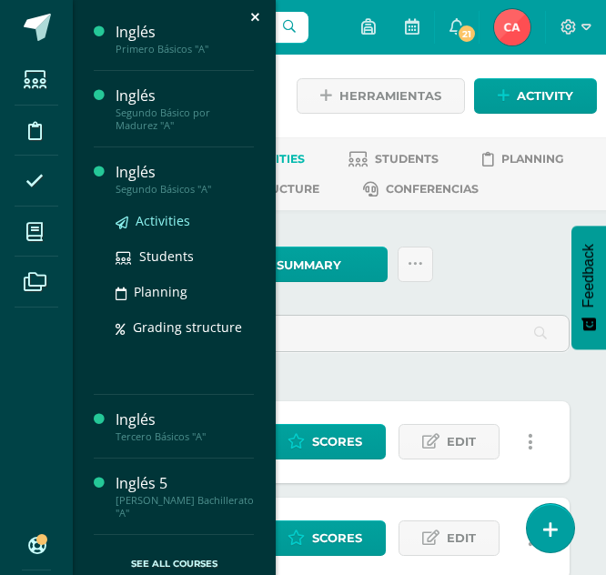
click at [151, 221] on span "Activities" at bounding box center [163, 220] width 55 height 17
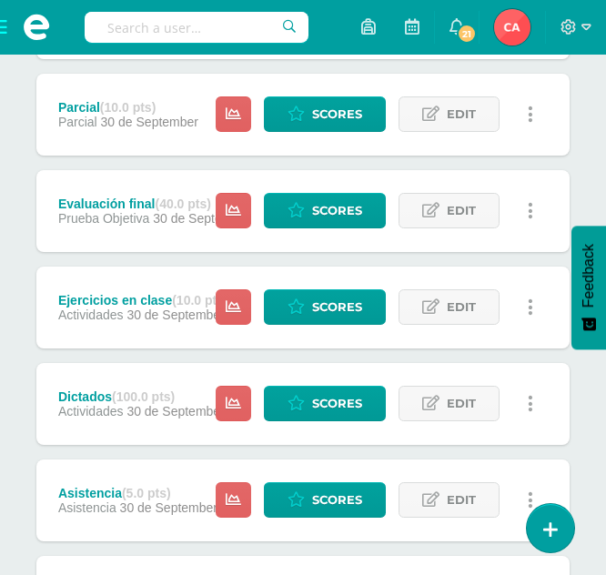
scroll to position [801, 0]
